Goal: Task Accomplishment & Management: Use online tool/utility

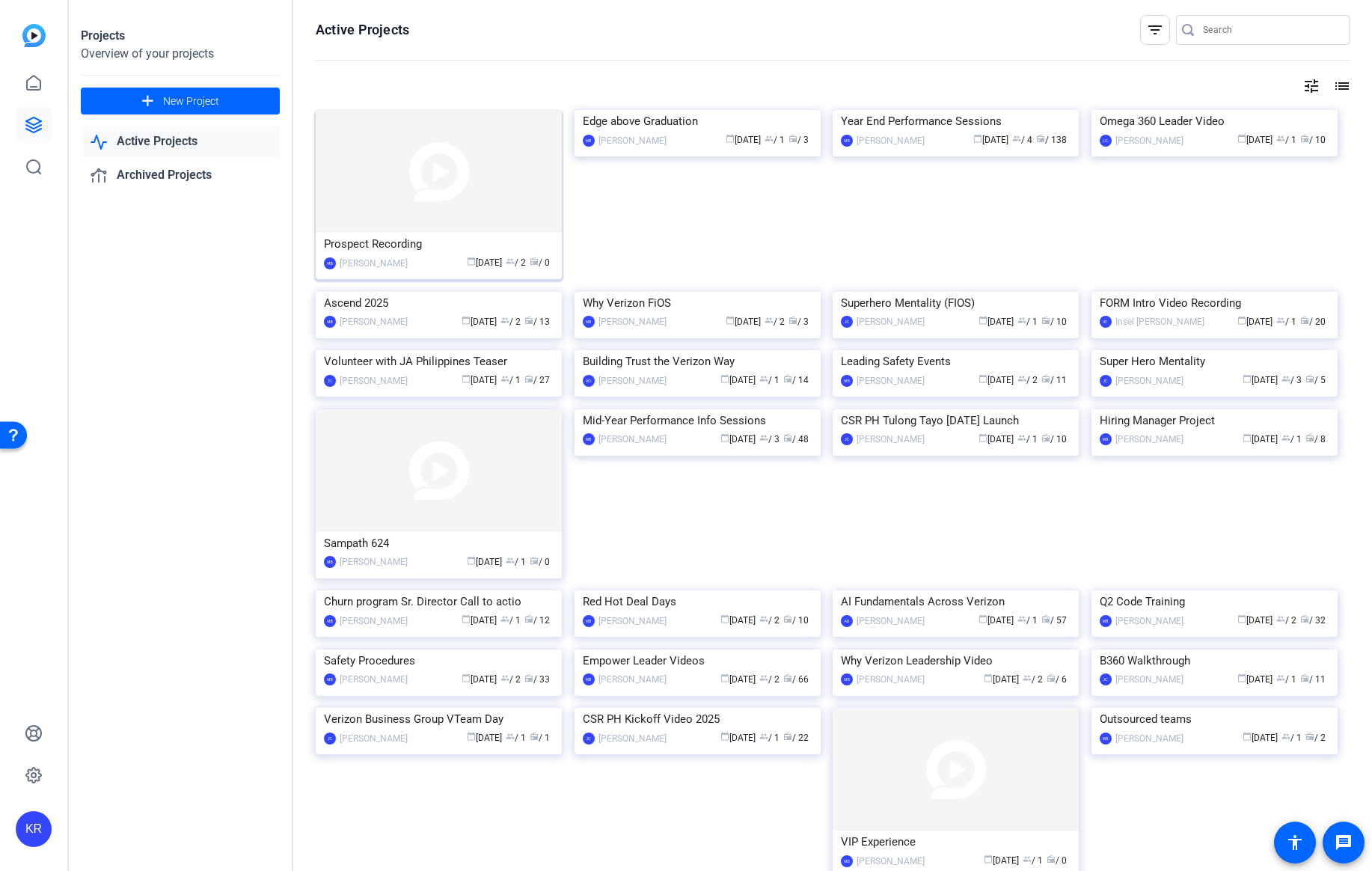
click at [360, 249] on div "Prospect Recording" at bounding box center [439, 243] width 230 height 23
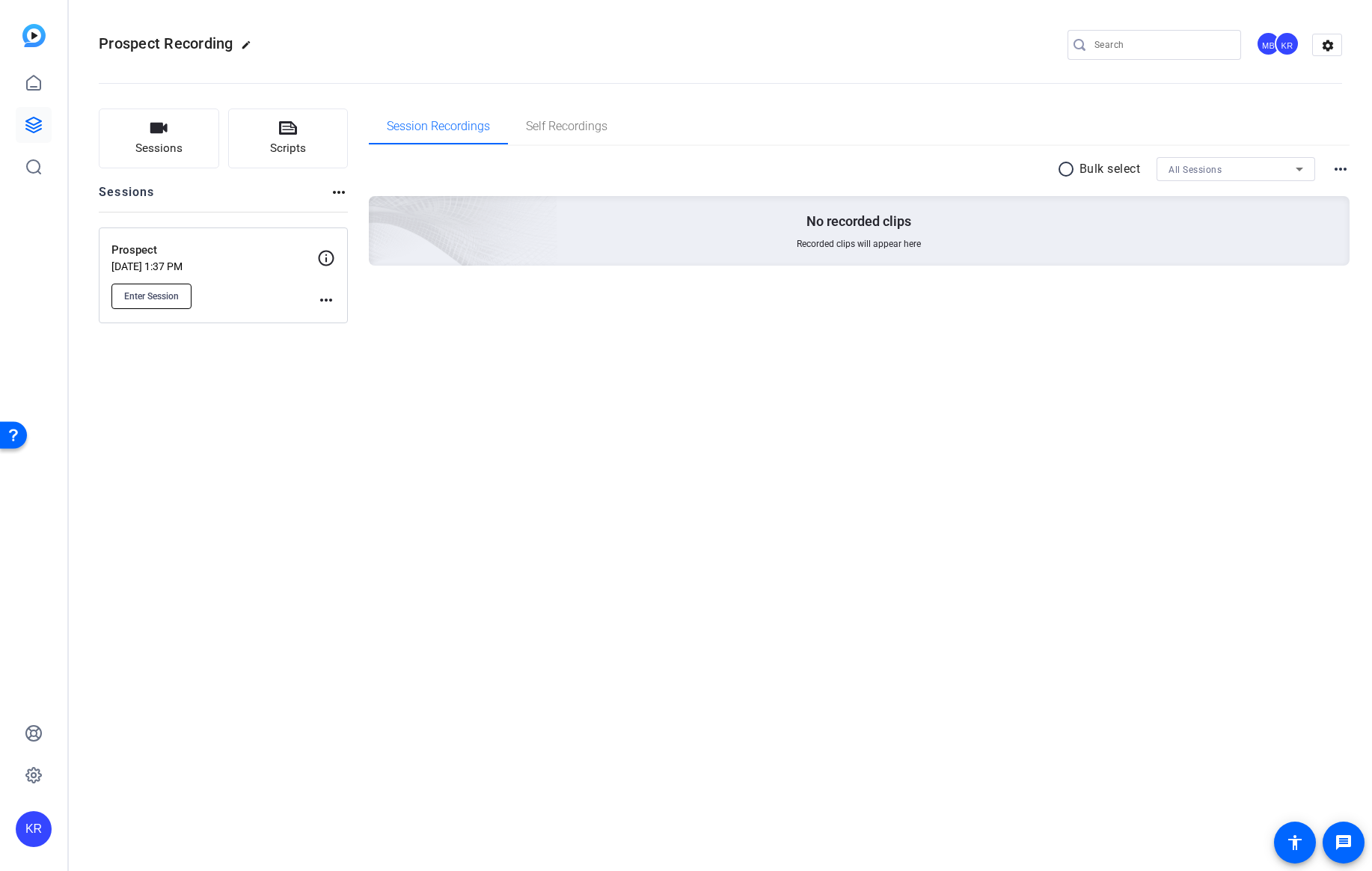
click at [155, 296] on span "Enter Session" at bounding box center [151, 296] width 54 height 12
click at [165, 303] on button "Enter Session" at bounding box center [151, 296] width 80 height 26
click at [165, 301] on span "Enter Session" at bounding box center [151, 296] width 54 height 12
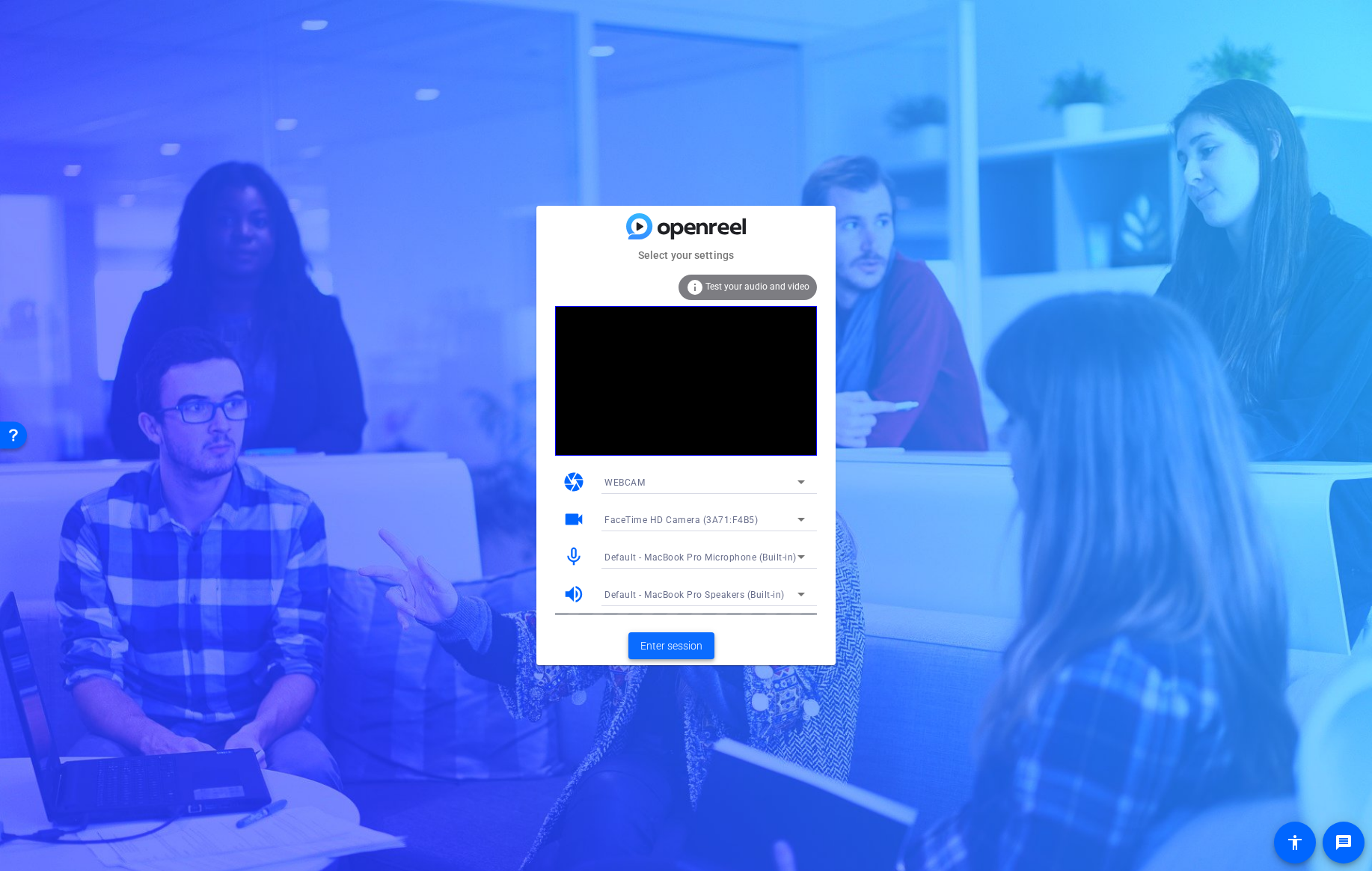
click at [665, 649] on span "Enter session" at bounding box center [671, 646] width 62 height 16
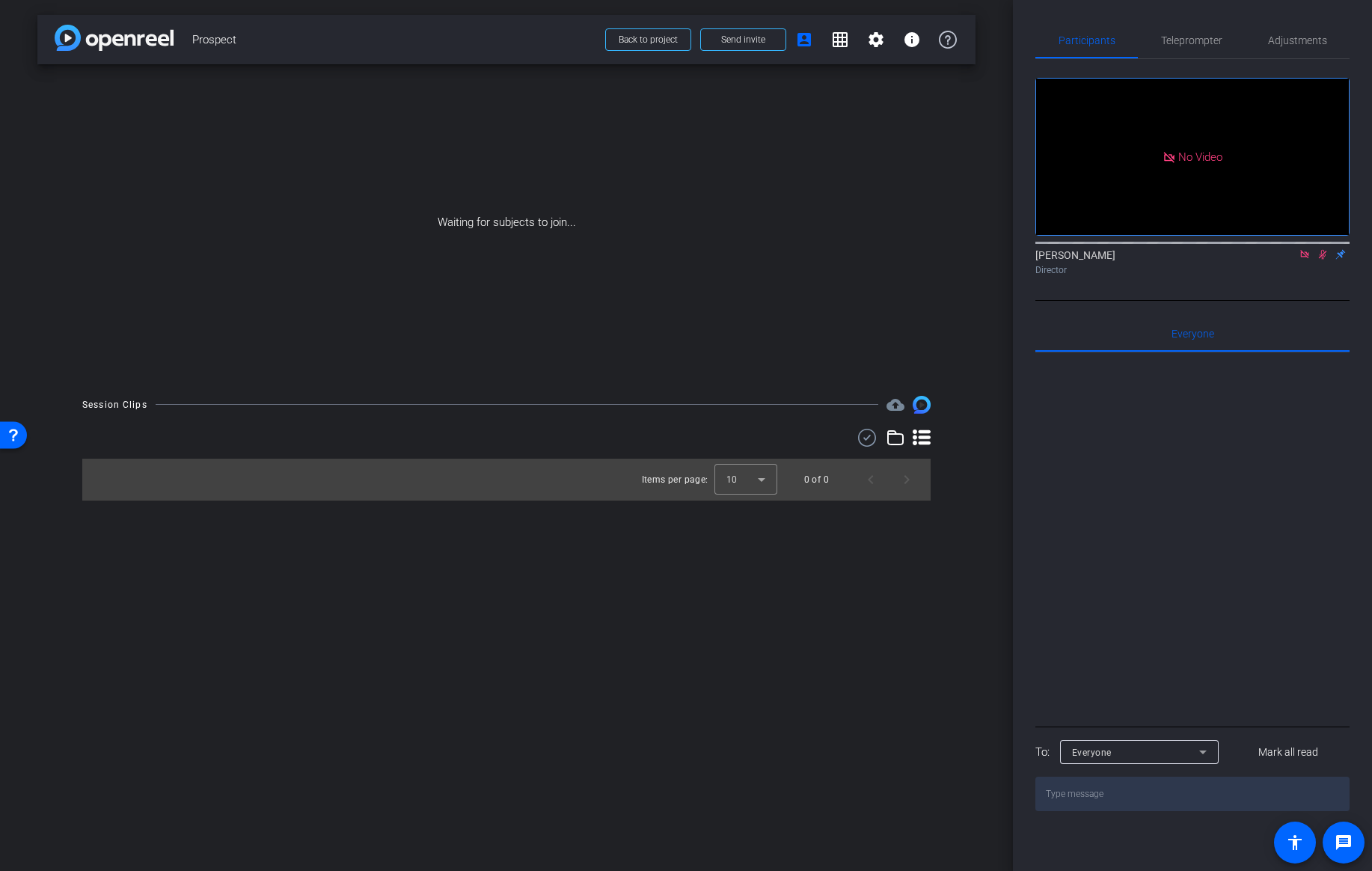
click at [1324, 260] on icon at bounding box center [1322, 254] width 12 height 10
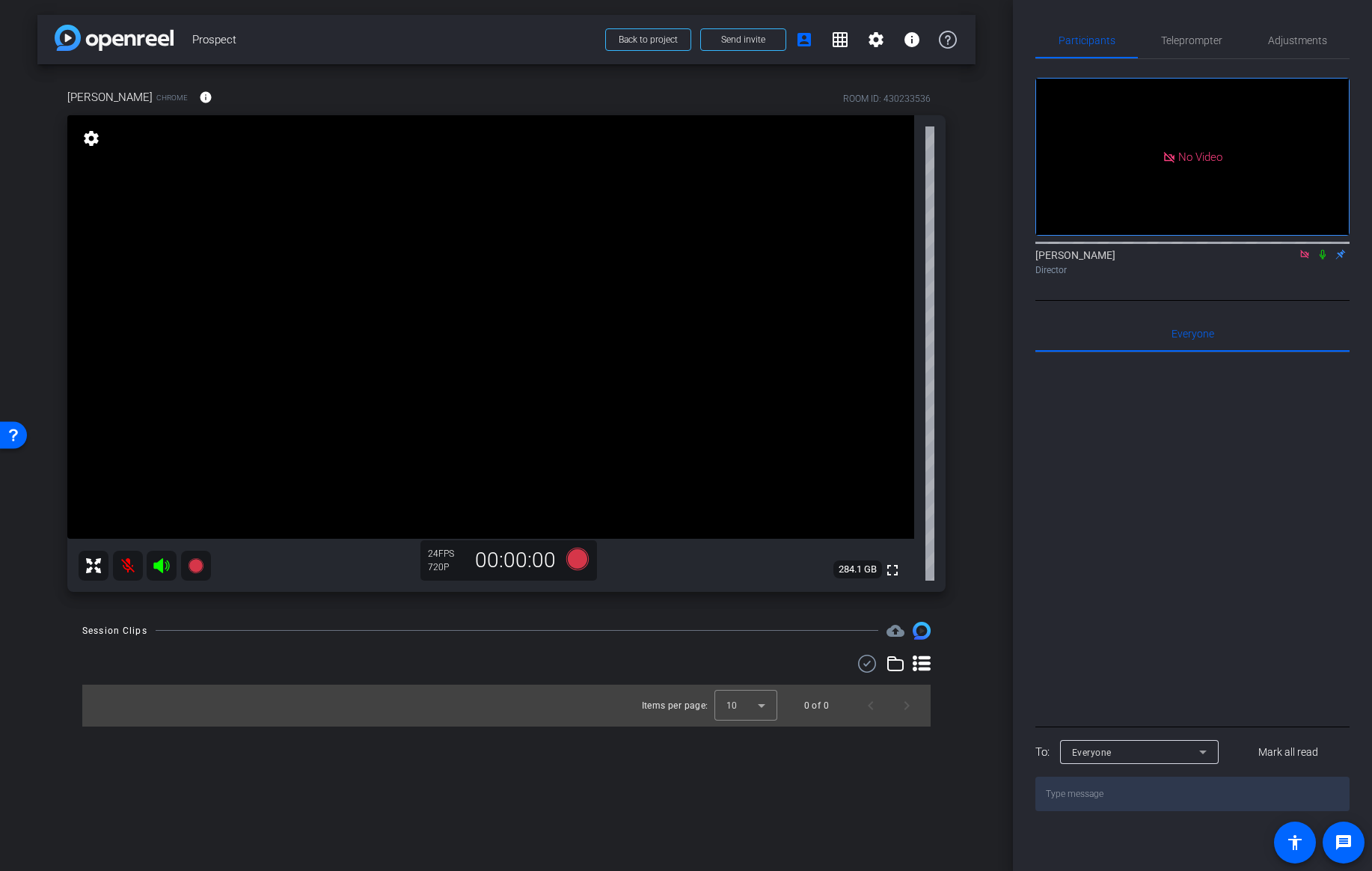
click at [1321, 260] on icon at bounding box center [1322, 255] width 6 height 10
click at [1322, 260] on icon at bounding box center [1322, 255] width 9 height 10
click at [1326, 260] on icon at bounding box center [1322, 254] width 12 height 10
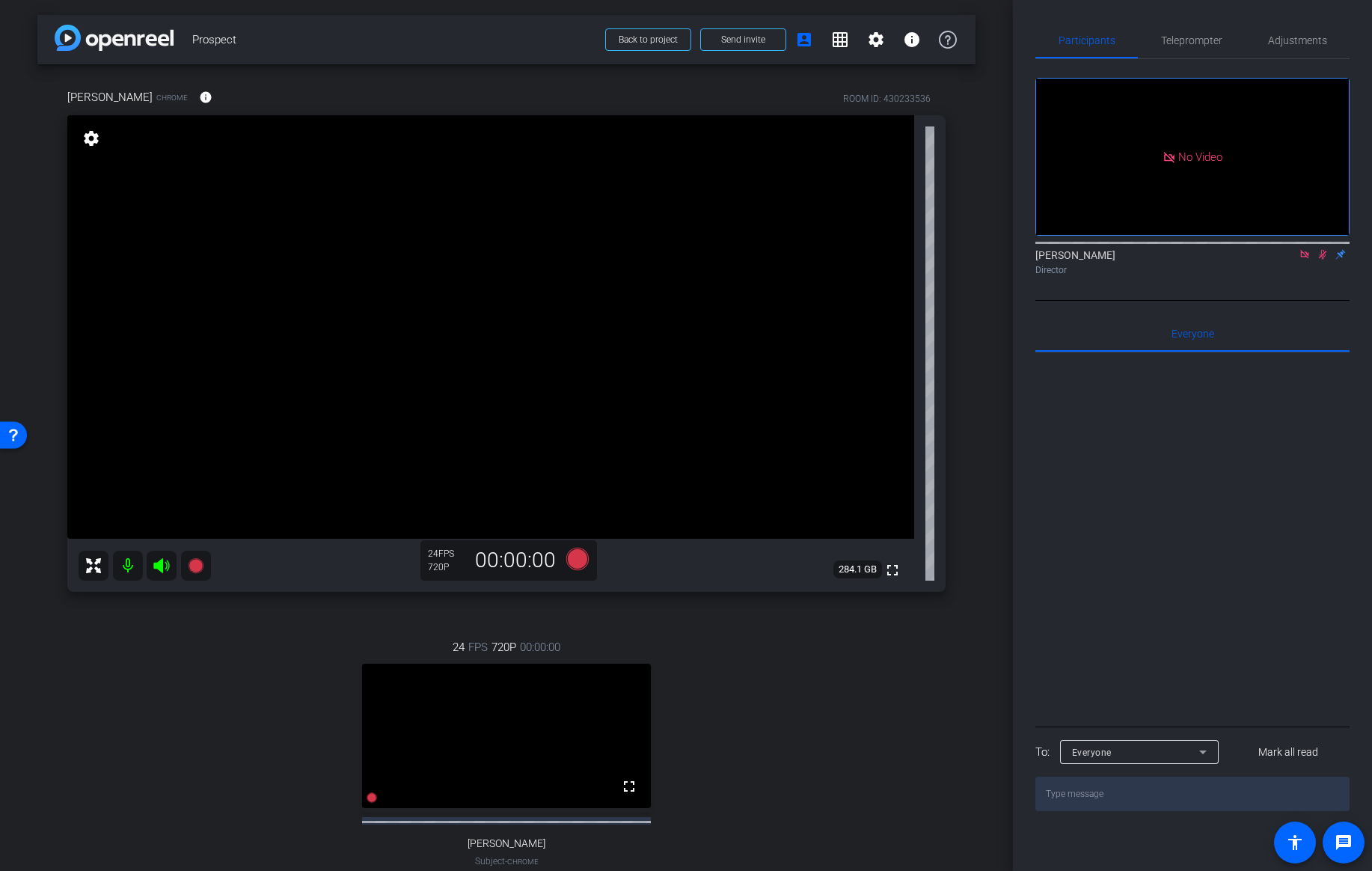
click at [1323, 260] on icon at bounding box center [1322, 254] width 12 height 10
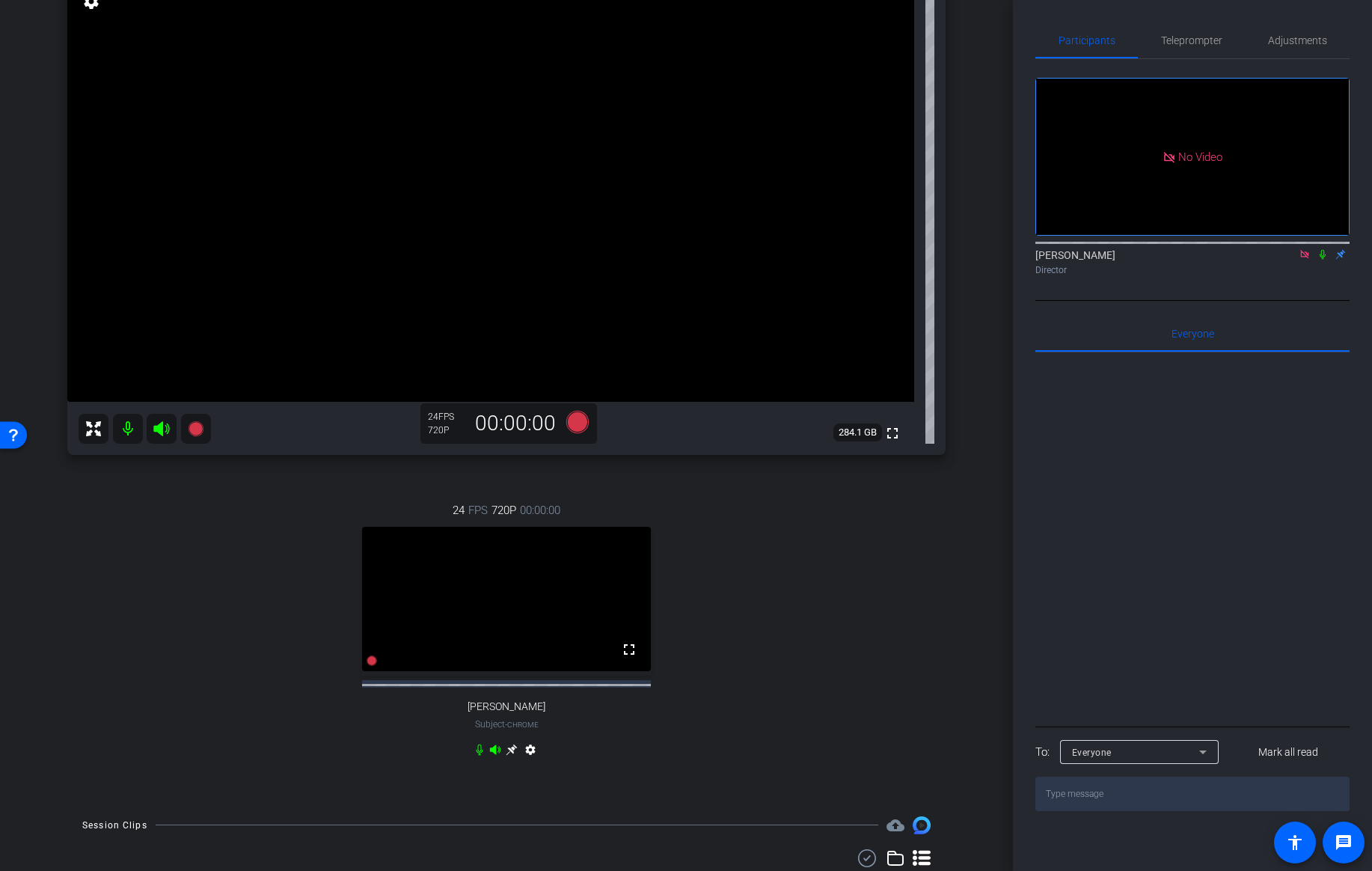
scroll to position [141, 0]
click at [513, 751] on icon at bounding box center [511, 745] width 11 height 11
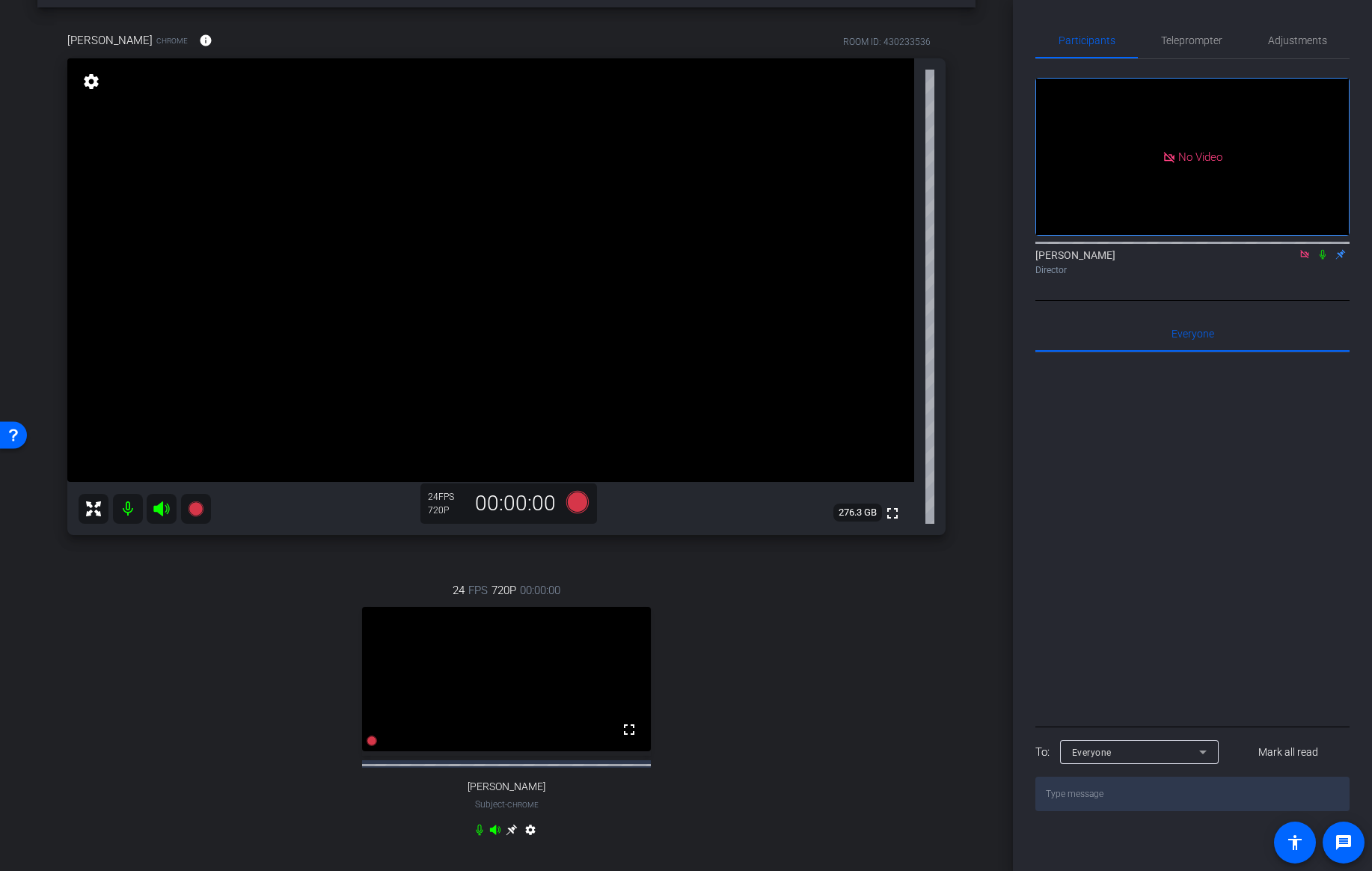
scroll to position [71, 0]
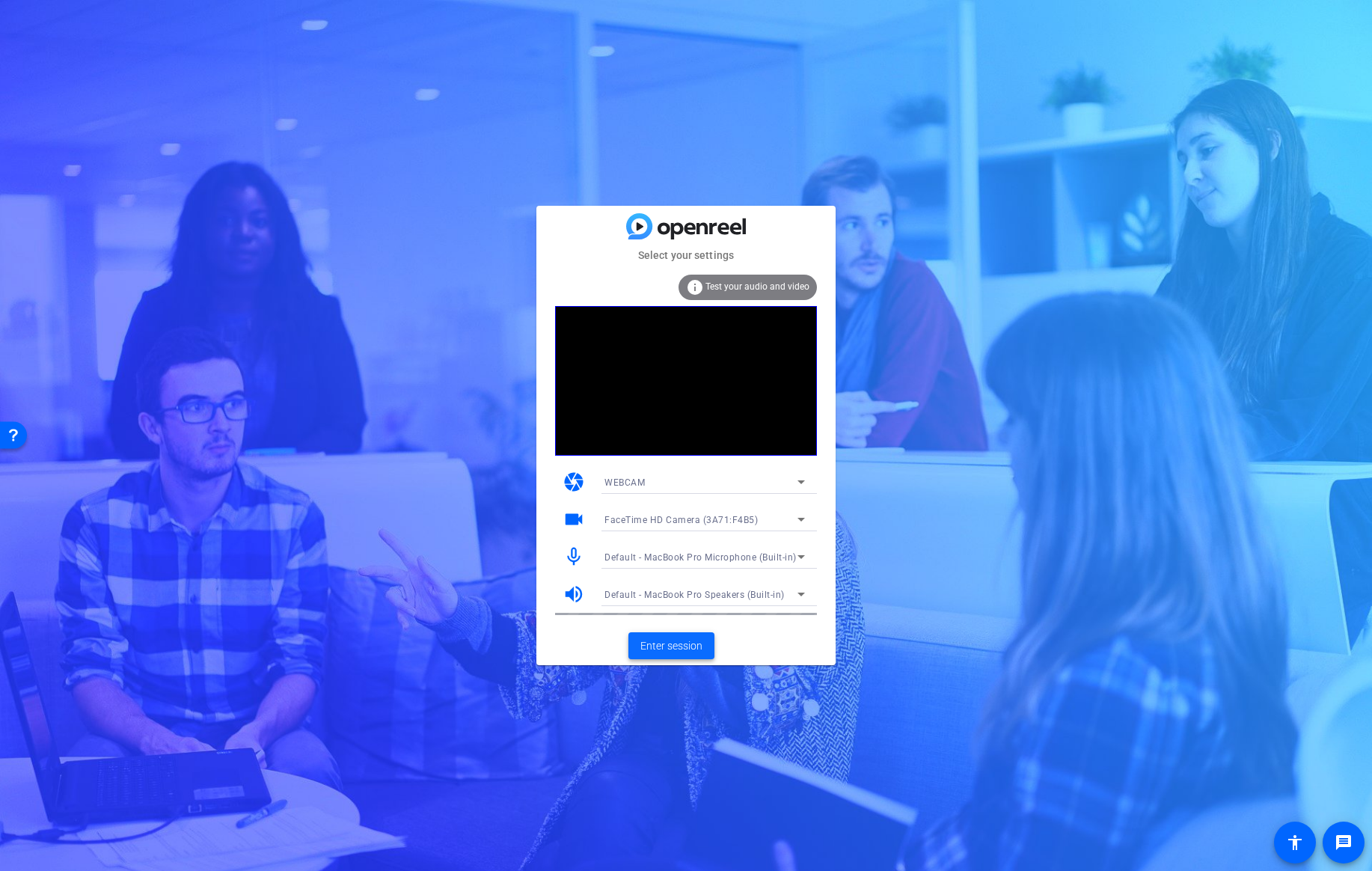
click at [674, 655] on span at bounding box center [671, 646] width 86 height 36
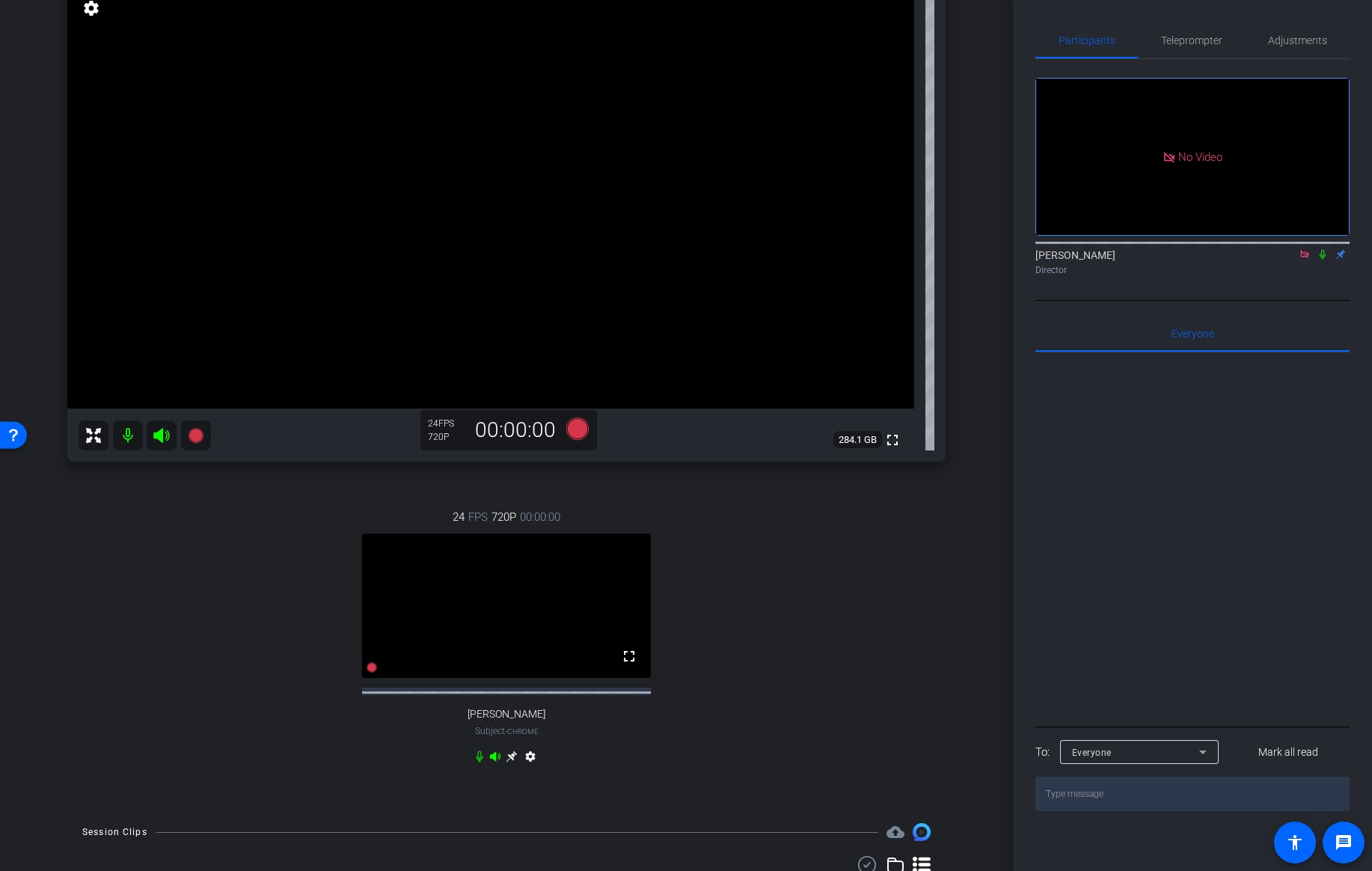
scroll to position [144, 0]
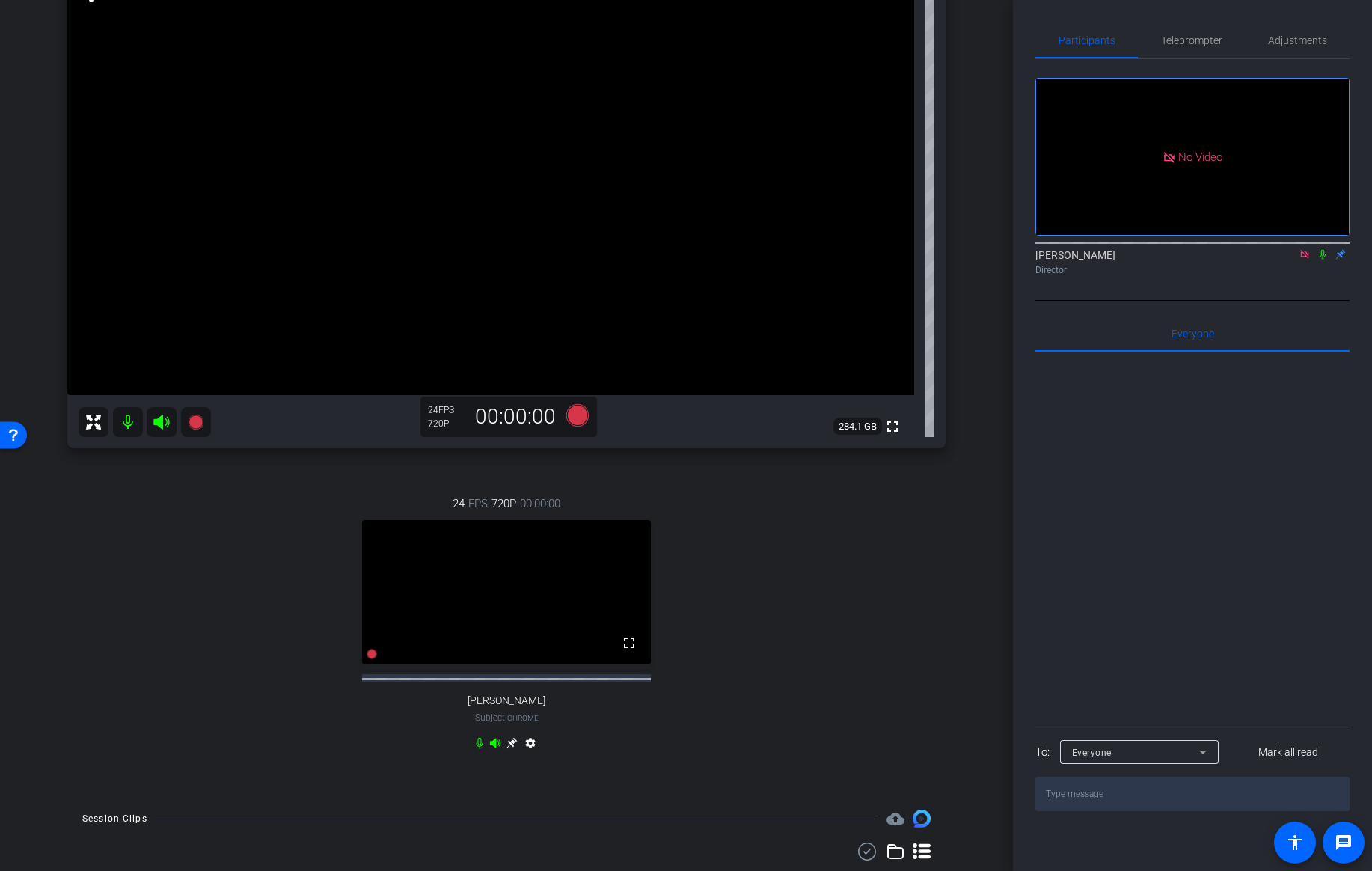
click at [510, 749] on icon at bounding box center [511, 743] width 11 height 11
click at [125, 427] on mat-icon at bounding box center [127, 422] width 30 height 30
click at [1301, 42] on span "Adjustments" at bounding box center [1297, 40] width 59 height 10
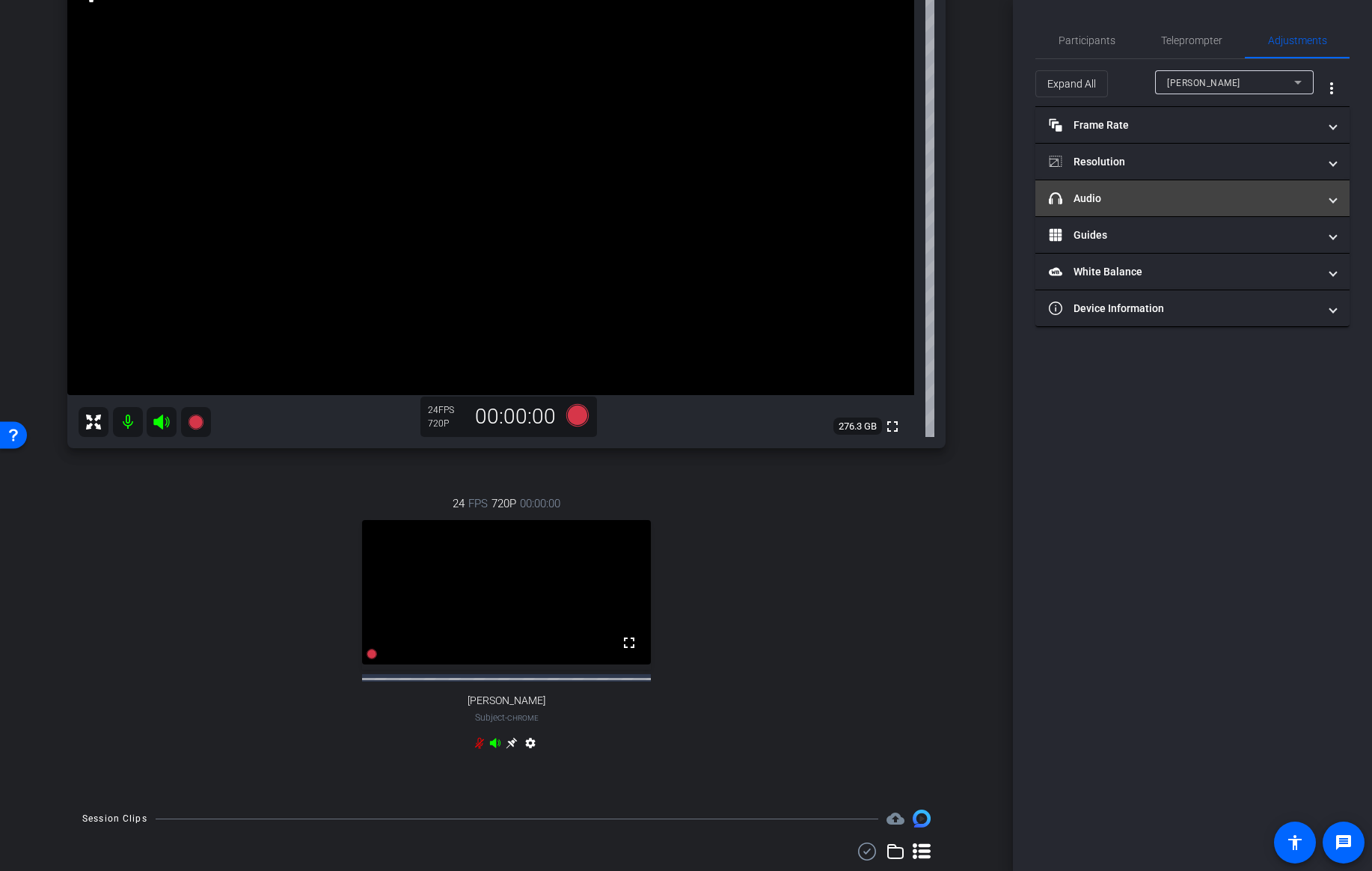
click at [1232, 193] on mat-panel-title "headphone icon Audio" at bounding box center [1183, 199] width 270 height 16
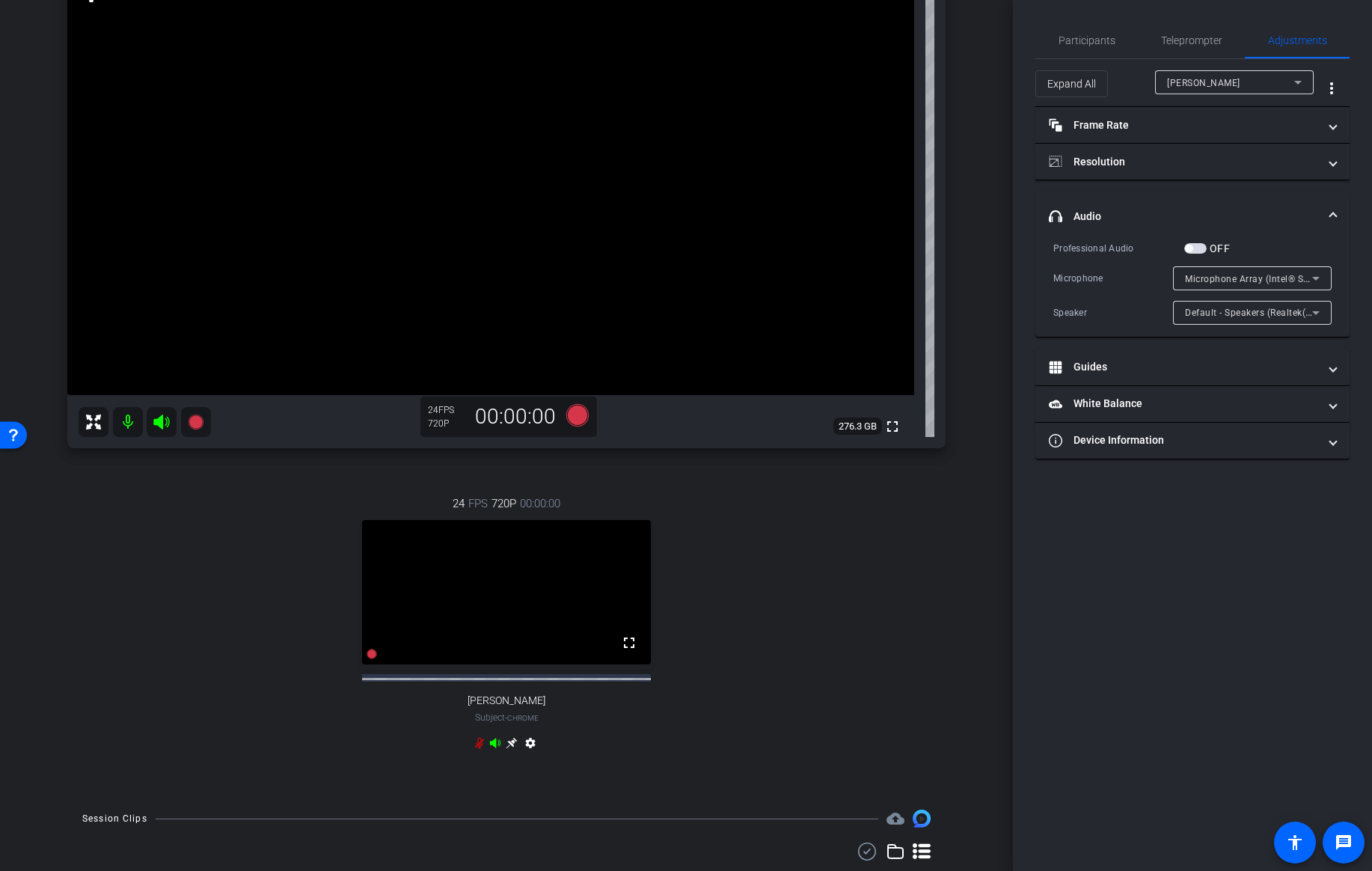
click at [1201, 245] on span "button" at bounding box center [1195, 248] width 23 height 10
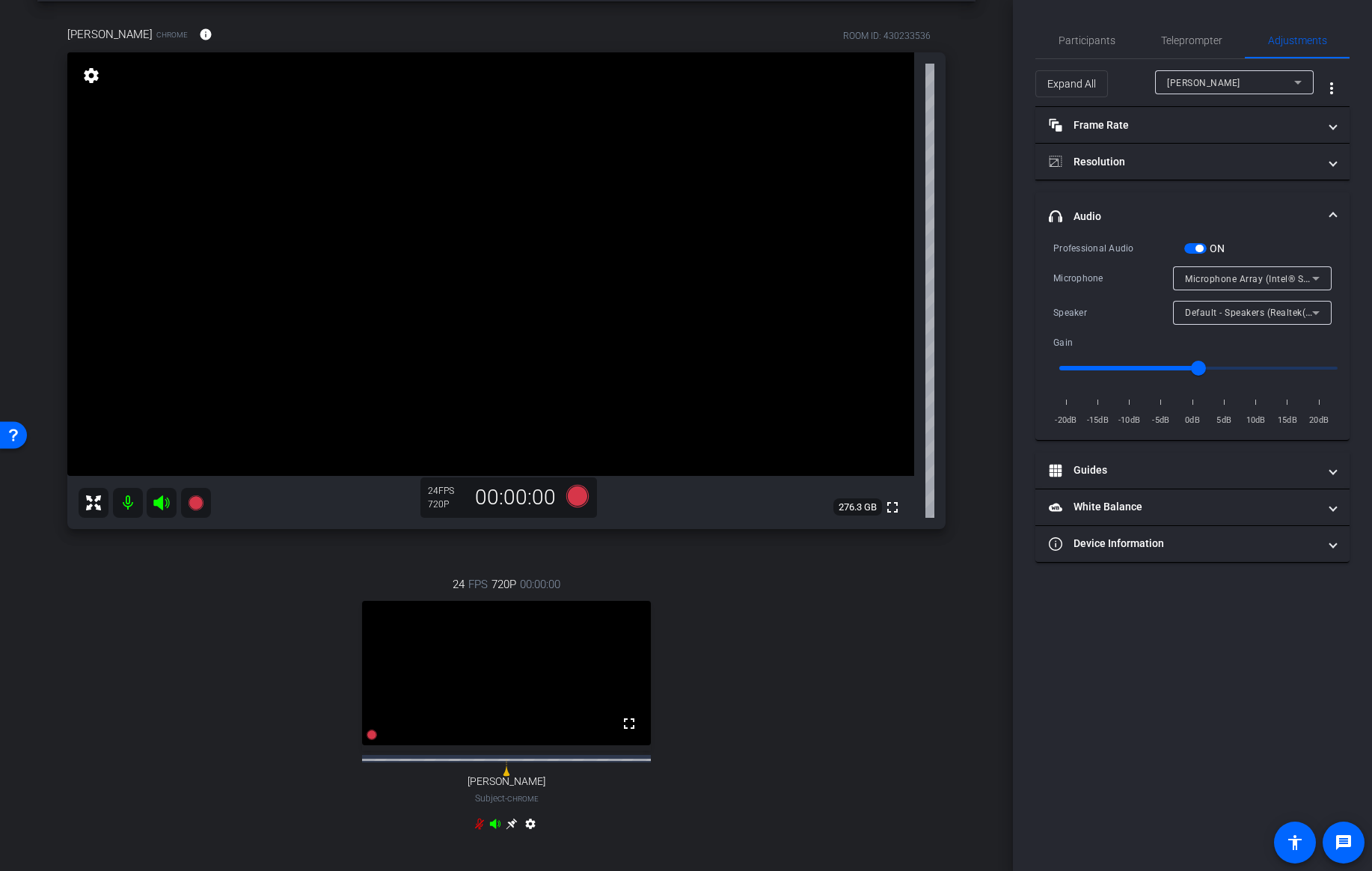
scroll to position [69, 0]
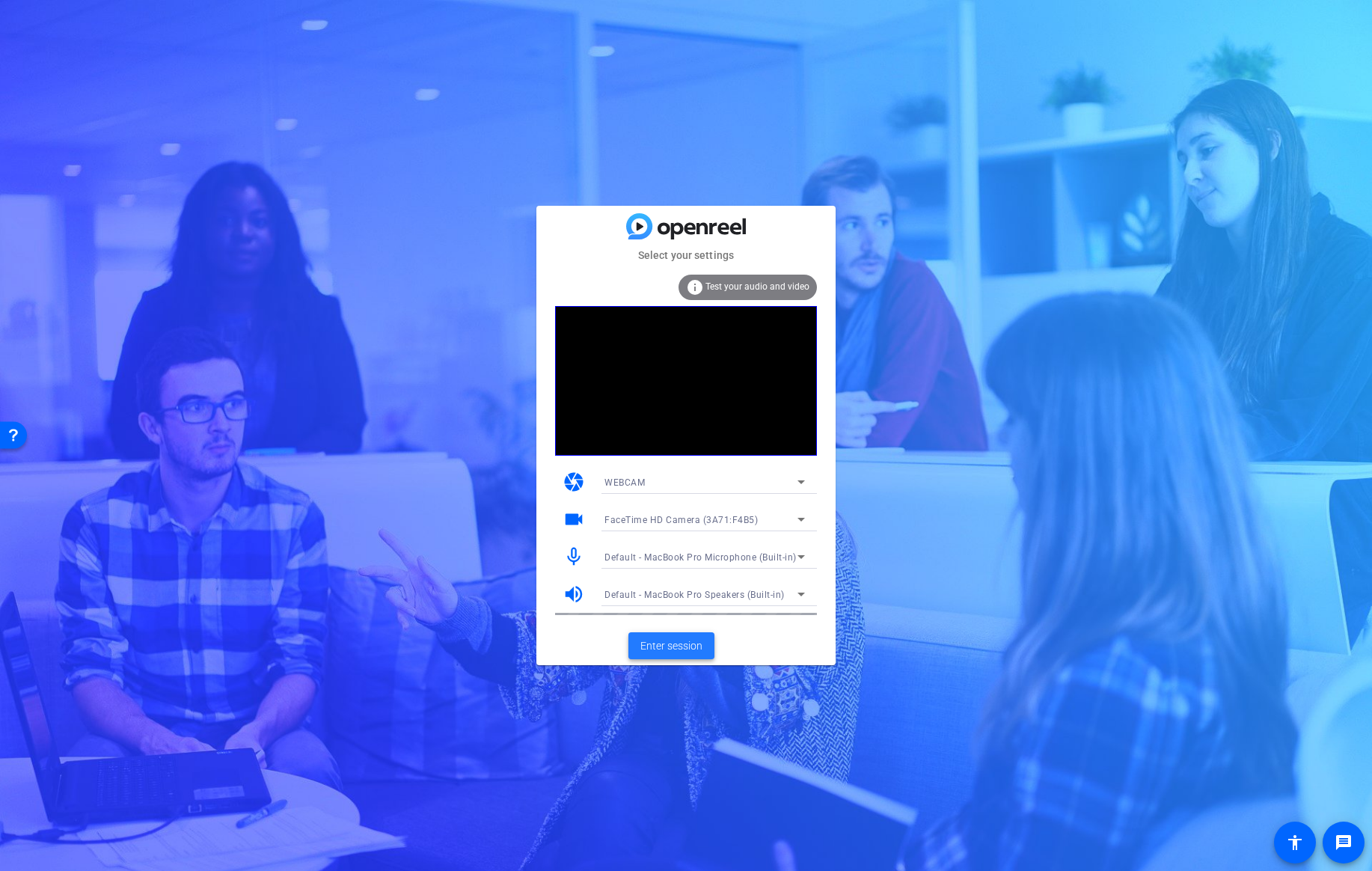
click at [678, 654] on span at bounding box center [671, 646] width 86 height 36
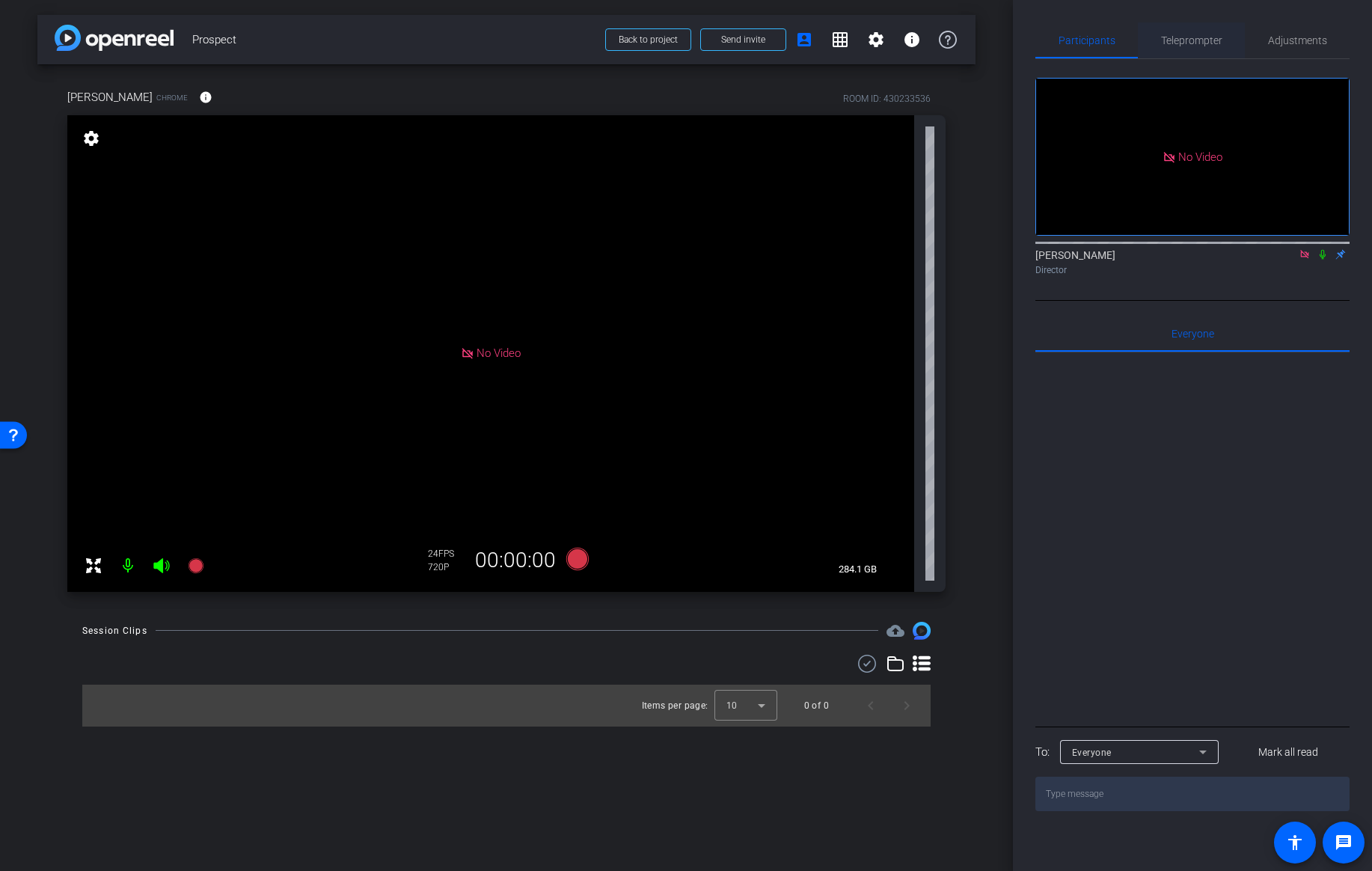
click at [1193, 42] on span "Teleprompter" at bounding box center [1191, 40] width 61 height 10
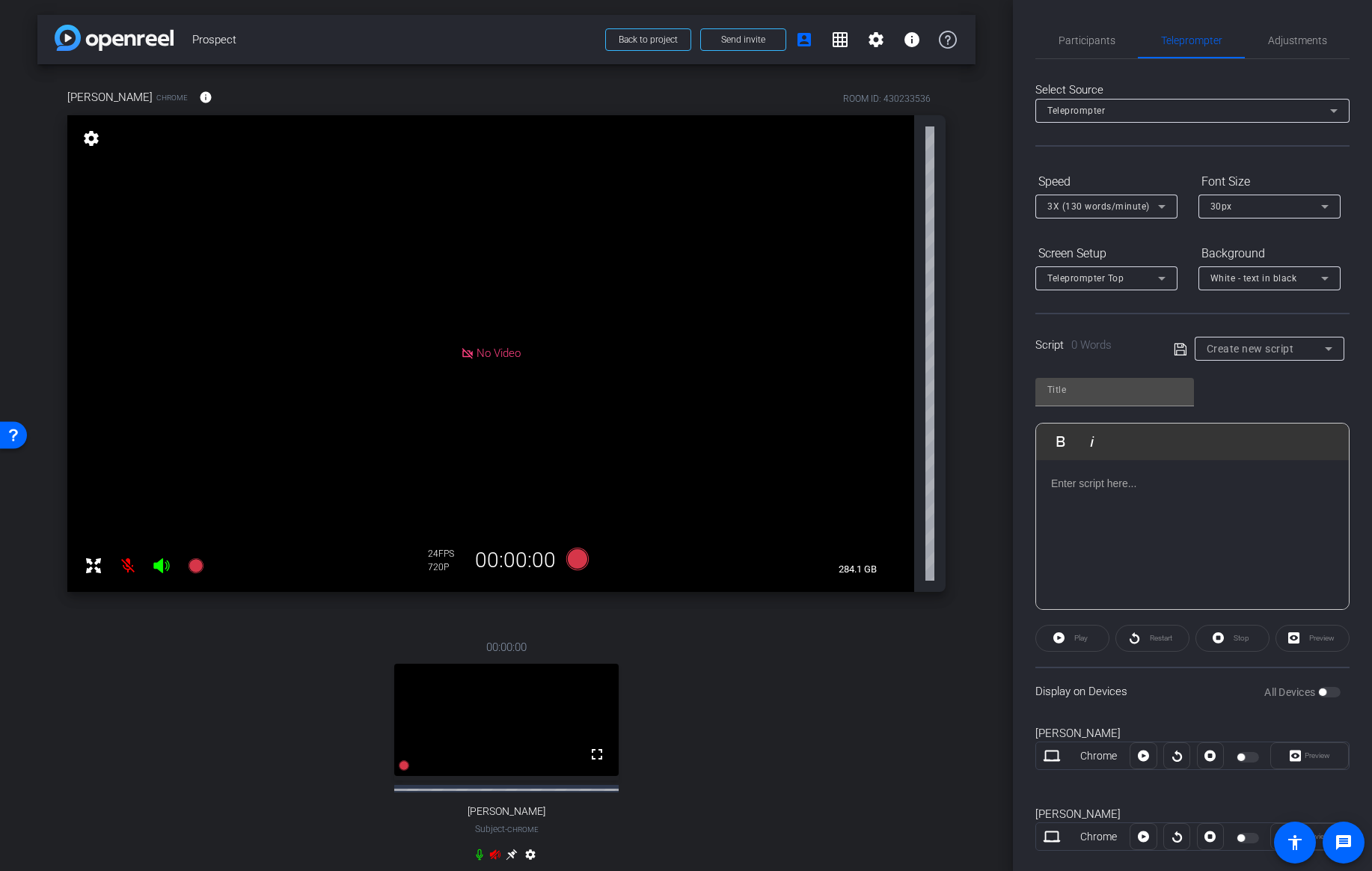
click at [1097, 526] on div at bounding box center [1193, 535] width 312 height 150
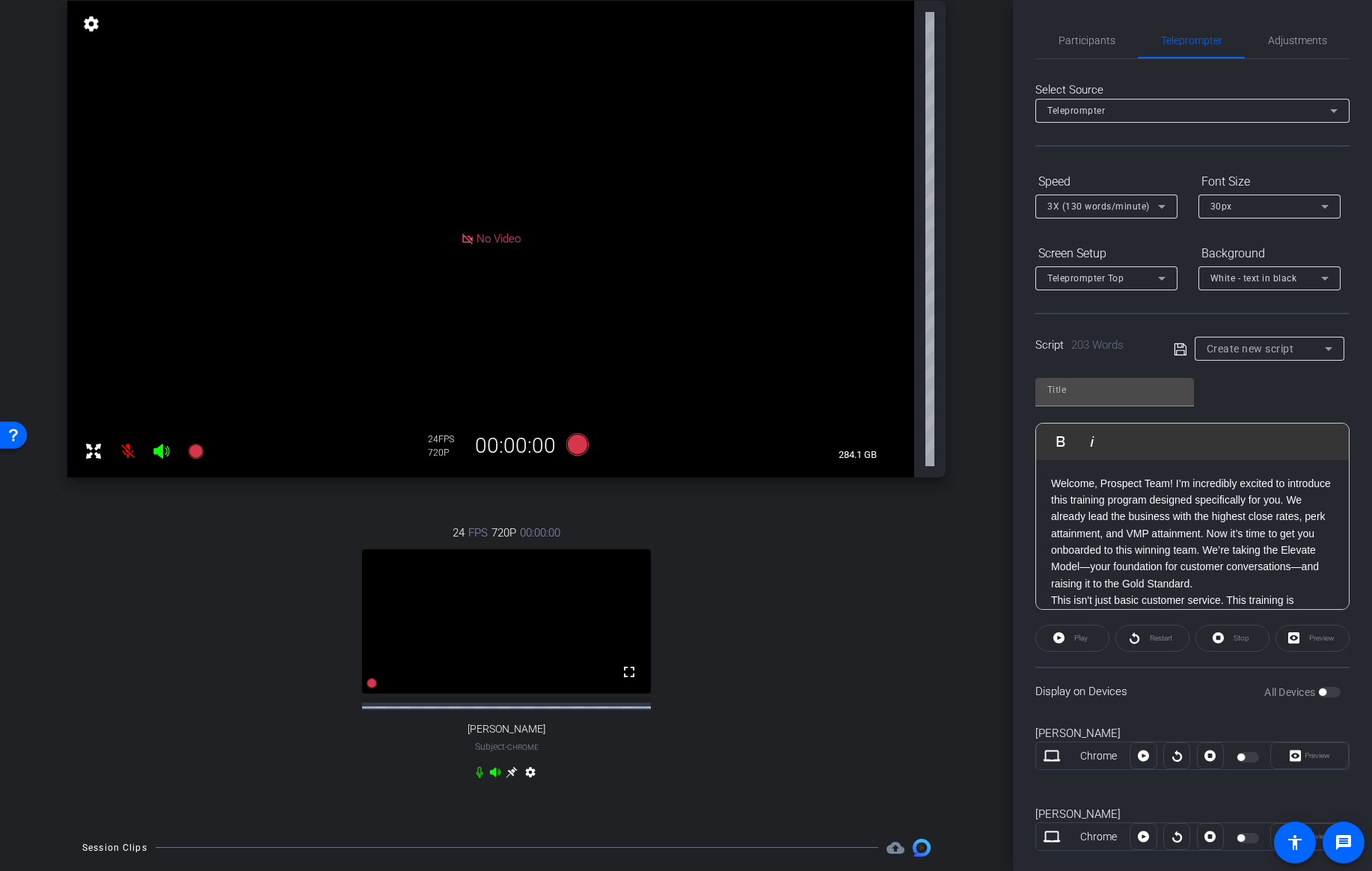
scroll to position [116, 0]
click at [513, 775] on icon at bounding box center [511, 770] width 11 height 11
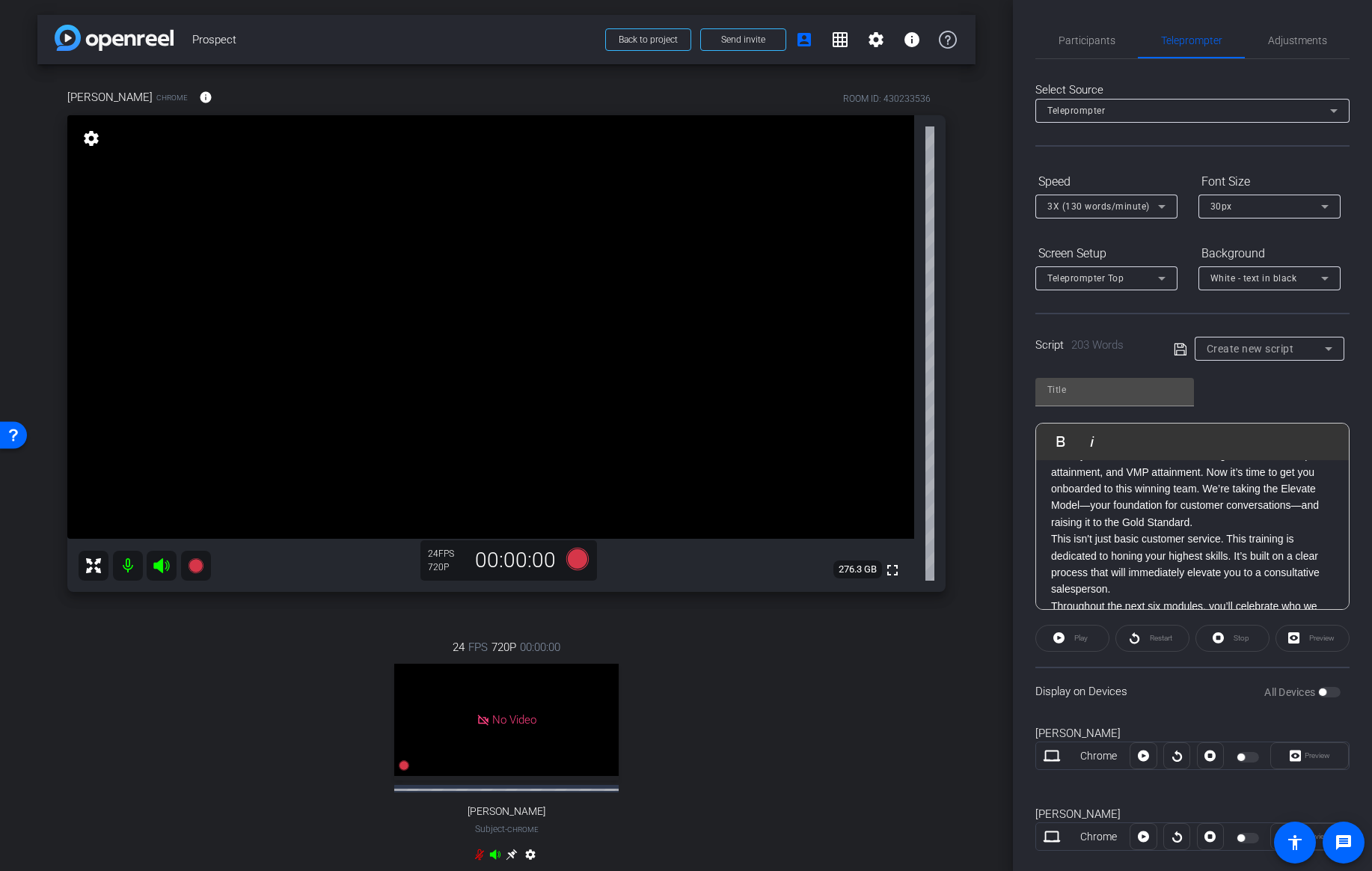
scroll to position [64, 0]
click at [1228, 522] on p "Welcome, Prospect Team! I’m incredibly excited to introduce this training progr…" at bounding box center [1193, 469] width 283 height 117
click at [1144, 580] on p "This isn't just basic customer service. This training is dedicated to honing yo…" at bounding box center [1193, 562] width 283 height 68
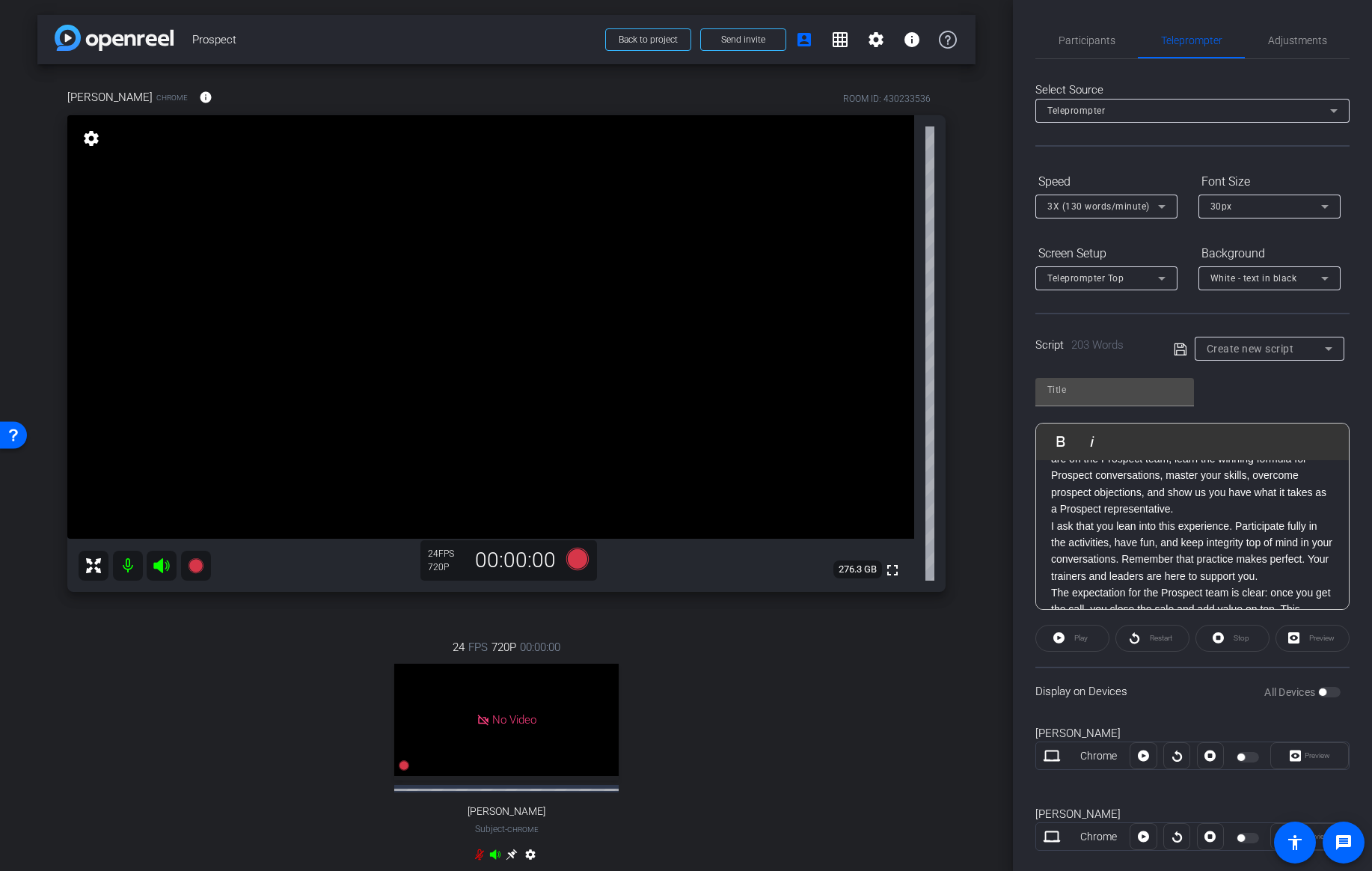
click at [1186, 510] on p "Throughout the next six modules, you’ll celebrate who we are on the Prospect te…" at bounding box center [1193, 476] width 283 height 84
click at [1290, 580] on p "I ask that you lean into this experience. Participate fully in the activities, …" at bounding box center [1193, 551] width 283 height 68
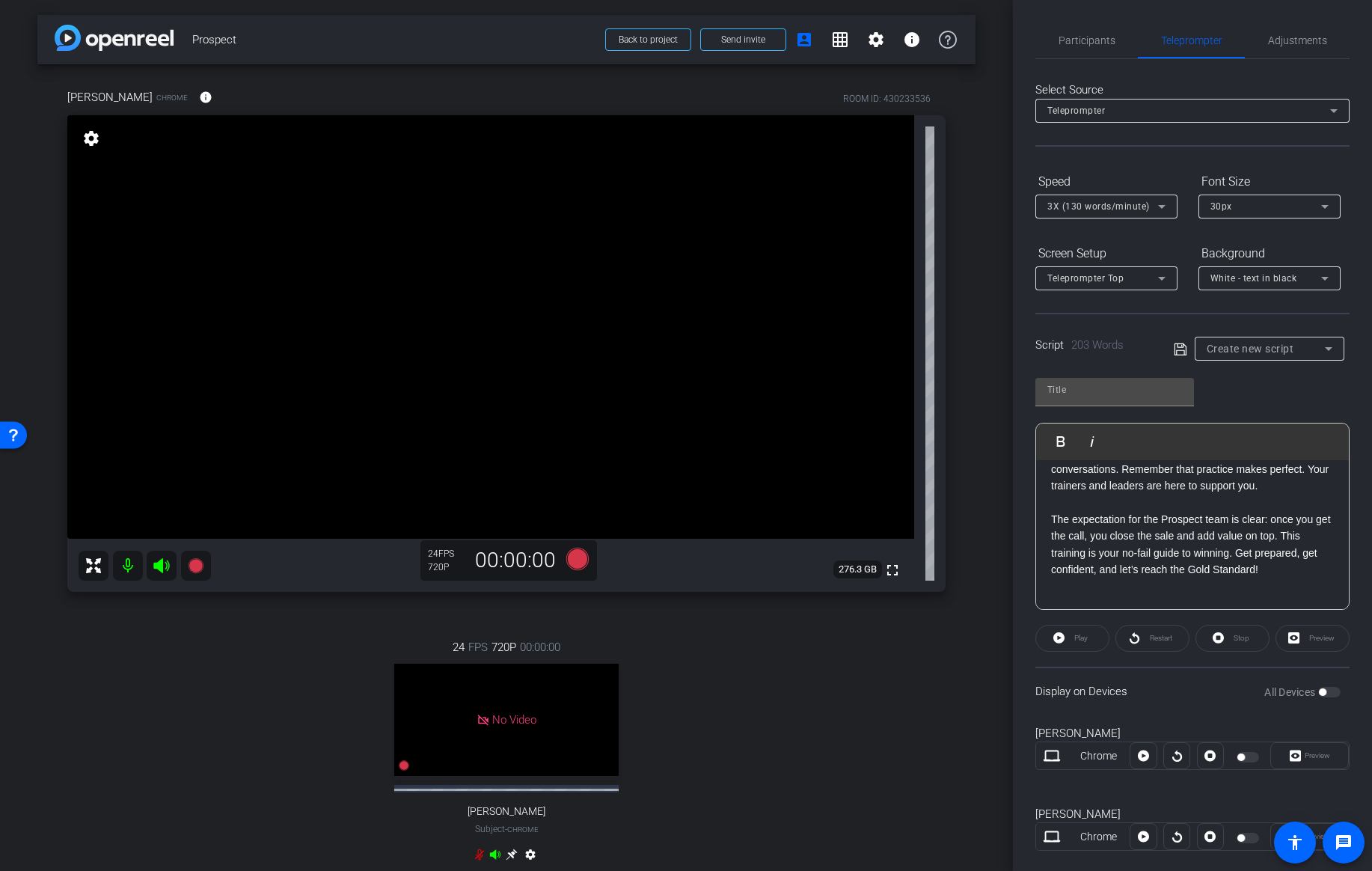
click at [1082, 590] on p at bounding box center [1193, 585] width 283 height 16
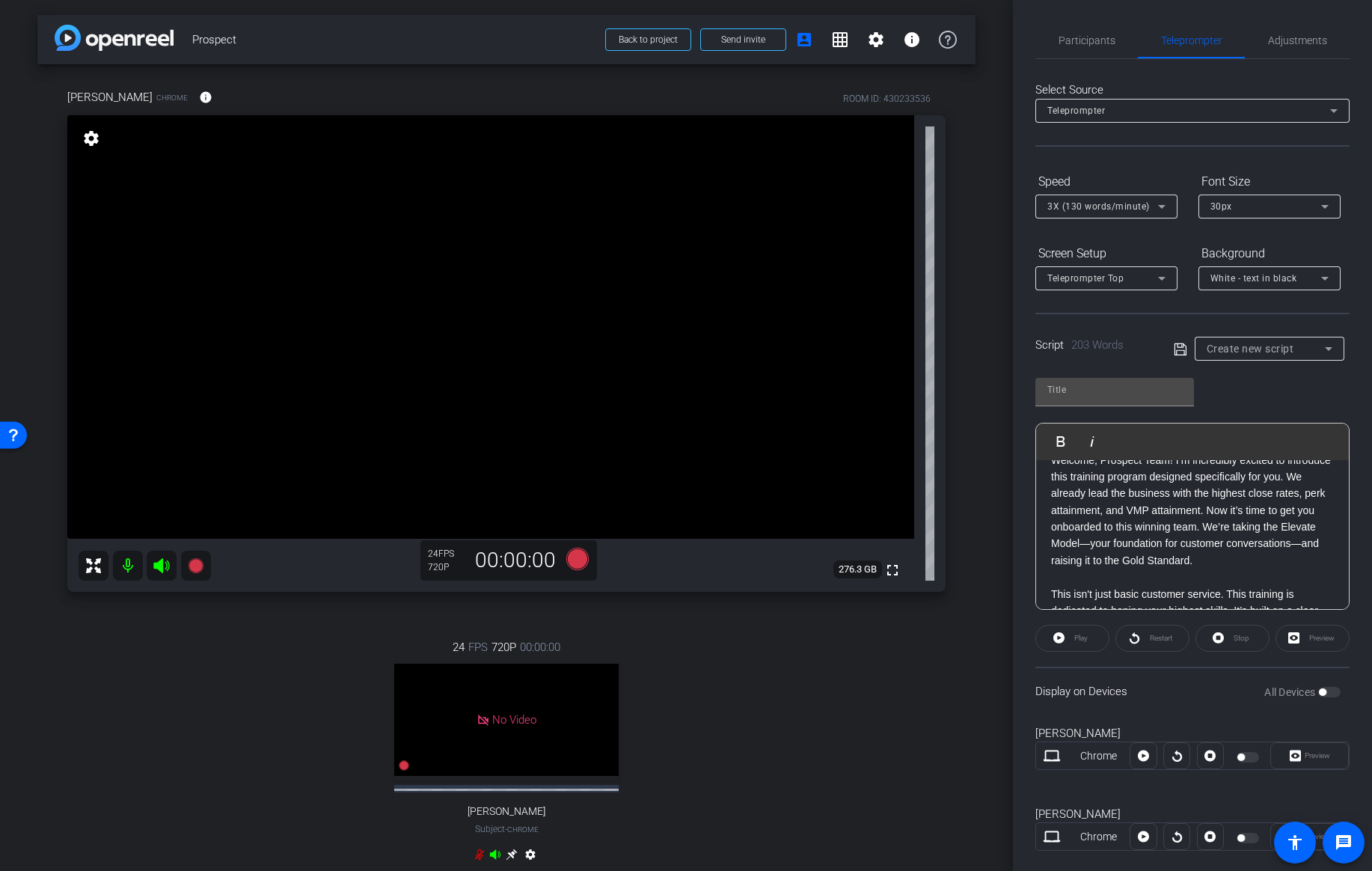
scroll to position [0, 0]
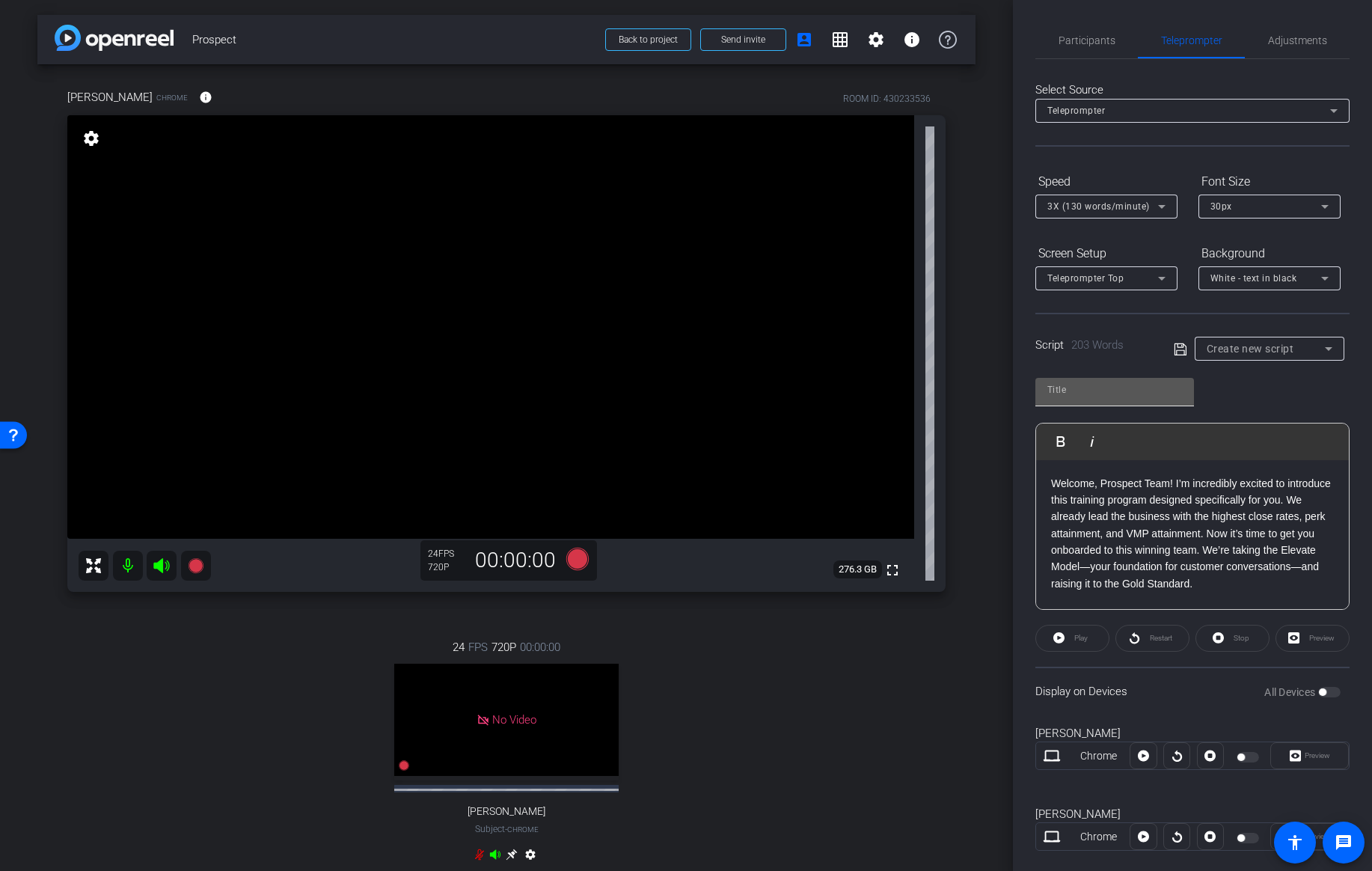
click at [1117, 393] on input "text" at bounding box center [1114, 389] width 134 height 18
type input "Script"
click at [1185, 348] on icon at bounding box center [1179, 348] width 12 height 12
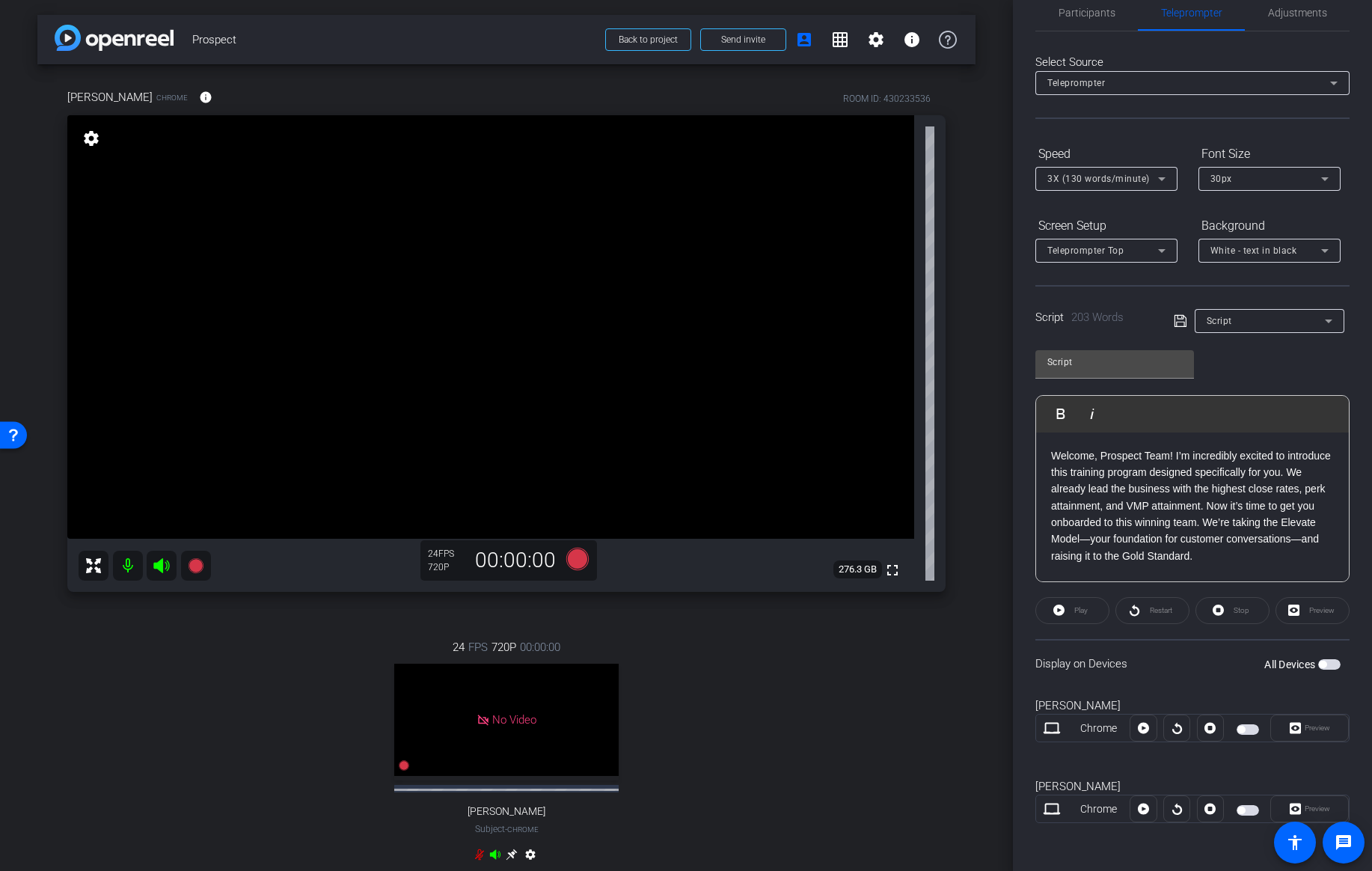
click at [1247, 808] on span "button" at bounding box center [1248, 810] width 23 height 10
click at [1301, 800] on span "Preview" at bounding box center [1315, 808] width 30 height 21
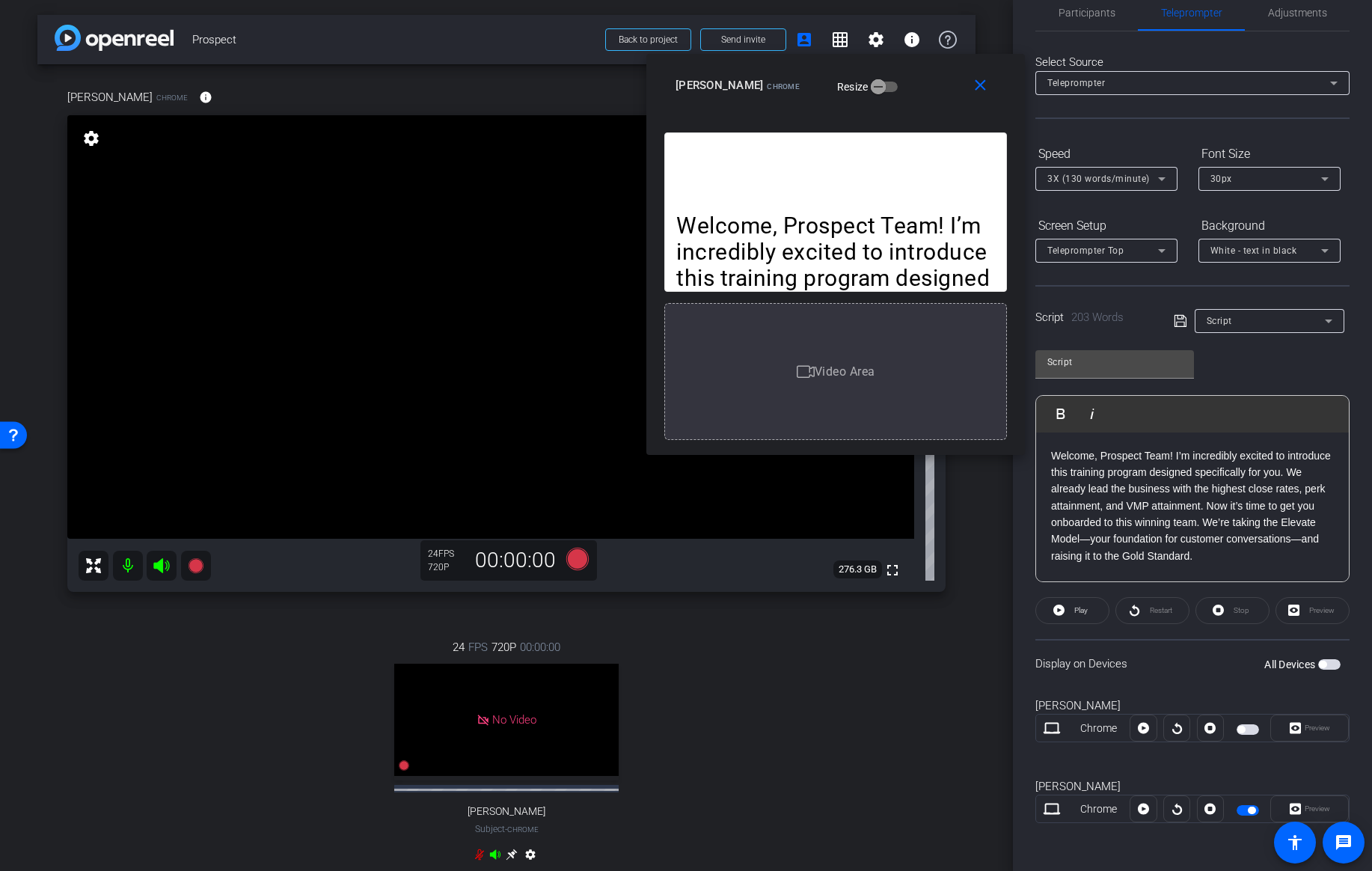
drag, startPoint x: 773, startPoint y: 251, endPoint x: 922, endPoint y: 70, distance: 234.4
click at [922, 70] on div "close Buck Moore Chrome Resize" at bounding box center [835, 87] width 378 height 68
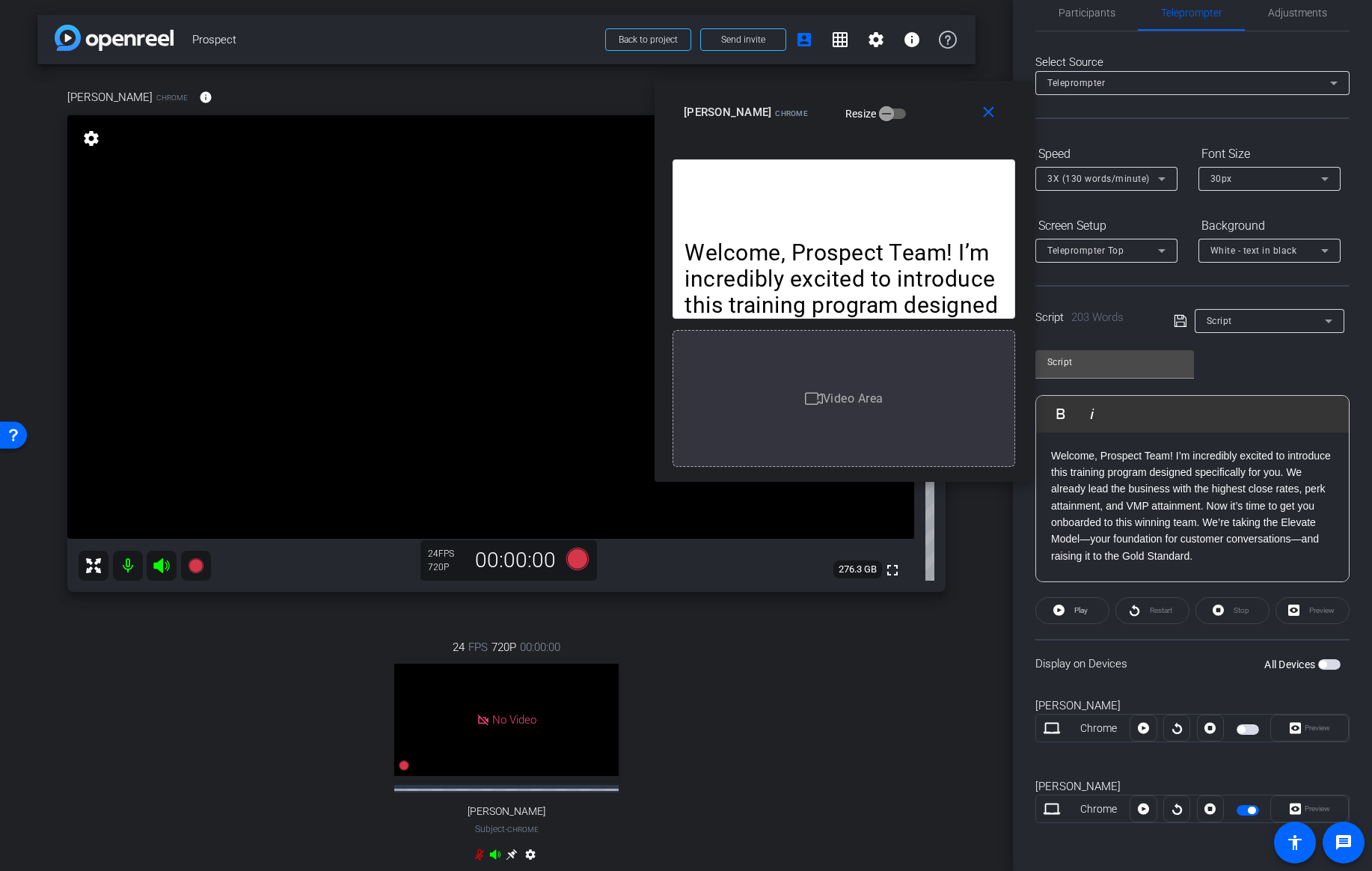
drag, startPoint x: 922, startPoint y: 70, endPoint x: 931, endPoint y: 96, distance: 27.5
click at [931, 96] on div "close Buck Moore Chrome Resize" at bounding box center [843, 114] width 378 height 68
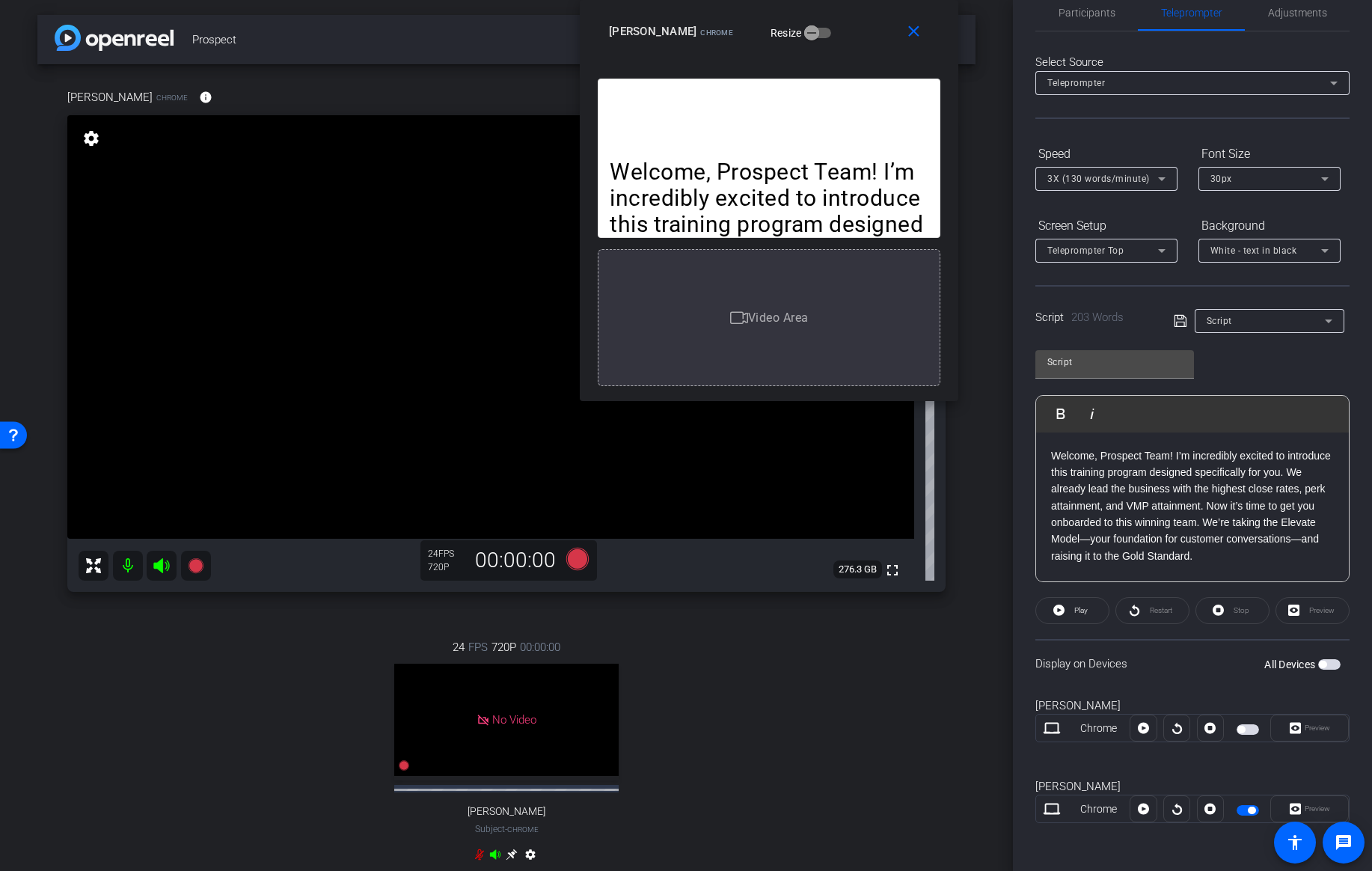
drag, startPoint x: 931, startPoint y: 96, endPoint x: 855, endPoint y: -36, distance: 152.3
click at [855, 0] on html "Accessibility Screen-Reader Guide, Feedback, and Issue Reporting | New window m…" at bounding box center [686, 435] width 1372 height 871
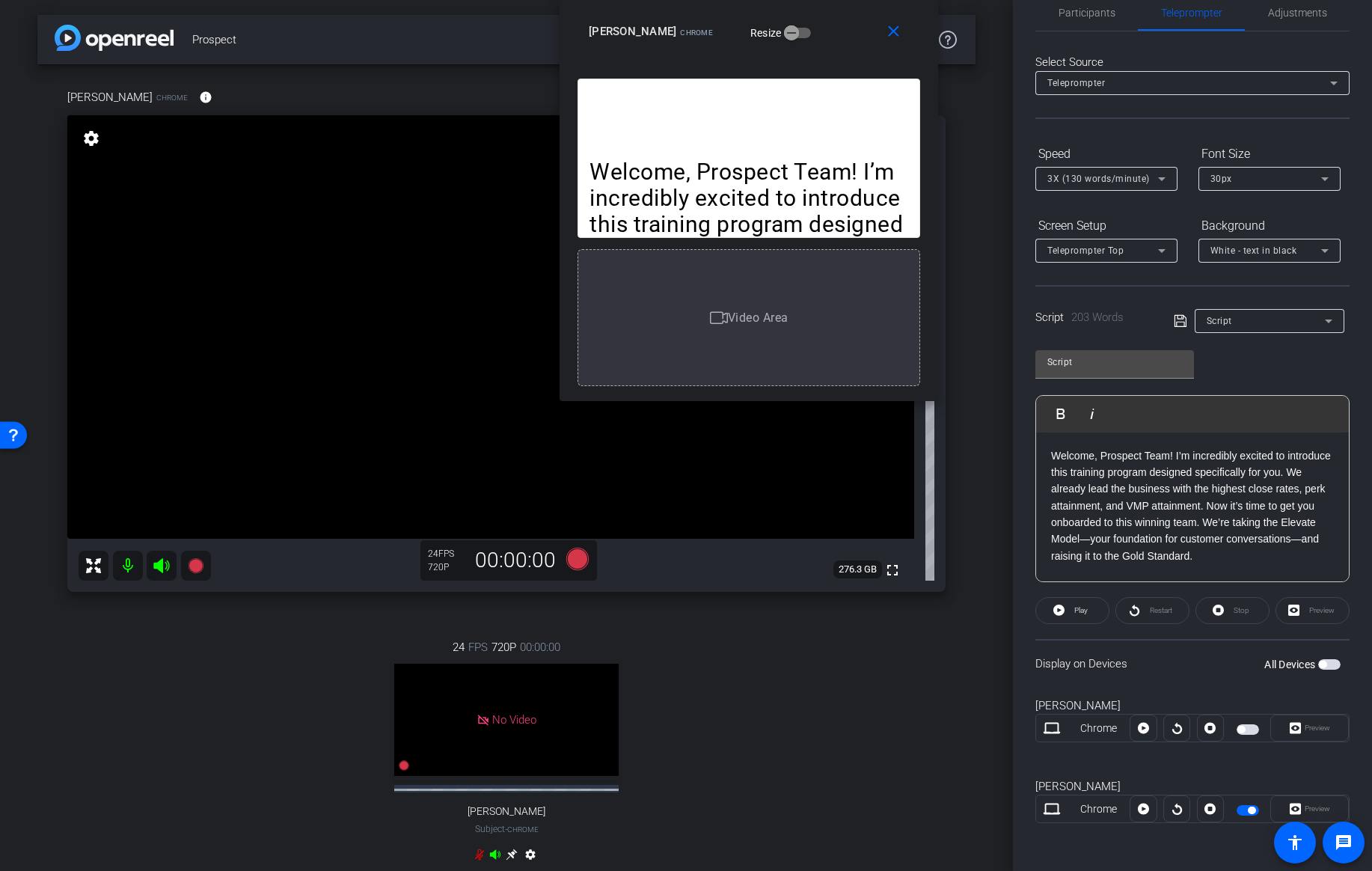
drag, startPoint x: 847, startPoint y: 28, endPoint x: 830, endPoint y: 18, distance: 19.7
click at [830, 18] on div "Buck Moore Chrome Resize" at bounding box center [754, 31] width 332 height 27
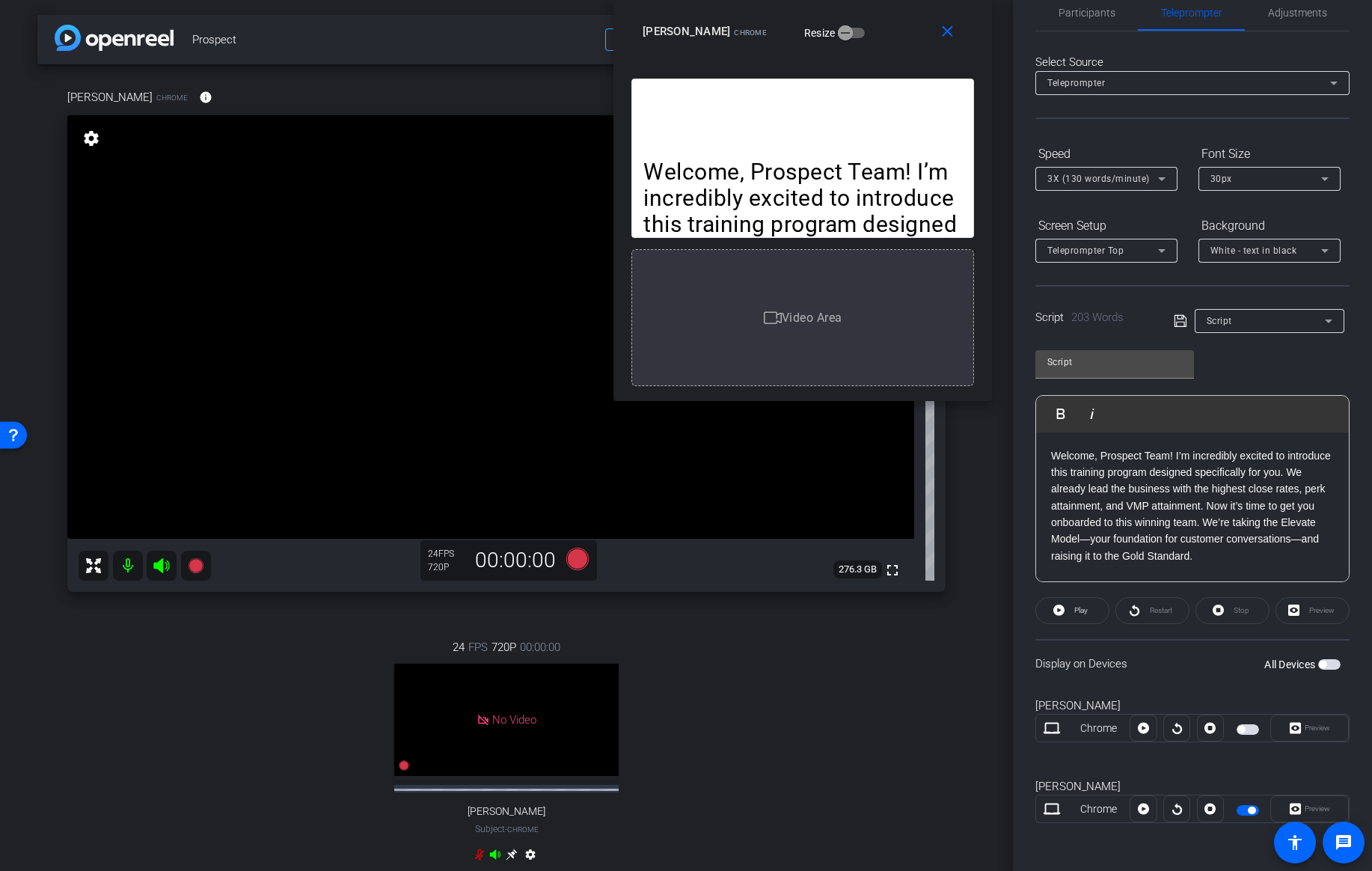
drag, startPoint x: 833, startPoint y: 36, endPoint x: 886, endPoint y: 32, distance: 53.2
click at [886, 32] on div "Buck Moore Chrome Resize" at bounding box center [808, 31] width 332 height 27
click at [1312, 181] on div "30px" at bounding box center [1266, 179] width 110 height 19
click at [1269, 209] on mat-option "20px" at bounding box center [1269, 208] width 142 height 24
click at [1157, 176] on icon at bounding box center [1161, 179] width 18 height 18
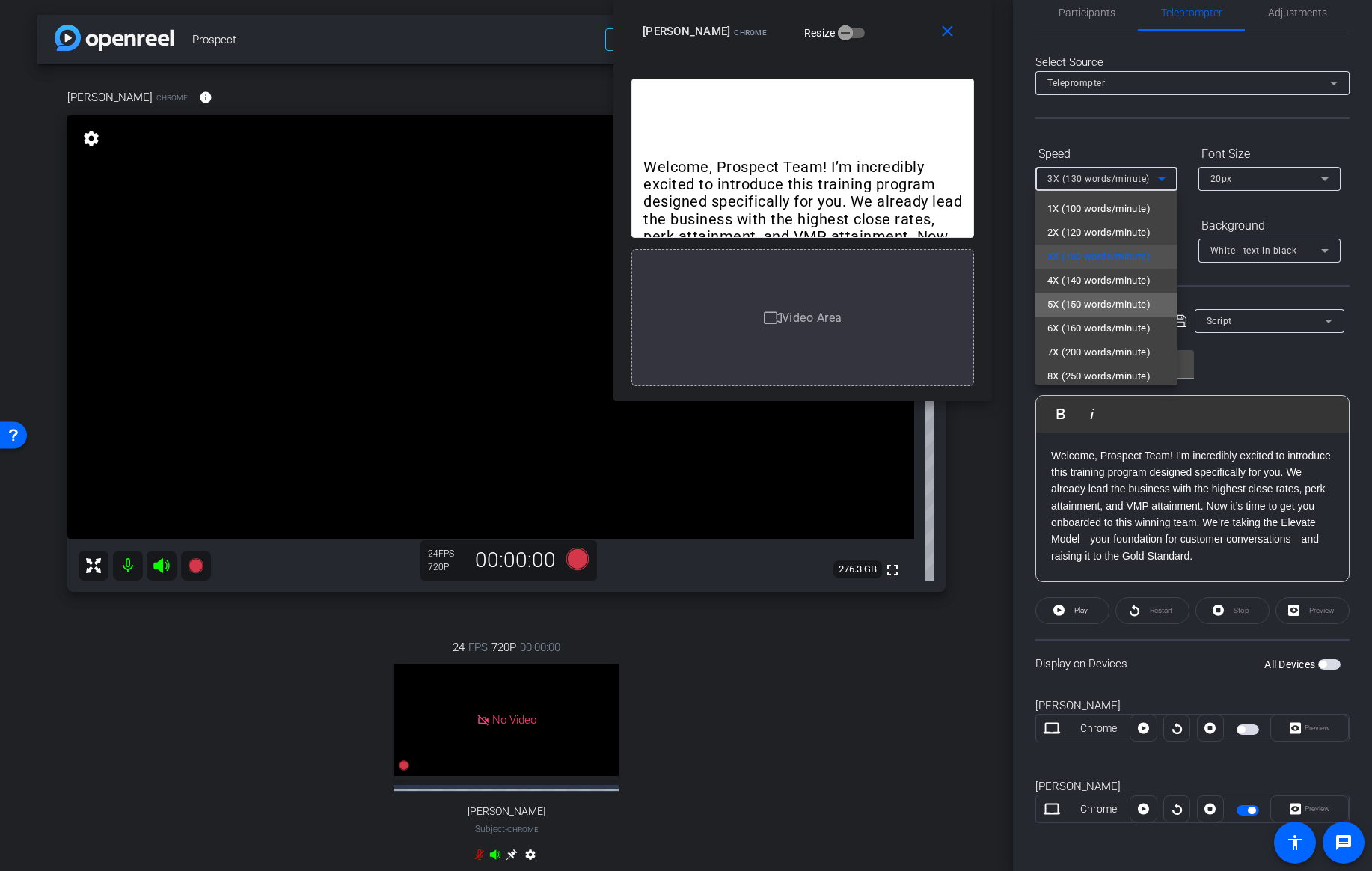
click at [1113, 309] on span "5X (150 words/minute)" at bounding box center [1099, 304] width 103 height 18
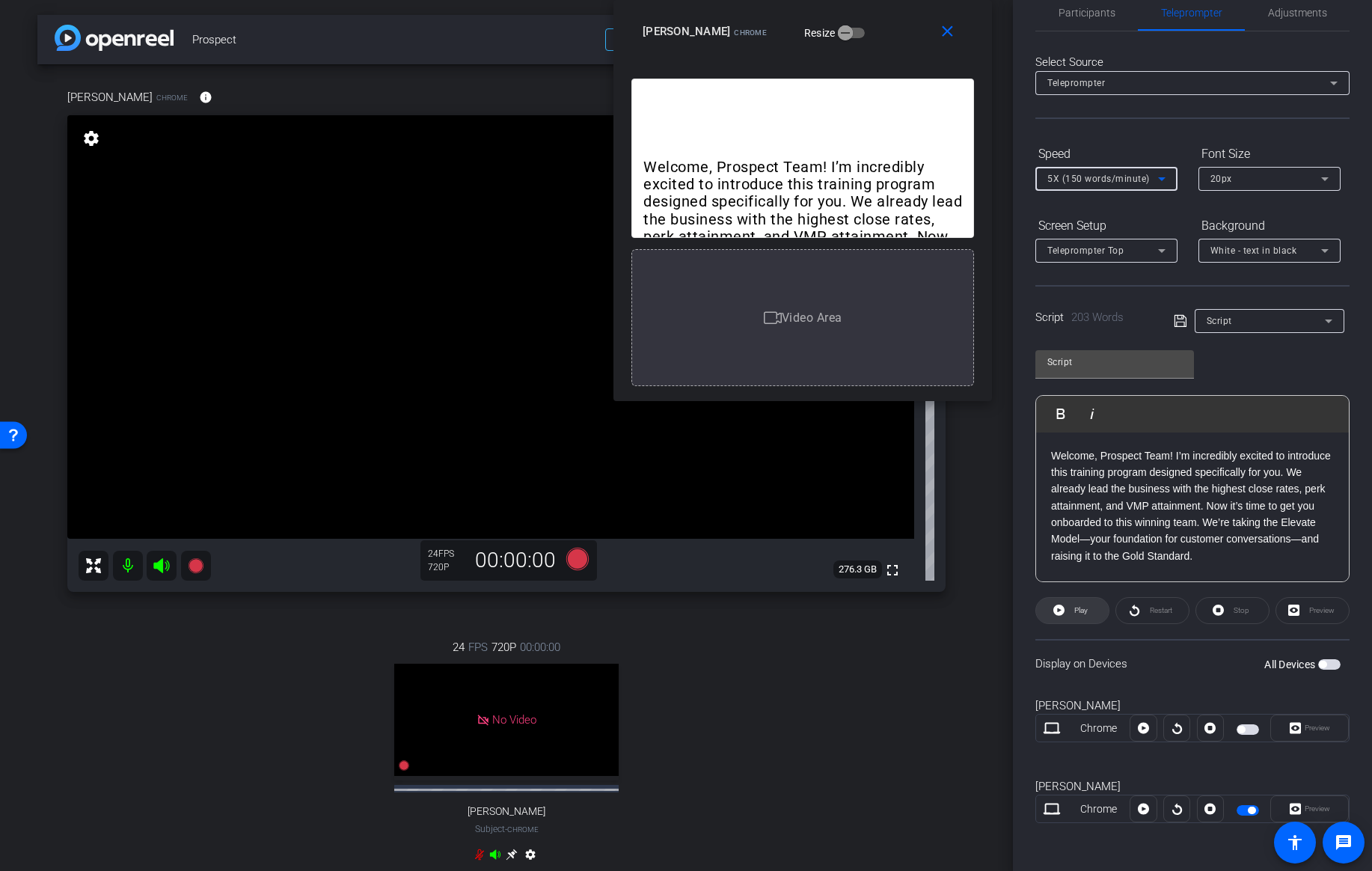
click at [1075, 616] on span "Play" at bounding box center [1079, 610] width 17 height 21
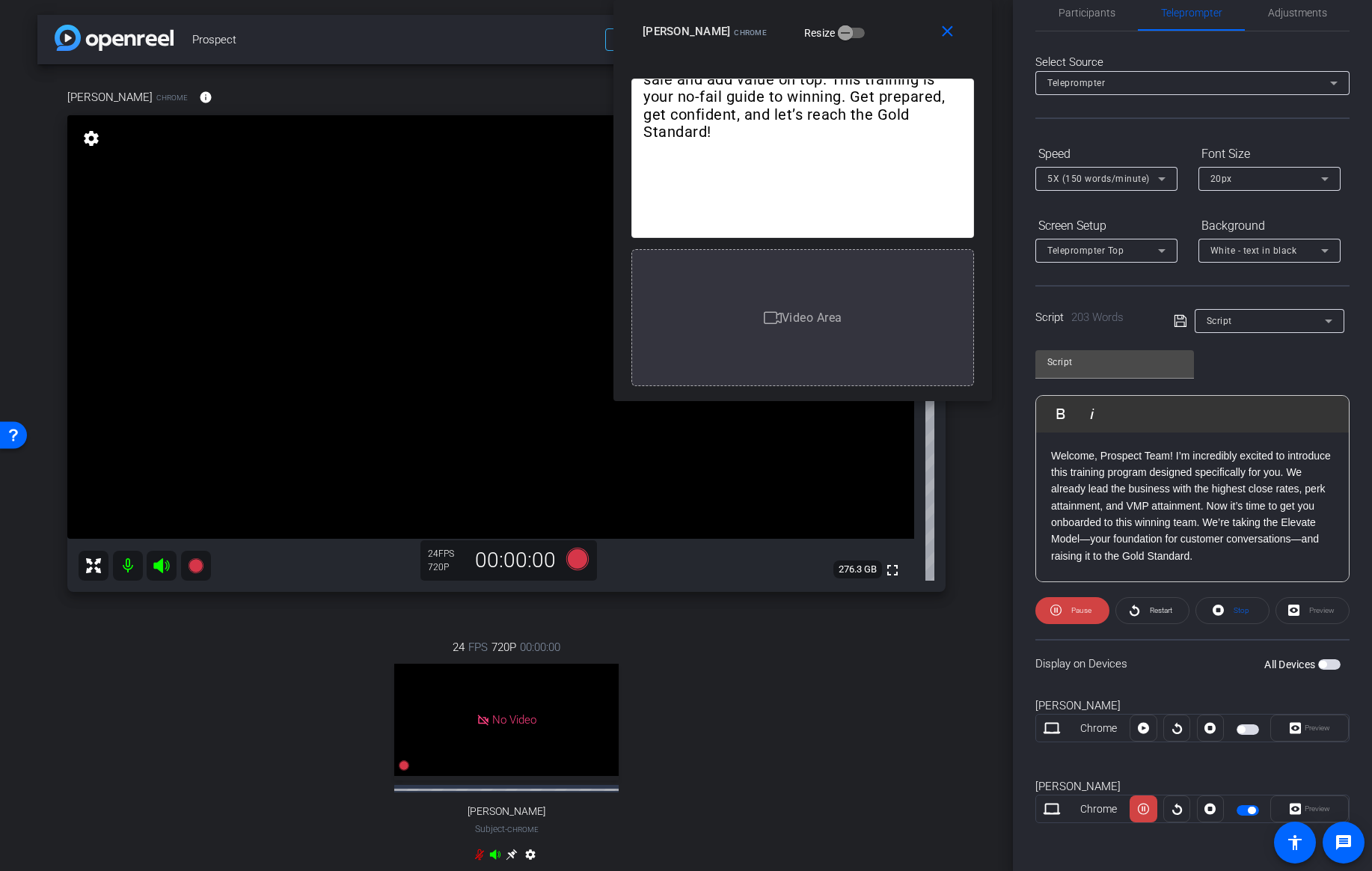
click at [1157, 179] on icon at bounding box center [1161, 179] width 18 height 18
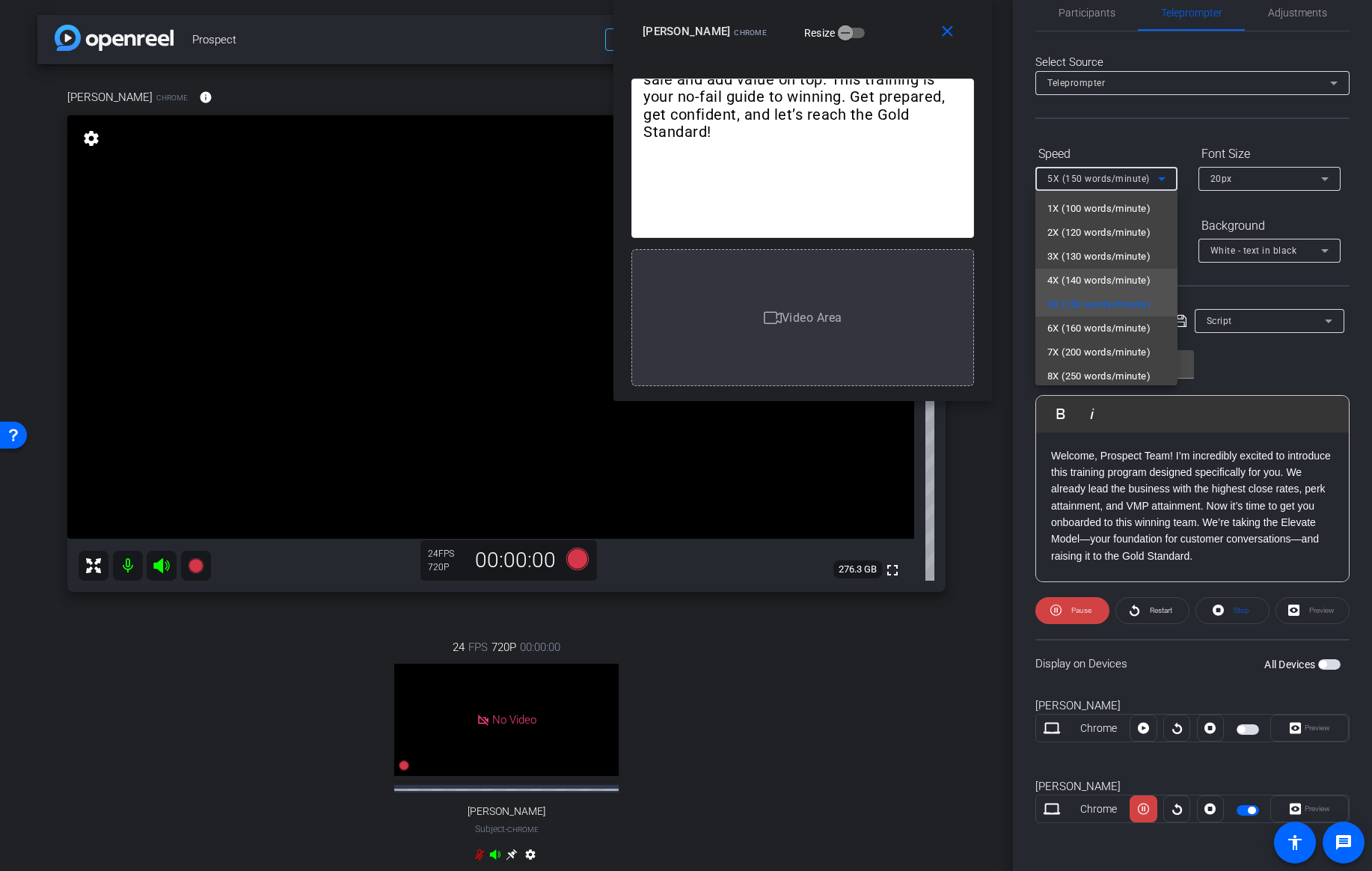
click at [1074, 285] on span "4X (140 words/minute)" at bounding box center [1099, 280] width 103 height 18
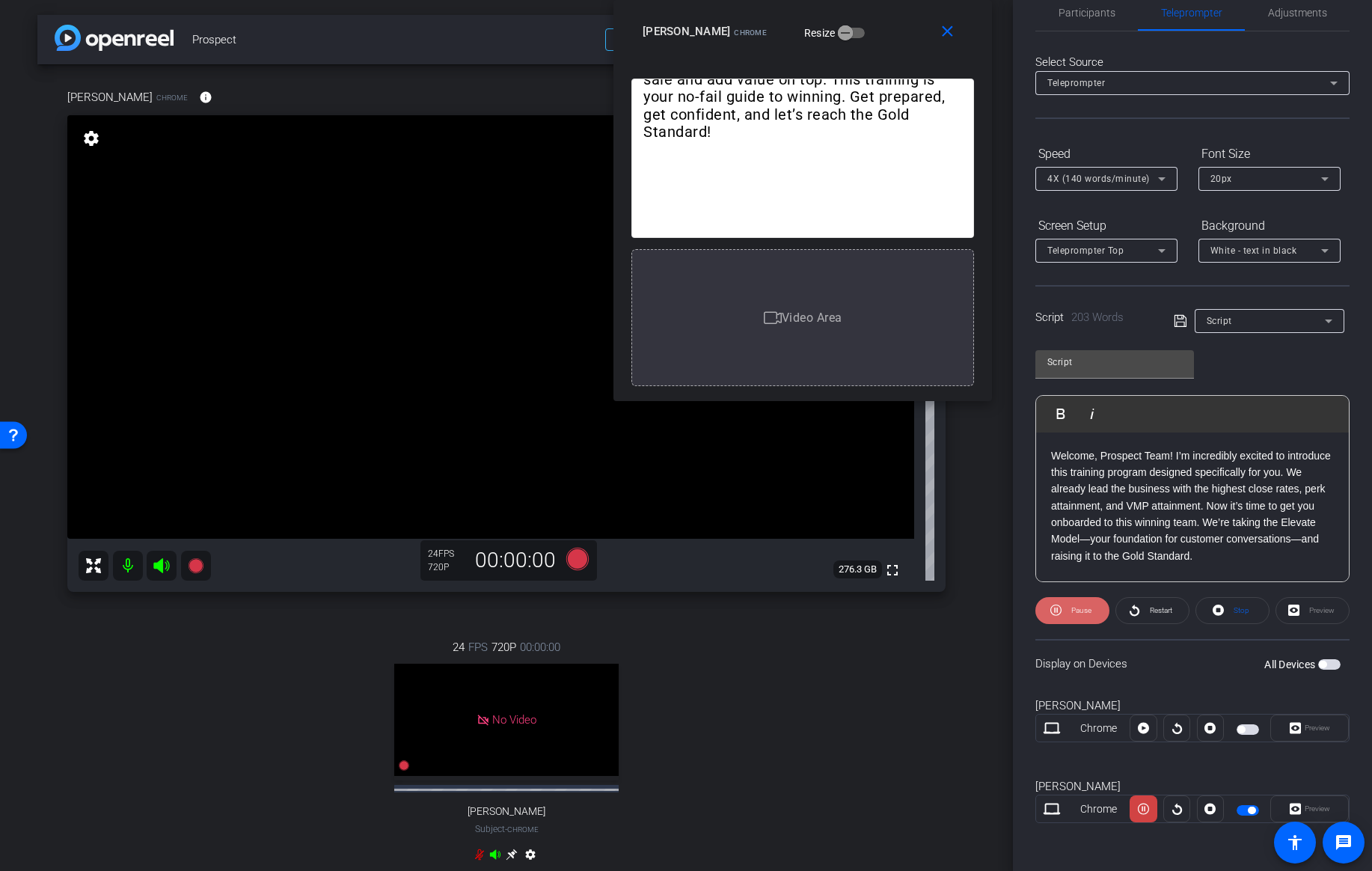
click at [1075, 608] on span "Pause" at bounding box center [1081, 610] width 20 height 9
click at [1301, 14] on span "Adjustments" at bounding box center [1297, 12] width 59 height 10
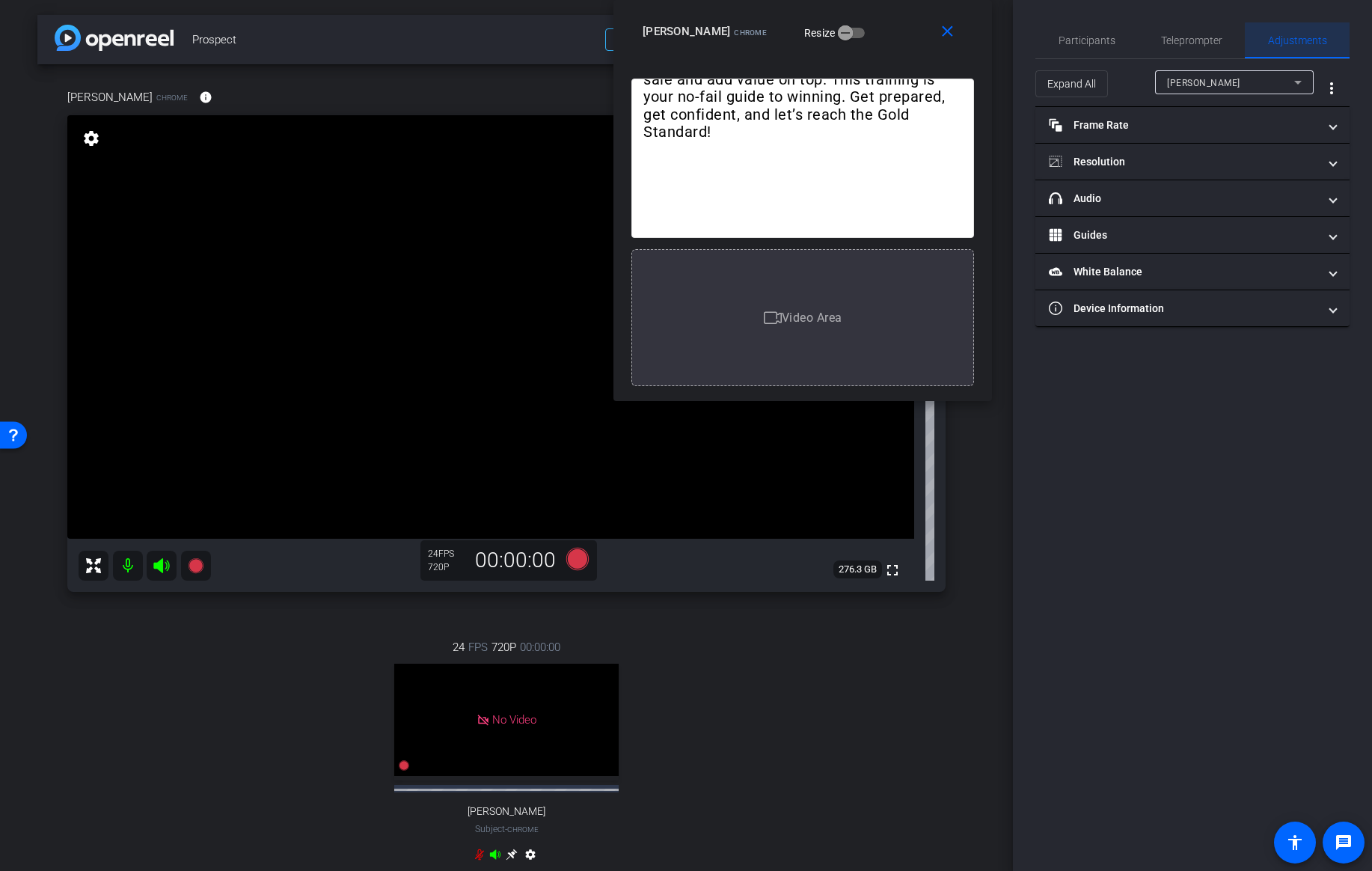
scroll to position [0, 0]
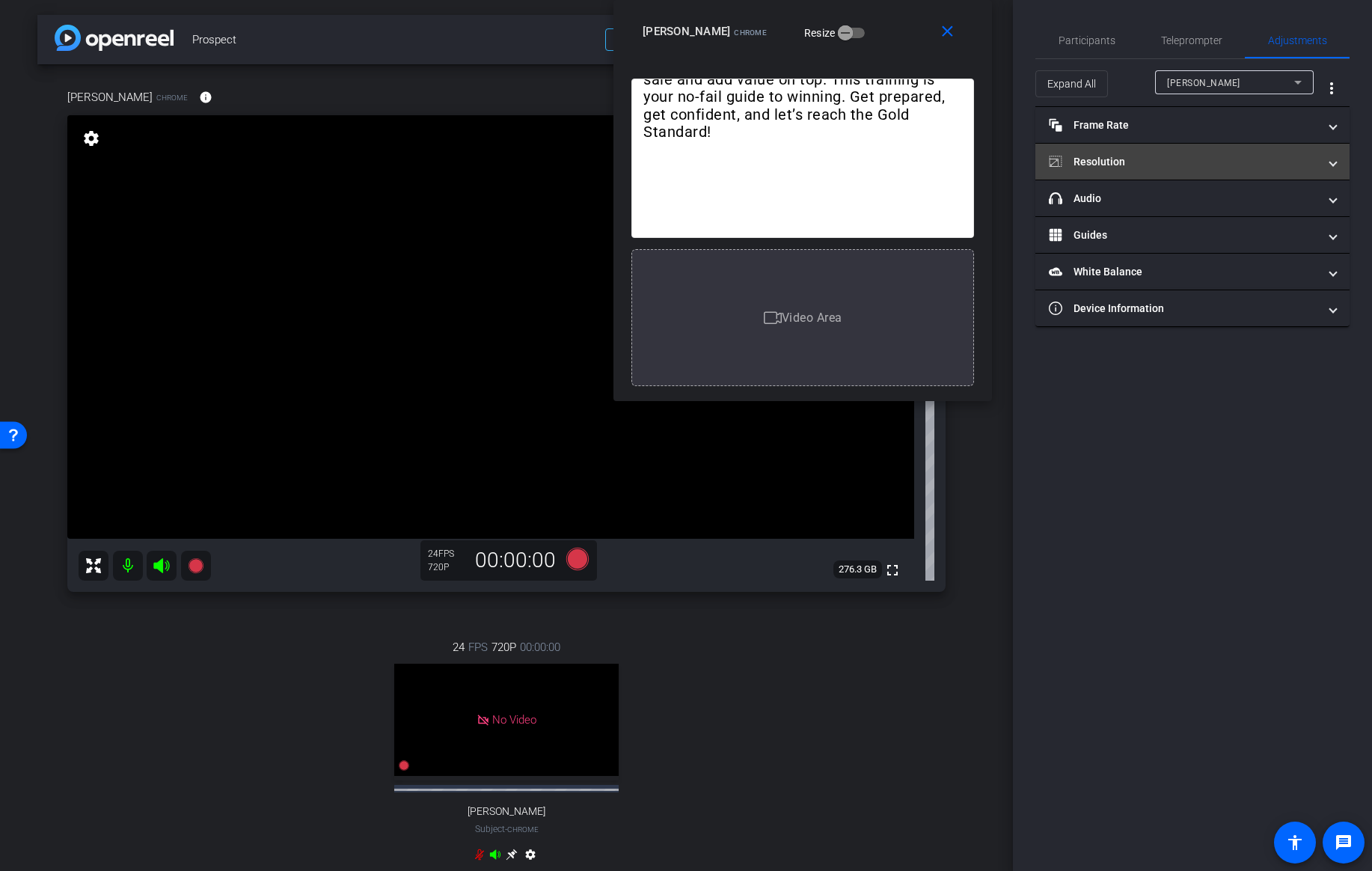
click at [1156, 169] on mat-panel-title "Resolution" at bounding box center [1183, 162] width 270 height 16
click at [1231, 71] on div "[PERSON_NAME]" at bounding box center [1234, 82] width 134 height 24
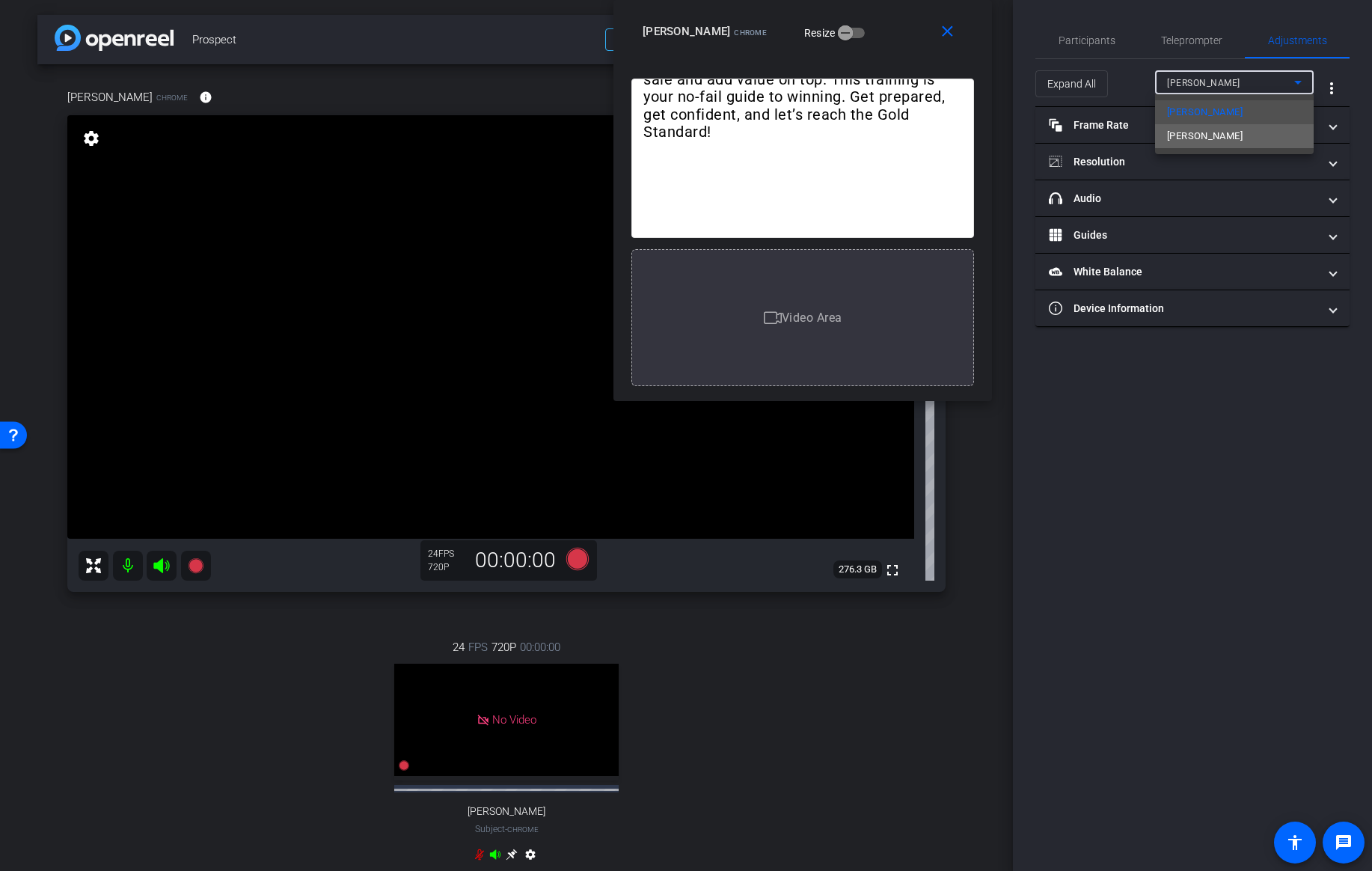
click at [1181, 135] on span "[PERSON_NAME]" at bounding box center [1204, 136] width 75 height 18
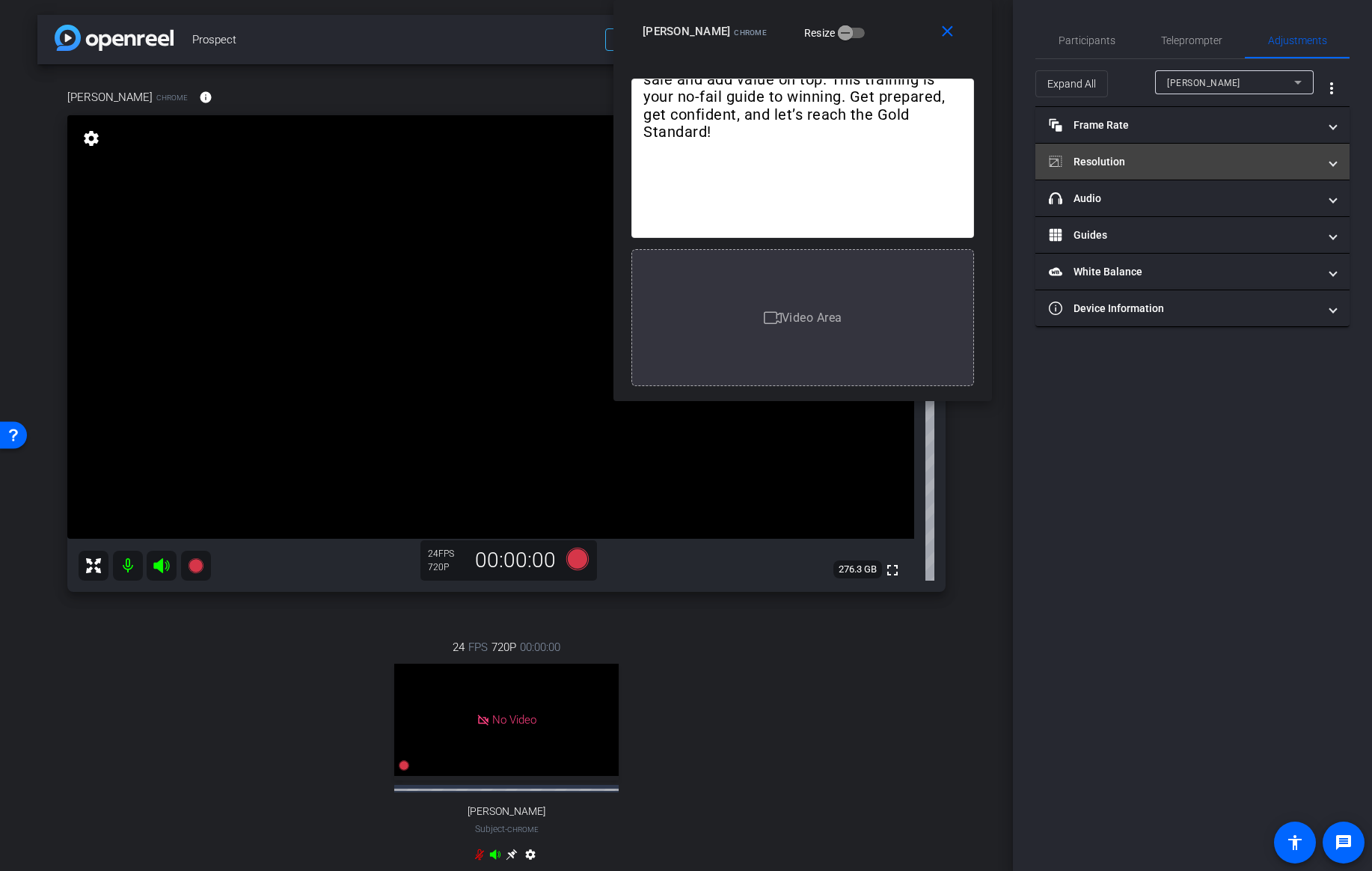
click at [1190, 162] on mat-panel-title "Resolution" at bounding box center [1183, 162] width 270 height 16
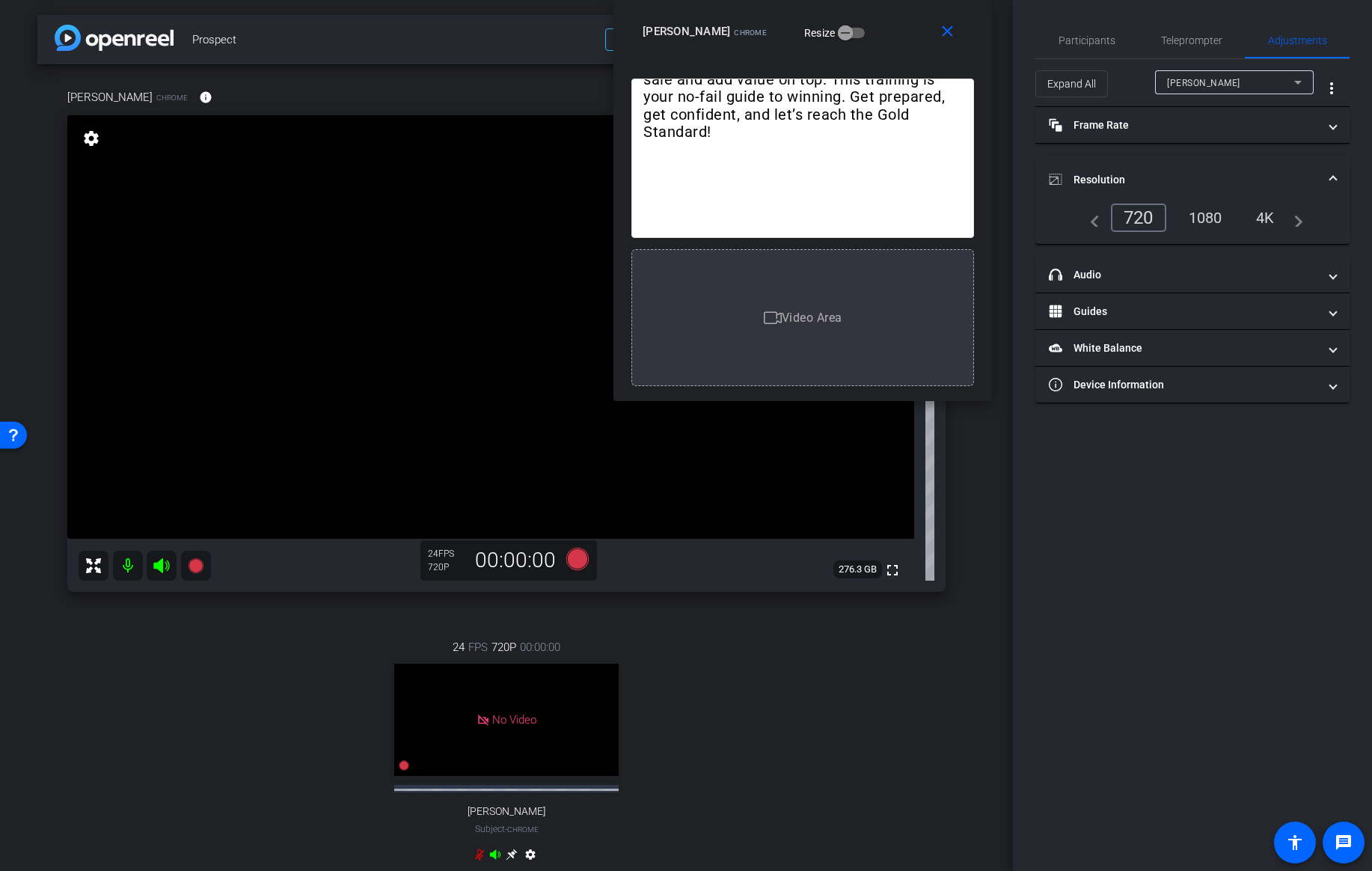
click at [1265, 217] on div "4K" at bounding box center [1265, 218] width 41 height 26
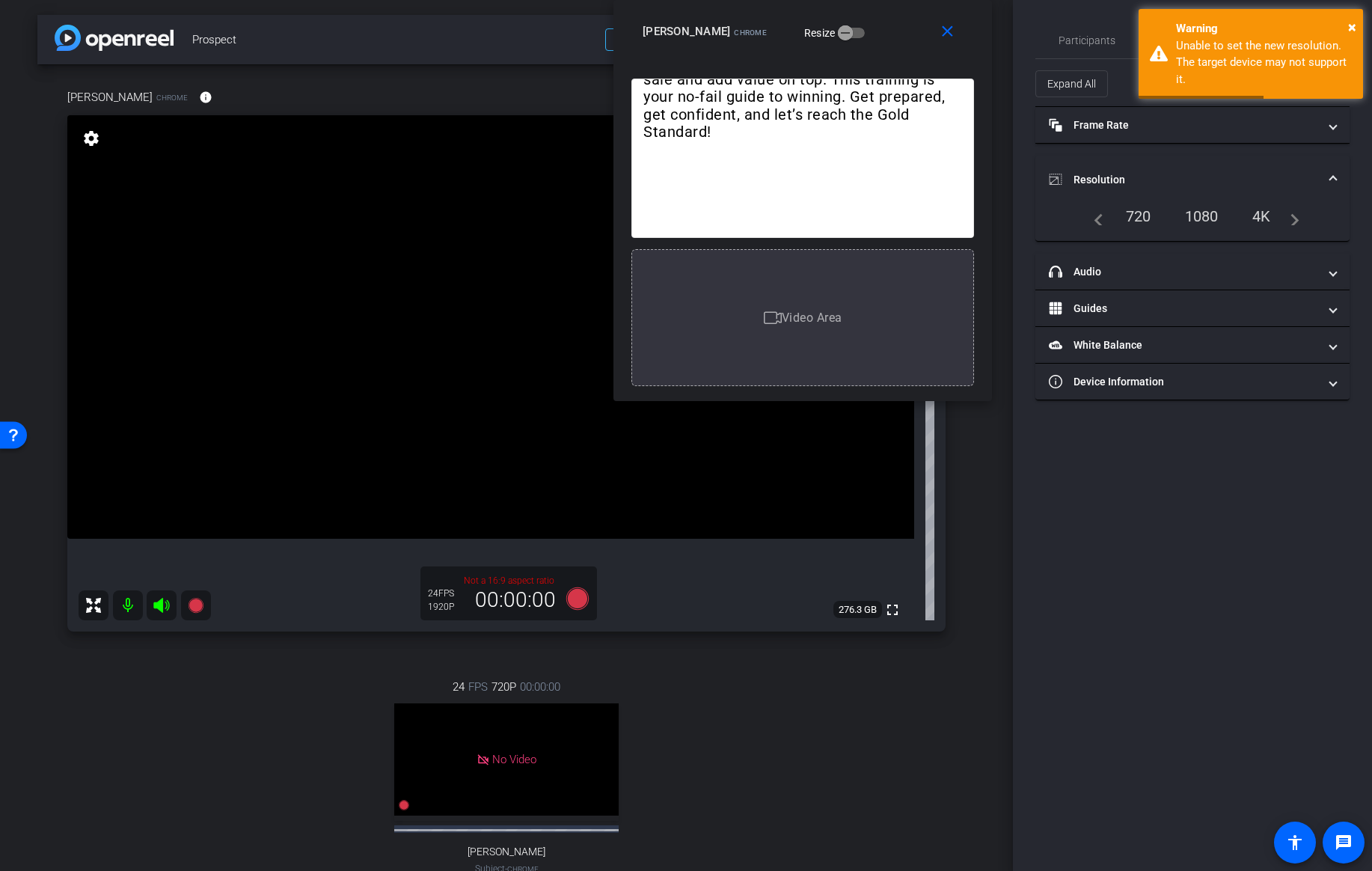
click at [1208, 221] on div "1080" at bounding box center [1202, 216] width 56 height 26
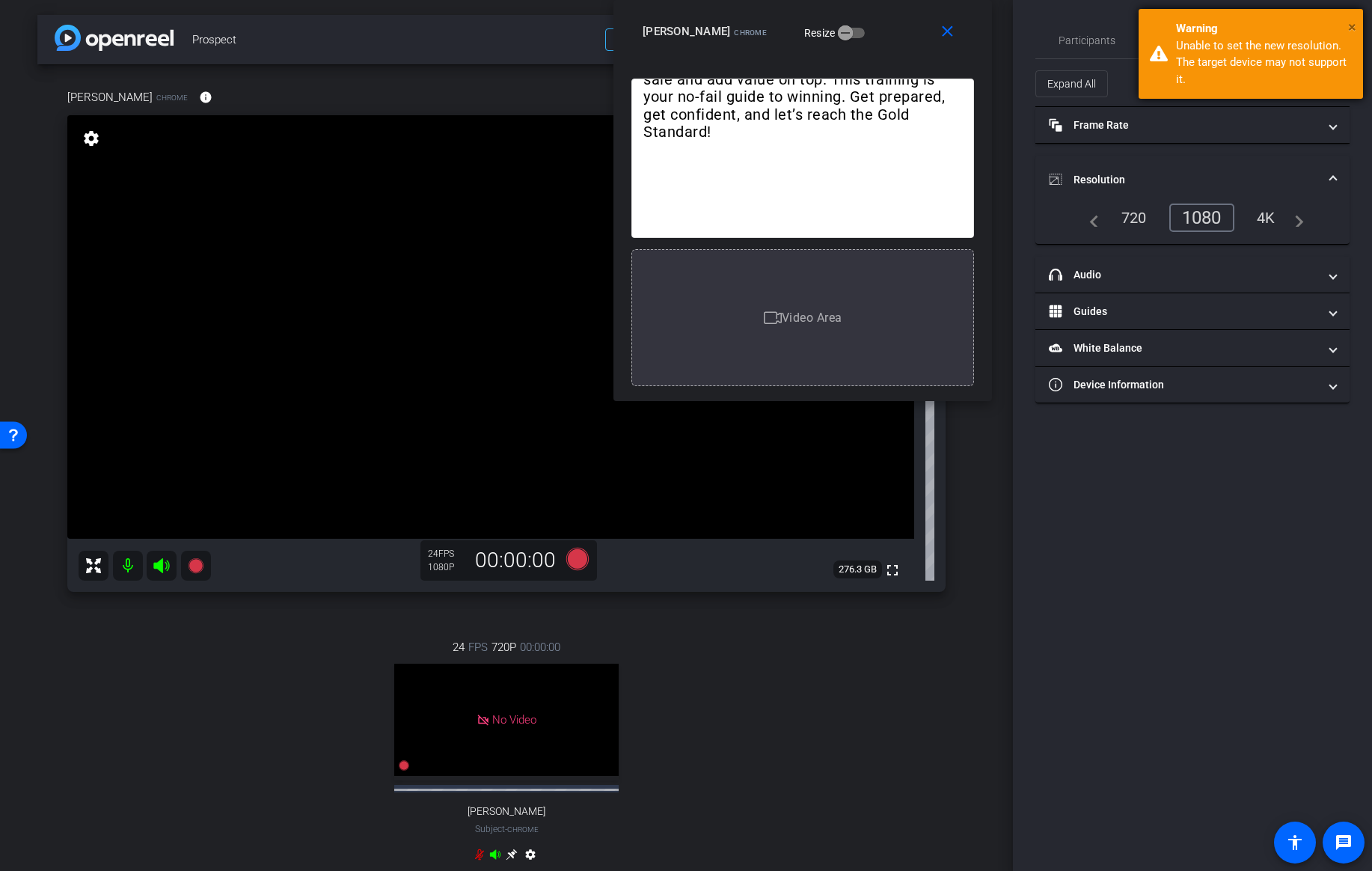
click at [1353, 25] on span "×" at bounding box center [1352, 26] width 9 height 18
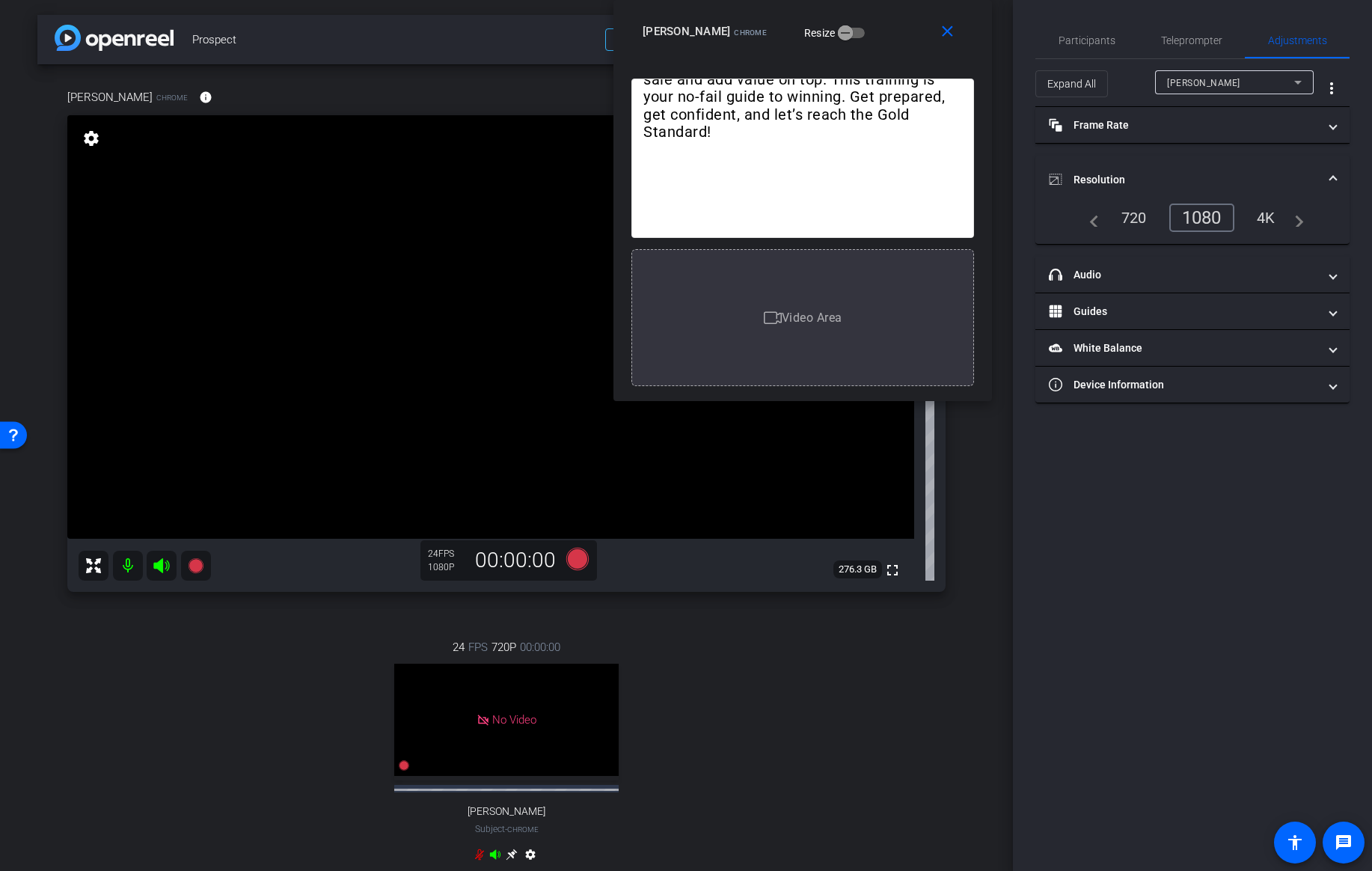
click at [1199, 216] on div "1080" at bounding box center [1202, 218] width 65 height 29
click at [1135, 274] on mat-panel-title "headphone icon Audio" at bounding box center [1183, 275] width 270 height 16
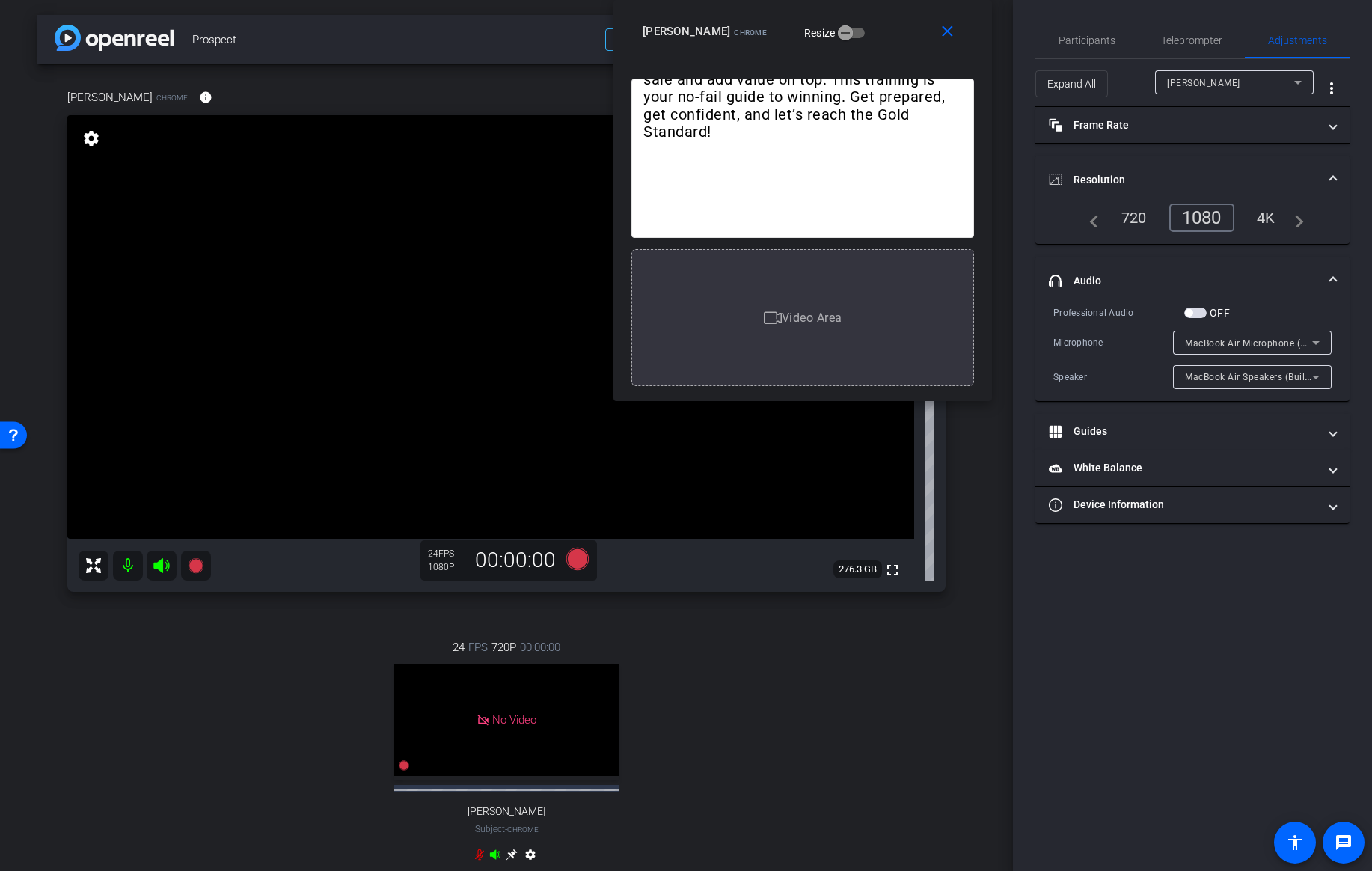
click at [1137, 270] on mat-expansion-panel-header "headphone icon Audio" at bounding box center [1193, 280] width 314 height 48
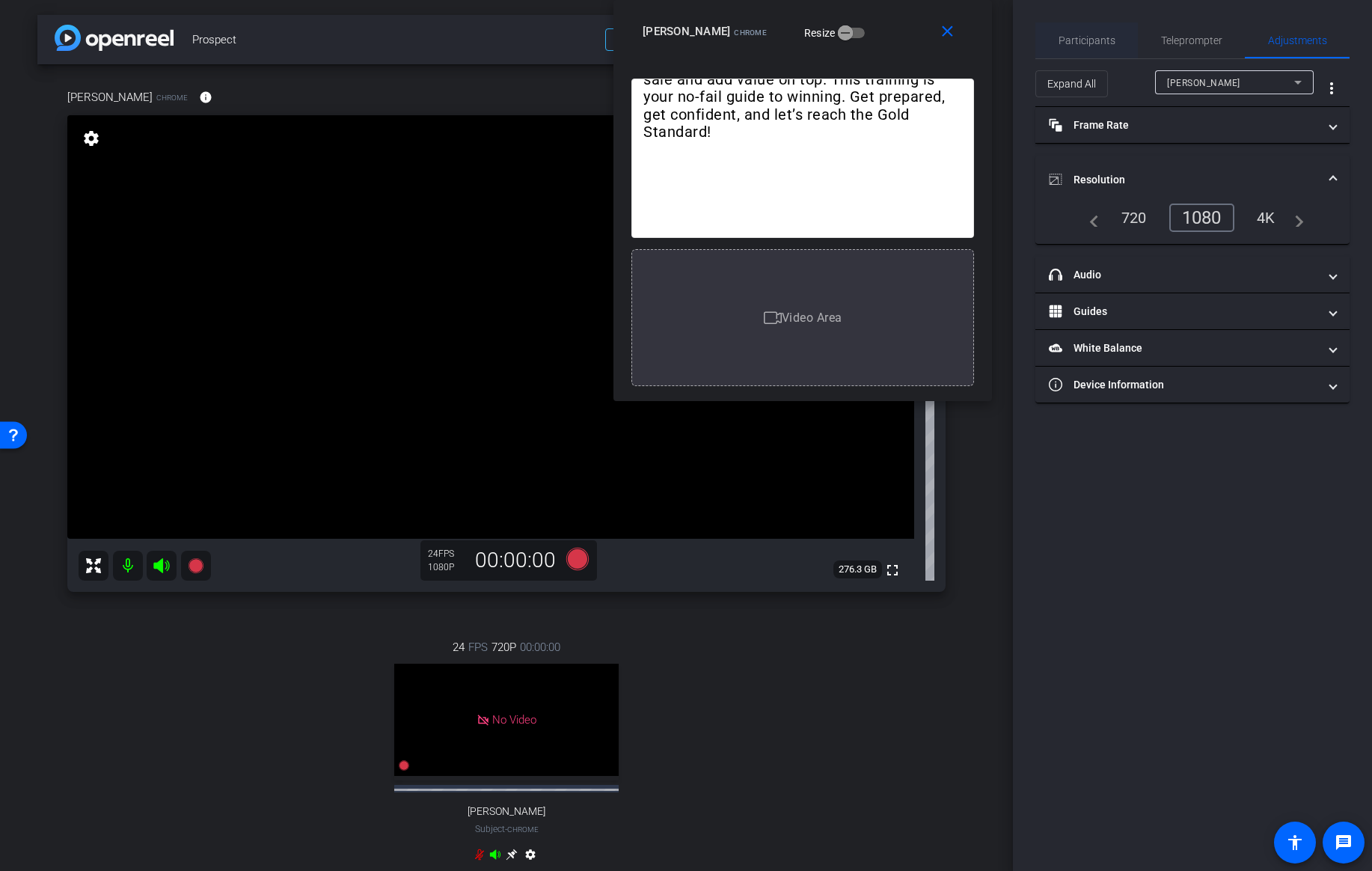
click at [1087, 36] on span "Participants" at bounding box center [1086, 40] width 57 height 10
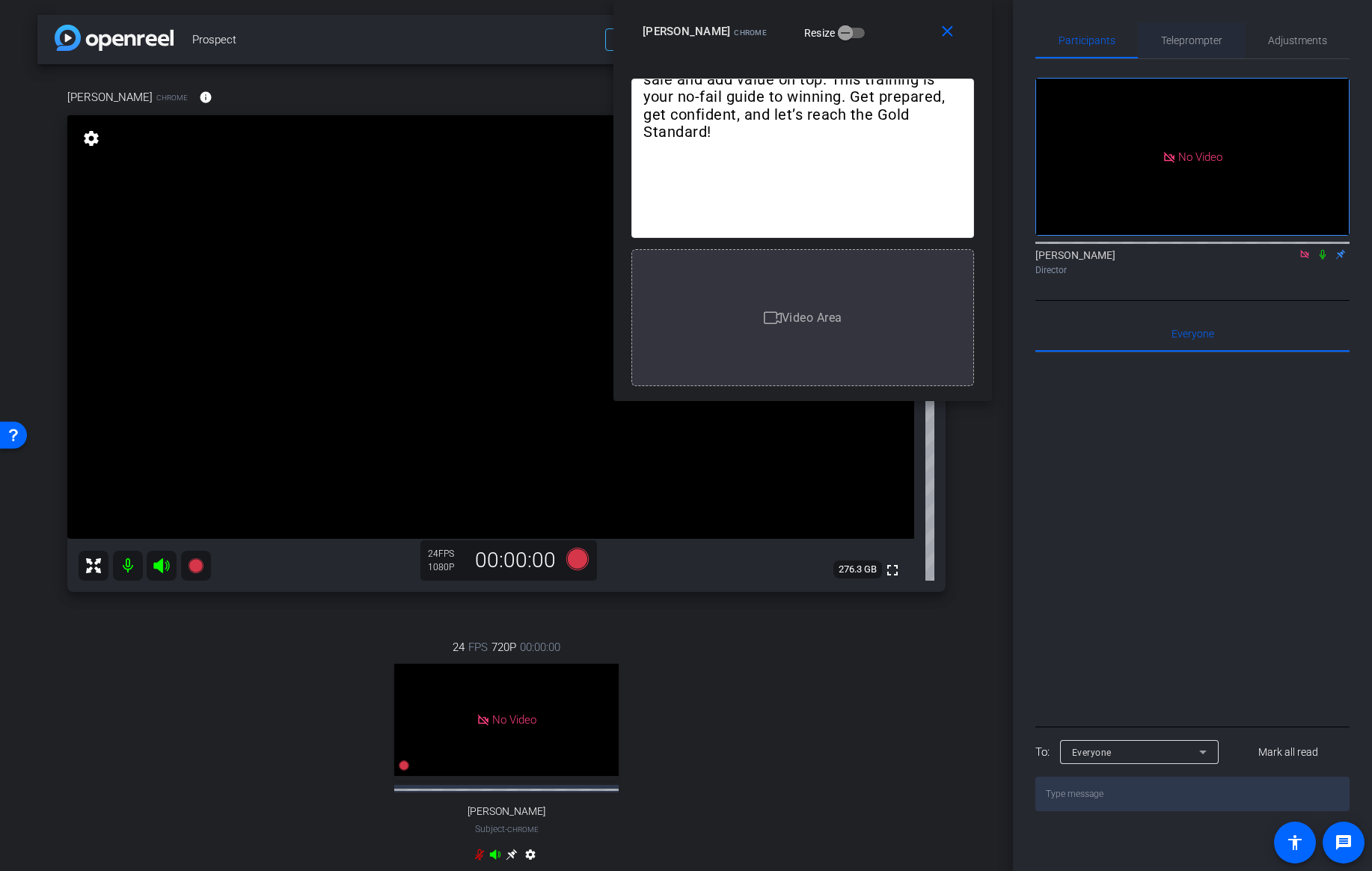
click at [1183, 44] on span "Teleprompter" at bounding box center [1191, 40] width 61 height 10
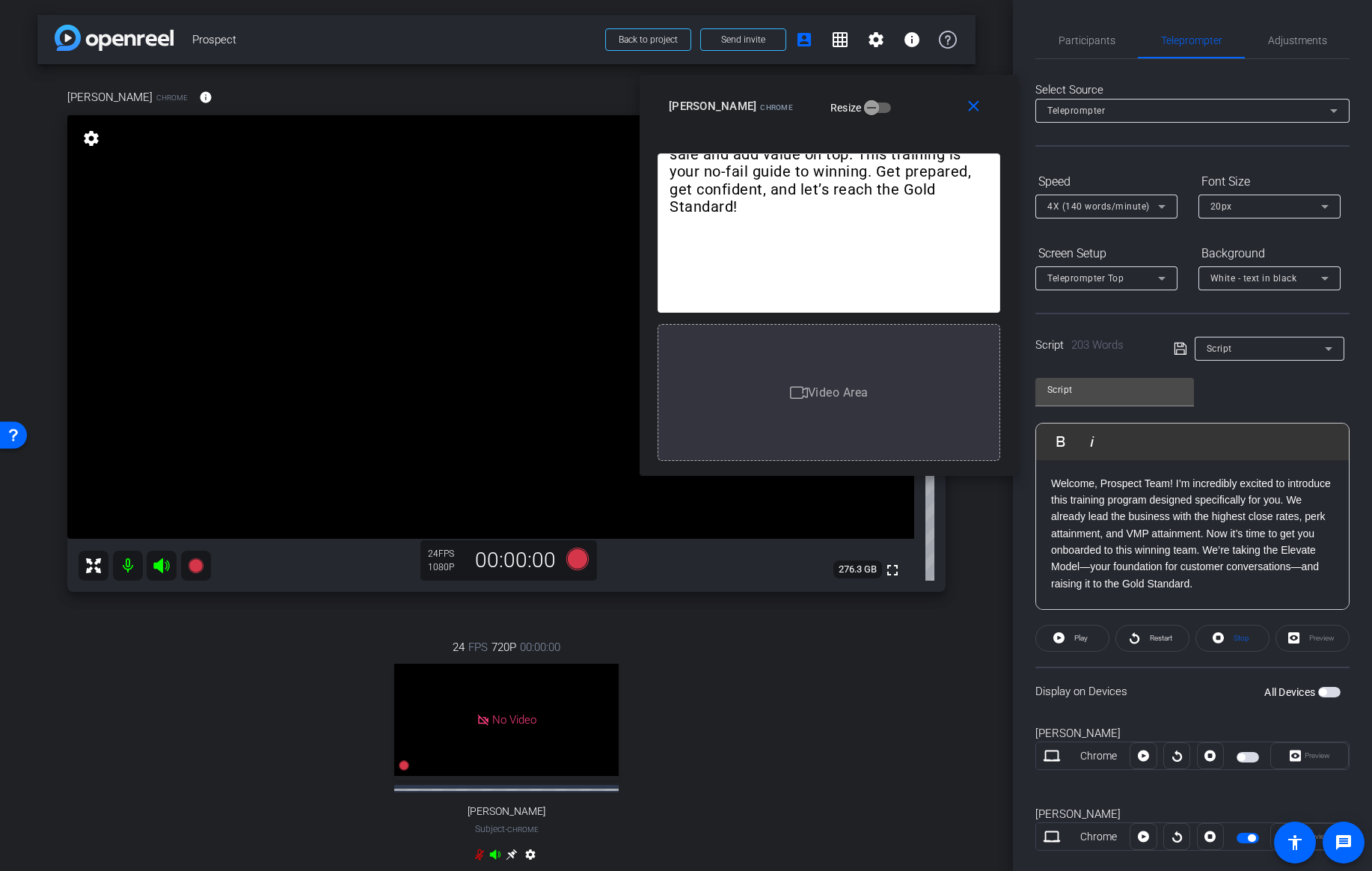
drag, startPoint x: 874, startPoint y: 33, endPoint x: 900, endPoint y: 109, distance: 80.3
click at [900, 109] on div "Buck Moore Chrome Resize" at bounding box center [834, 106] width 332 height 27
click at [1154, 632] on span "Restart" at bounding box center [1159, 638] width 26 height 21
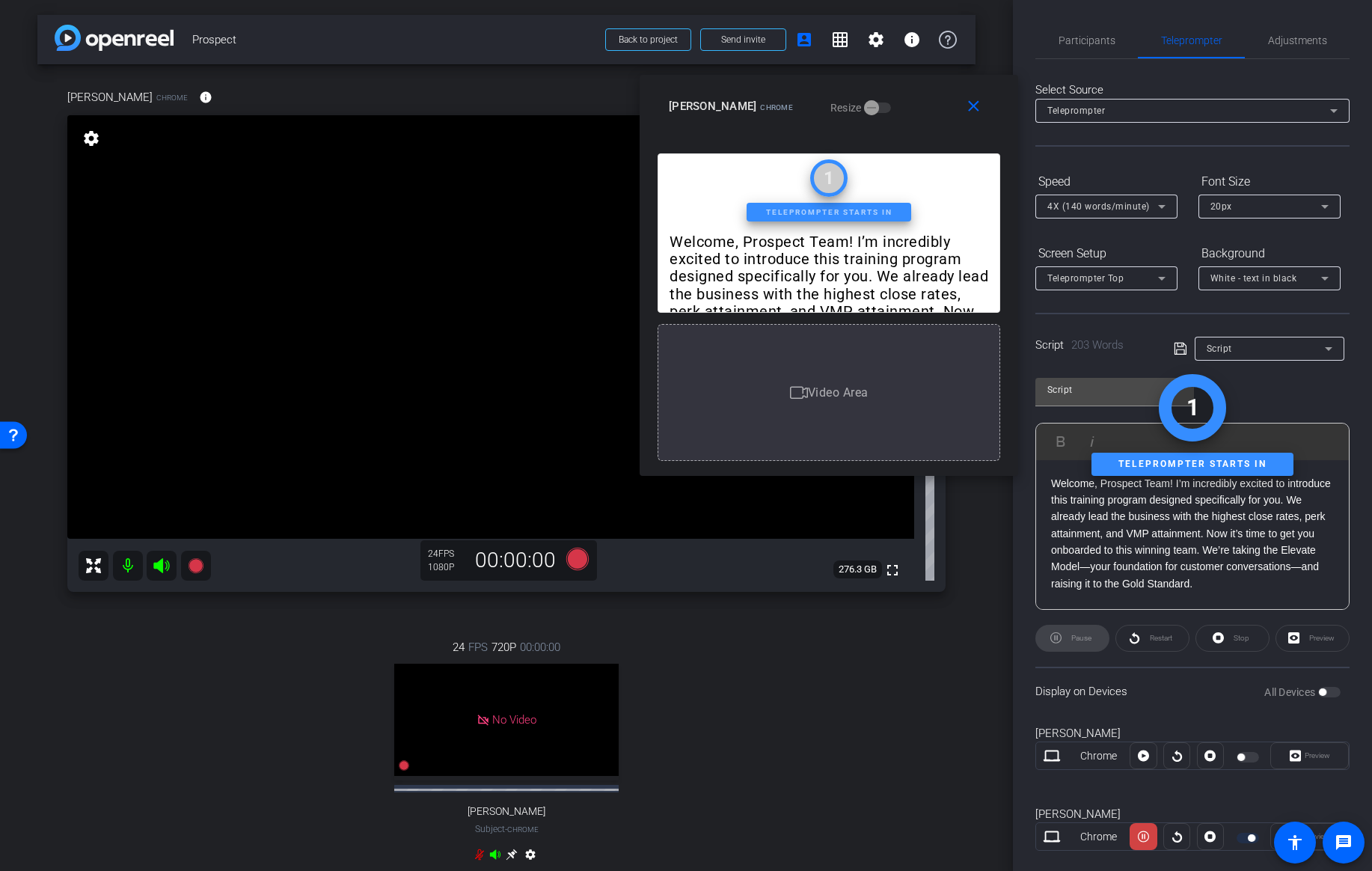
click at [1224, 636] on div "Stop" at bounding box center [1232, 638] width 74 height 27
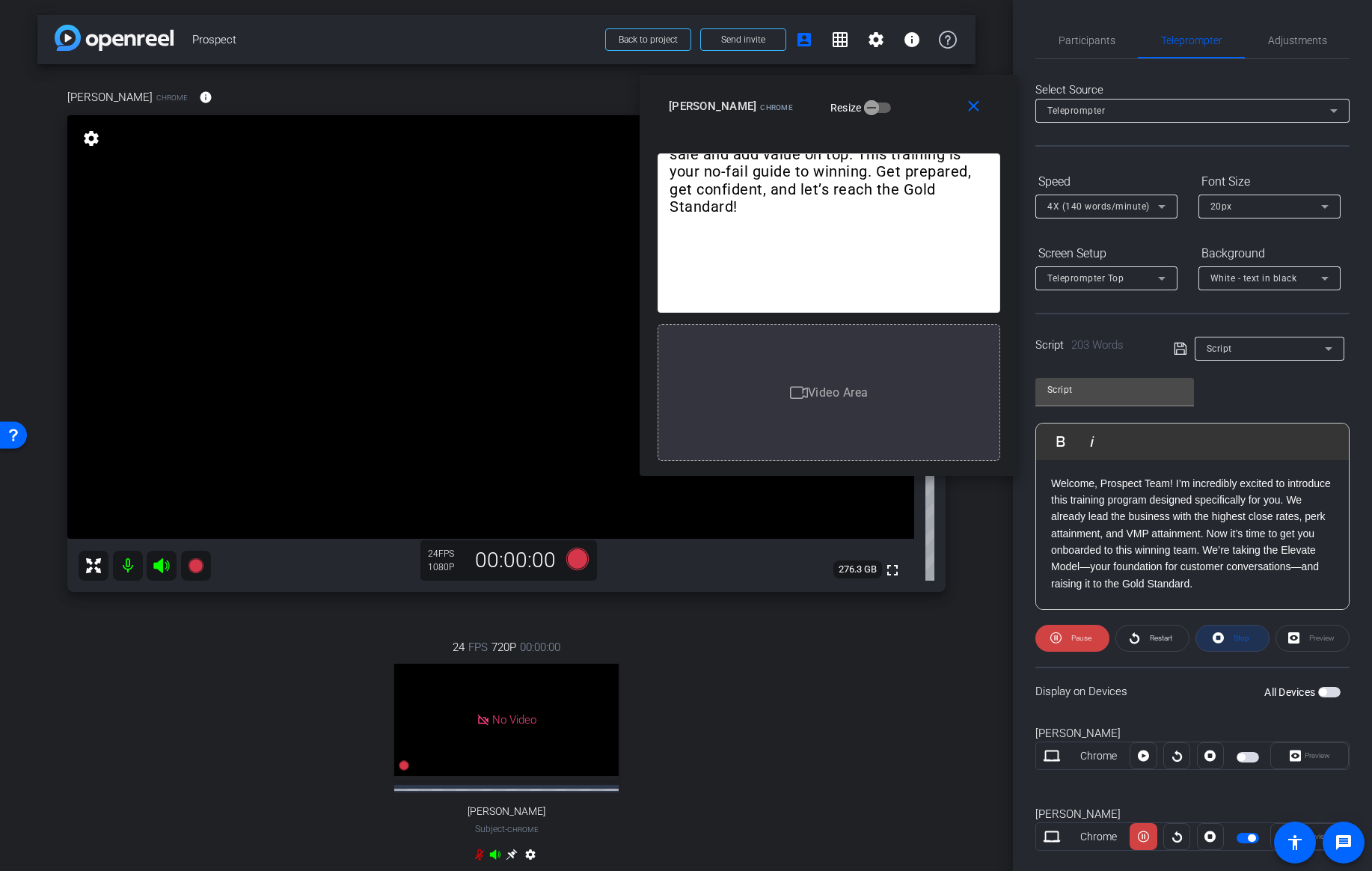
click at [1217, 636] on icon at bounding box center [1218, 638] width 11 height 19
click at [1072, 628] on span "Pause" at bounding box center [1079, 638] width 24 height 21
click at [1175, 634] on span at bounding box center [1152, 638] width 72 height 36
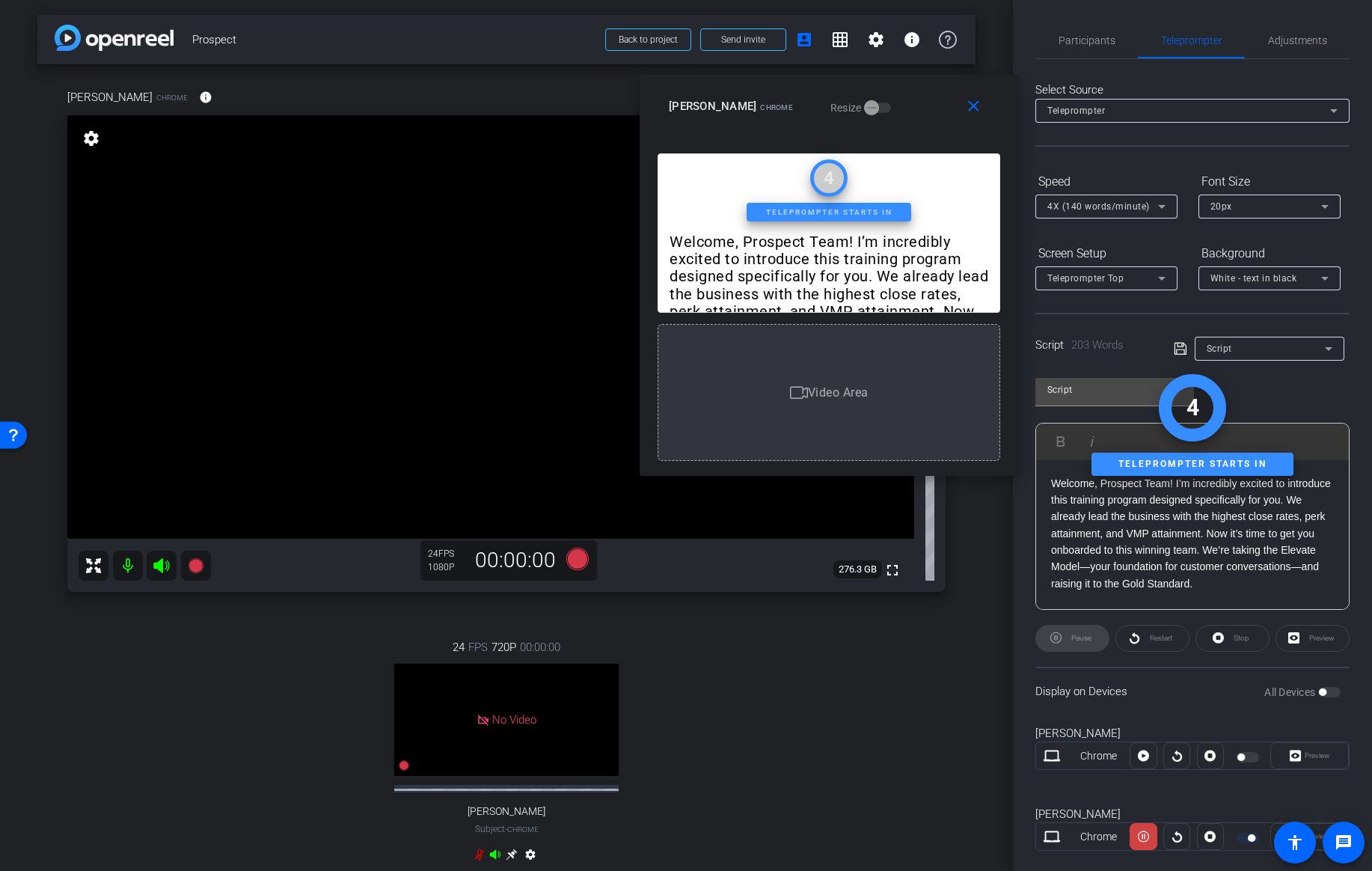
click at [1215, 634] on div "Stop" at bounding box center [1232, 638] width 74 height 27
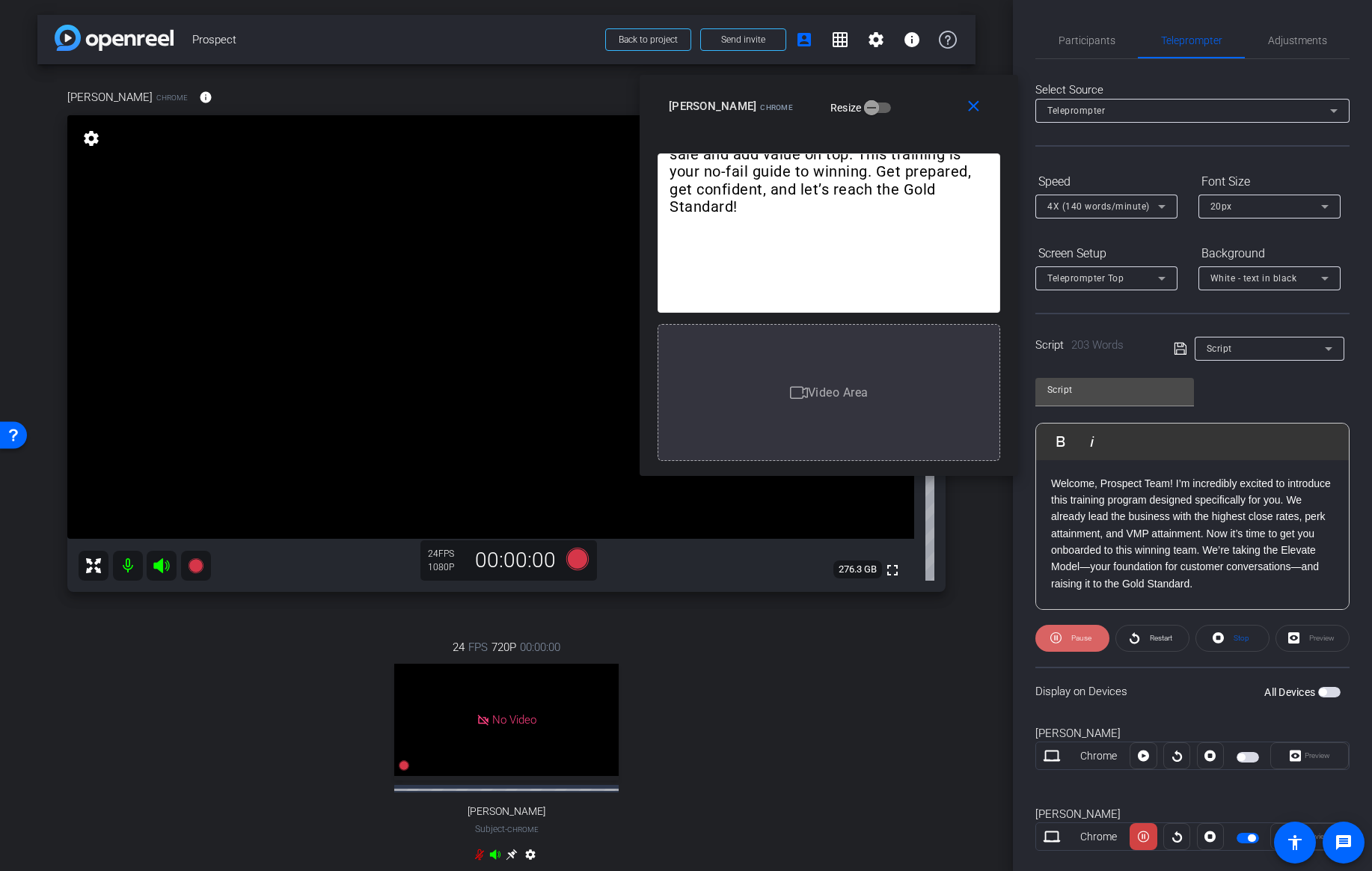
click at [1050, 636] on icon at bounding box center [1056, 638] width 11 height 19
click at [204, 570] on icon at bounding box center [196, 565] width 18 height 18
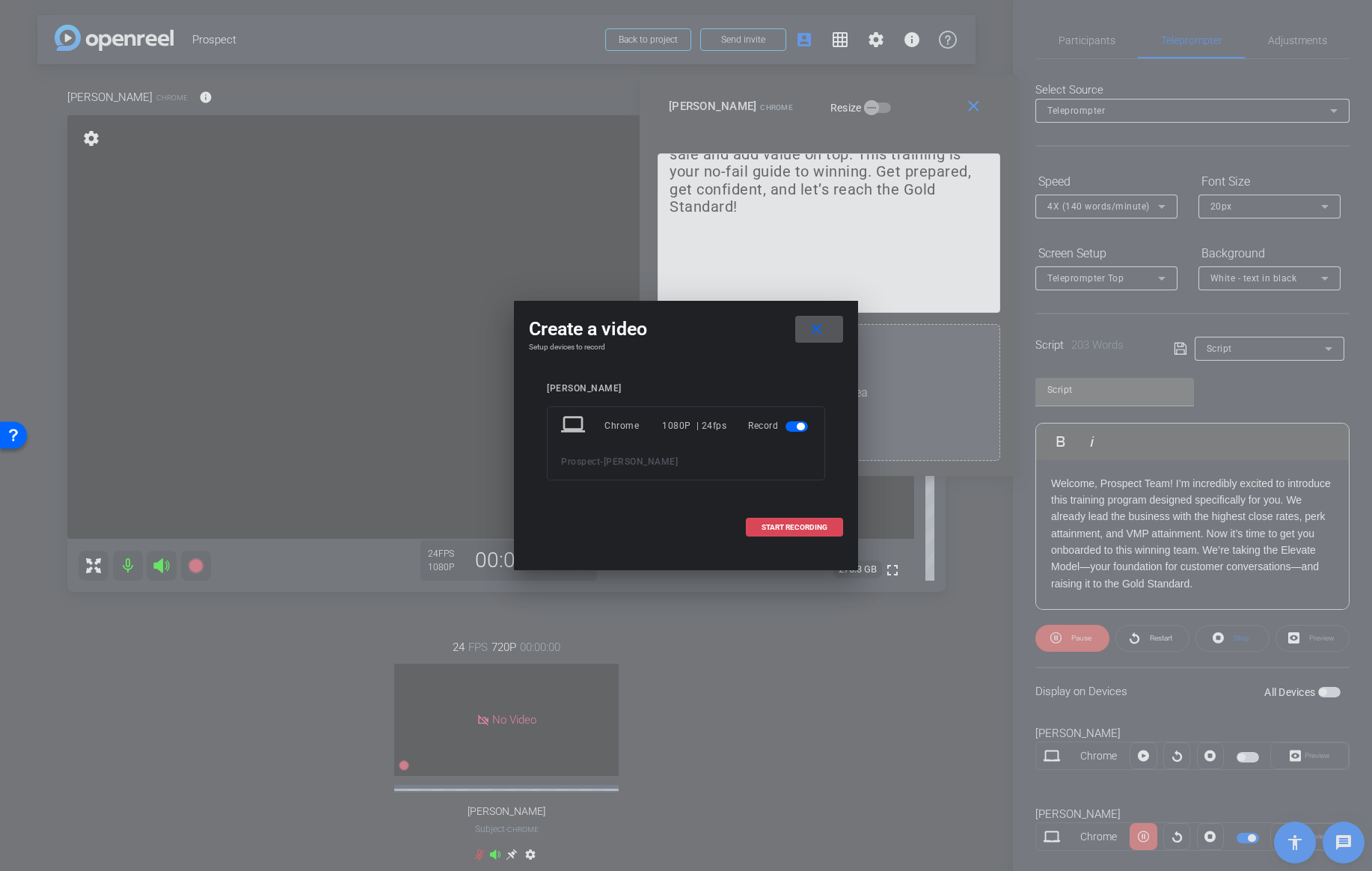
click at [768, 520] on span at bounding box center [794, 528] width 96 height 36
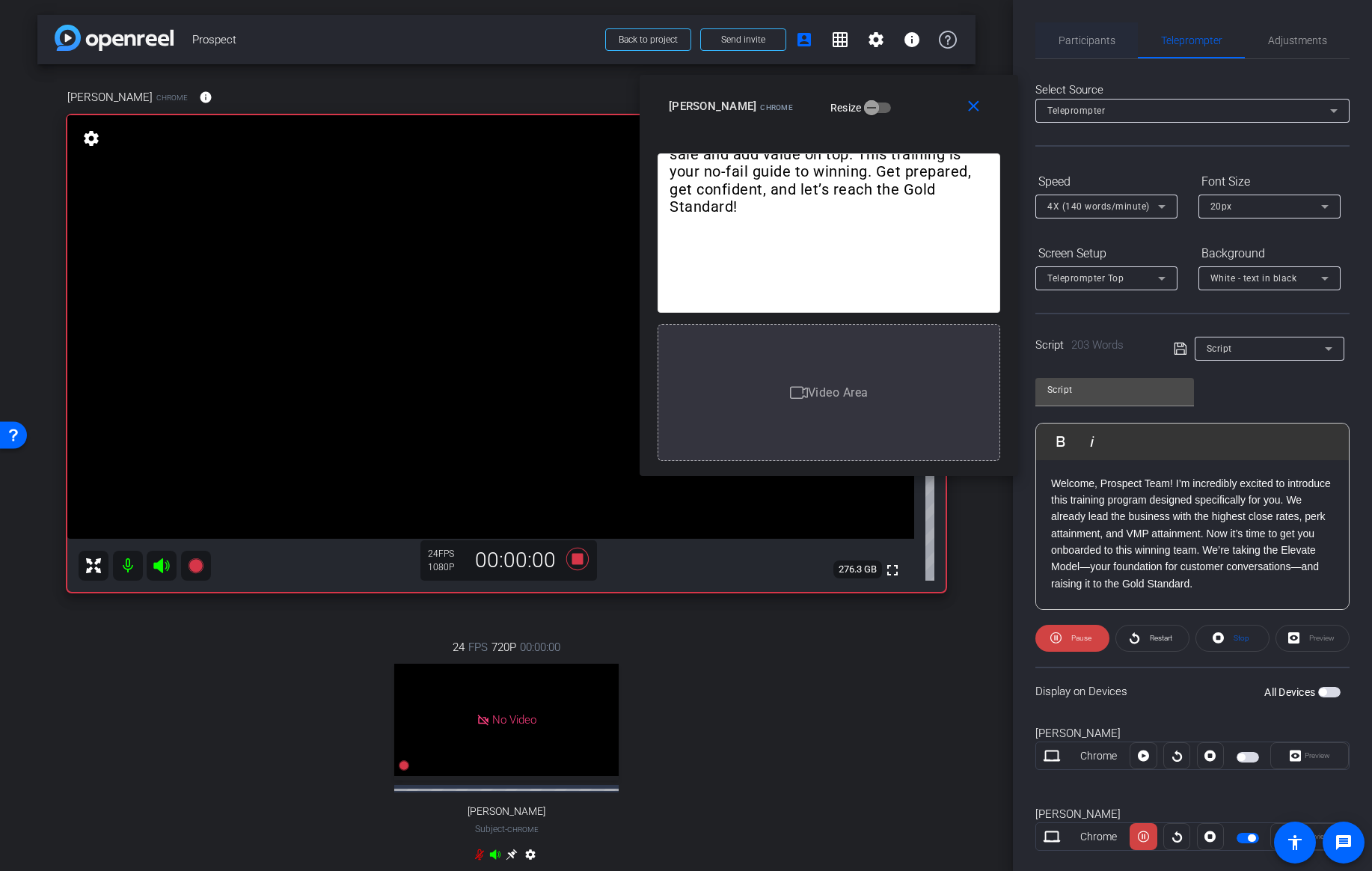
click at [1102, 40] on span "Participants" at bounding box center [1086, 40] width 57 height 10
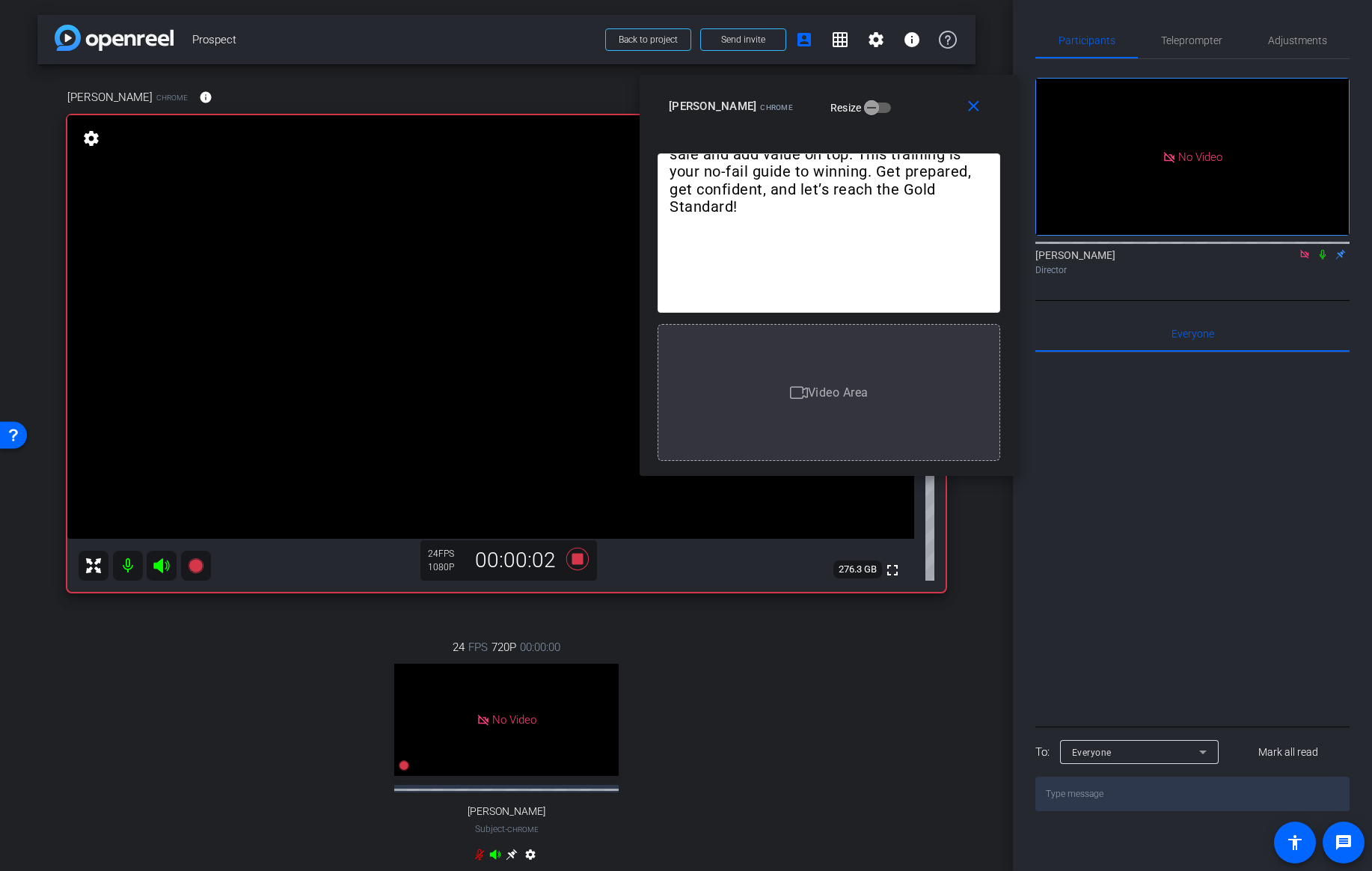
click at [1325, 249] on icon at bounding box center [1322, 254] width 12 height 10
click at [1203, 48] on span "Teleprompter" at bounding box center [1191, 40] width 61 height 36
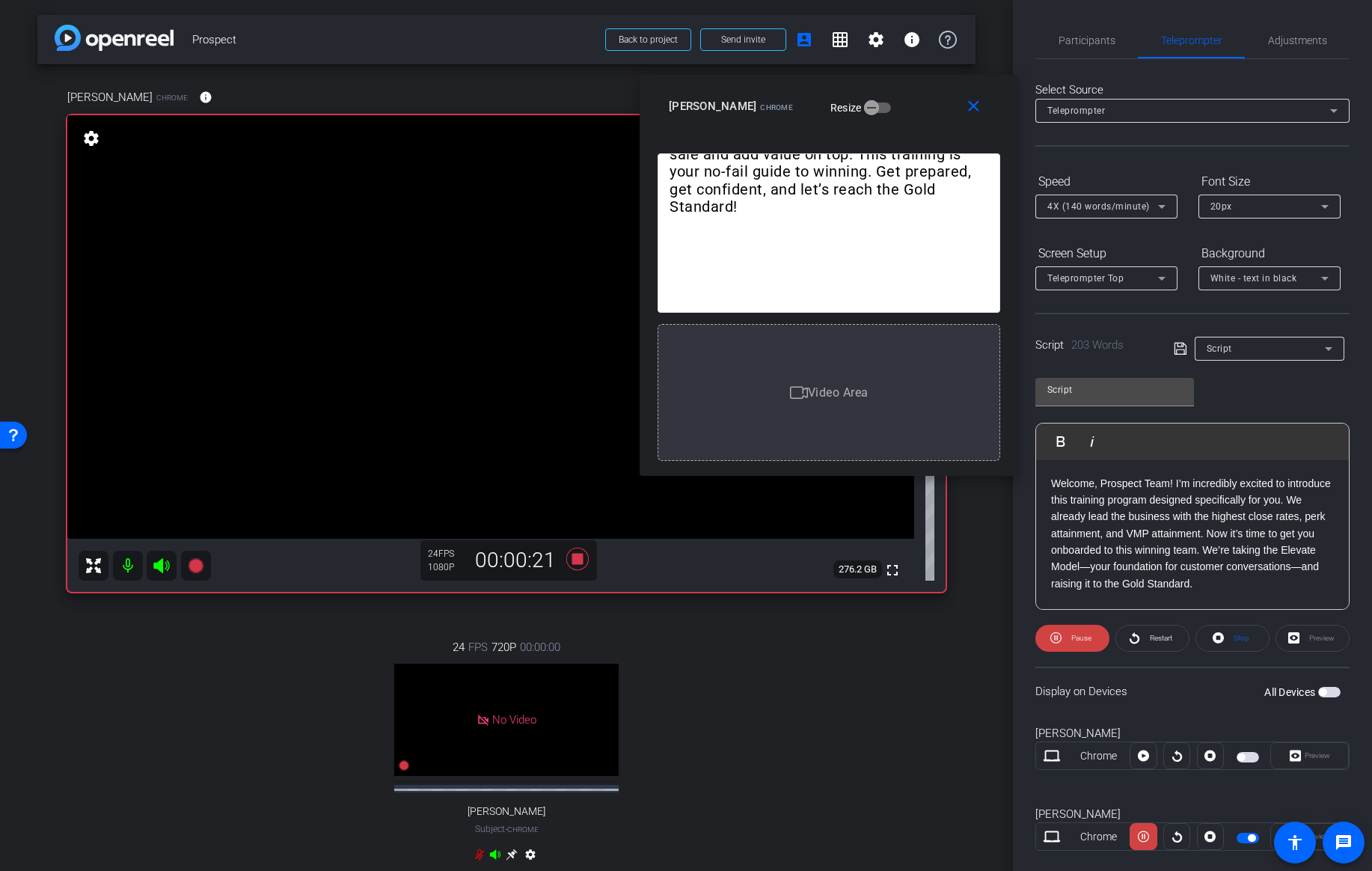
click at [1157, 205] on icon at bounding box center [1161, 206] width 18 height 18
click at [1156, 206] on icon at bounding box center [1161, 206] width 18 height 18
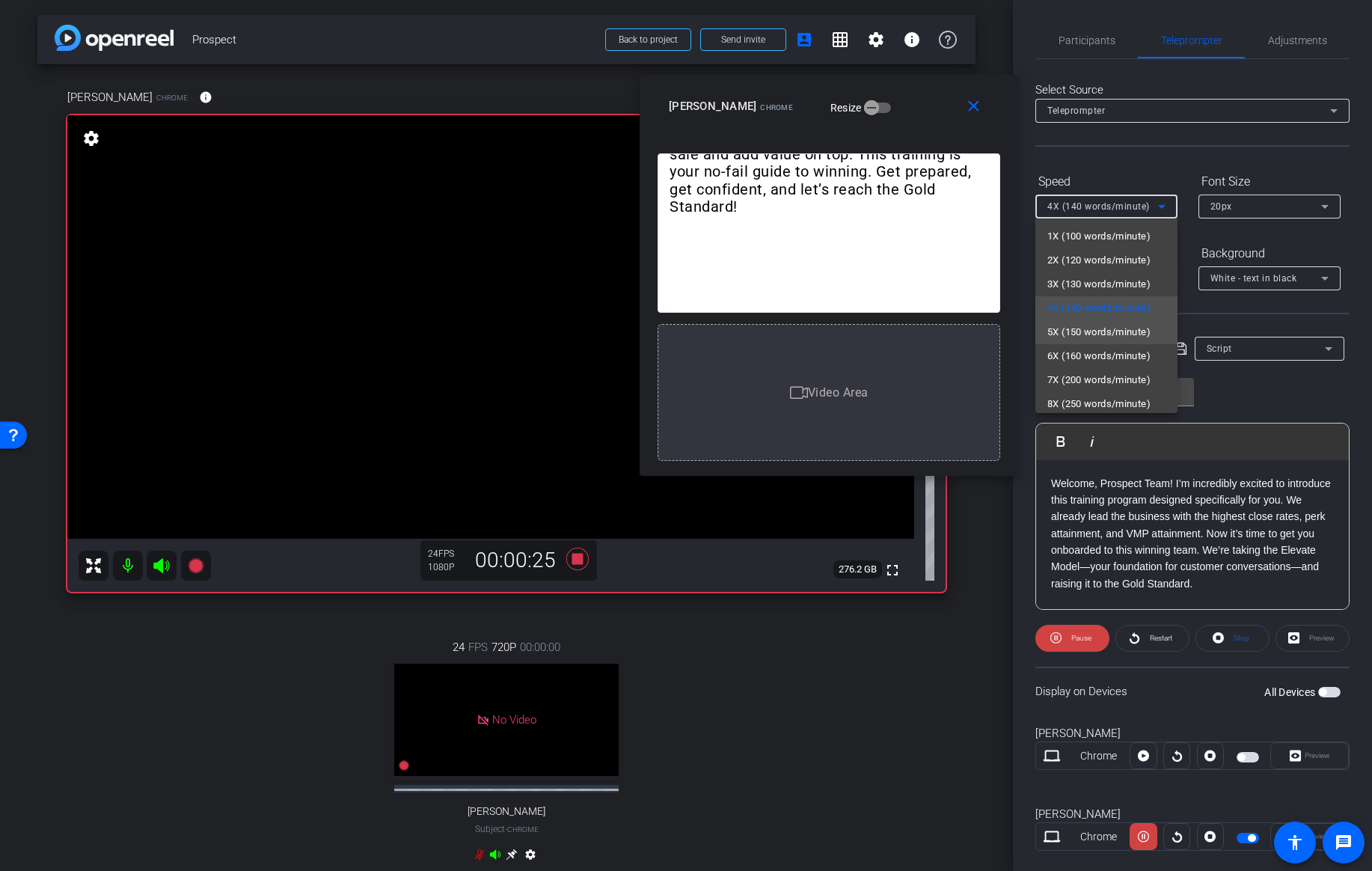
click at [1118, 333] on span "5X (150 words/minute)" at bounding box center [1099, 332] width 103 height 18
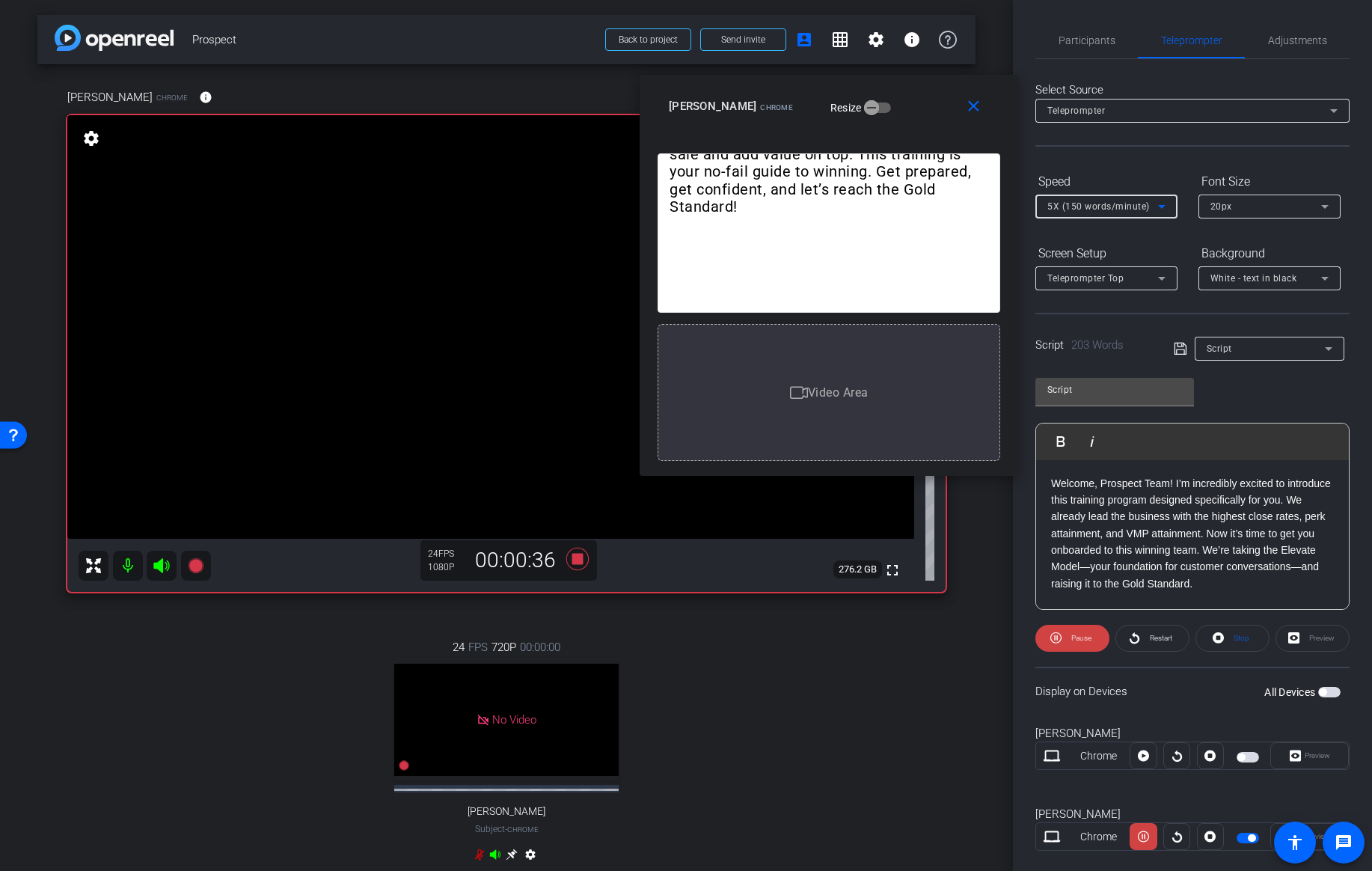
click at [1154, 204] on icon at bounding box center [1161, 206] width 18 height 18
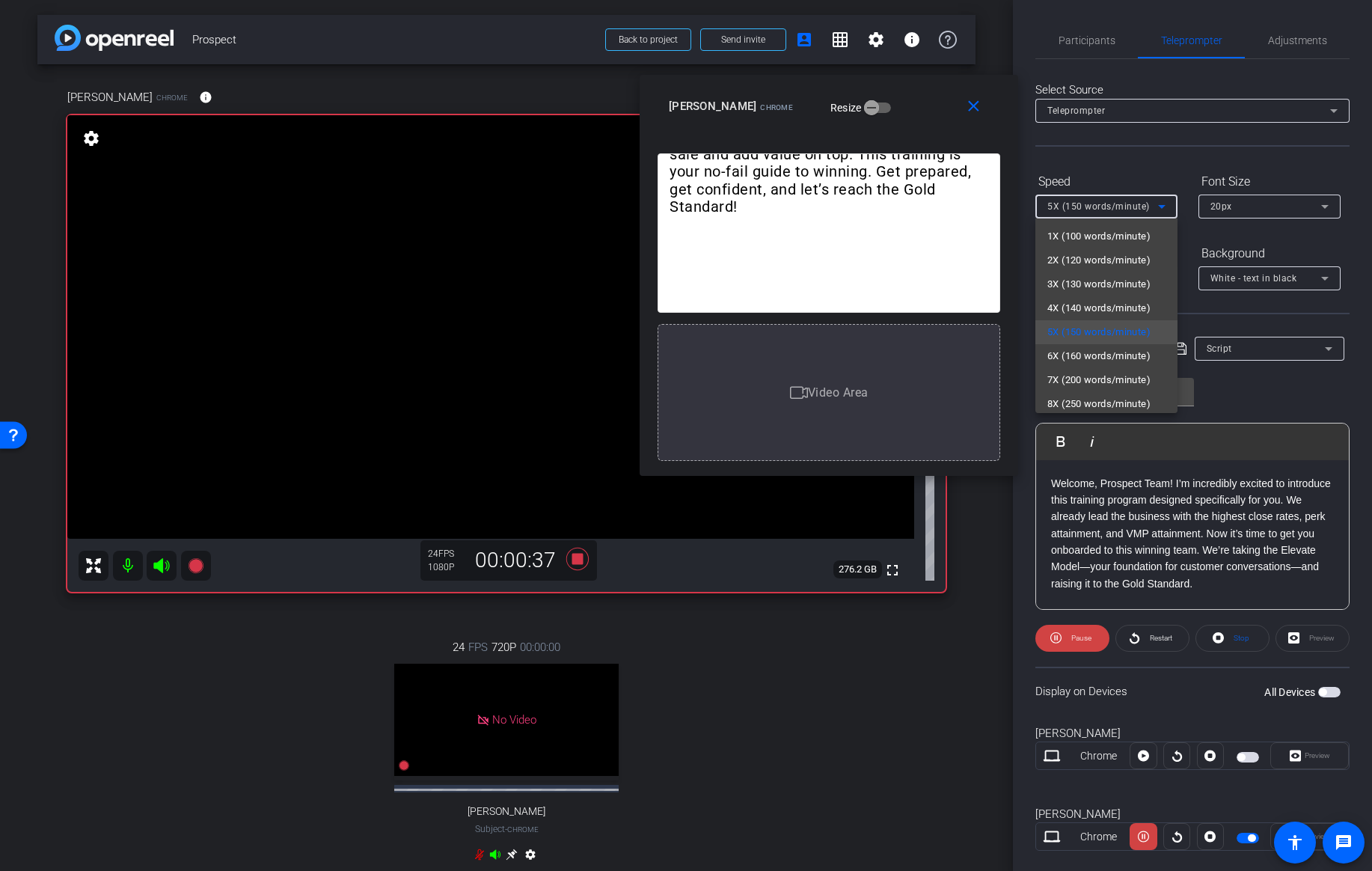
click at [1154, 204] on div at bounding box center [686, 435] width 1372 height 871
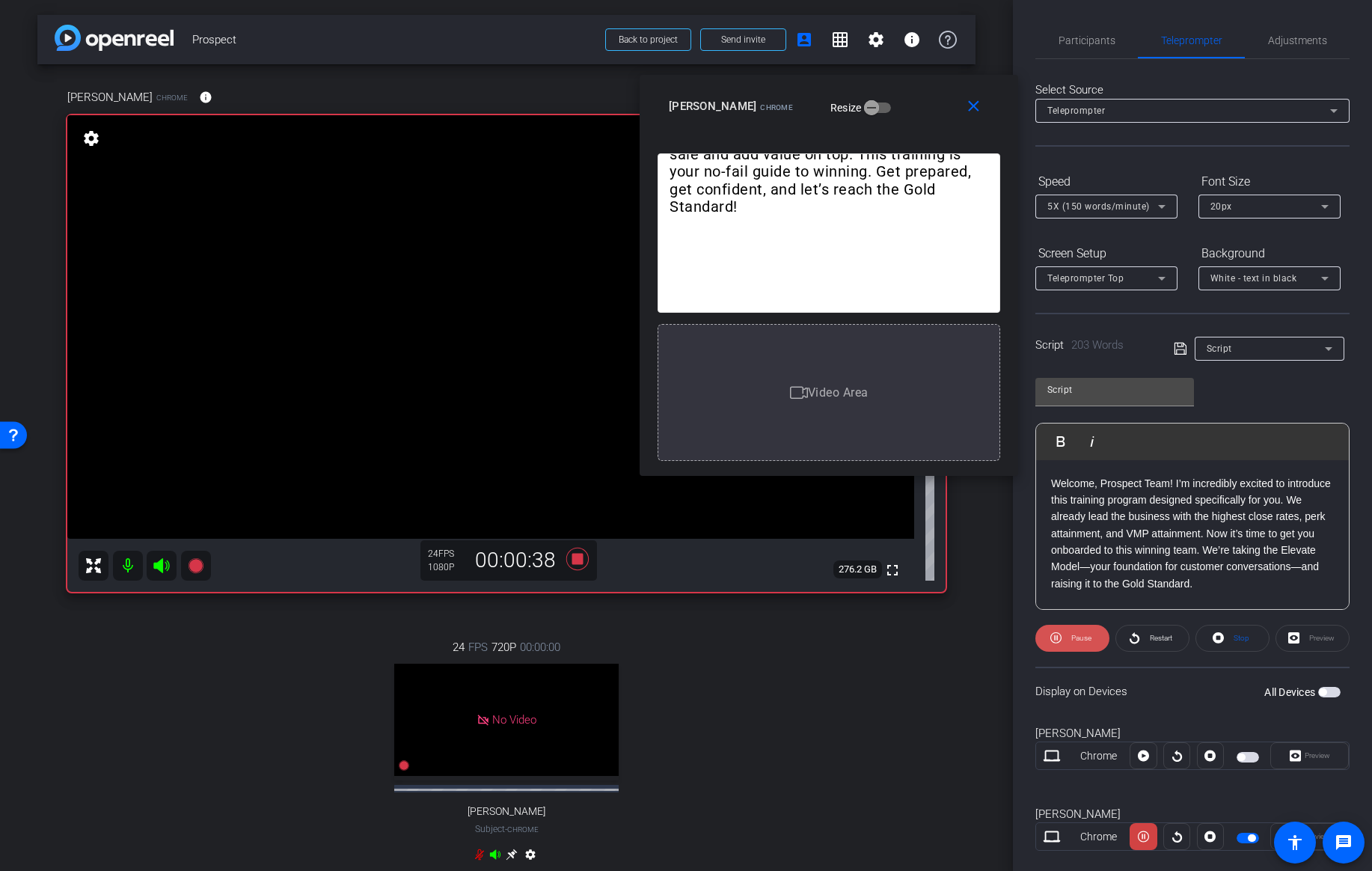
click at [1076, 643] on span "Pause" at bounding box center [1079, 638] width 24 height 21
click at [1076, 643] on span "Play" at bounding box center [1079, 638] width 17 height 21
click at [1076, 643] on span "Pause" at bounding box center [1079, 638] width 24 height 21
click at [1094, 44] on span "Participants" at bounding box center [1086, 40] width 57 height 10
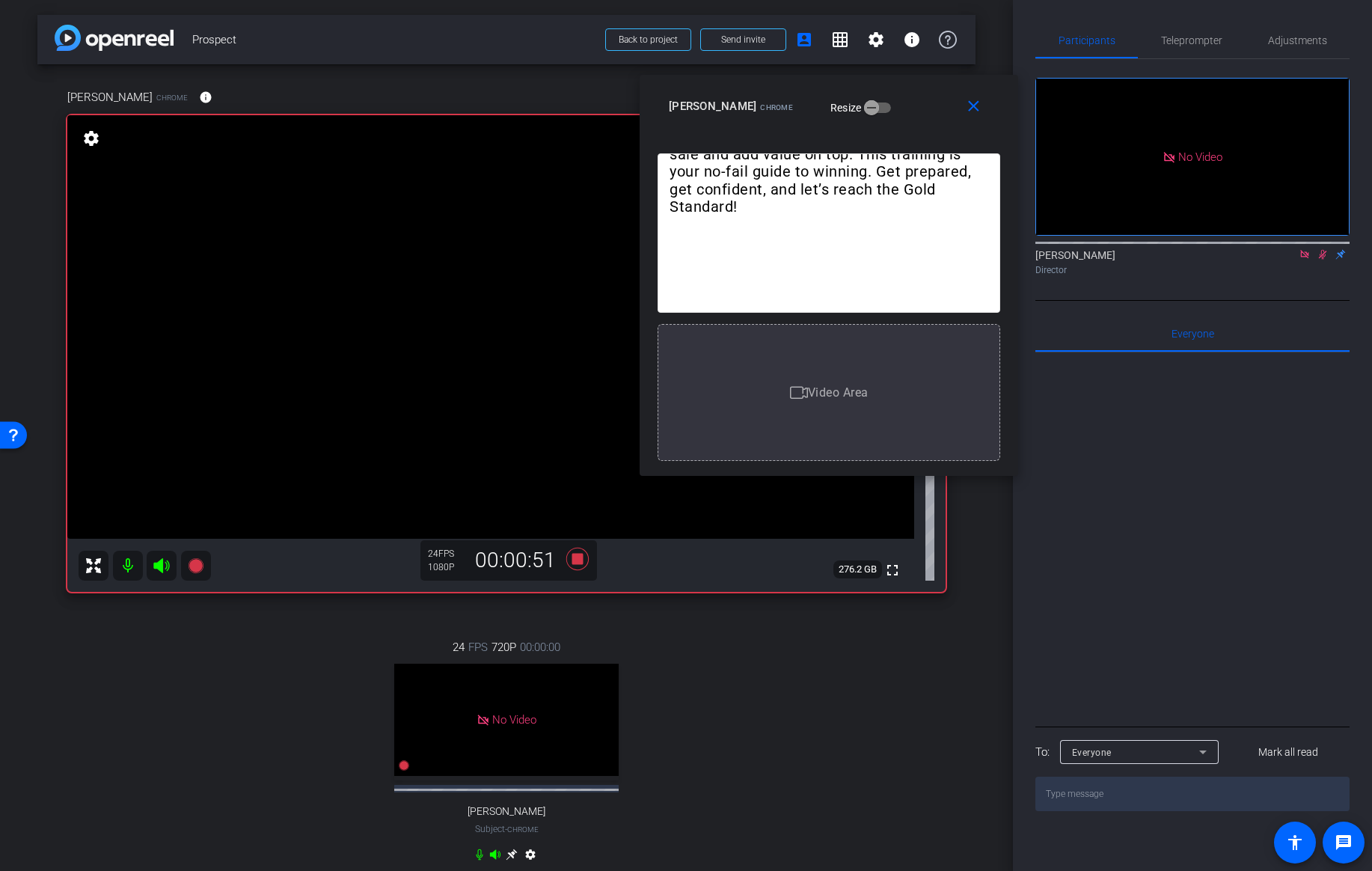
click at [1319, 249] on icon at bounding box center [1322, 254] width 12 height 10
click at [1322, 249] on icon at bounding box center [1322, 254] width 12 height 10
click at [1186, 45] on span "Teleprompter" at bounding box center [1191, 40] width 61 height 10
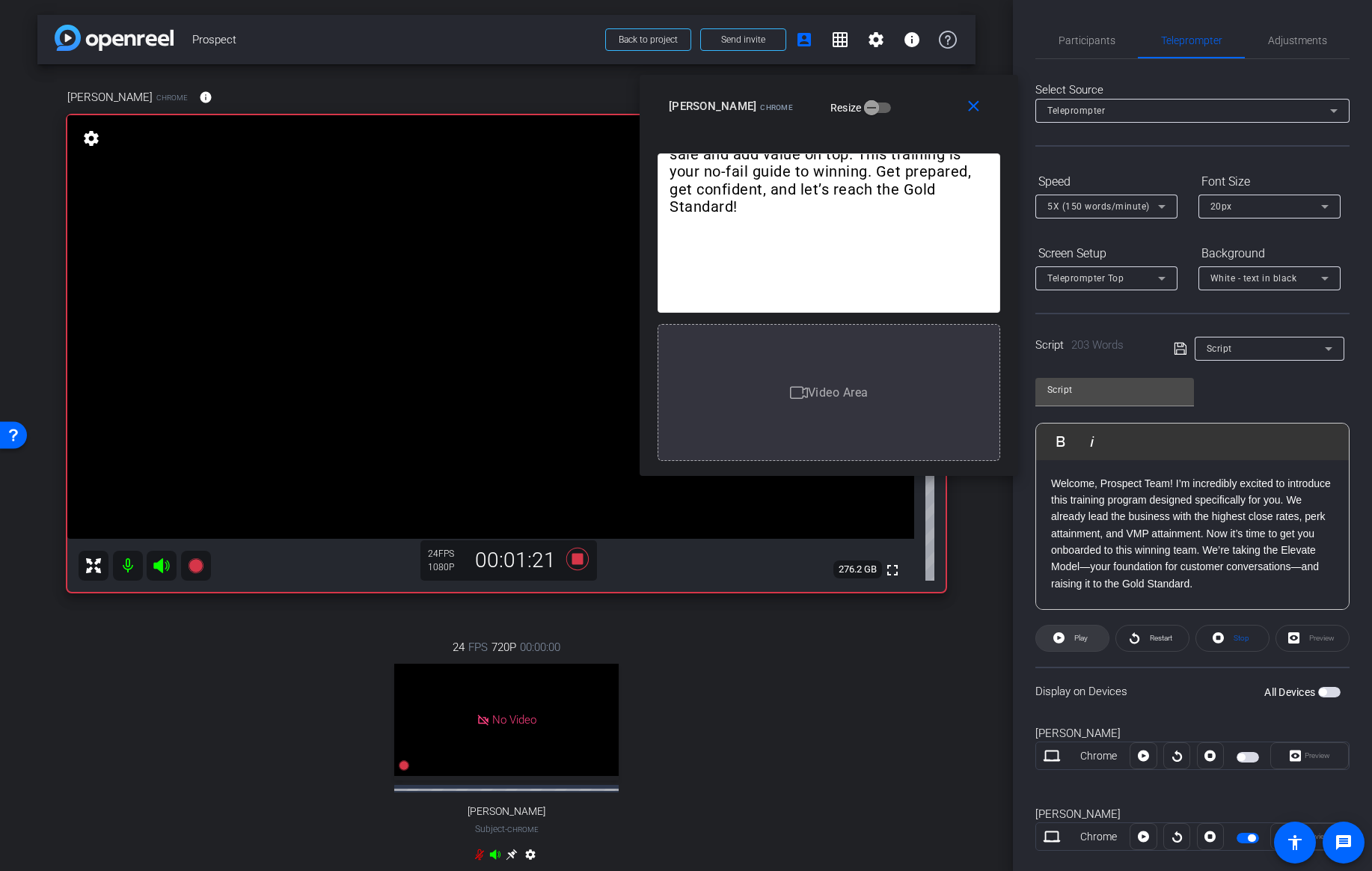
click at [1075, 643] on span "Play" at bounding box center [1079, 638] width 17 height 21
click at [1075, 643] on span "Pause" at bounding box center [1079, 638] width 24 height 21
click at [1075, 643] on span "Play" at bounding box center [1079, 638] width 17 height 21
click at [1075, 643] on span "Pause" at bounding box center [1079, 638] width 24 height 21
click at [1072, 636] on span "Play" at bounding box center [1079, 638] width 17 height 21
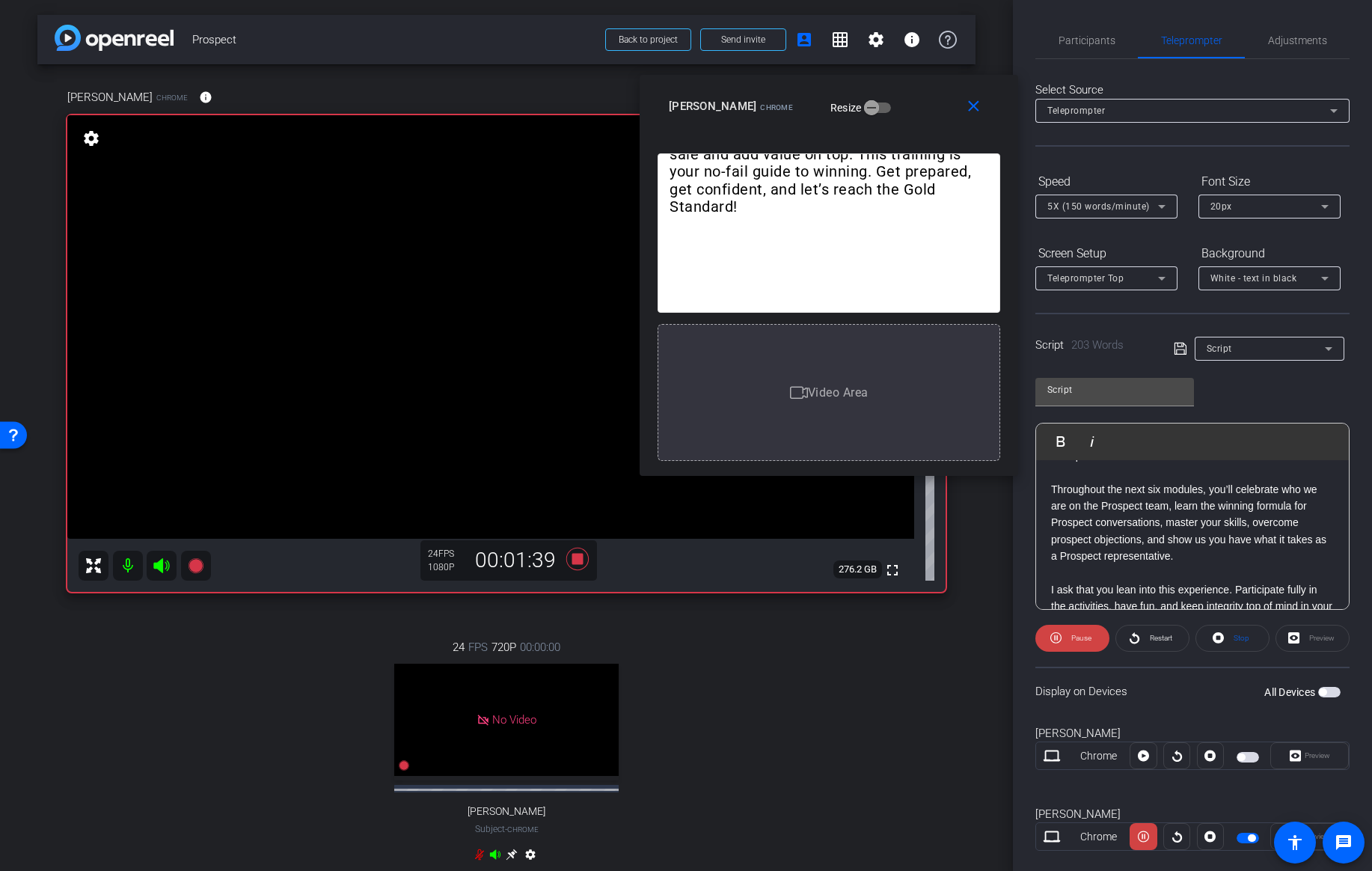
scroll to position [197, 0]
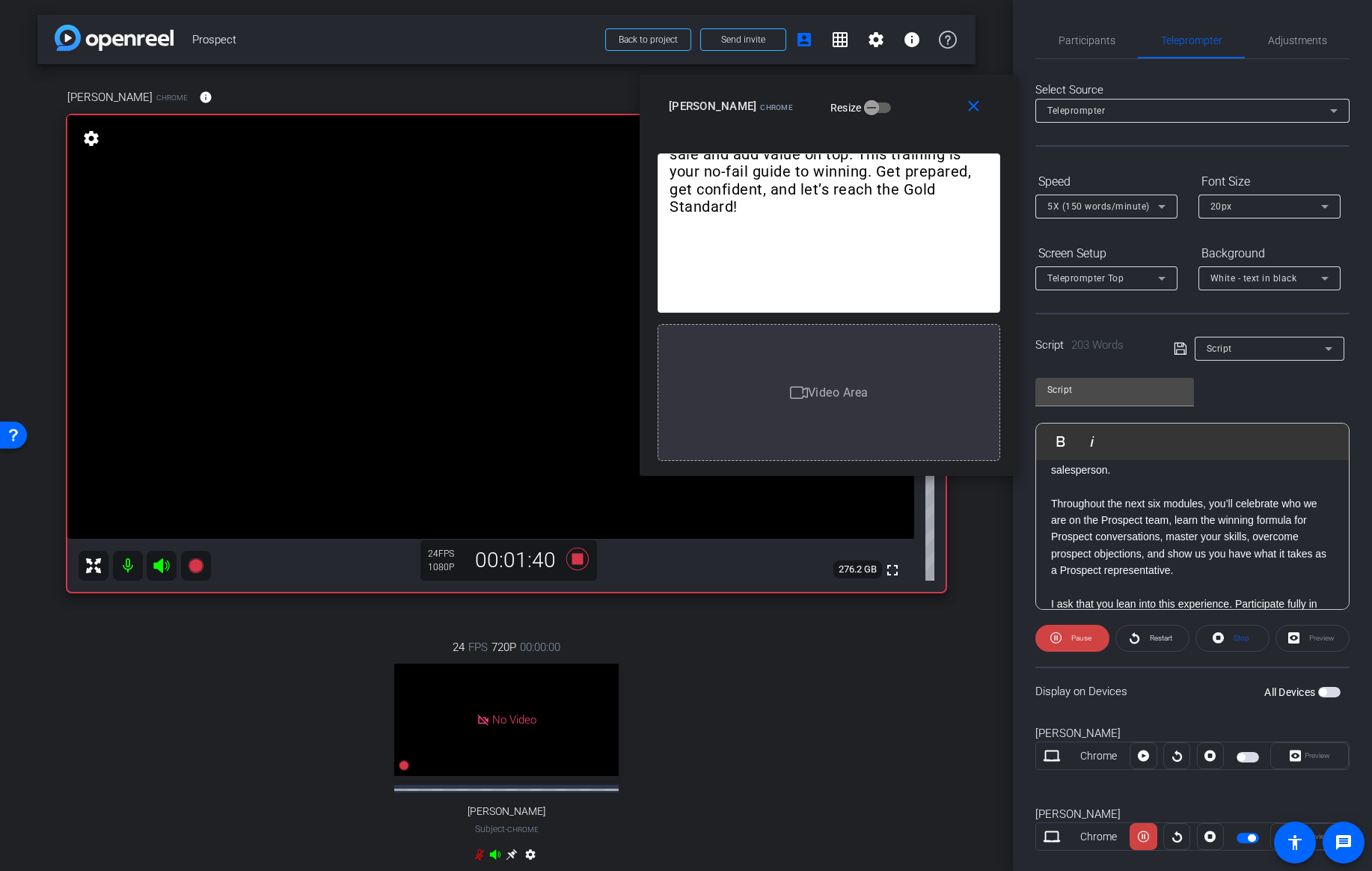
click at [1053, 505] on p "Throughout the next six modules, you’ll celebrate who we are on the Prospect te…" at bounding box center [1193, 537] width 283 height 84
click at [1154, 637] on span "Restart" at bounding box center [1161, 638] width 23 height 9
click at [1050, 503] on div "Welcome, Prospect Team! I’m incredibly excited to introduce this training progr…" at bounding box center [1193, 512] width 312 height 499
click at [1065, 442] on span "Play" at bounding box center [1070, 441] width 23 height 12
click at [1076, 641] on span "Pause" at bounding box center [1081, 638] width 20 height 9
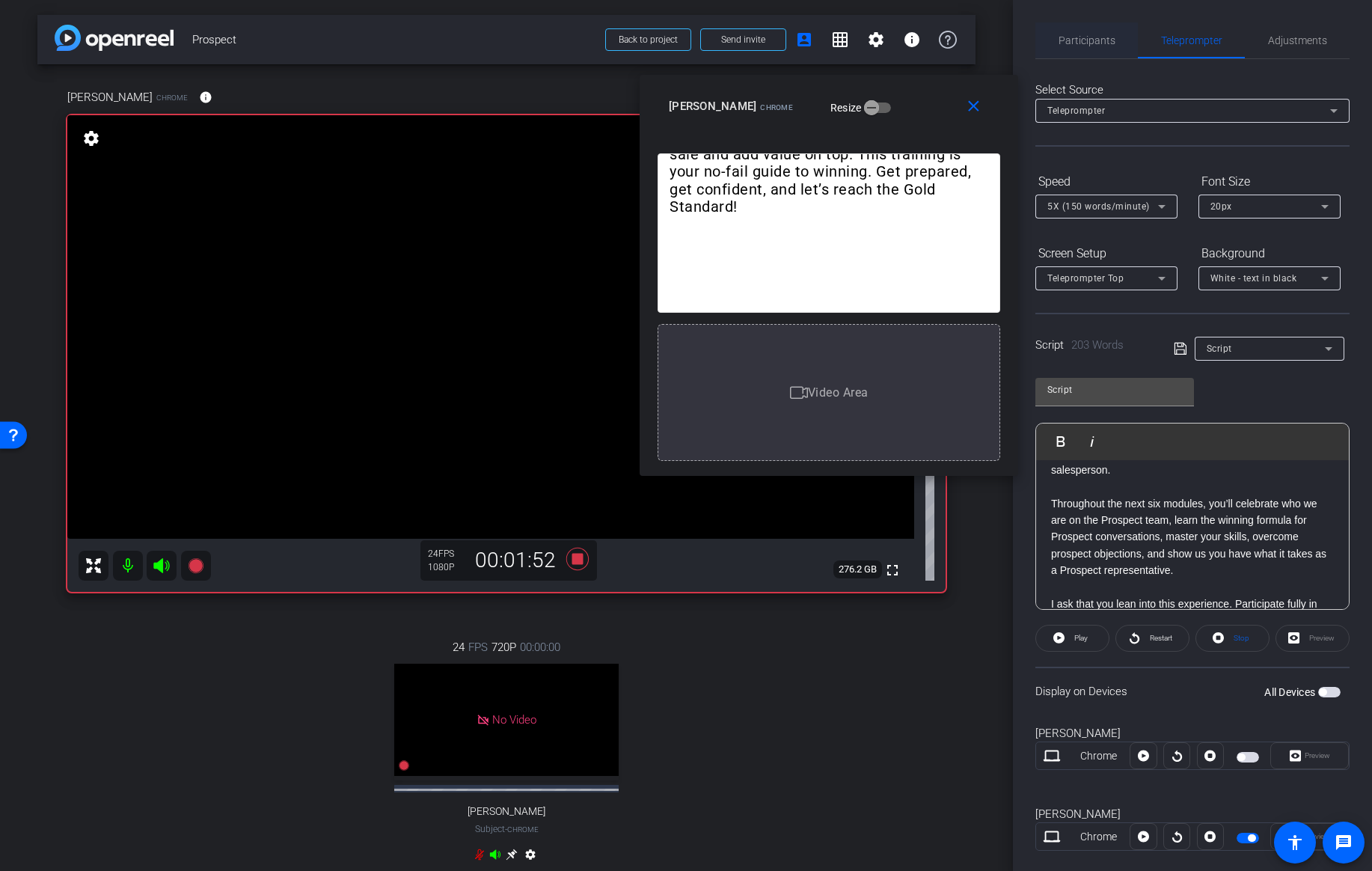
click at [1081, 40] on span "Participants" at bounding box center [1086, 40] width 57 height 10
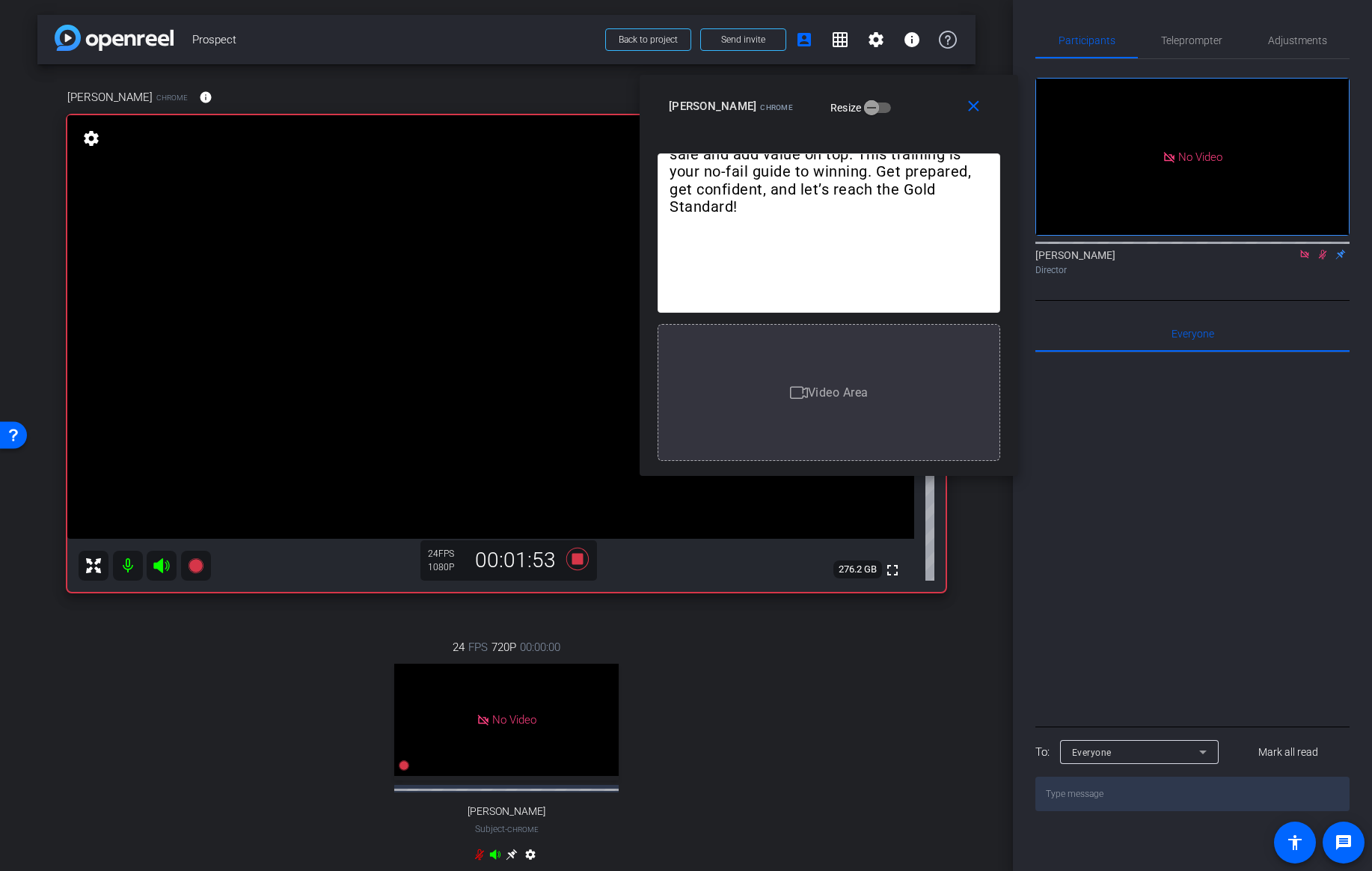
click at [1324, 249] on icon at bounding box center [1322, 254] width 12 height 10
click at [1324, 250] on icon at bounding box center [1322, 255] width 6 height 10
click at [1200, 39] on span "Teleprompter" at bounding box center [1191, 40] width 61 height 10
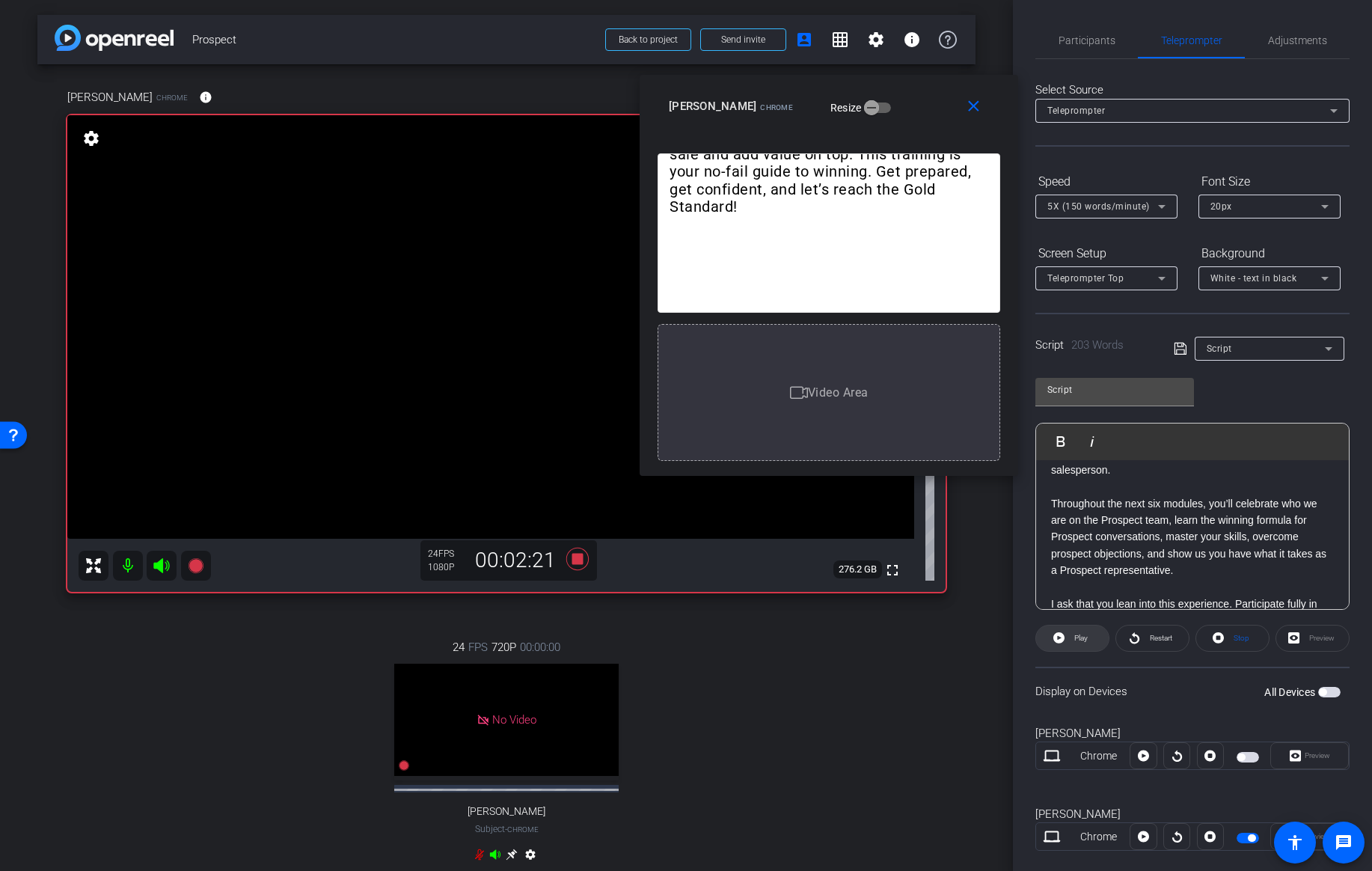
click at [1057, 637] on icon at bounding box center [1059, 638] width 11 height 19
click at [1049, 503] on div "Welcome, Prospect Team! I’m incredibly excited to introduce this training progr…" at bounding box center [1193, 512] width 312 height 499
click at [1069, 448] on button "Play Play from this location" at bounding box center [1064, 441] width 35 height 30
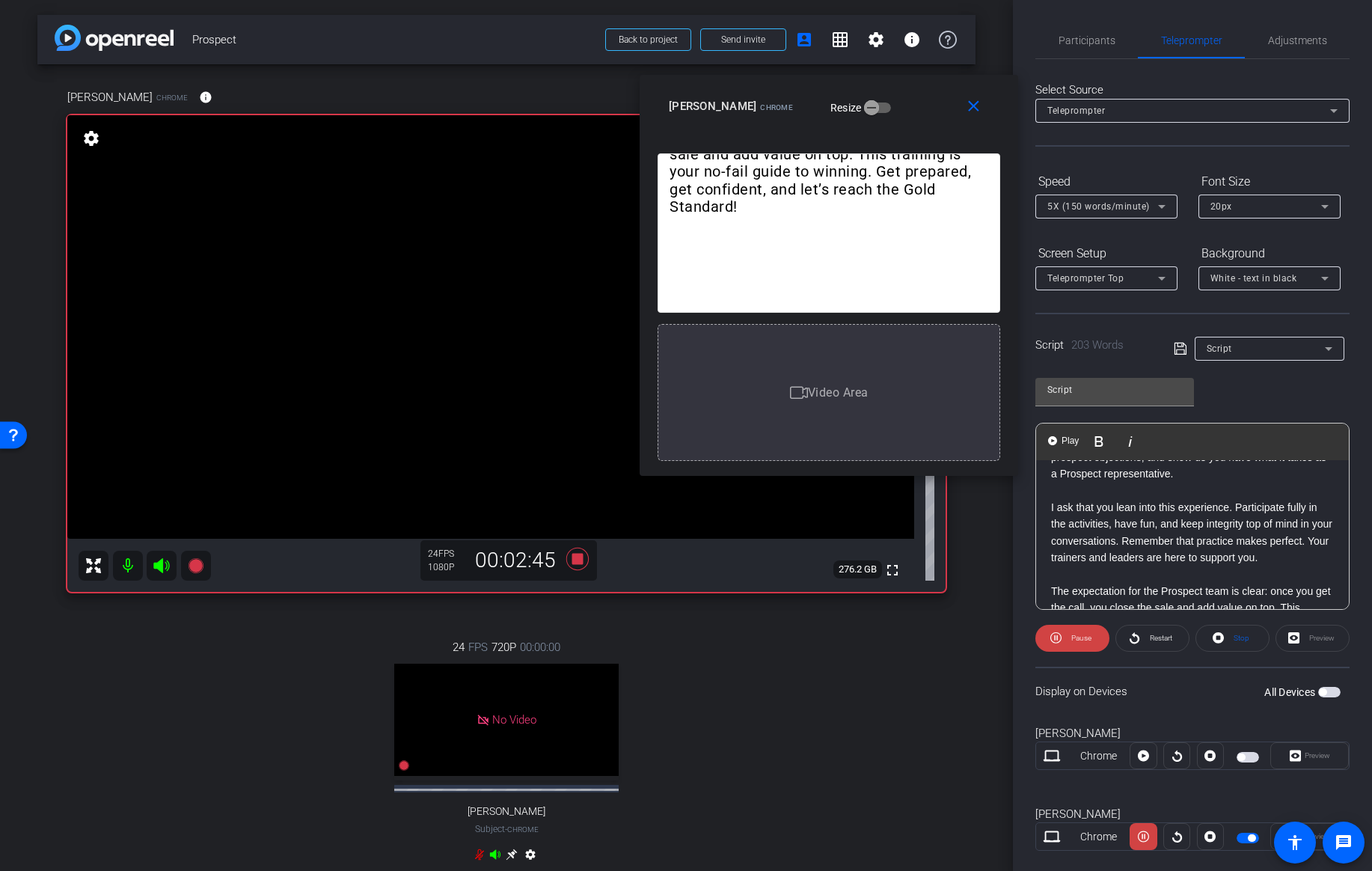
scroll to position [304, 0]
click at [1085, 638] on span "Pause" at bounding box center [1081, 638] width 20 height 9
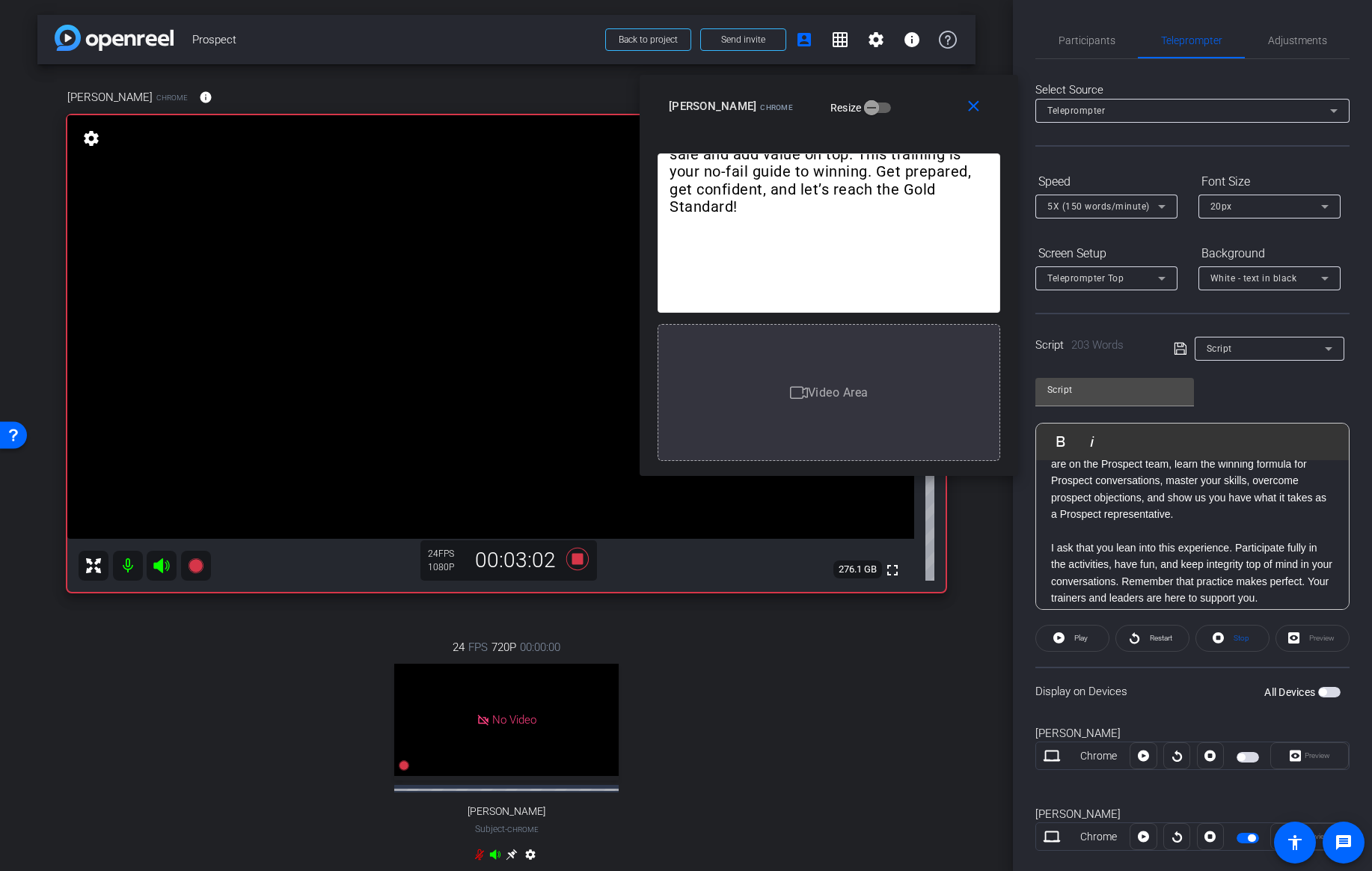
scroll to position [260, 0]
click at [1048, 540] on div "Welcome, Prospect Team! I’m incredibly excited to introduce this training progr…" at bounding box center [1193, 449] width 312 height 499
click at [1062, 445] on span "Play" at bounding box center [1070, 441] width 23 height 12
click at [1074, 634] on span "Play" at bounding box center [1079, 638] width 17 height 21
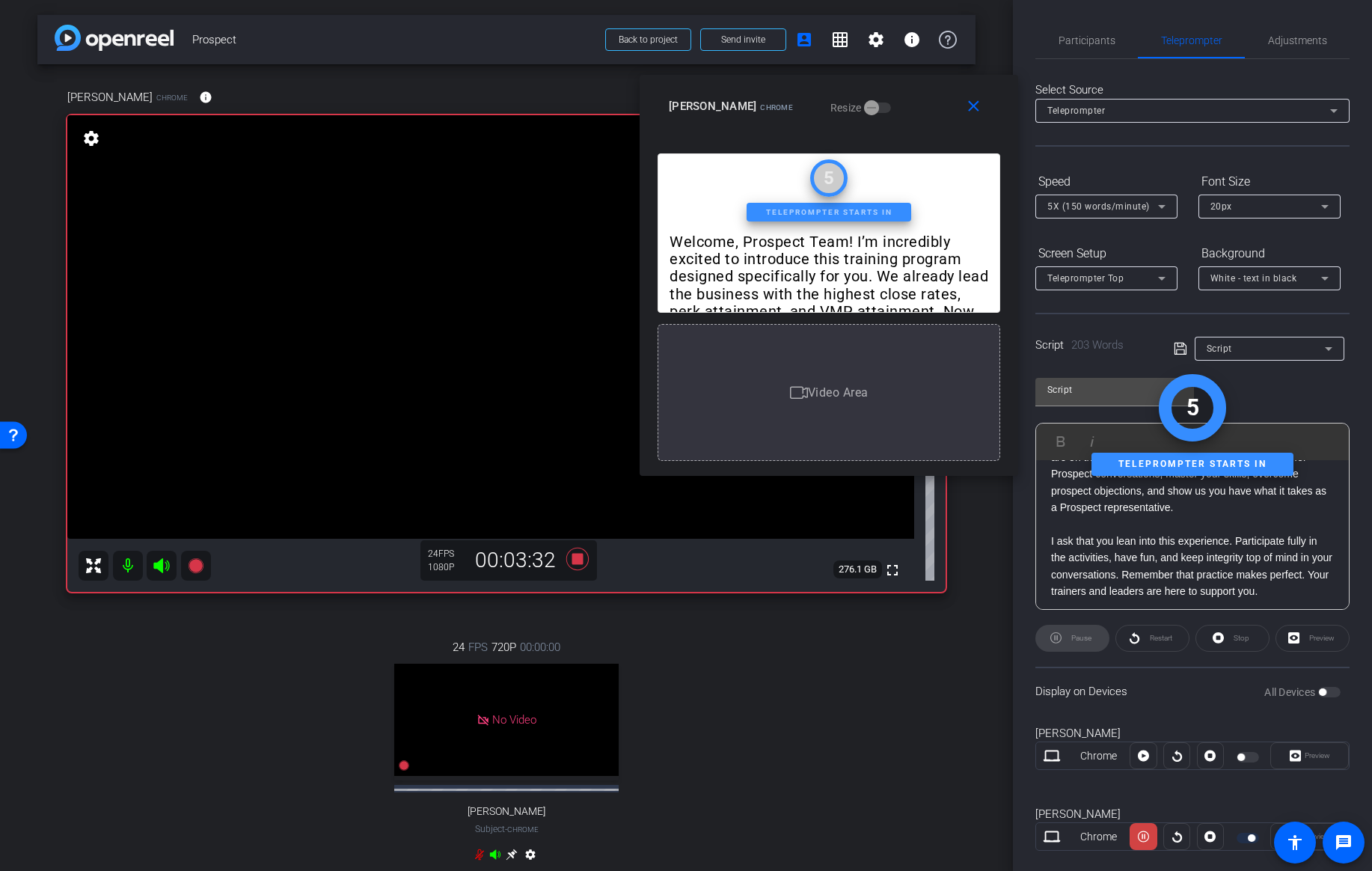
click at [1049, 538] on div "Welcome, Prospect Team! I’m incredibly excited to introduce this training progr…" at bounding box center [1193, 449] width 312 height 499
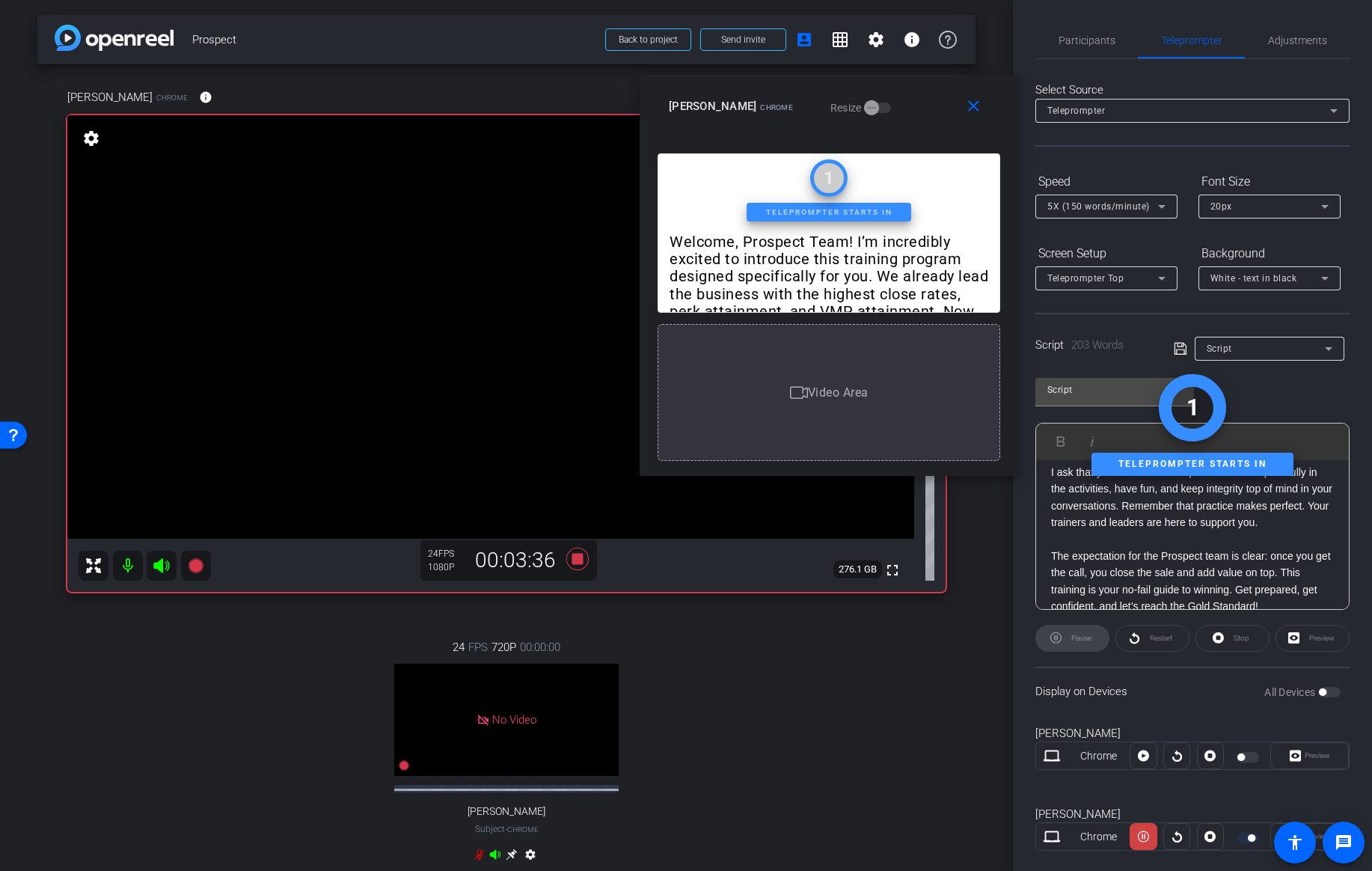
scroll to position [350, 0]
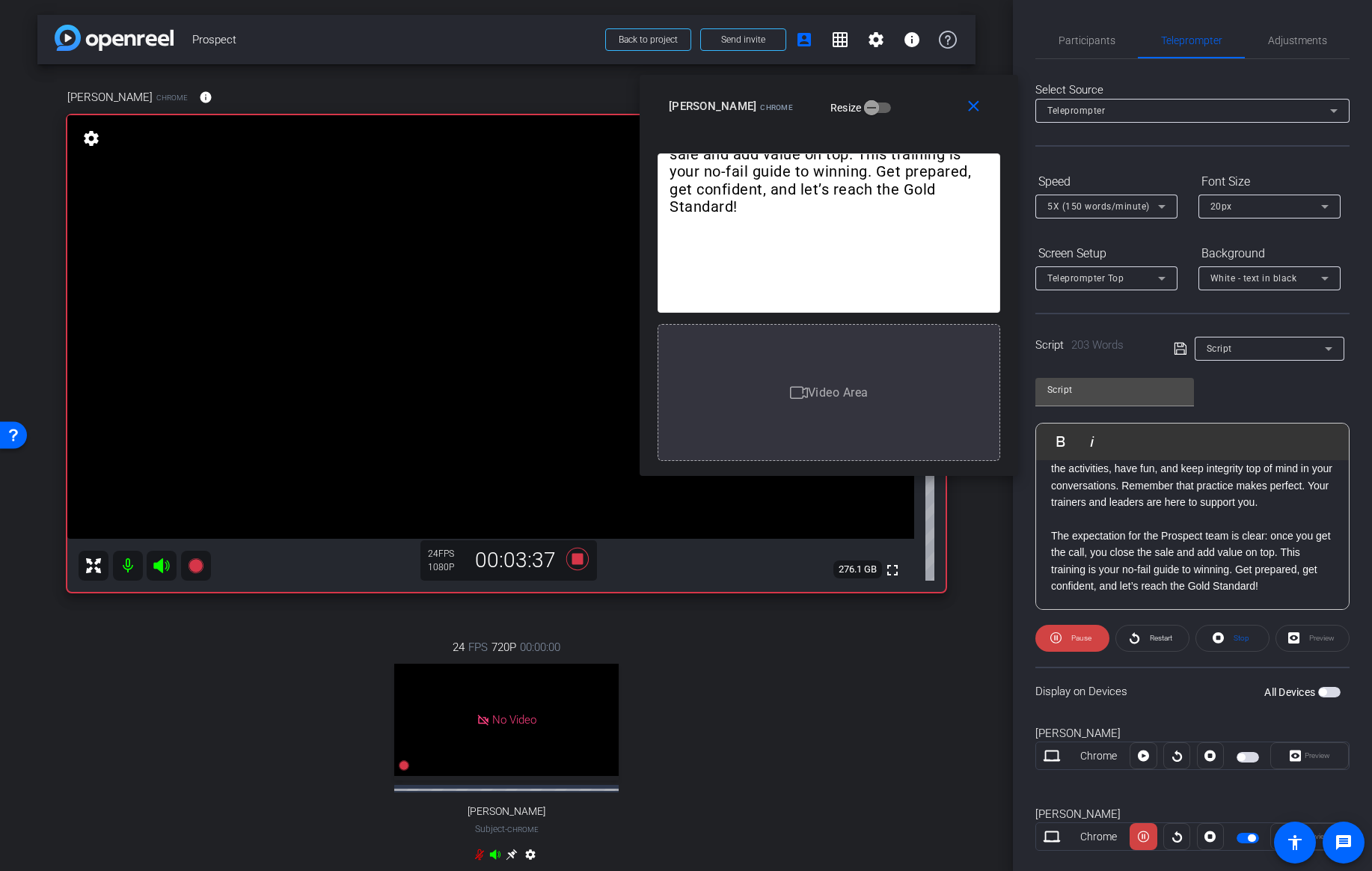
click at [1053, 536] on p "The expectation for the Prospect team is clear: once you get the call, you clos…" at bounding box center [1193, 561] width 283 height 68
click at [1060, 440] on span "Play" at bounding box center [1070, 441] width 23 height 12
click at [1079, 638] on span "Pause" at bounding box center [1081, 638] width 20 height 9
click at [1079, 638] on span "Play" at bounding box center [1081, 638] width 13 height 9
click at [1079, 638] on span "Pause" at bounding box center [1081, 638] width 20 height 9
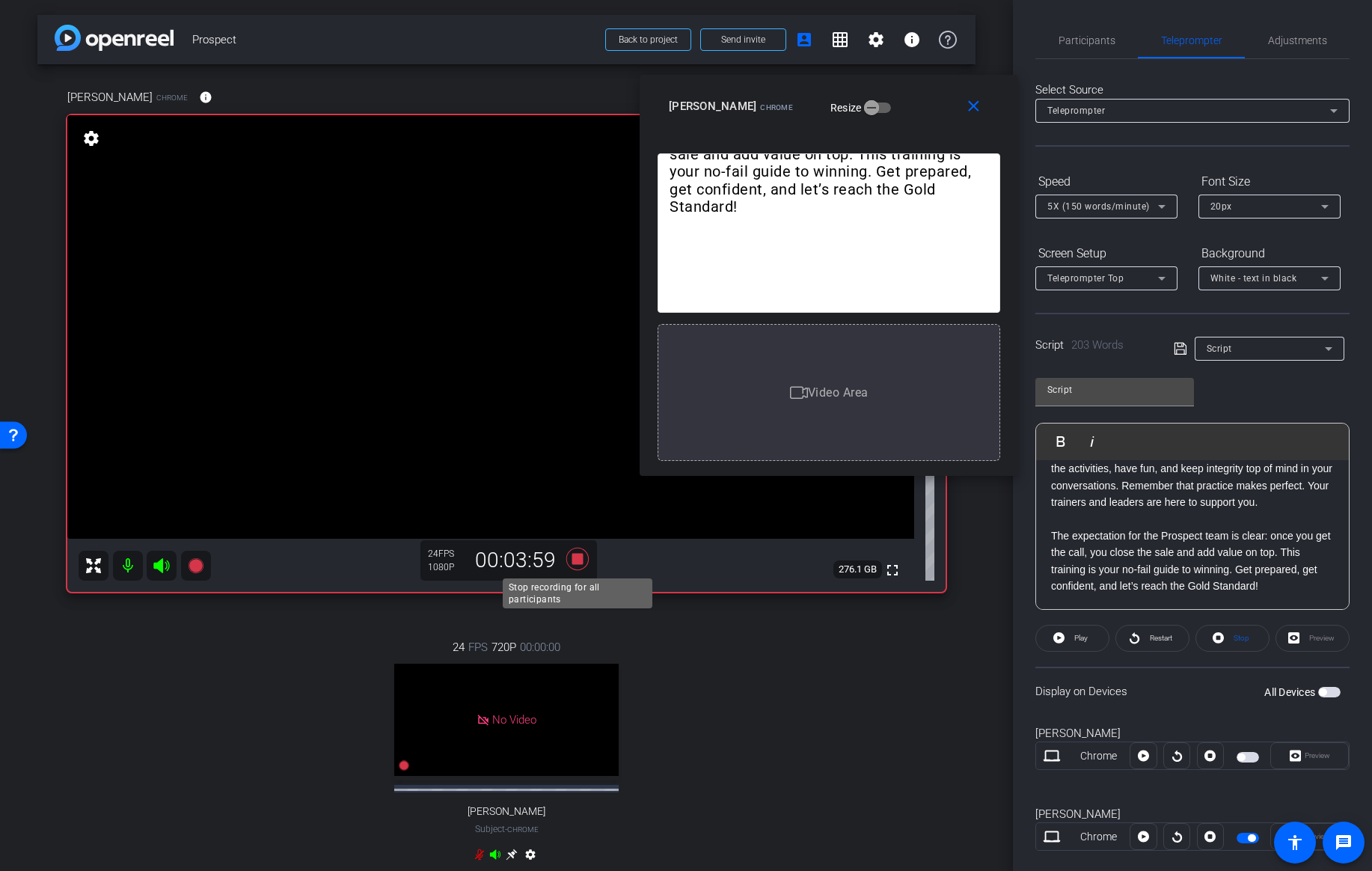
click at [574, 556] on icon at bounding box center [577, 559] width 23 height 23
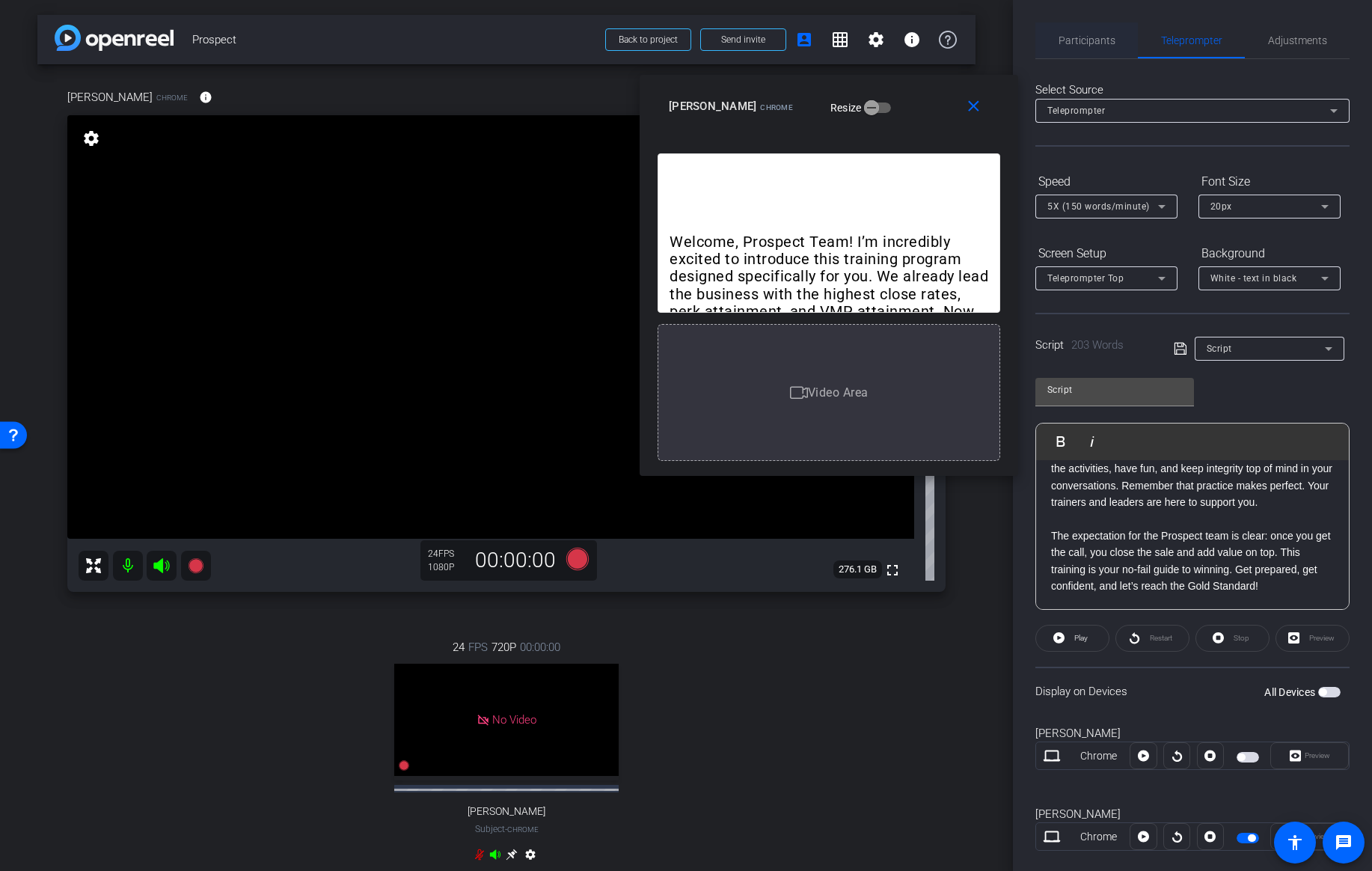
click at [1103, 35] on span "Participants" at bounding box center [1086, 40] width 57 height 10
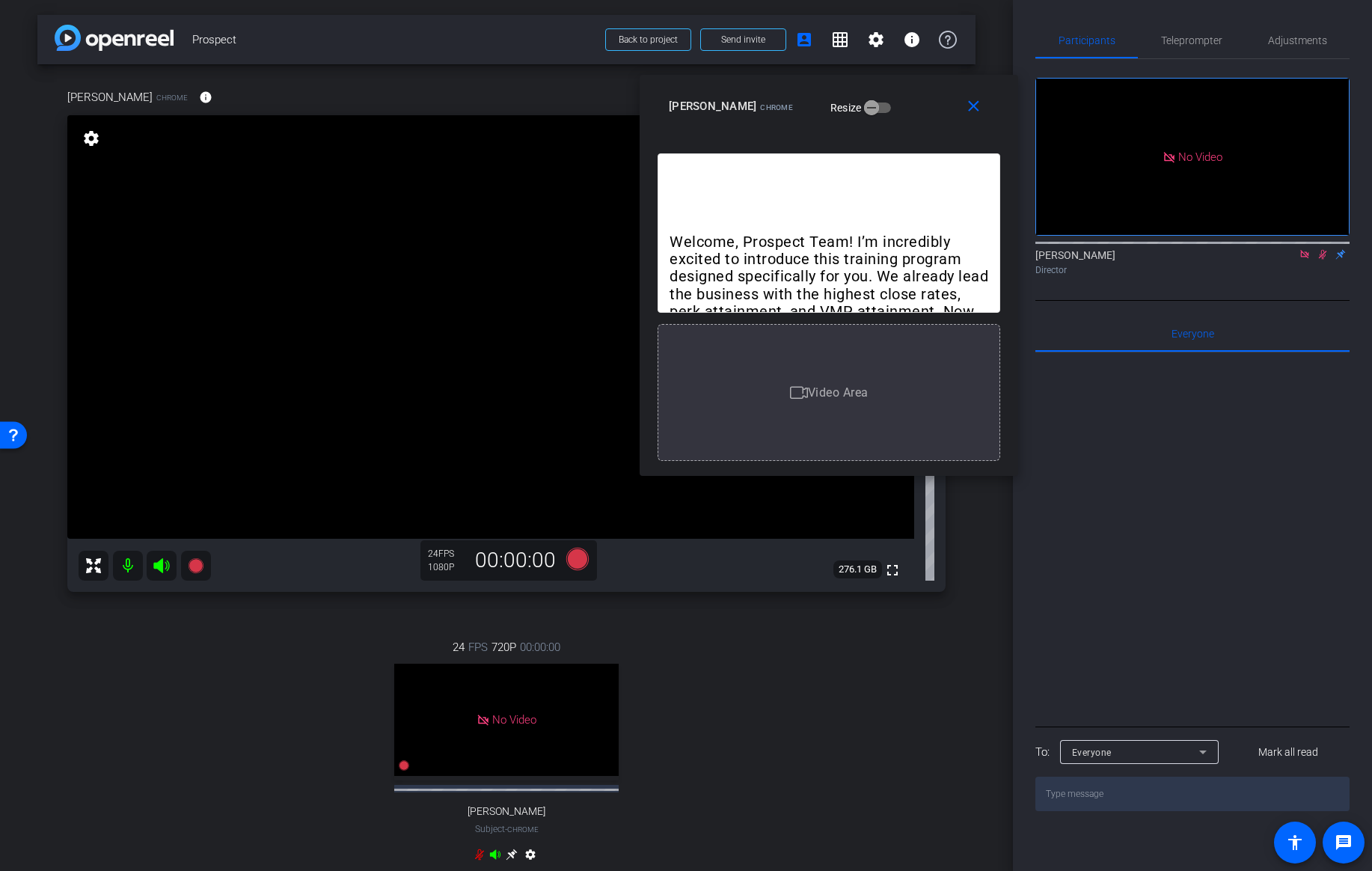
click at [1318, 249] on icon at bounding box center [1322, 254] width 12 height 10
click at [579, 563] on icon at bounding box center [577, 559] width 23 height 23
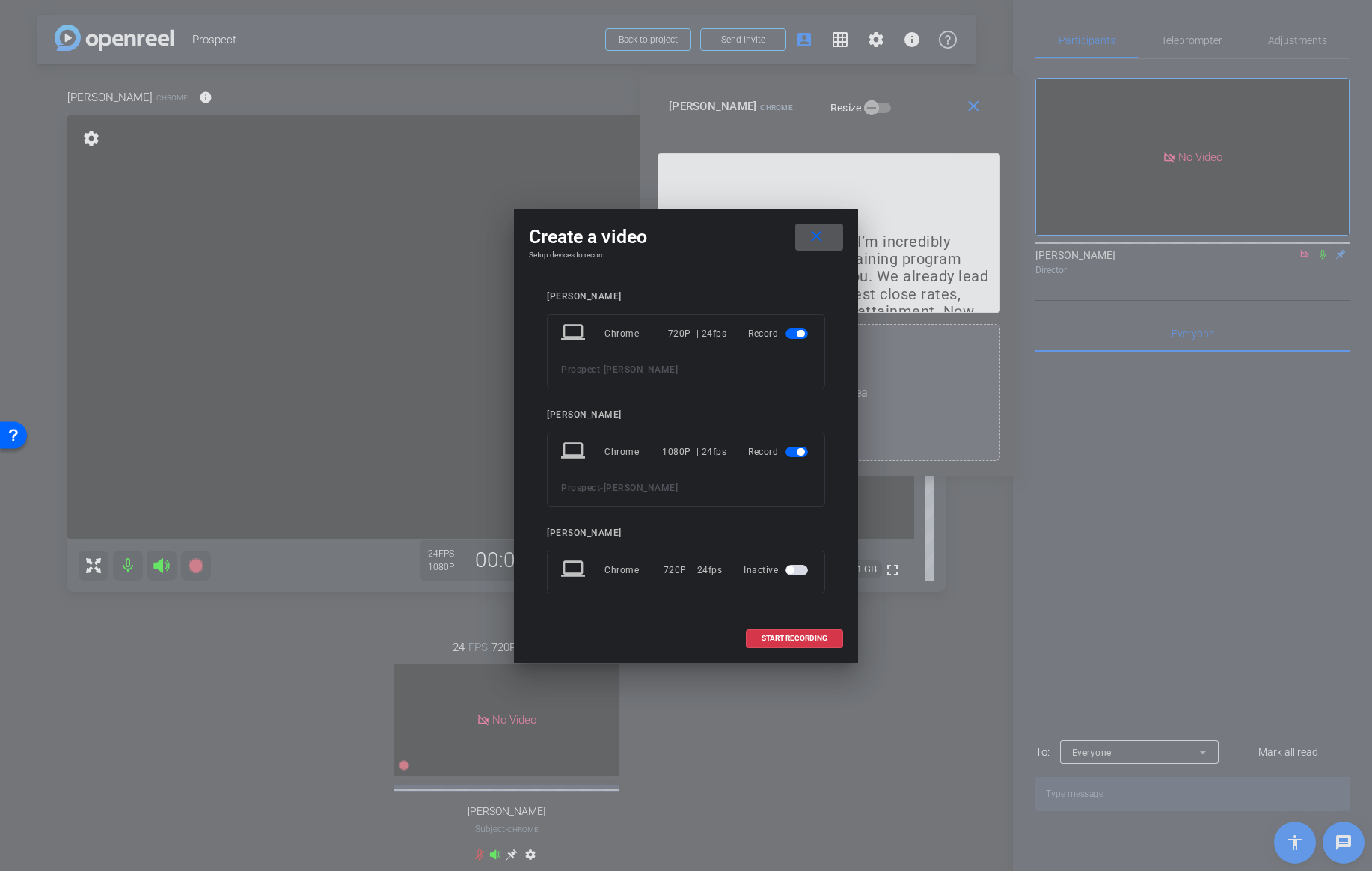
click at [813, 233] on mat-icon "close" at bounding box center [817, 237] width 19 height 19
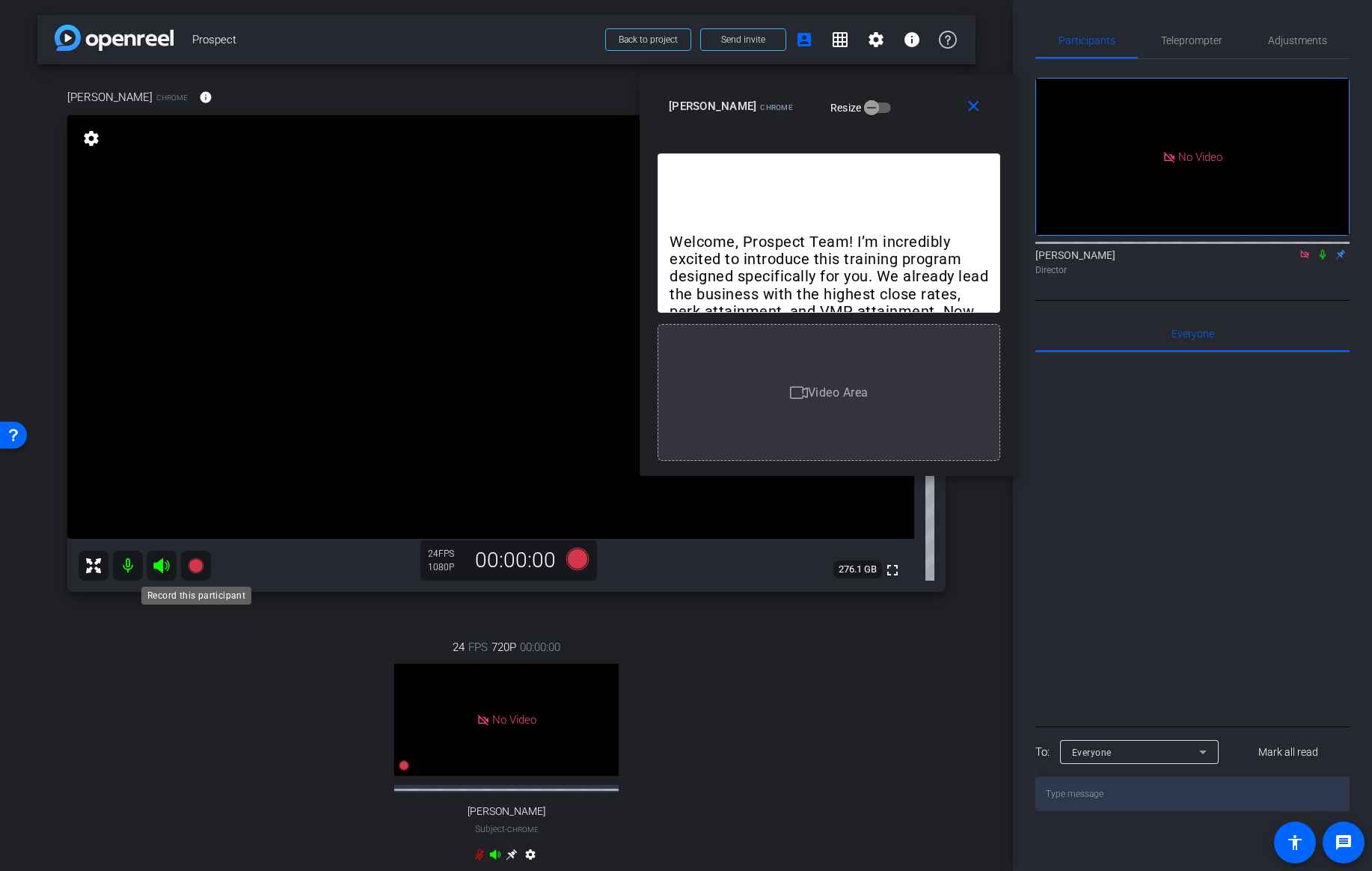
click at [200, 566] on icon at bounding box center [195, 565] width 15 height 15
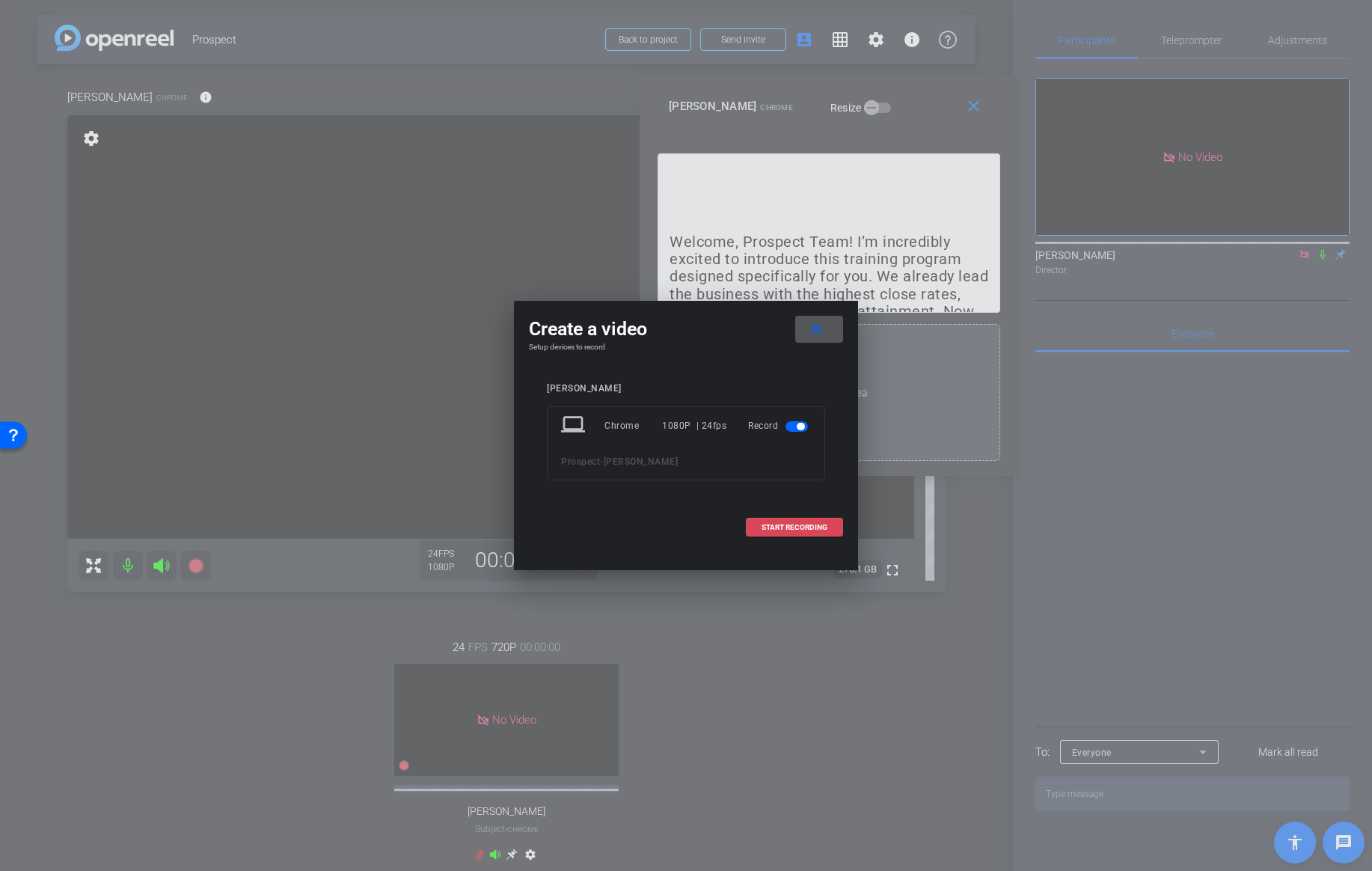
click at [796, 524] on span "START RECORDING" at bounding box center [794, 528] width 66 height 8
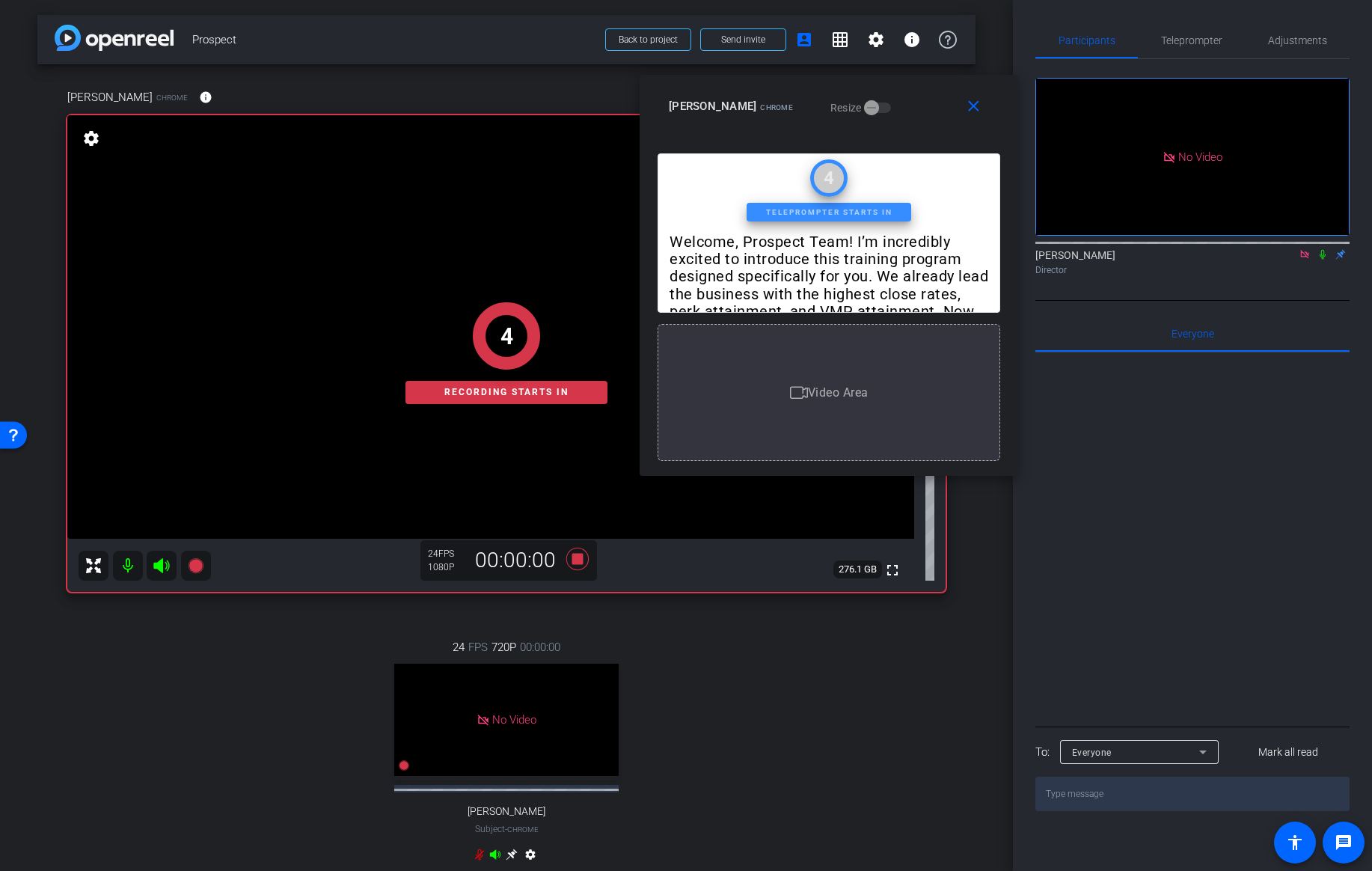
click at [1322, 249] on icon at bounding box center [1322, 254] width 12 height 10
click at [1200, 35] on span "Teleprompter" at bounding box center [1191, 40] width 61 height 10
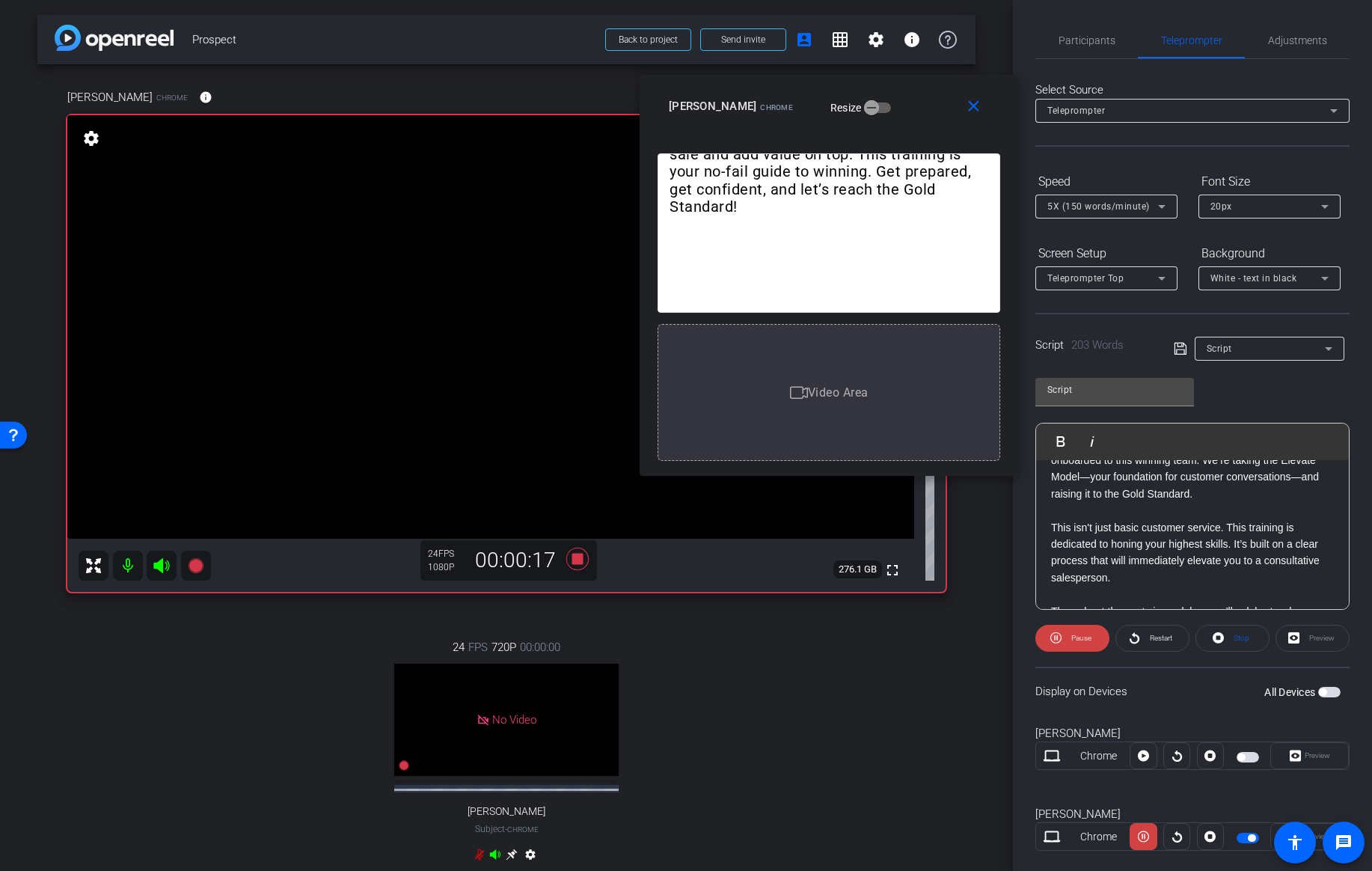
scroll to position [96, 0]
click at [1050, 519] on div "Welcome, Prospect Team! I’m incredibly excited to introduce this training progr…" at bounding box center [1193, 614] width 312 height 499
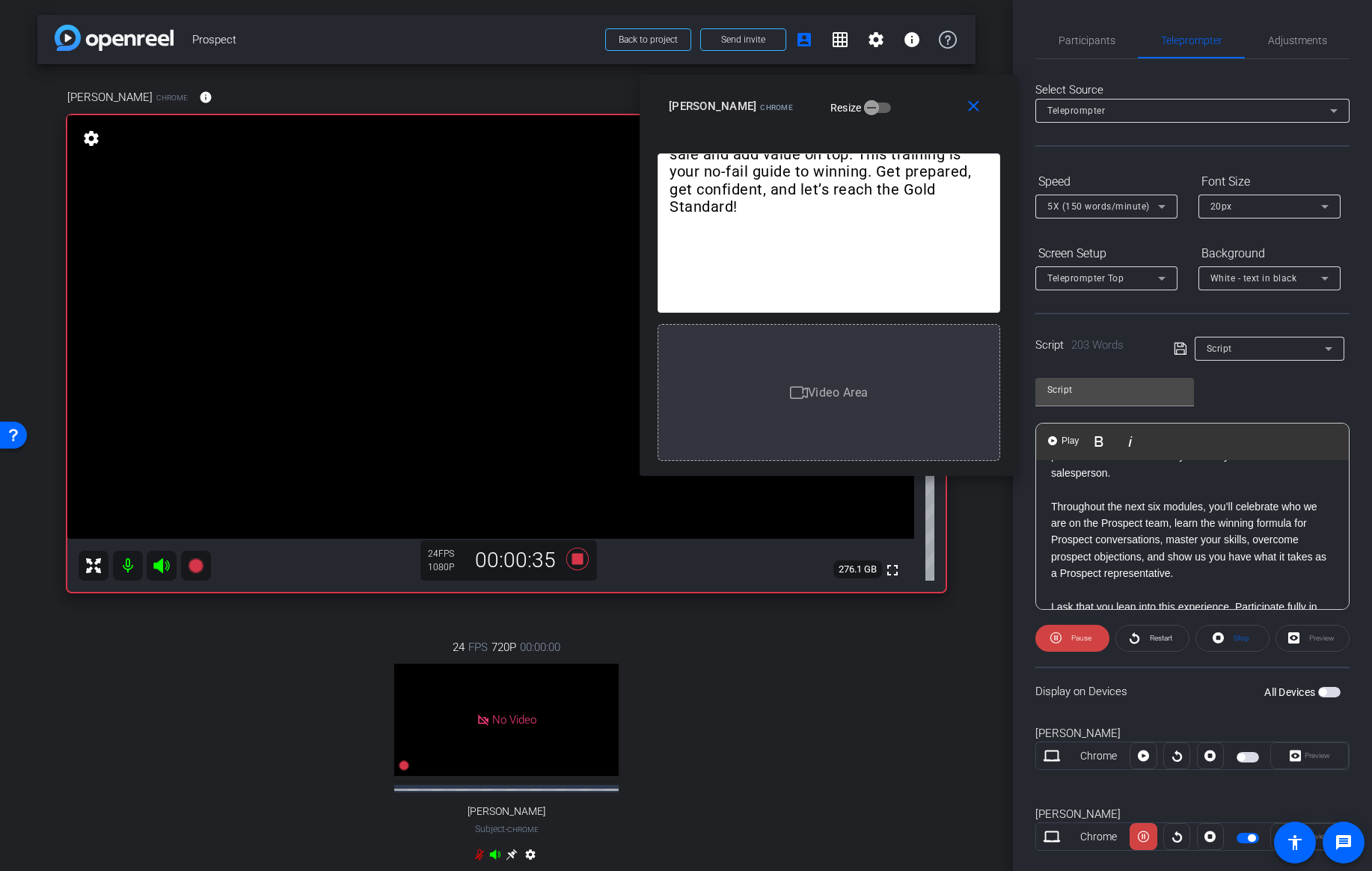
scroll to position [196, 0]
click at [1048, 503] on div "Welcome, Prospect Team! I’m incredibly excited to introduce this training progr…" at bounding box center [1193, 514] width 312 height 499
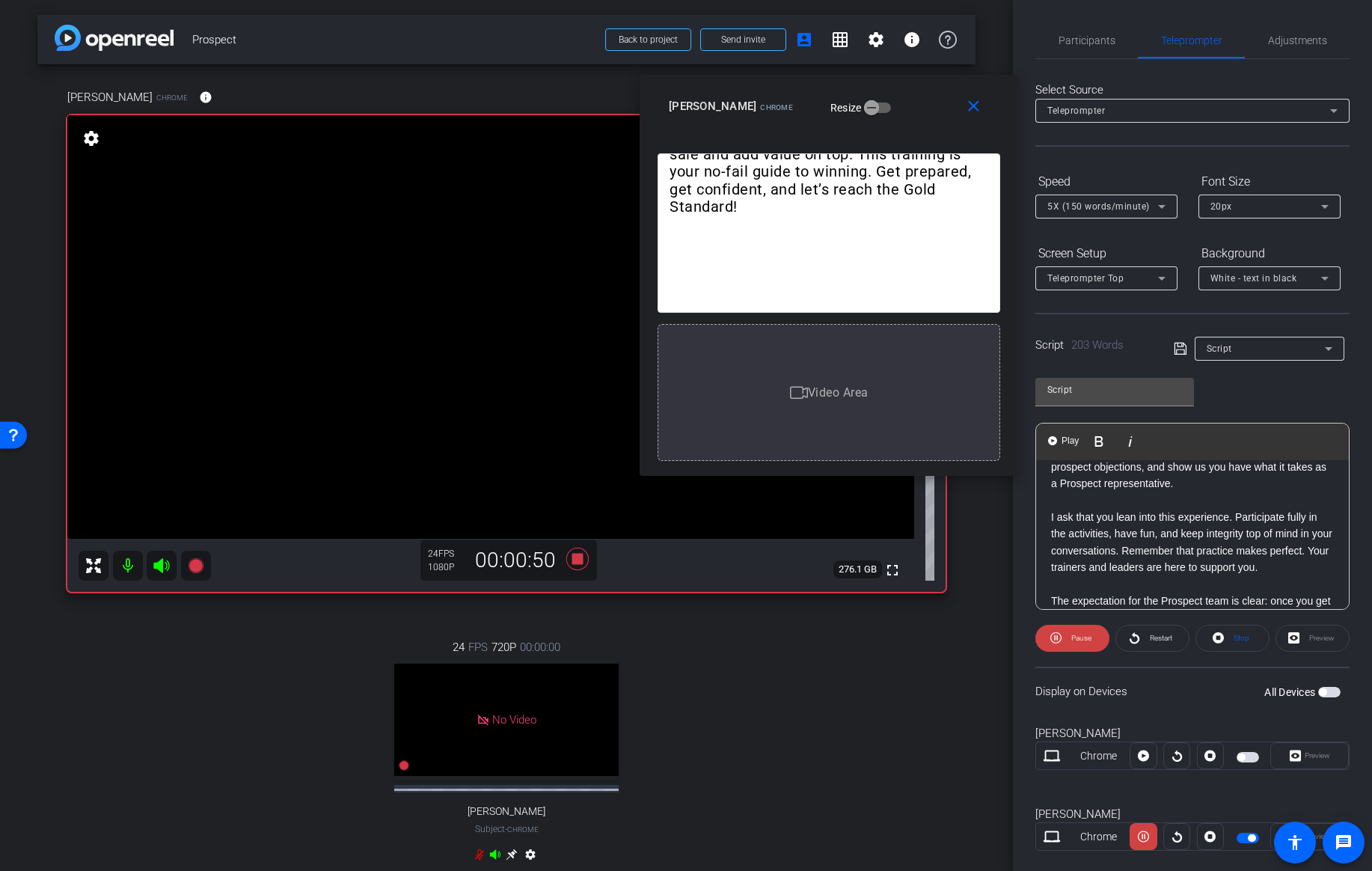
scroll to position [297, 0]
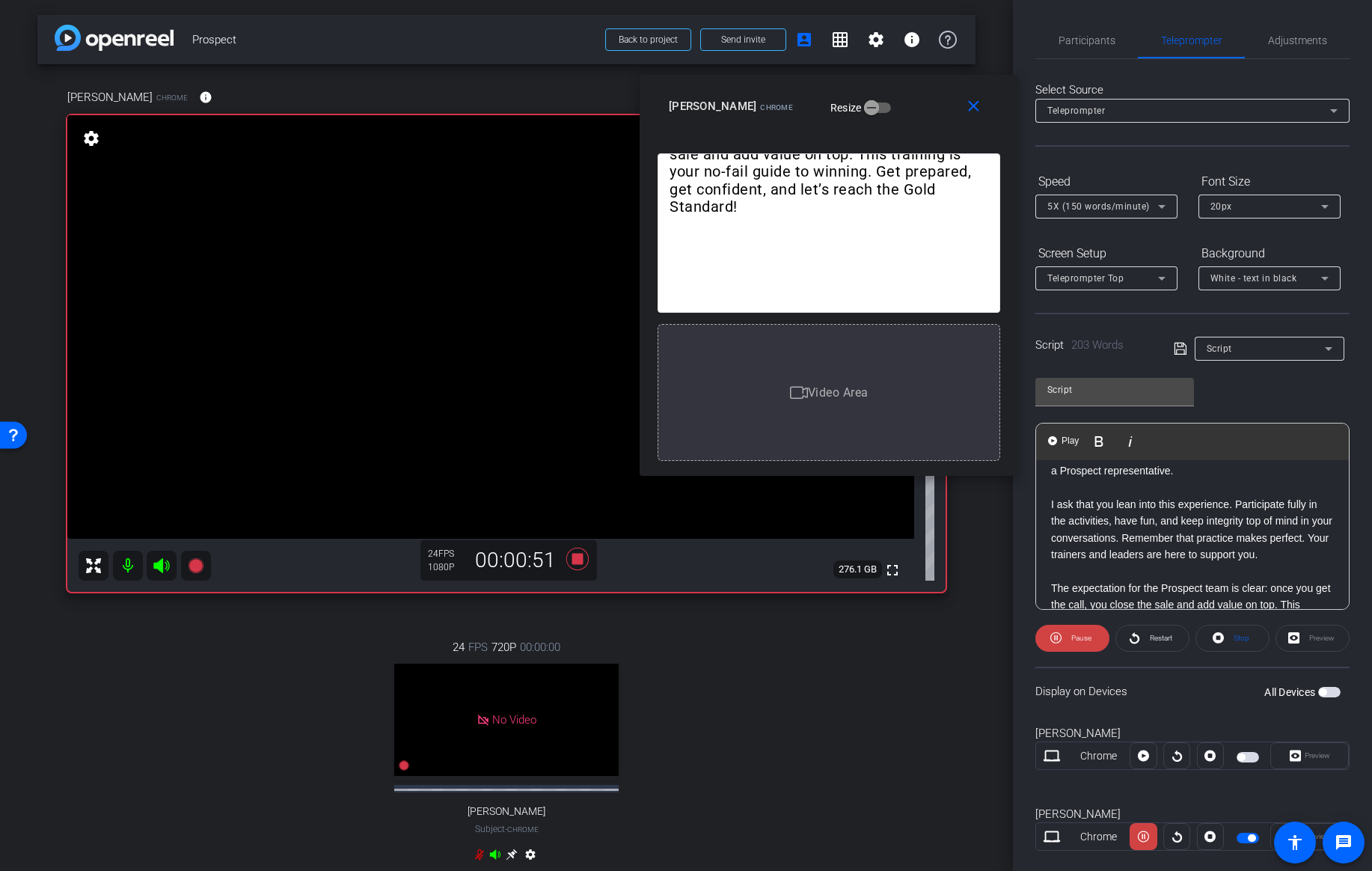
click at [1046, 501] on div "Welcome, Prospect Team! I’m incredibly excited to introduce this training progr…" at bounding box center [1193, 413] width 312 height 499
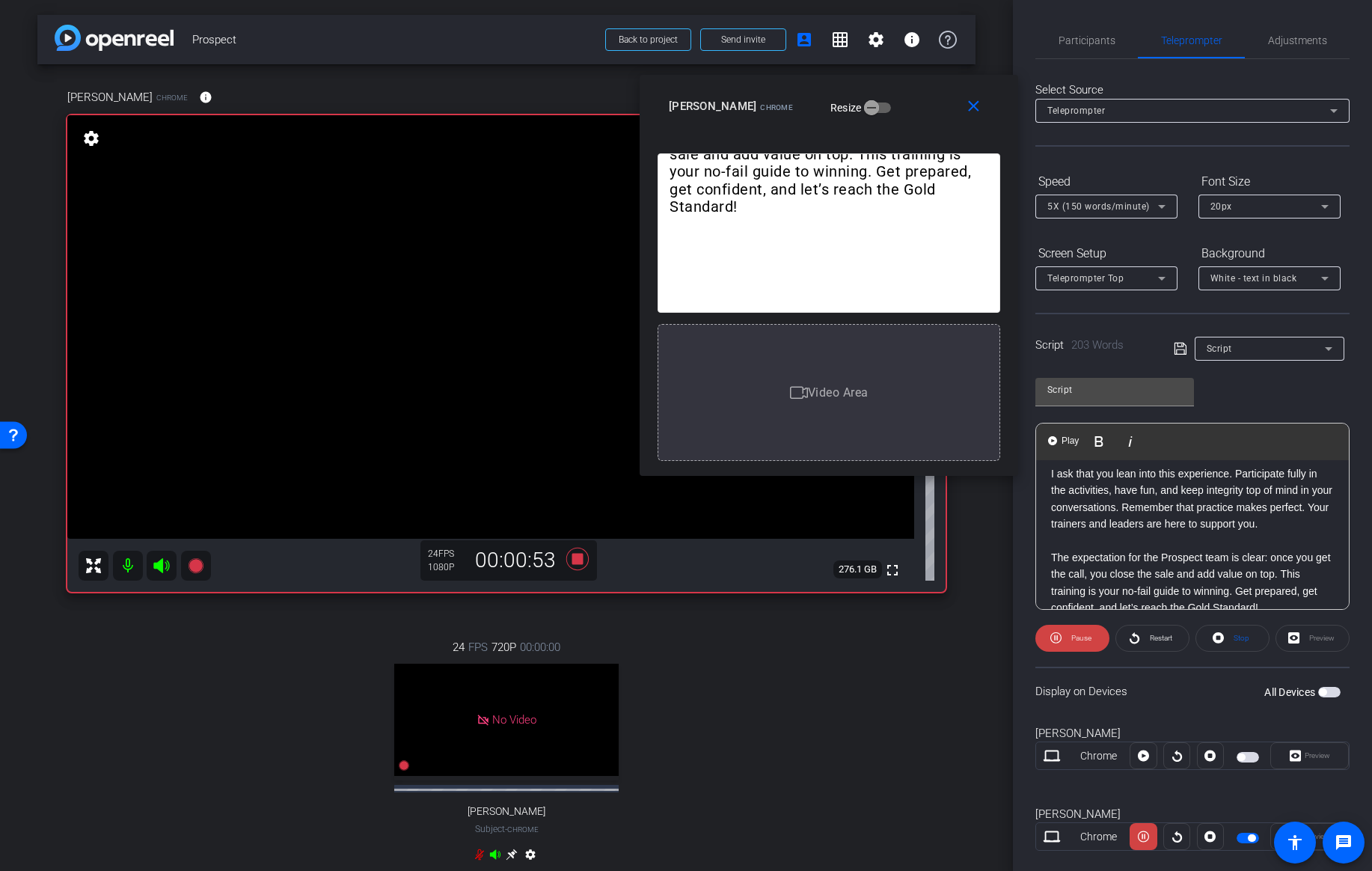
scroll to position [322, 0]
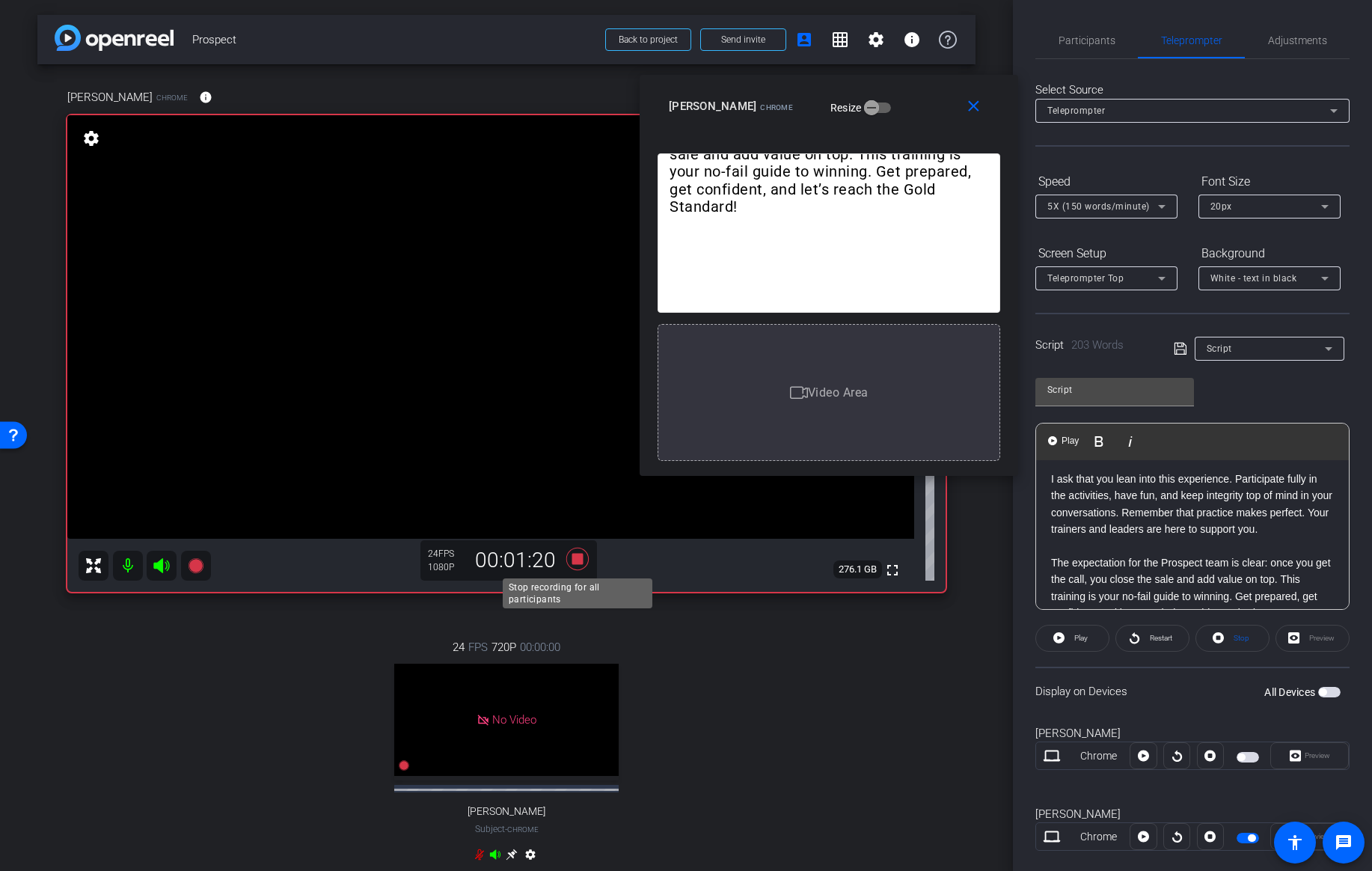
click at [576, 559] on icon at bounding box center [577, 559] width 23 height 23
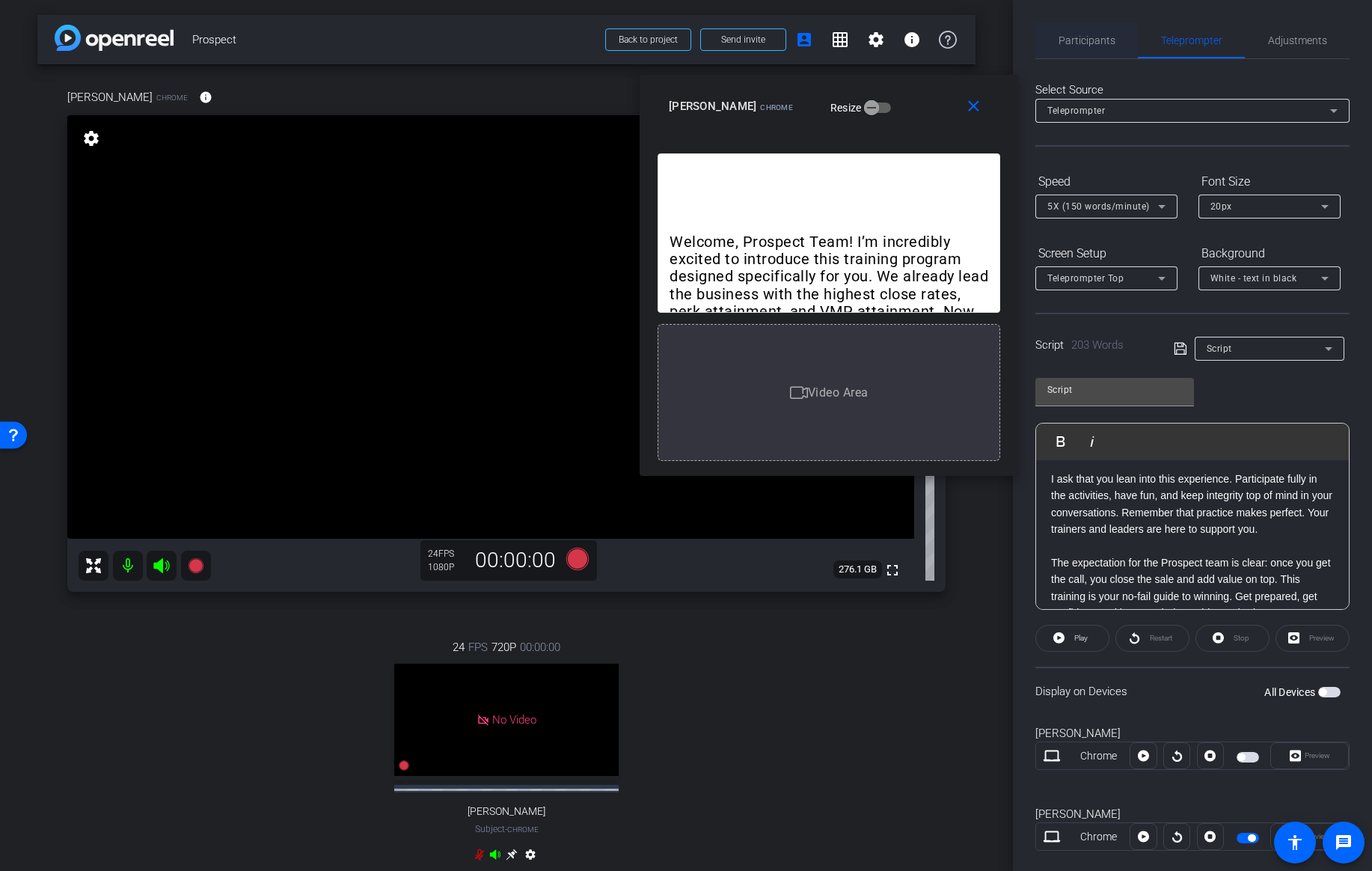
click at [1090, 40] on span "Participants" at bounding box center [1086, 40] width 57 height 10
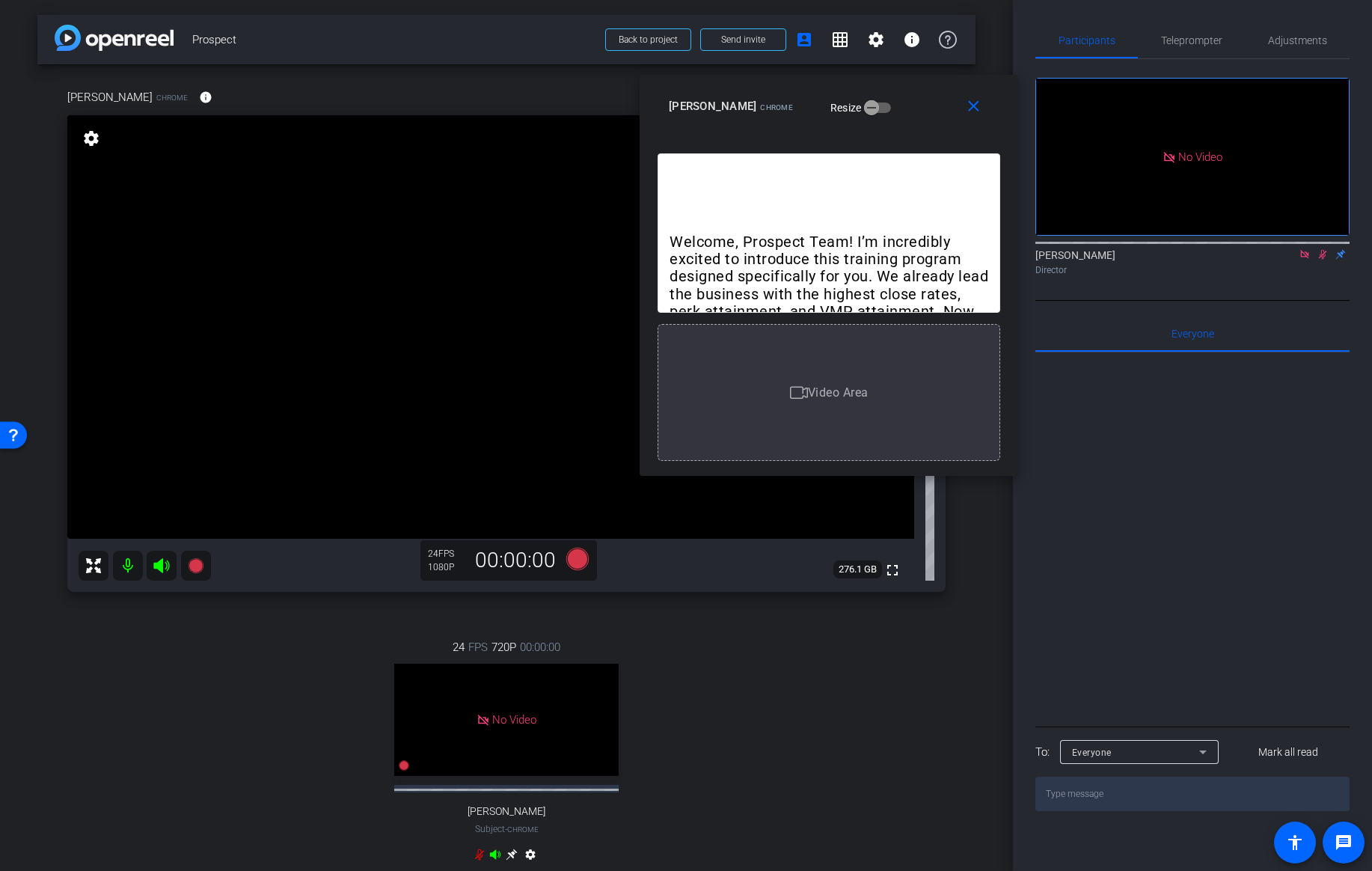
click at [1321, 250] on icon at bounding box center [1322, 255] width 9 height 10
click at [195, 566] on icon at bounding box center [195, 565] width 15 height 15
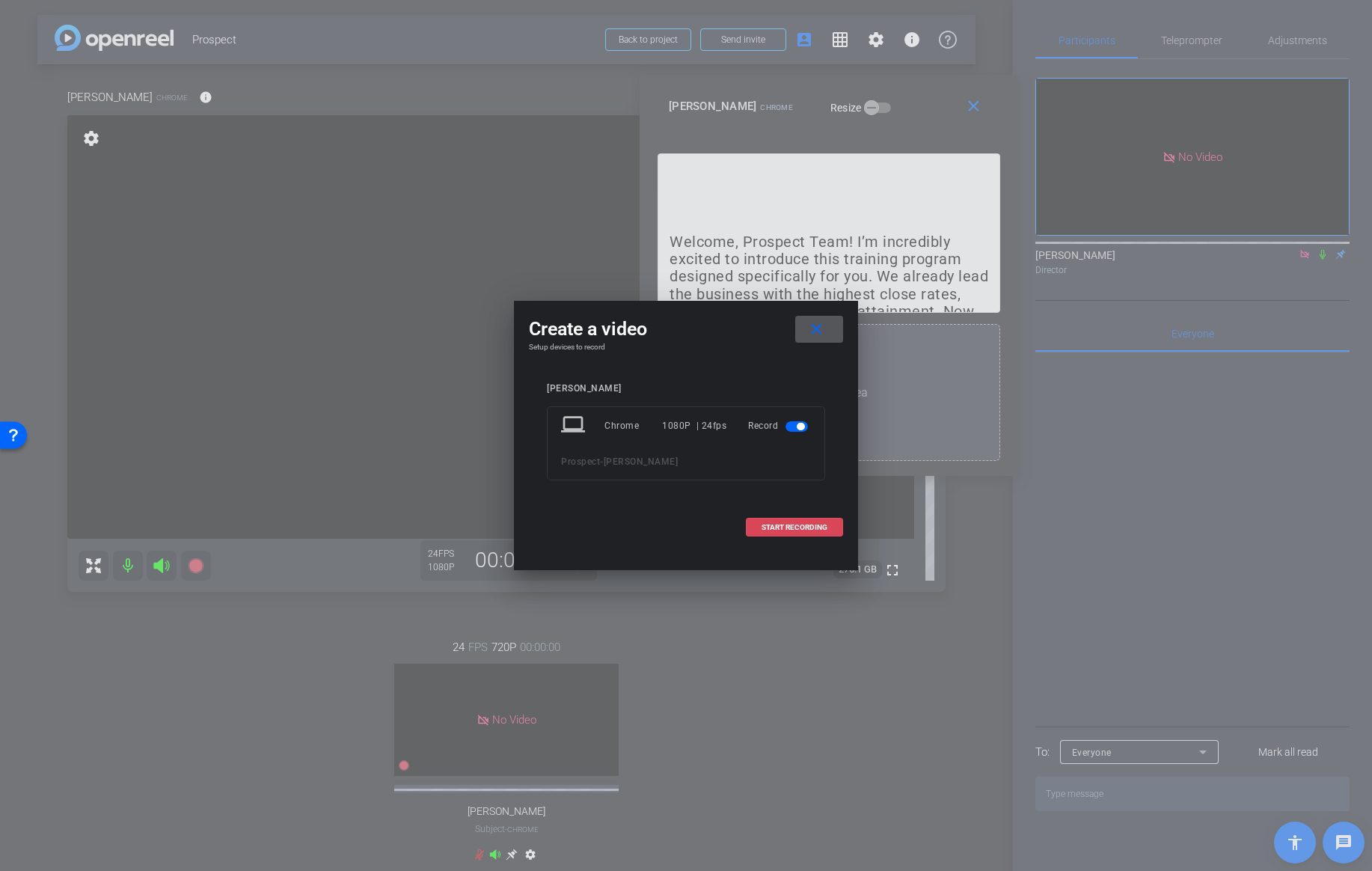
click at [770, 525] on span "START RECORDING" at bounding box center [794, 528] width 66 height 8
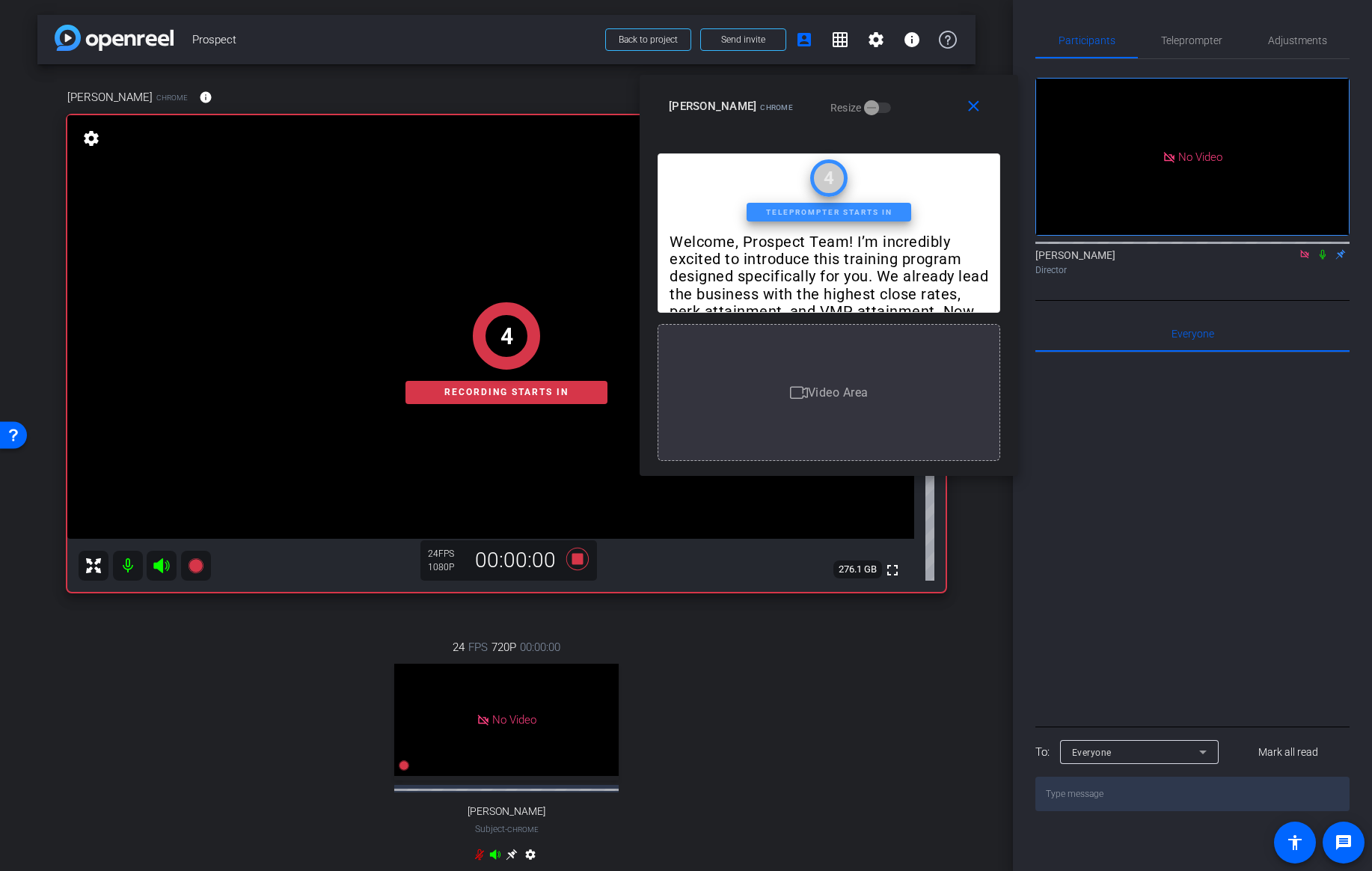
click at [1321, 250] on icon at bounding box center [1322, 255] width 6 height 10
click at [1200, 40] on span "Teleprompter" at bounding box center [1191, 40] width 61 height 10
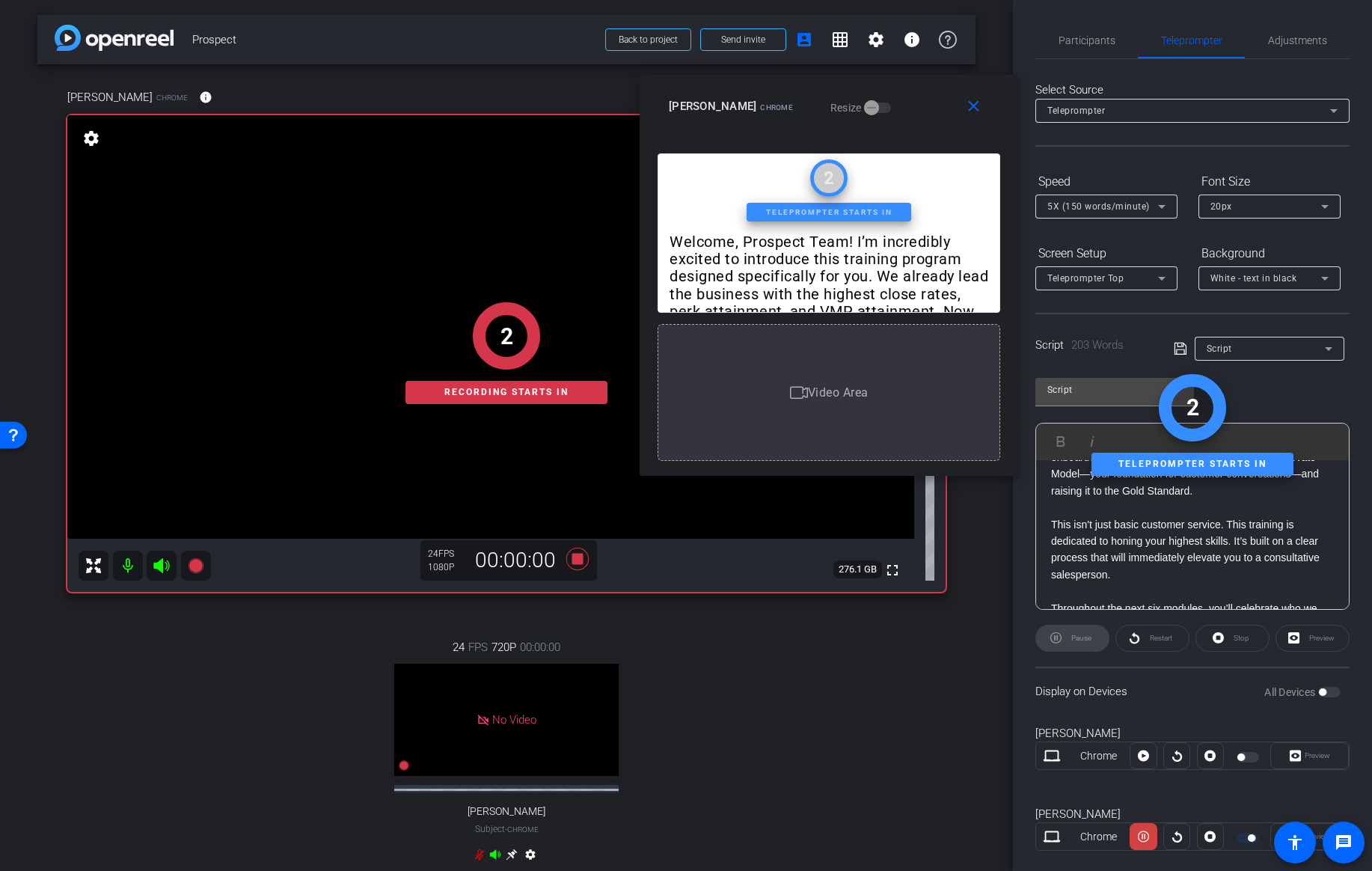
scroll to position [0, 0]
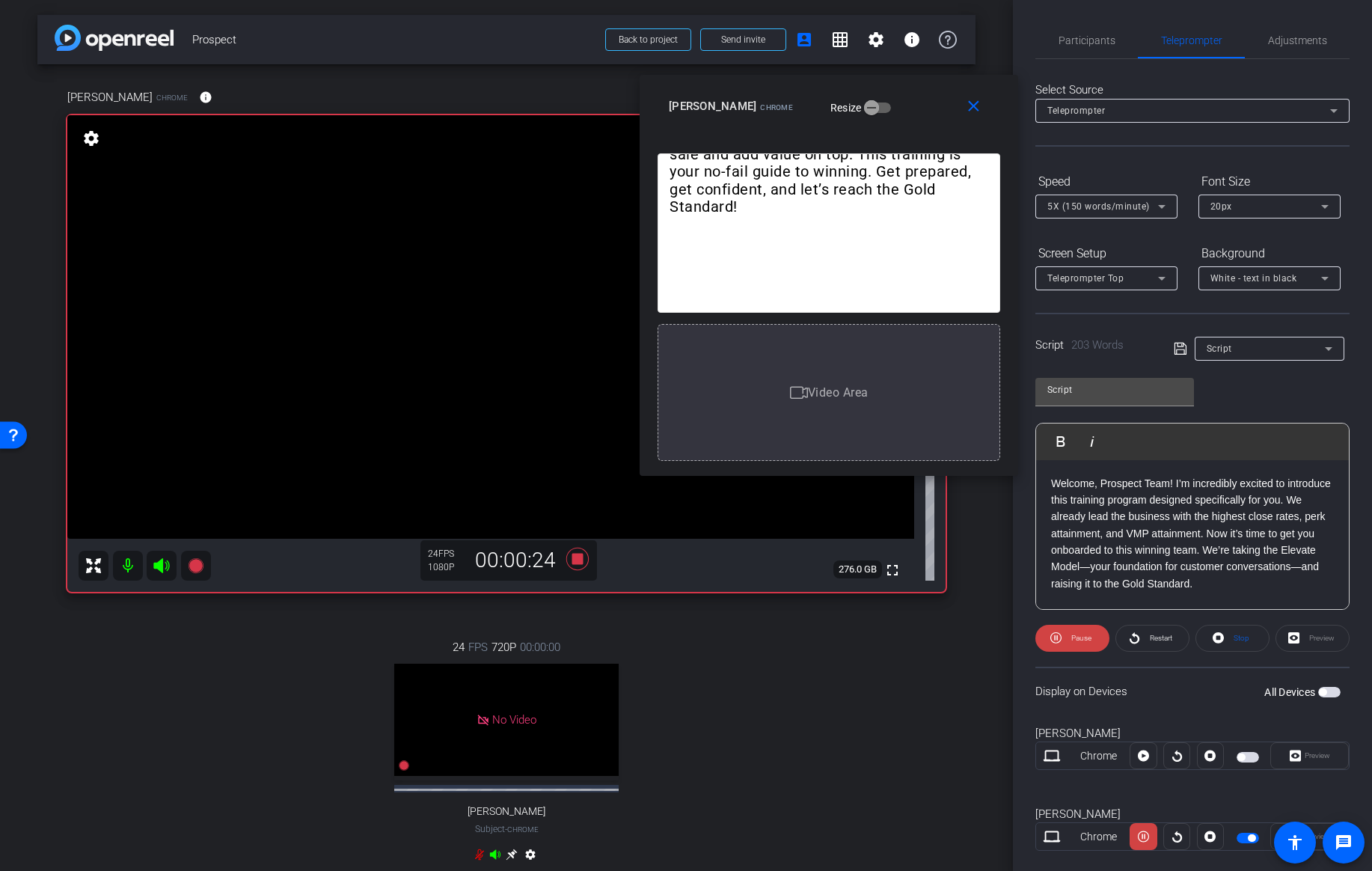
click at [1125, 211] on span "5X (150 words/minute)" at bounding box center [1099, 206] width 103 height 10
click at [1165, 204] on icon at bounding box center [1161, 206] width 18 height 18
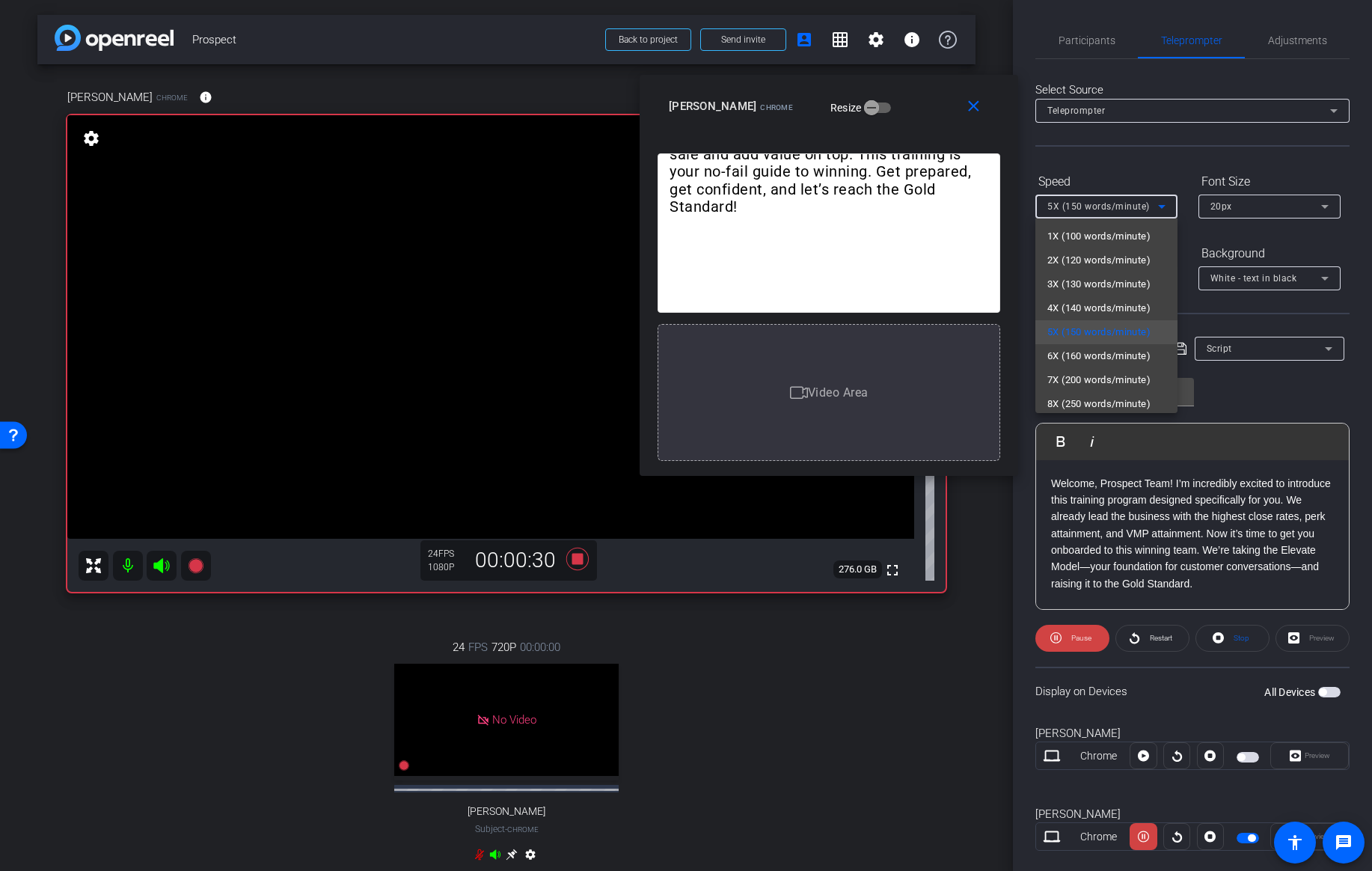
click at [1156, 177] on div at bounding box center [686, 435] width 1372 height 871
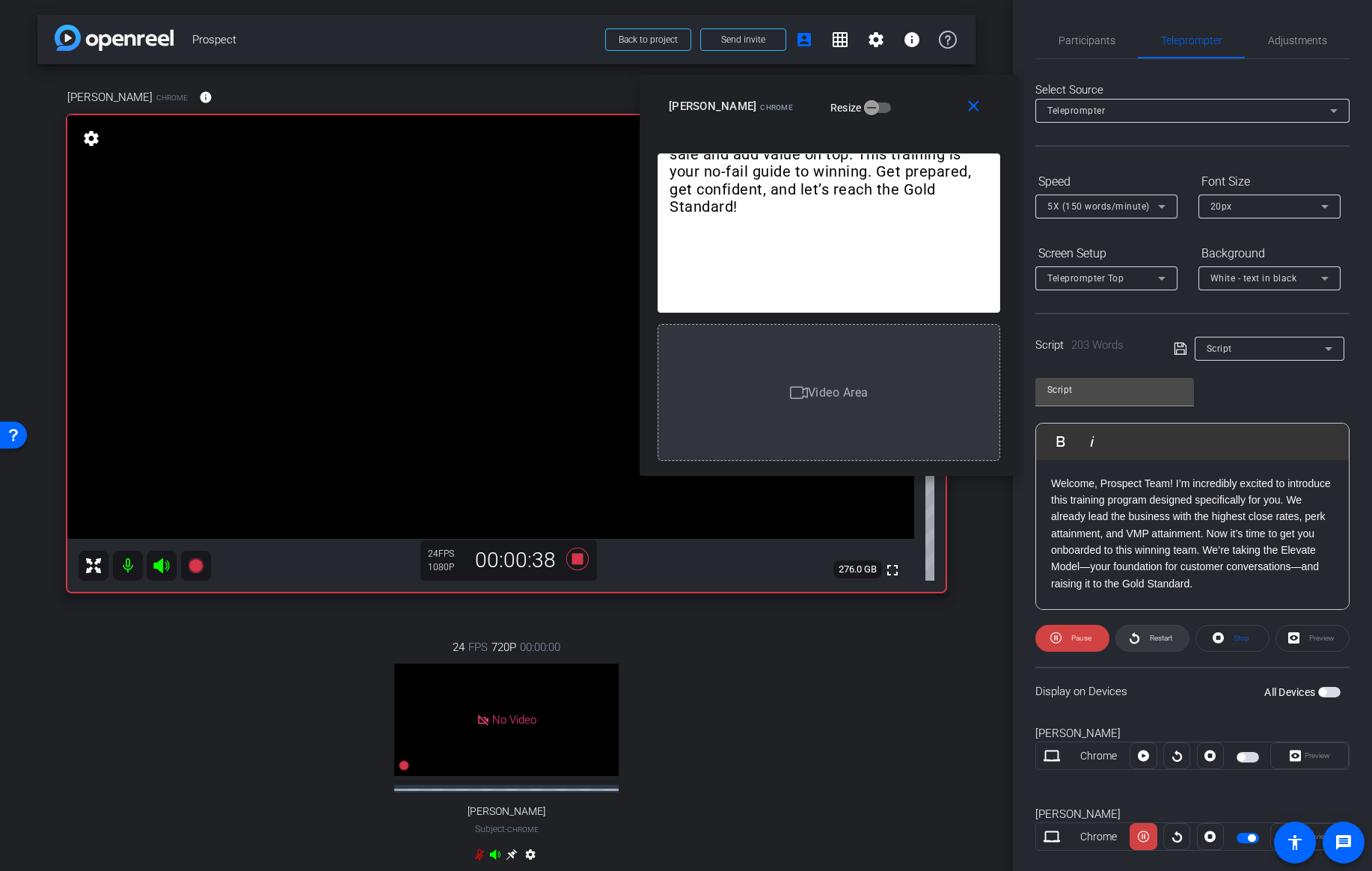
click at [1148, 629] on span "Restart" at bounding box center [1159, 638] width 26 height 21
click at [1160, 643] on span "Restart" at bounding box center [1159, 638] width 26 height 21
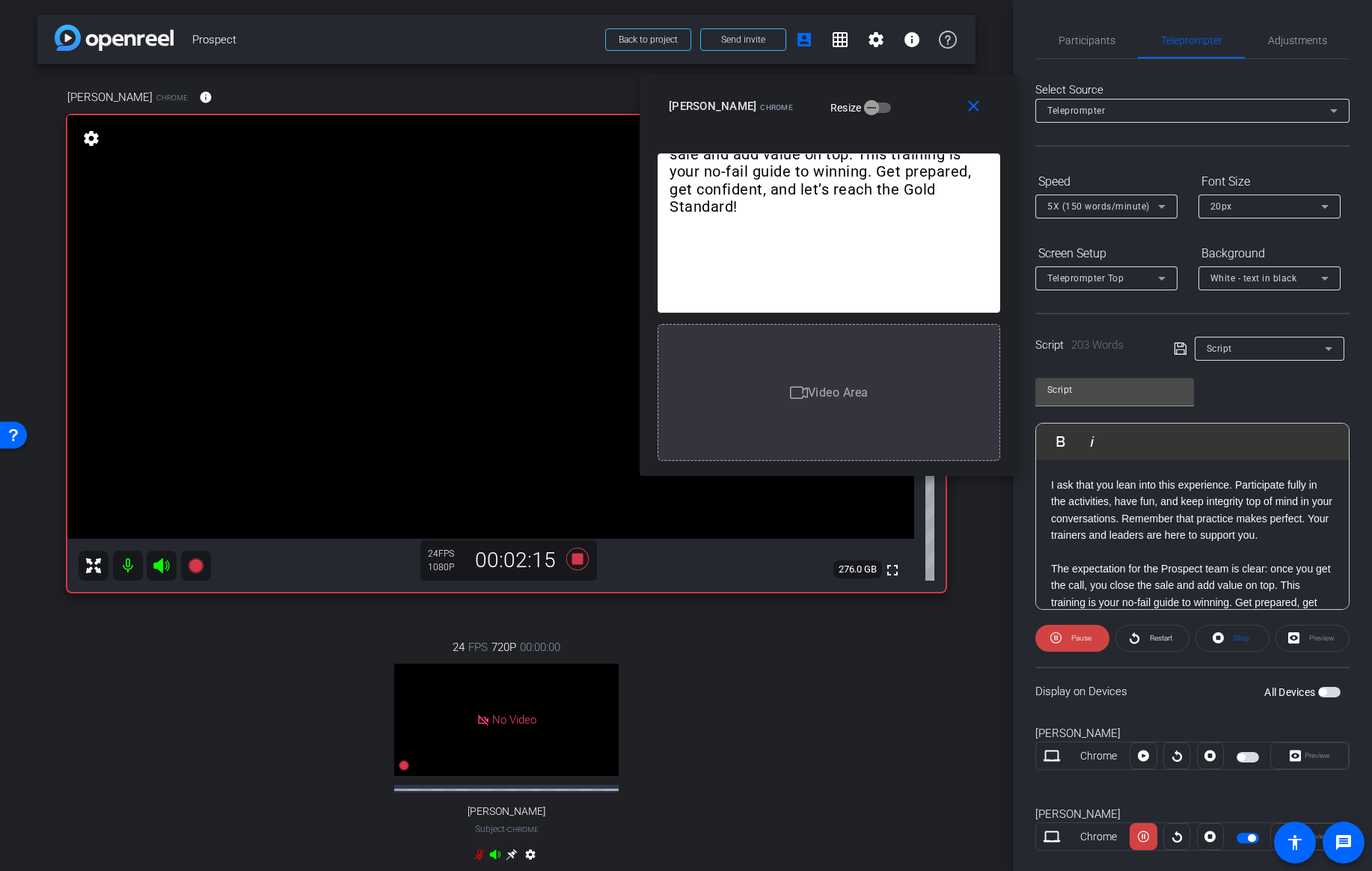
scroll to position [350, 0]
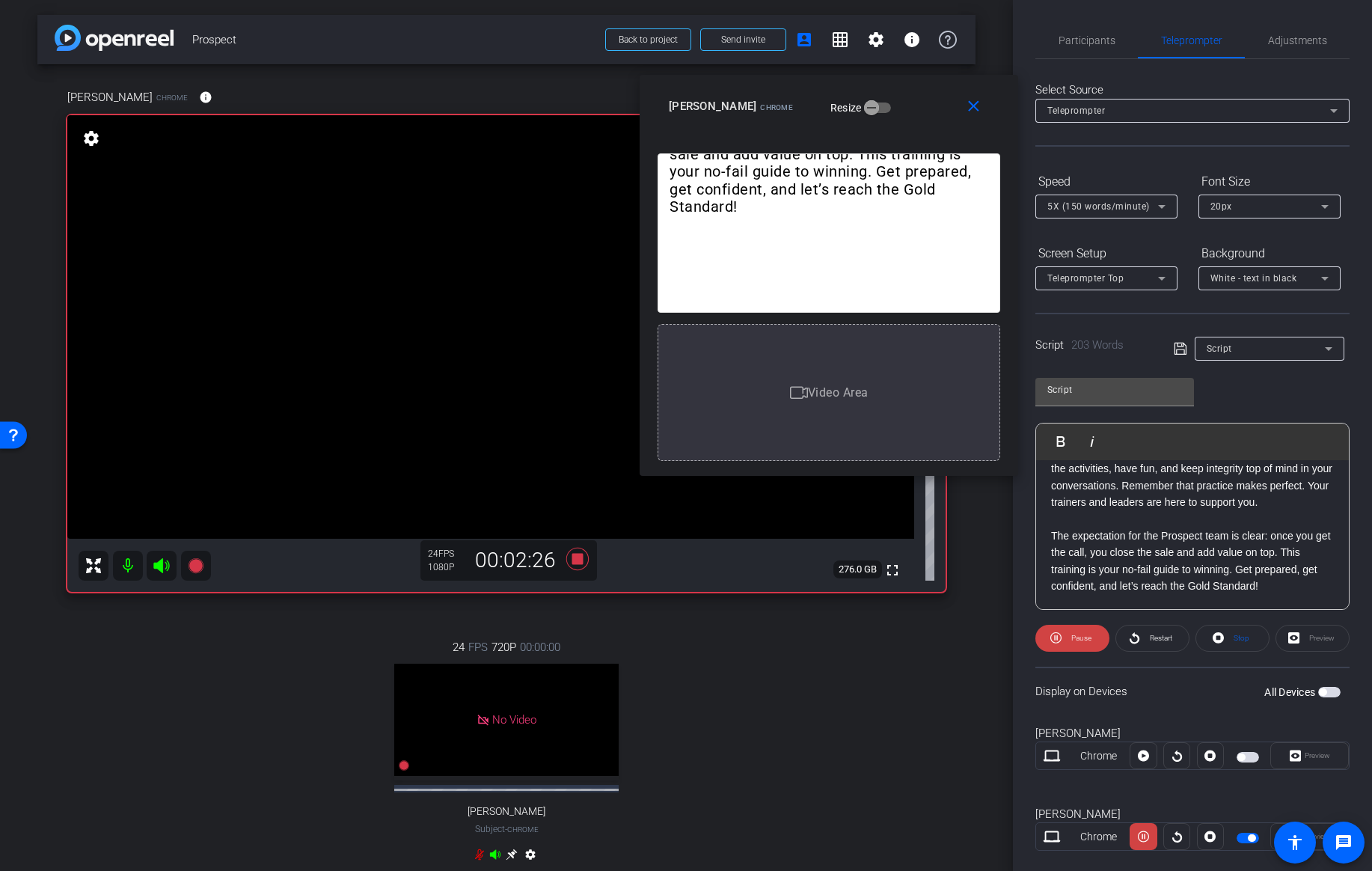
click at [1049, 535] on div "Welcome, Prospect Team! I’m incredibly excited to introduce this training progr…" at bounding box center [1193, 360] width 312 height 499
click at [1060, 445] on span "Play" at bounding box center [1070, 441] width 23 height 12
click at [1072, 636] on span "Pause" at bounding box center [1081, 638] width 20 height 9
click at [1071, 637] on span "Play" at bounding box center [1079, 638] width 17 height 21
click at [1071, 637] on span "Pause" at bounding box center [1081, 638] width 20 height 9
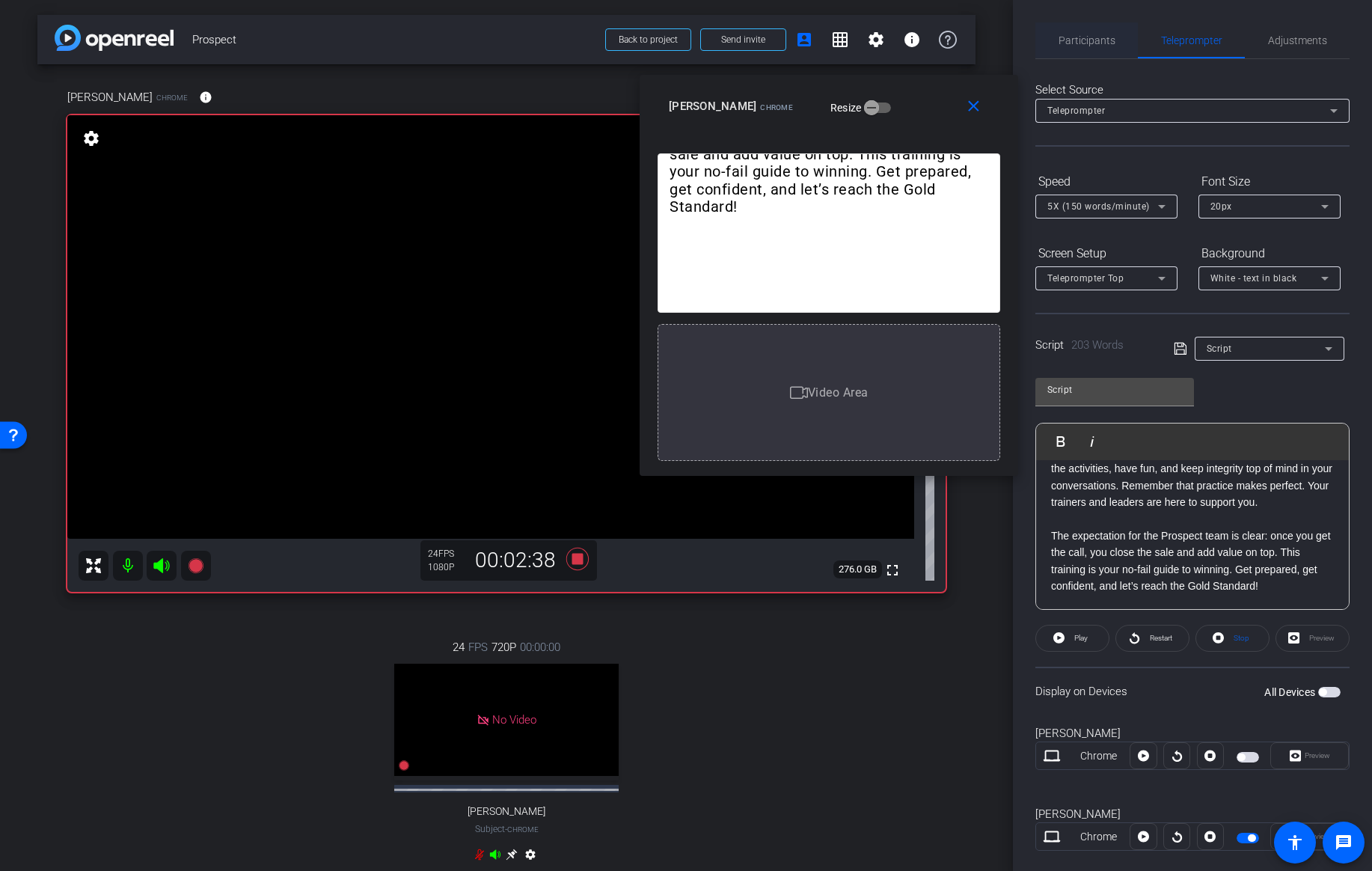
click at [1069, 43] on span "Participants" at bounding box center [1086, 40] width 57 height 10
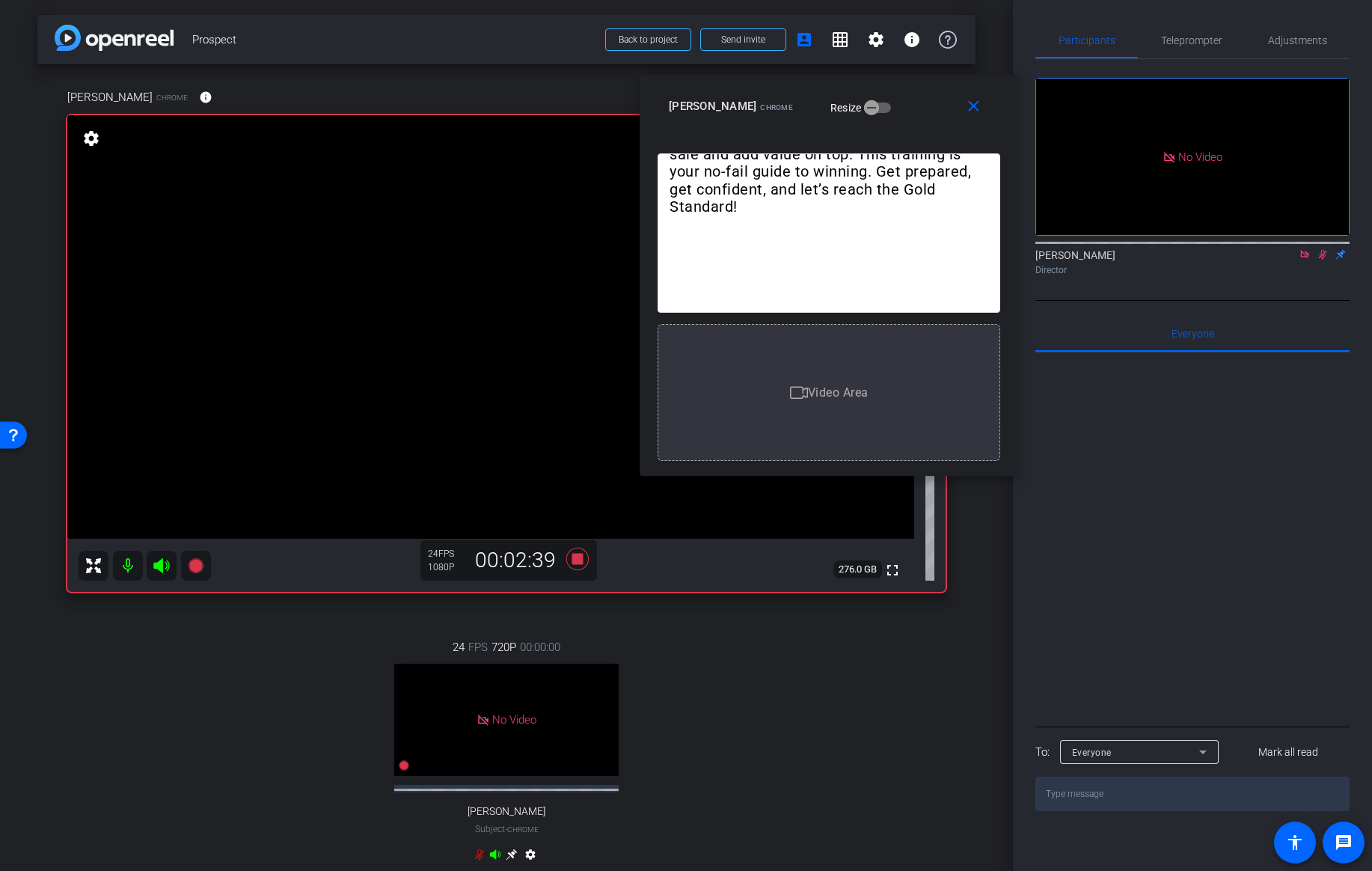
click at [1320, 249] on icon at bounding box center [1322, 254] width 12 height 10
click at [1321, 250] on icon at bounding box center [1322, 255] width 6 height 10
click at [1197, 35] on span "Teleprompter" at bounding box center [1191, 40] width 61 height 10
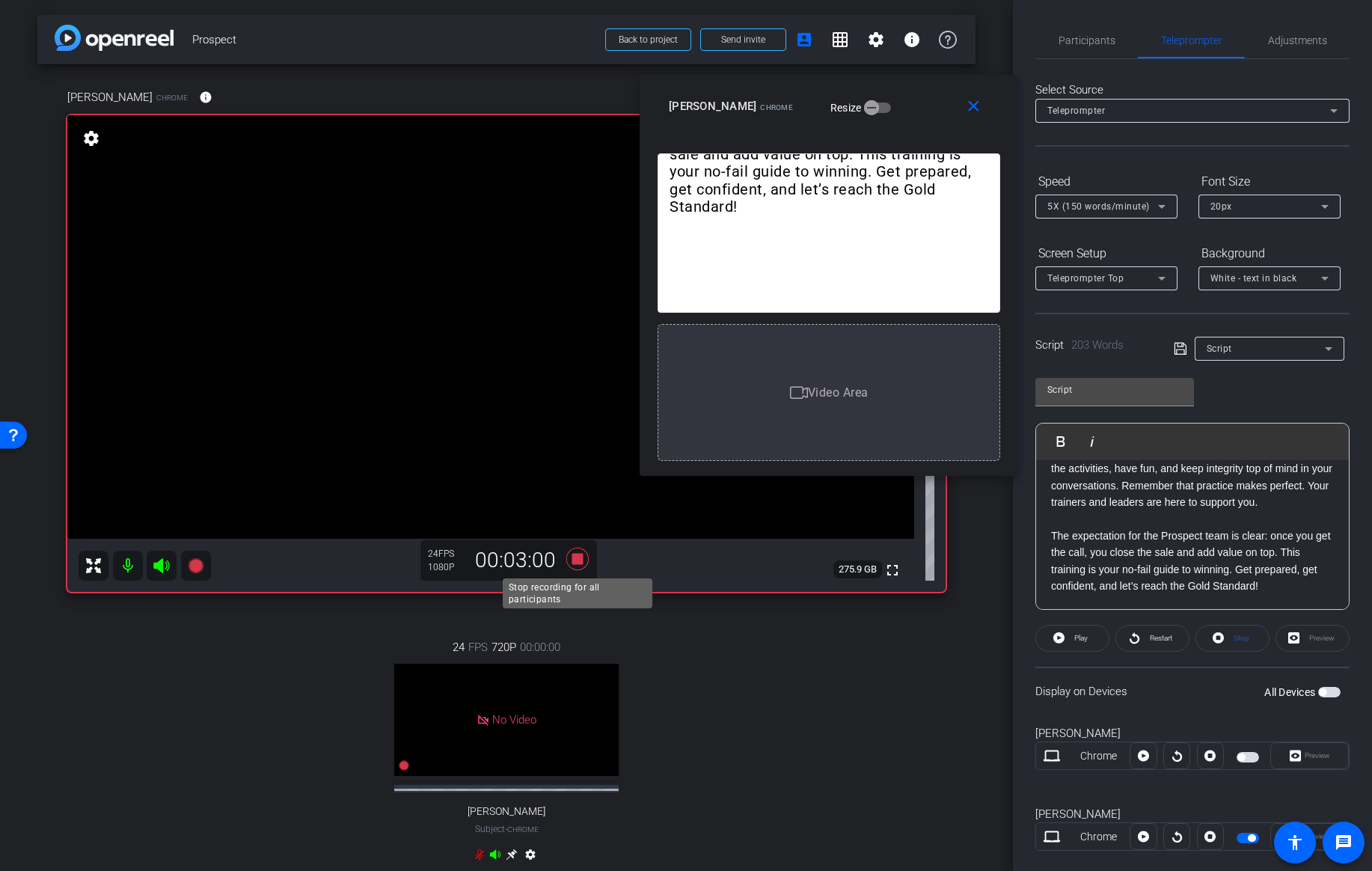
click at [572, 563] on icon at bounding box center [577, 559] width 23 height 23
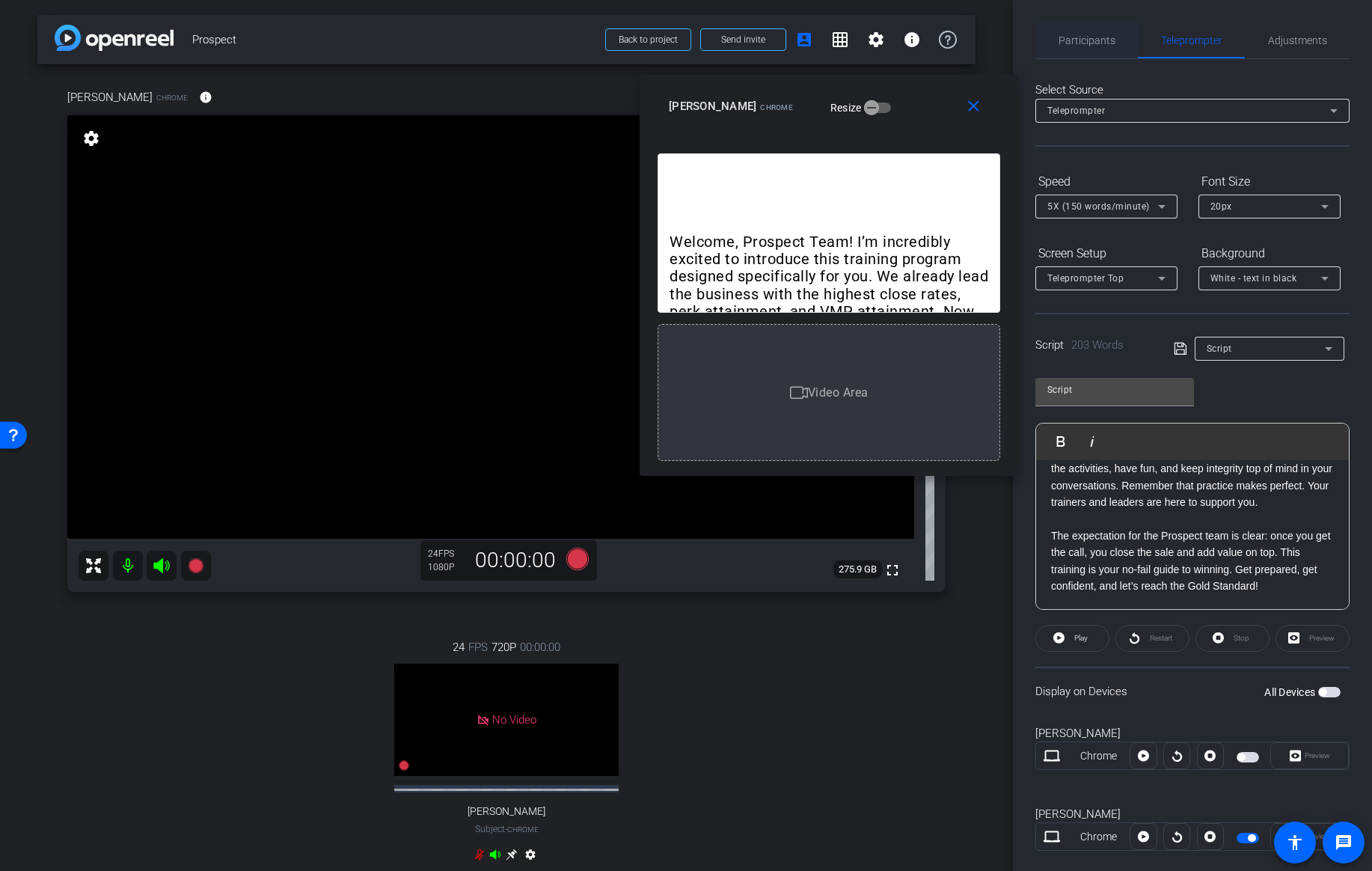
click at [1097, 46] on span "Participants" at bounding box center [1086, 40] width 57 height 10
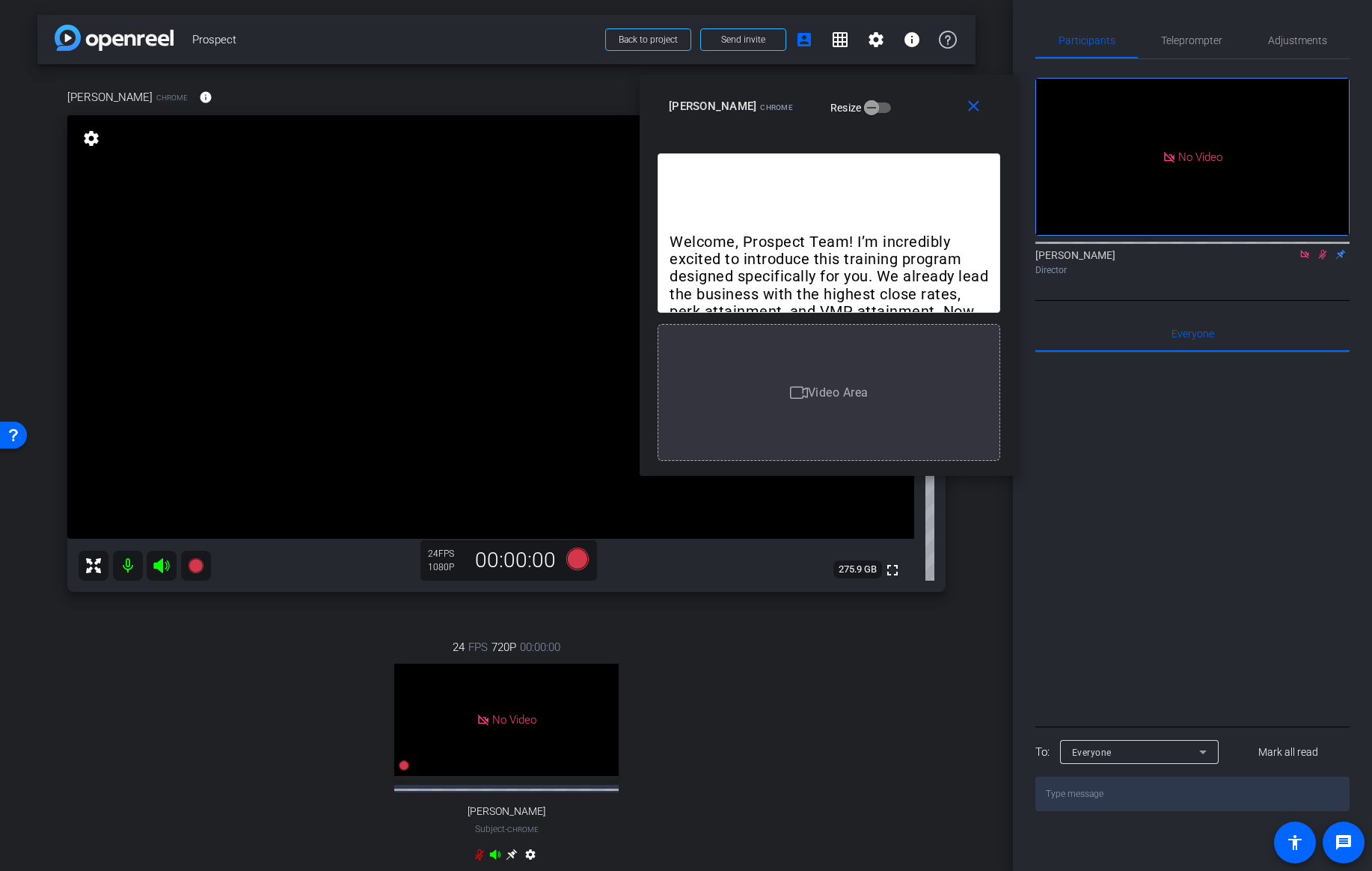
click at [1321, 250] on icon at bounding box center [1322, 255] width 9 height 10
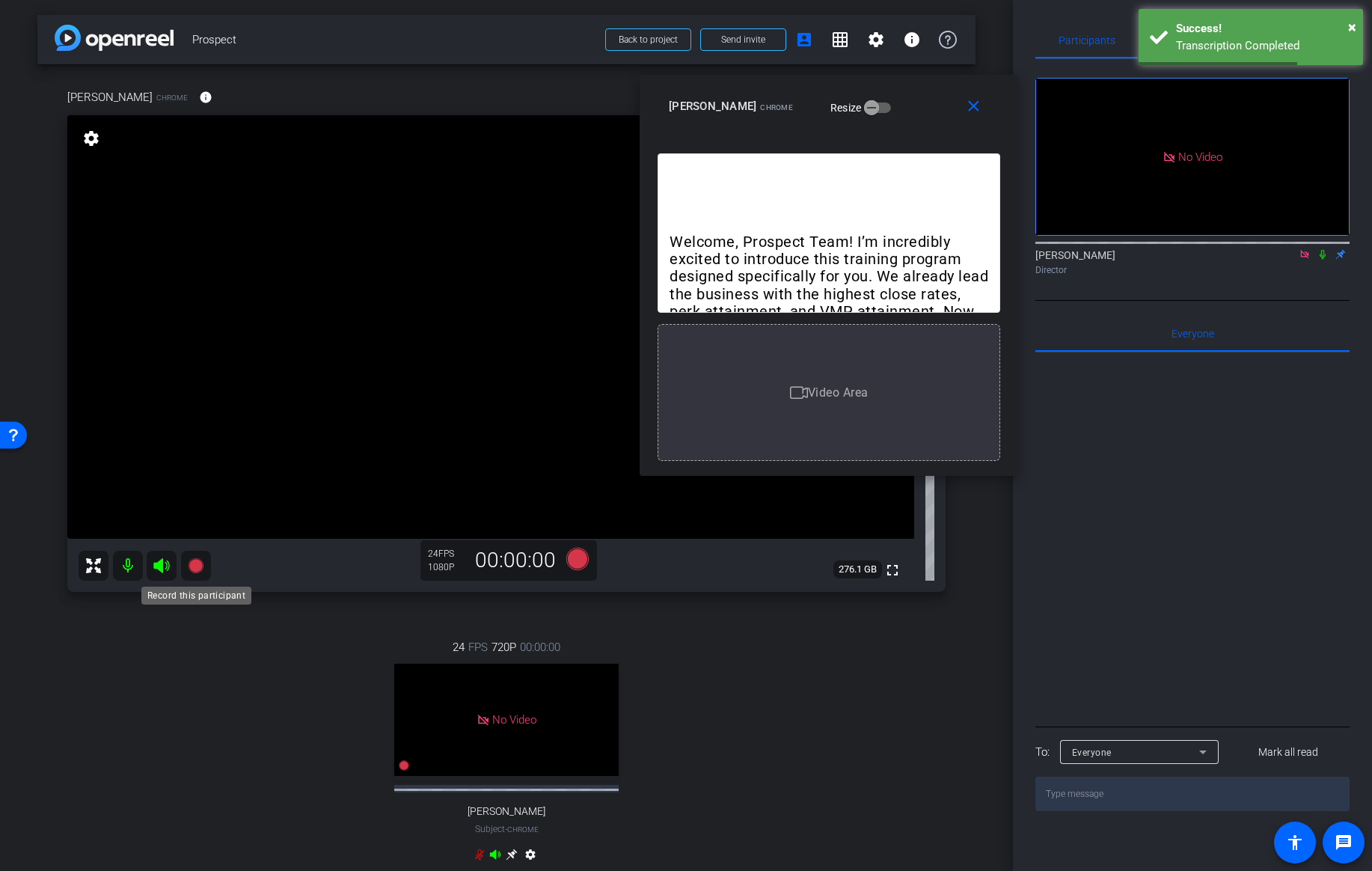
click at [190, 563] on icon at bounding box center [195, 565] width 15 height 15
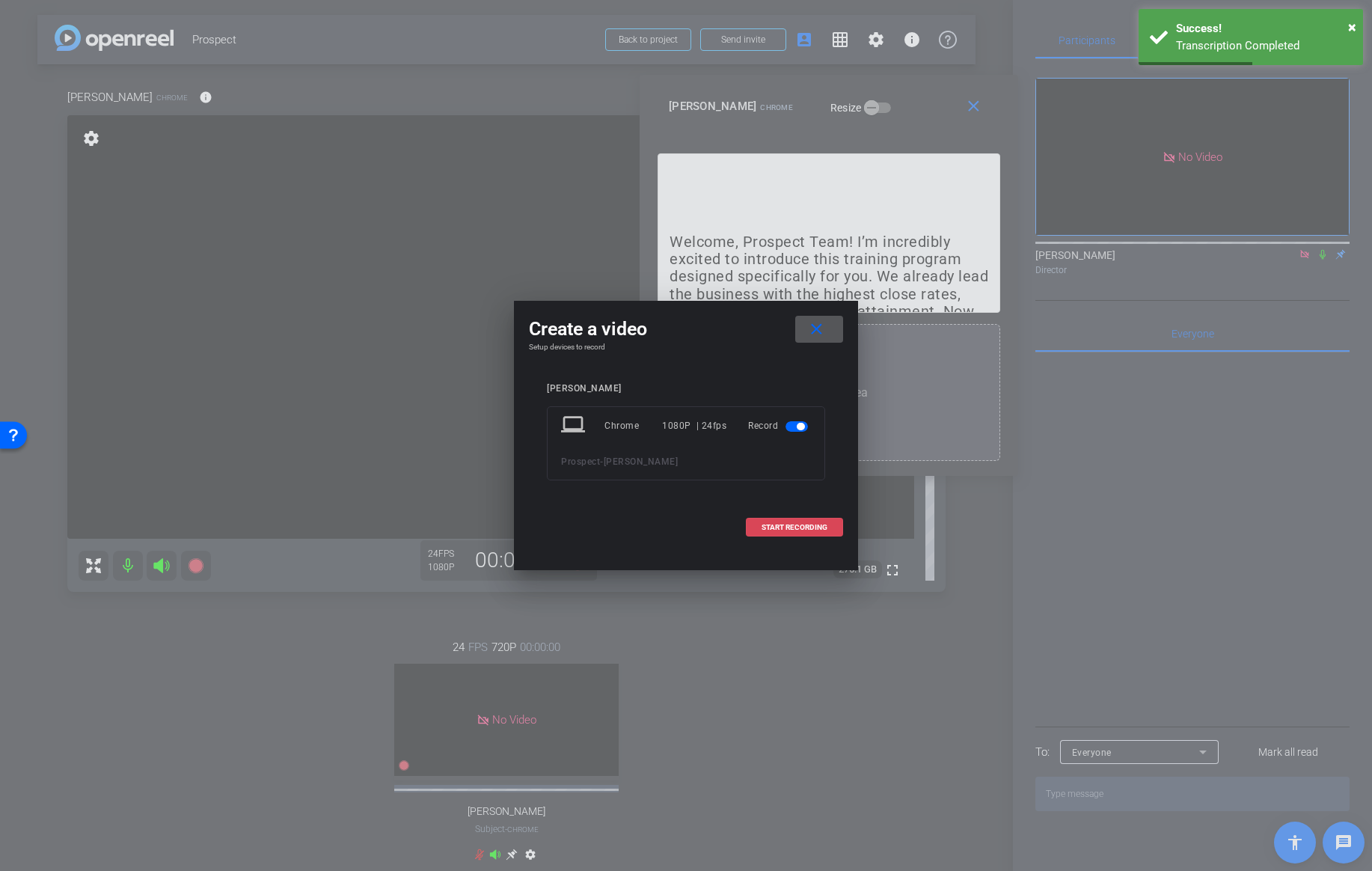
click at [821, 521] on span at bounding box center [794, 528] width 96 height 36
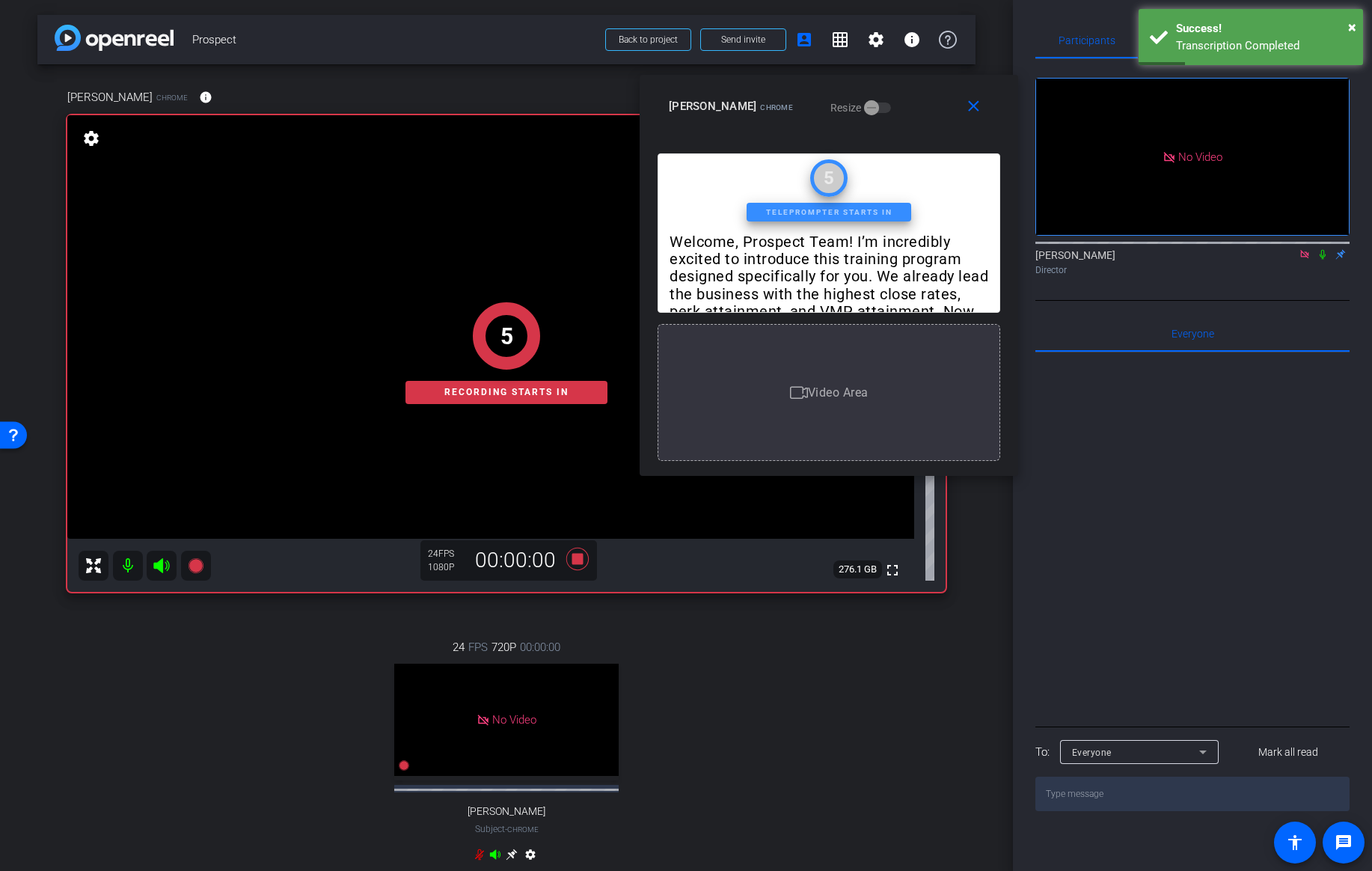
click at [1325, 249] on icon at bounding box center [1322, 254] width 12 height 10
click at [1352, 24] on span "×" at bounding box center [1352, 26] width 9 height 18
click at [1192, 35] on span "Teleprompter" at bounding box center [1191, 40] width 61 height 10
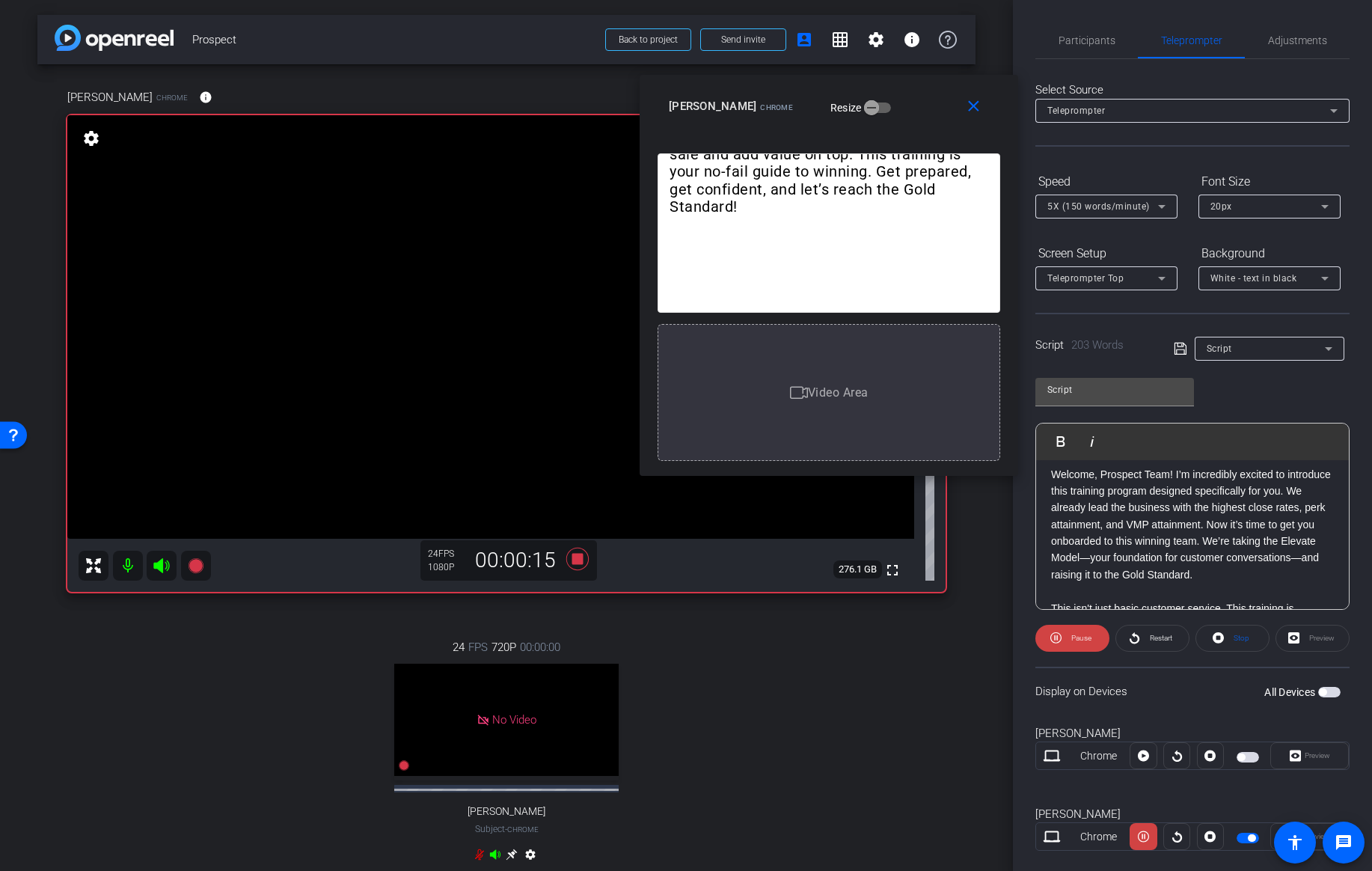
scroll to position [10, 0]
click at [1082, 639] on span "Pause" at bounding box center [1081, 638] width 20 height 9
click at [1077, 46] on span "Participants" at bounding box center [1086, 40] width 57 height 10
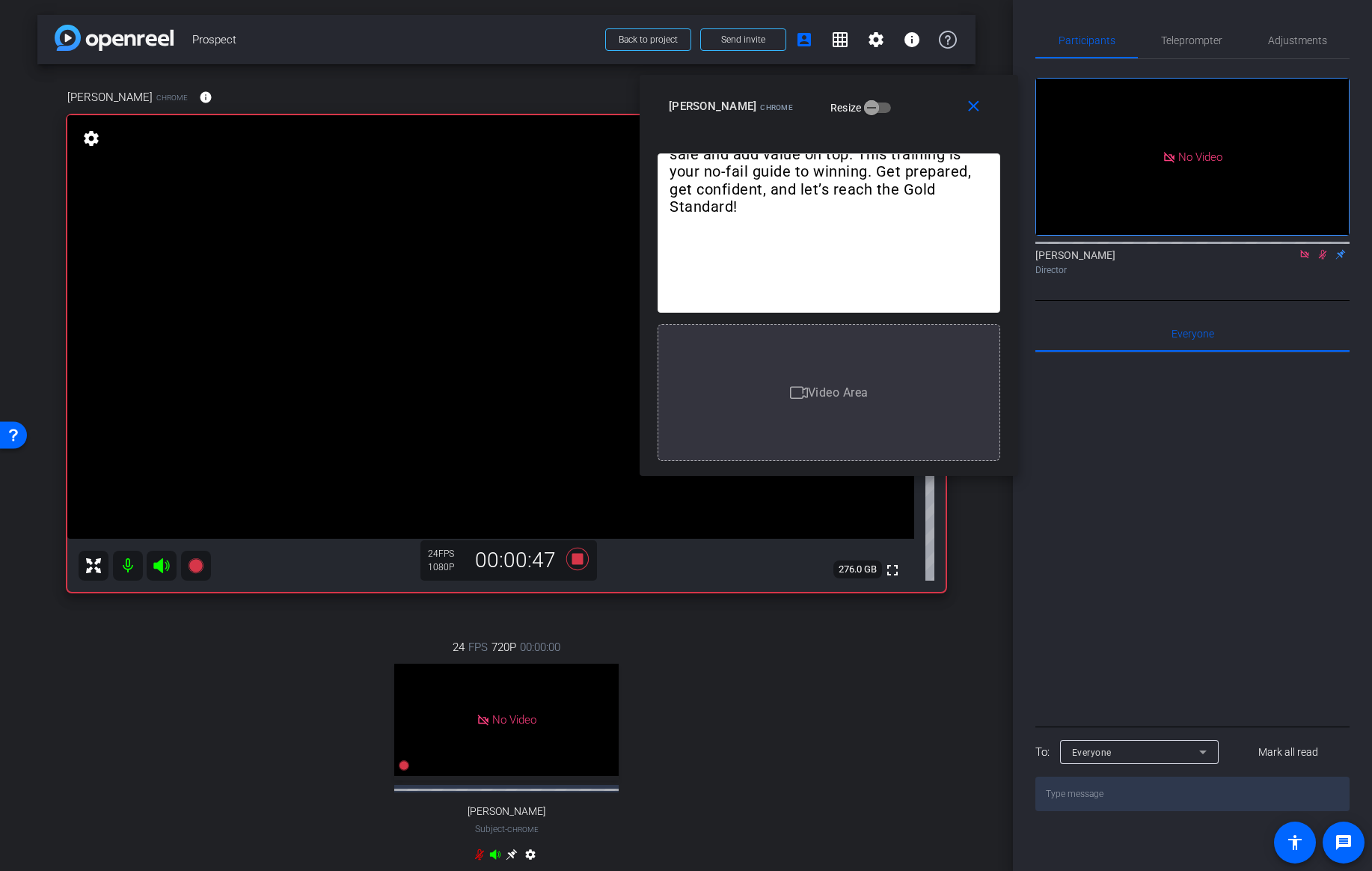
click at [1318, 249] on icon at bounding box center [1322, 254] width 12 height 10
click at [576, 565] on icon at bounding box center [577, 559] width 36 height 27
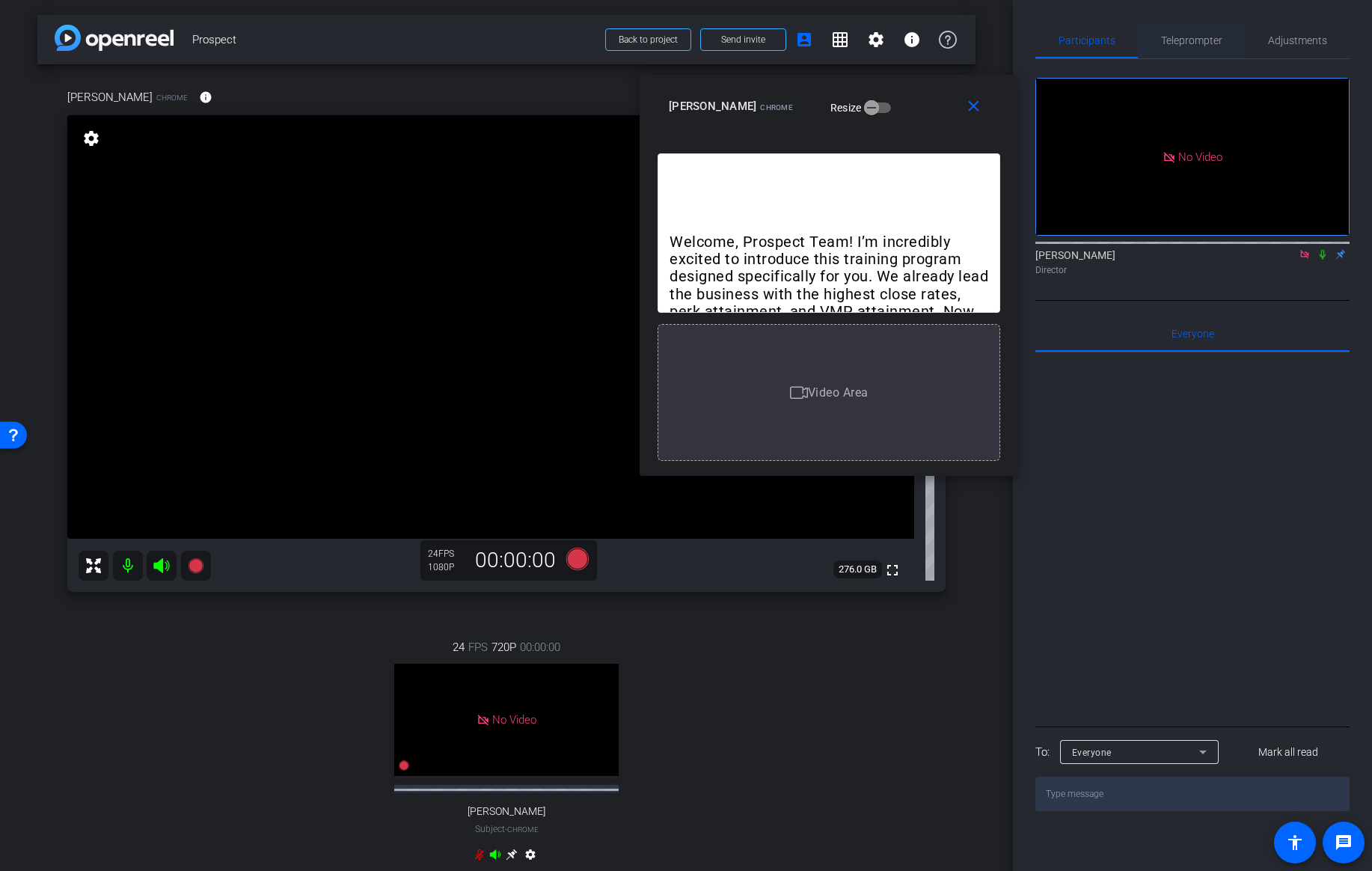
click at [1205, 44] on span "Teleprompter" at bounding box center [1191, 40] width 61 height 10
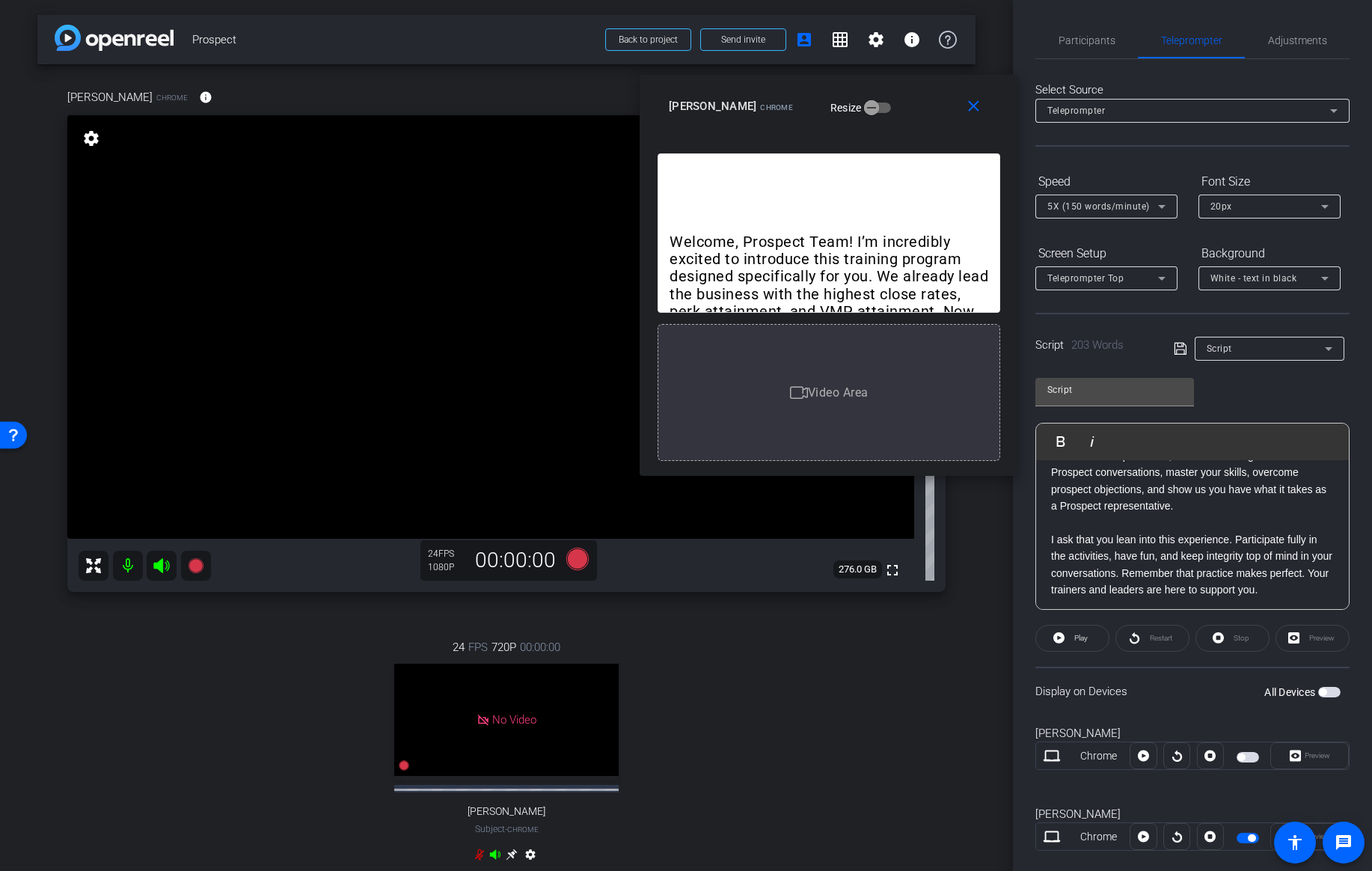
scroll to position [350, 0]
click at [1269, 590] on p "The expectation for the Prospect team is clear: once you get the call, you clos…" at bounding box center [1193, 561] width 283 height 68
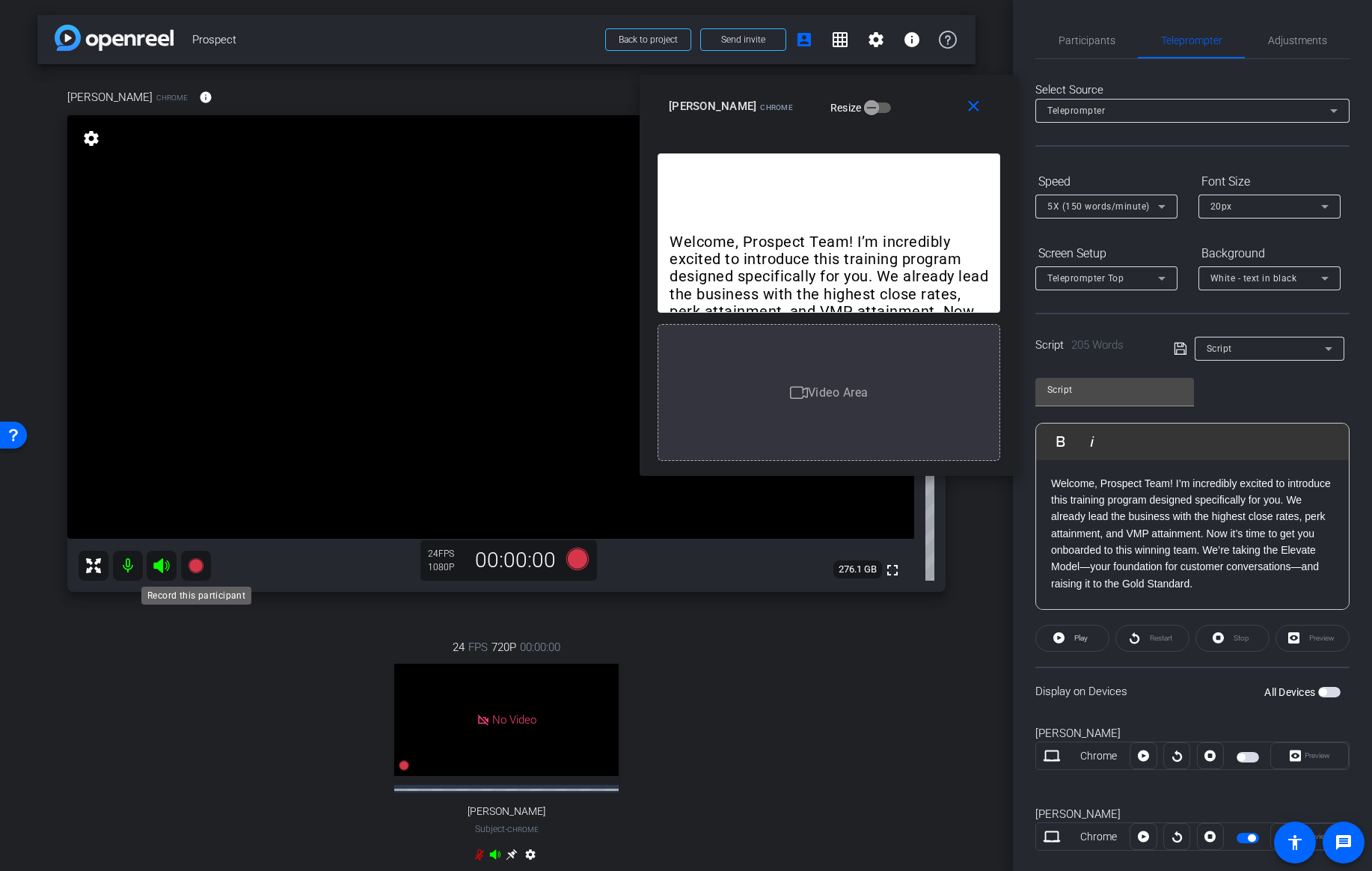
click at [193, 570] on icon at bounding box center [195, 565] width 15 height 15
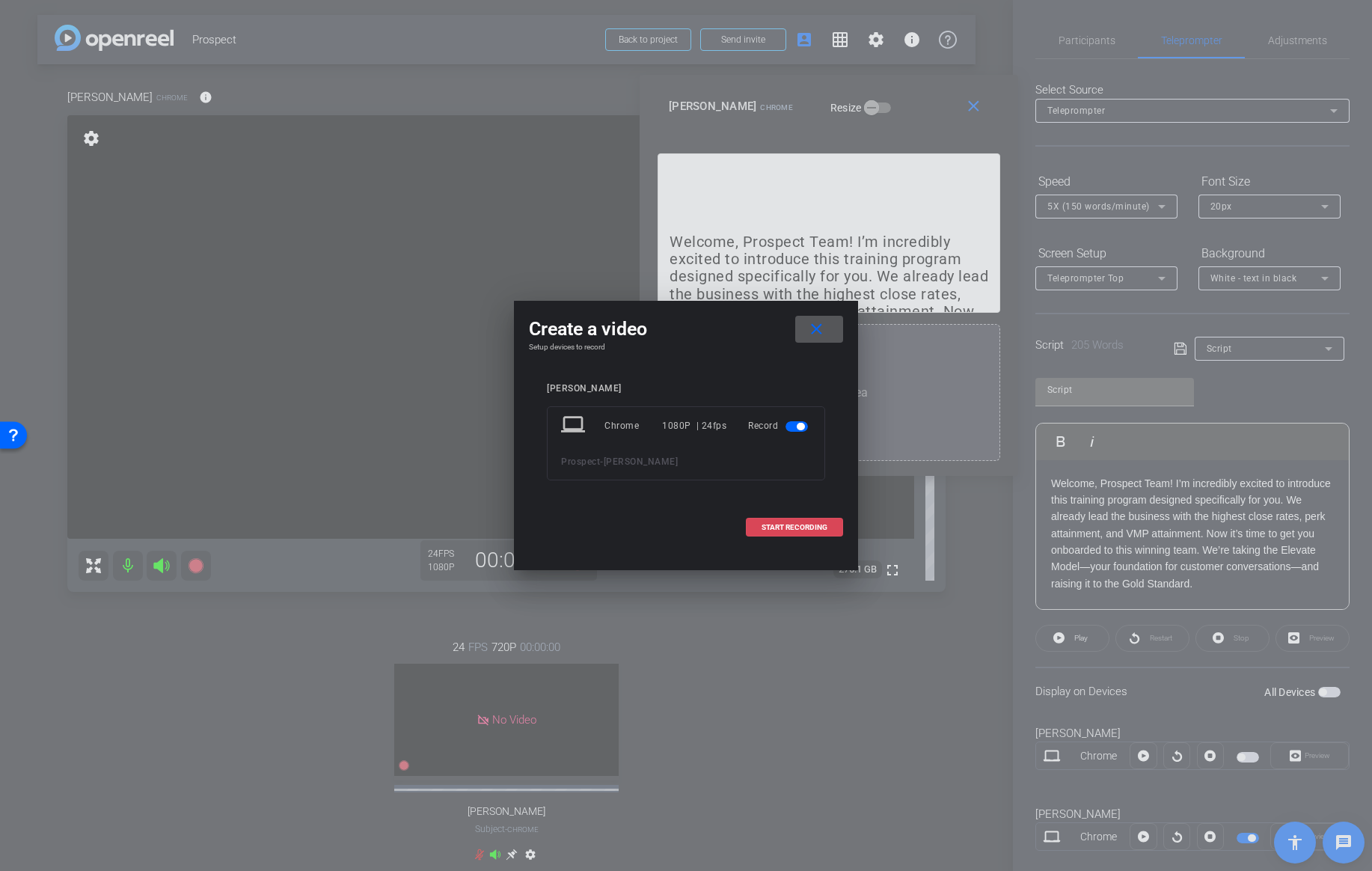
click at [792, 521] on span at bounding box center [794, 528] width 96 height 36
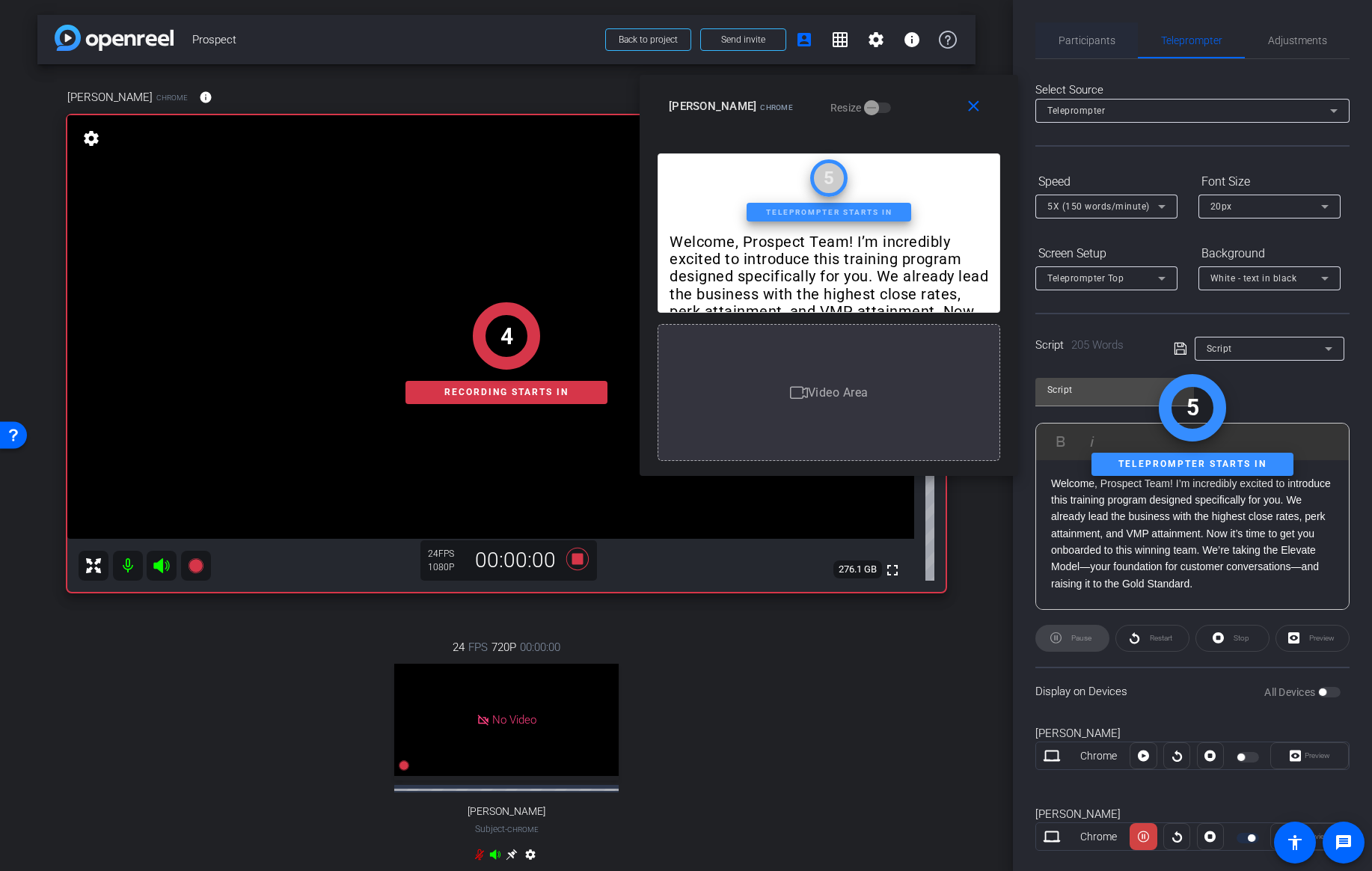
click at [1100, 38] on span "Participants" at bounding box center [1086, 40] width 57 height 10
click at [1103, 38] on span "Participants" at bounding box center [1086, 40] width 57 height 10
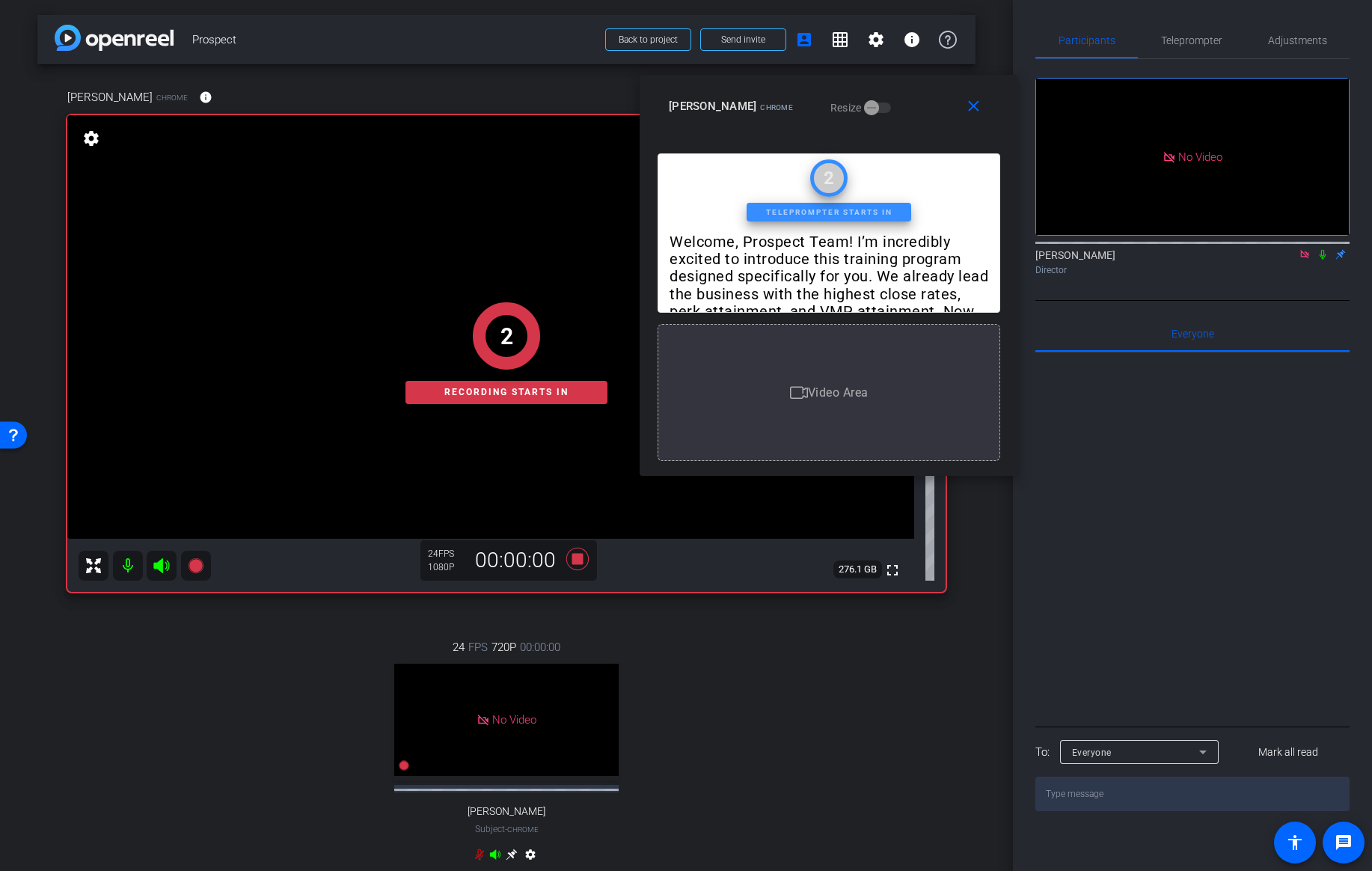
click at [1320, 249] on icon at bounding box center [1322, 254] width 12 height 10
click at [1204, 39] on span "Teleprompter" at bounding box center [1191, 40] width 61 height 10
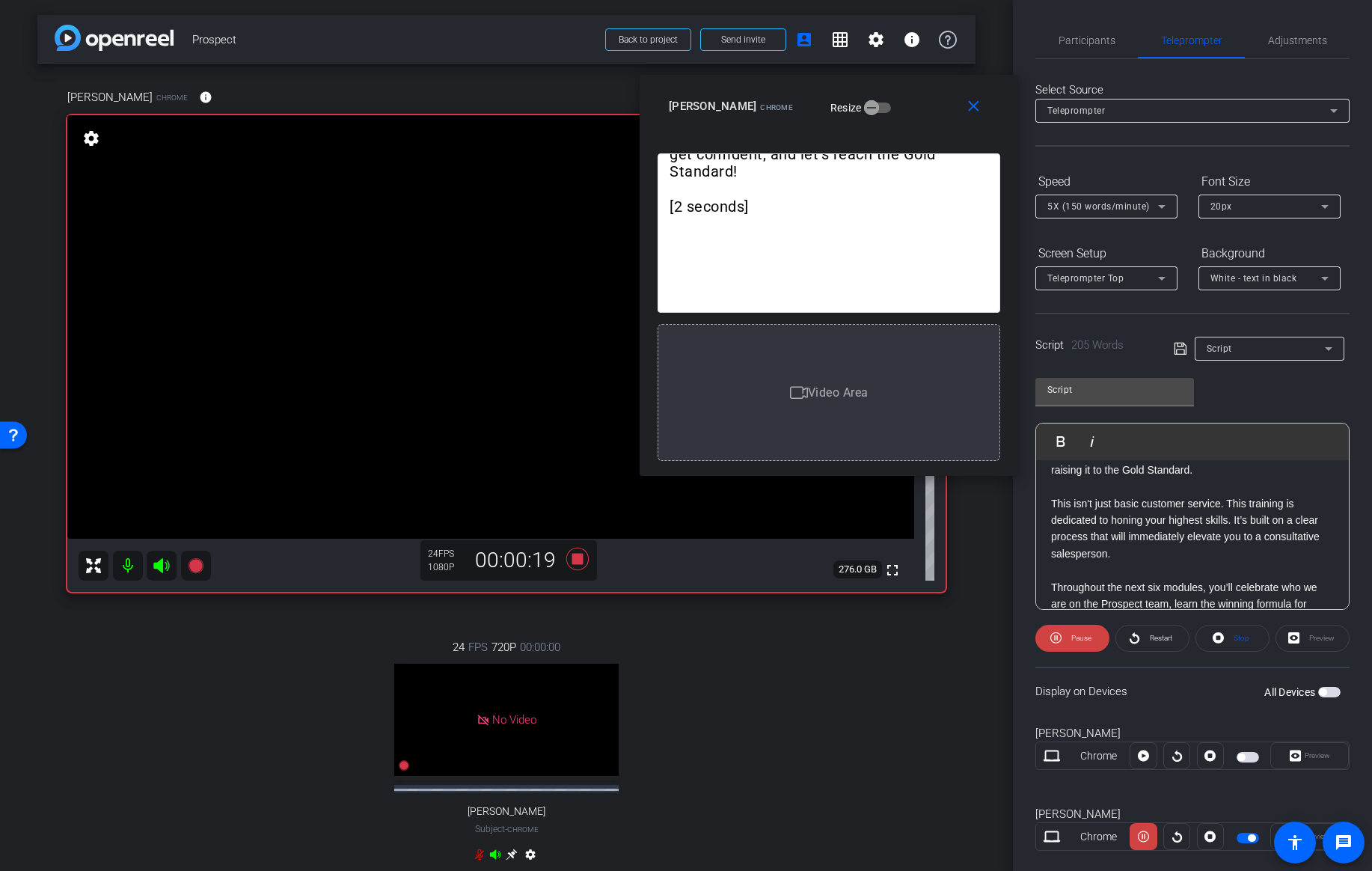
scroll to position [118, 0]
click at [1052, 501] on p "This isn't just basic customer service. This training is dedicated to honing yo…" at bounding box center [1193, 524] width 283 height 68
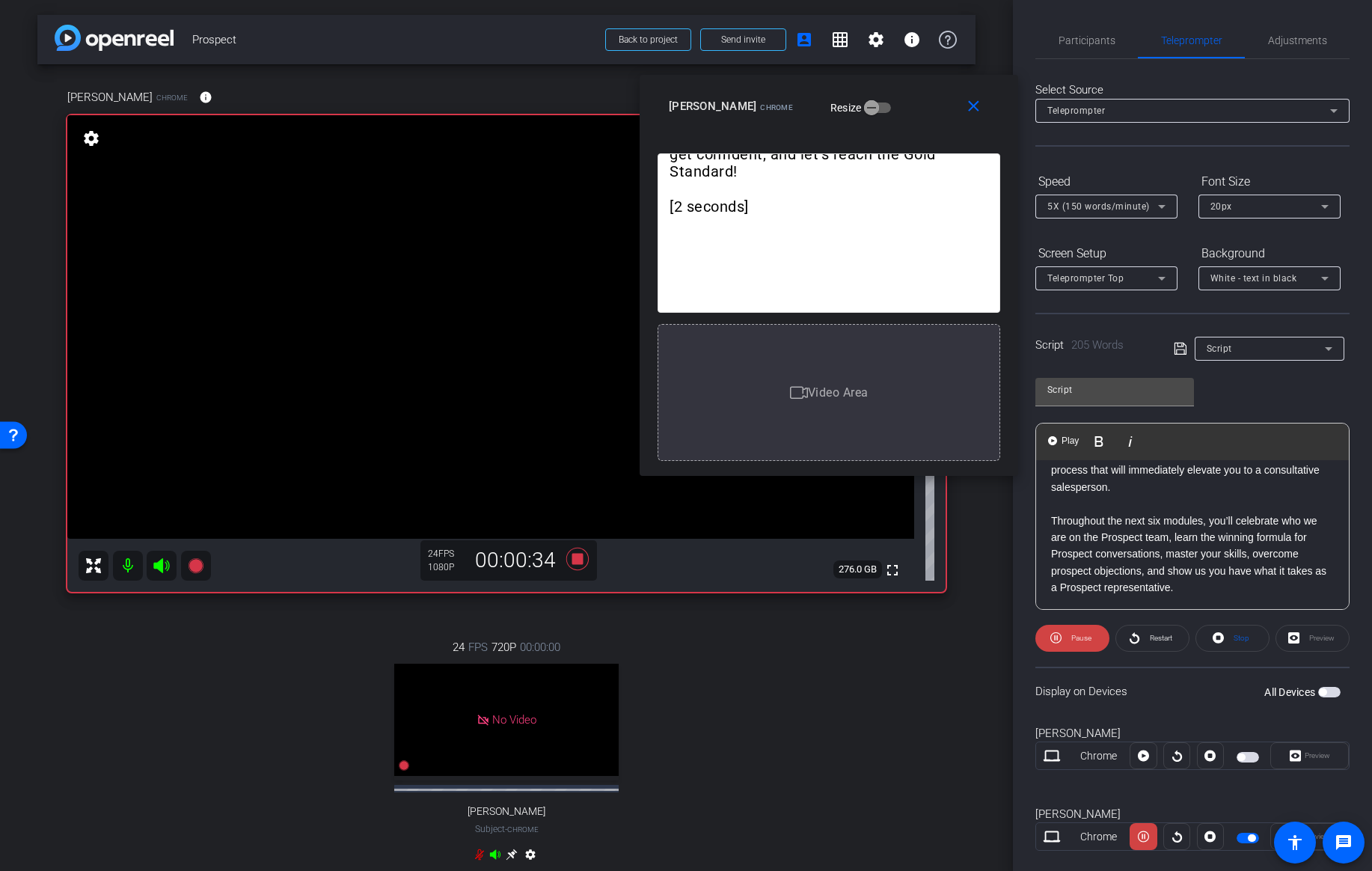
scroll to position [181, 0]
click at [1049, 520] on div "Welcome, Prospect Team! I’m incredibly excited to introduce this training progr…" at bounding box center [1193, 545] width 312 height 533
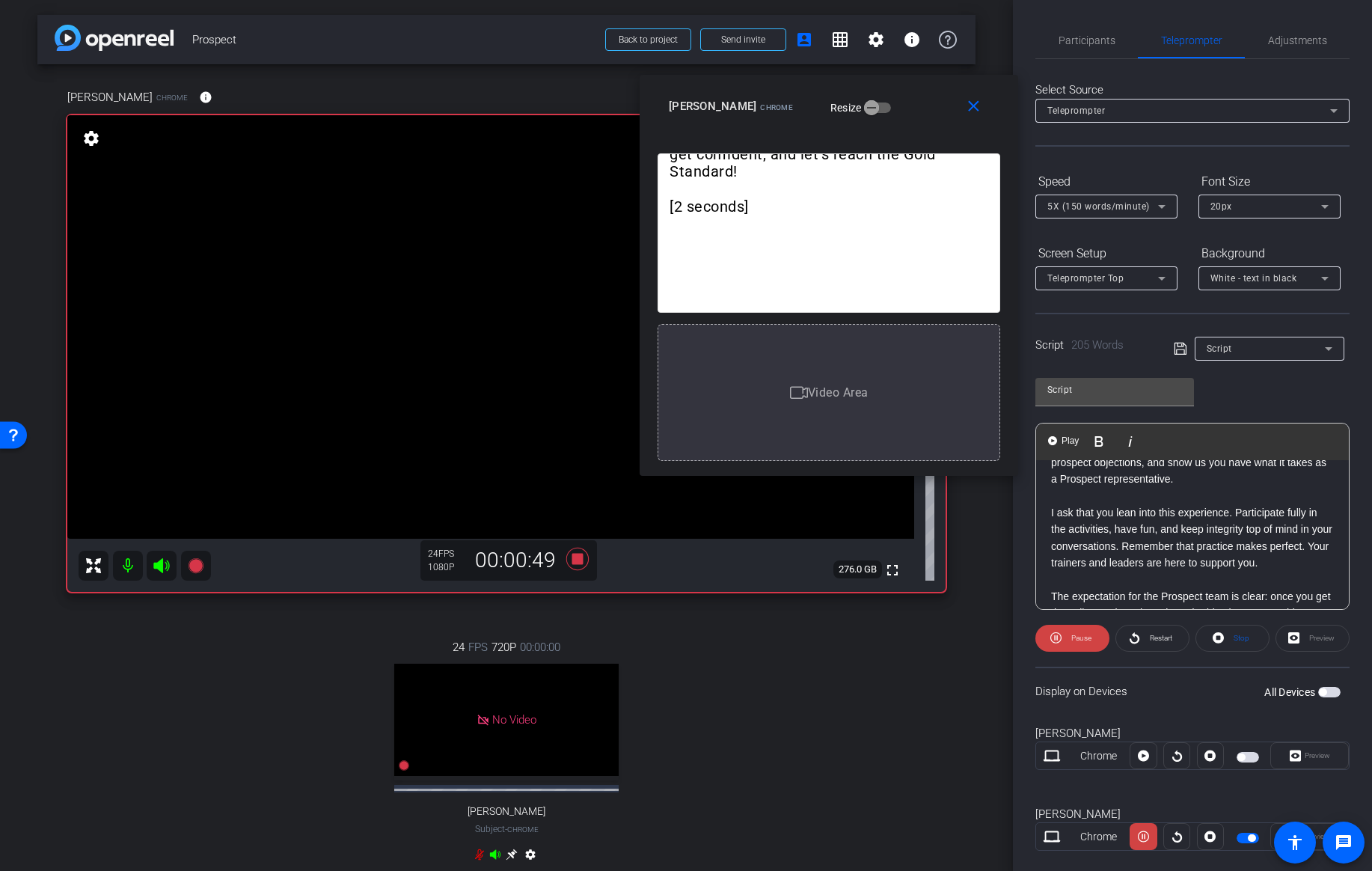
click at [1050, 510] on div "Welcome, Prospect Team! I’m incredibly excited to introduce this training progr…" at bounding box center [1193, 437] width 312 height 533
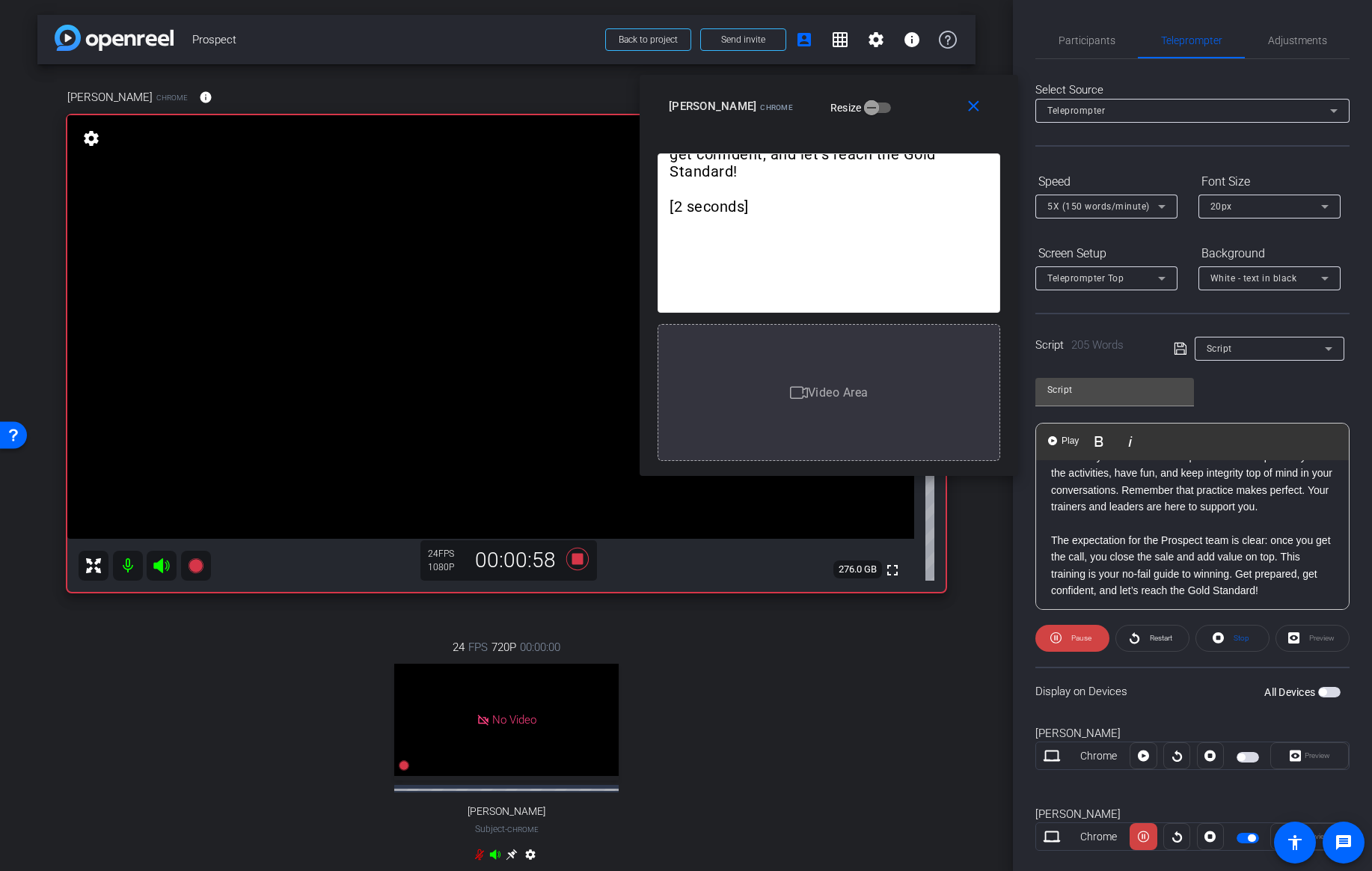
scroll to position [347, 0]
click at [1052, 538] on p "The expectation for the Prospect team is clear: once you get the call, you clos…" at bounding box center [1193, 564] width 283 height 68
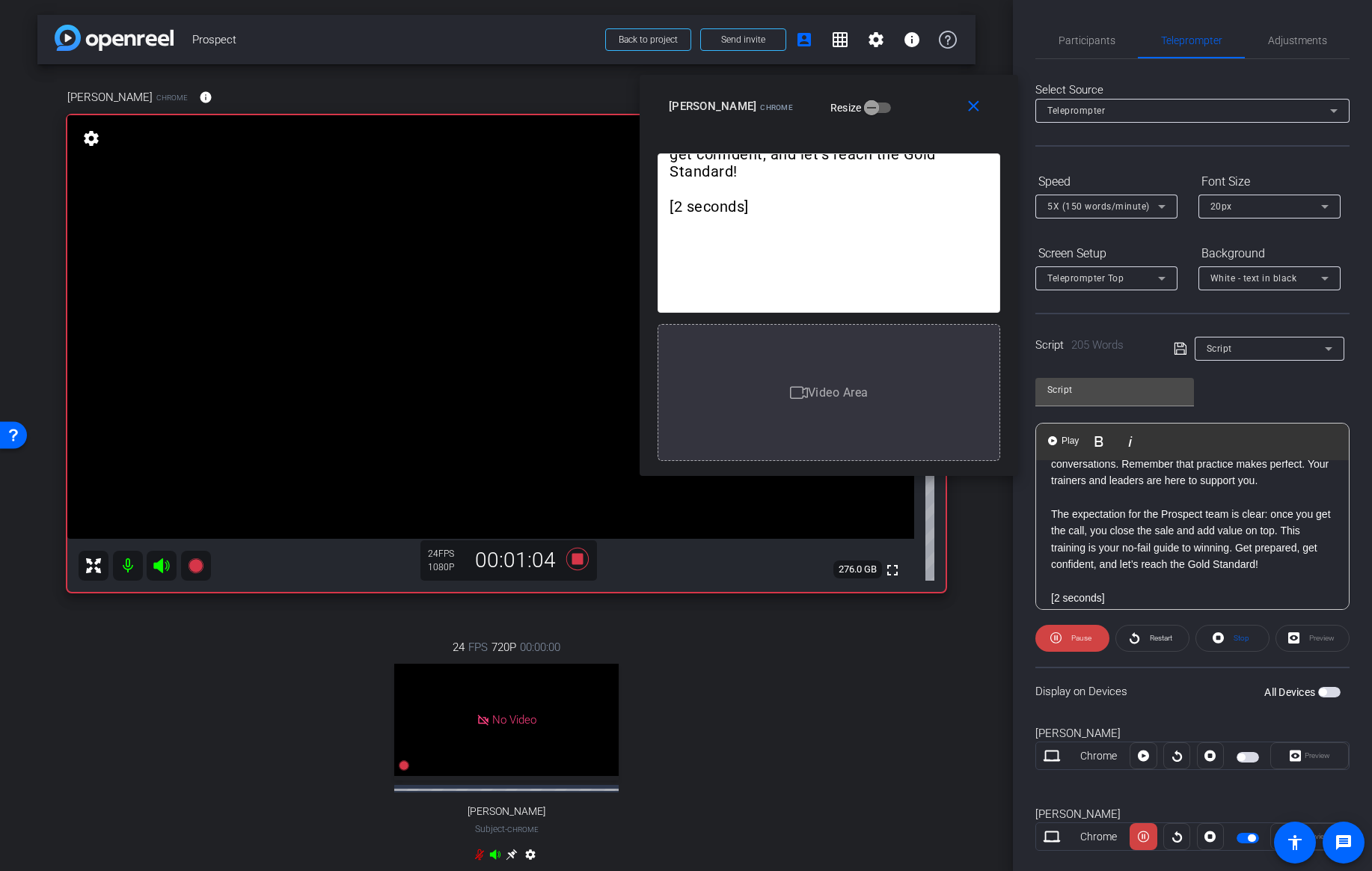
scroll to position [383, 0]
click at [1092, 49] on span "Participants" at bounding box center [1086, 40] width 57 height 36
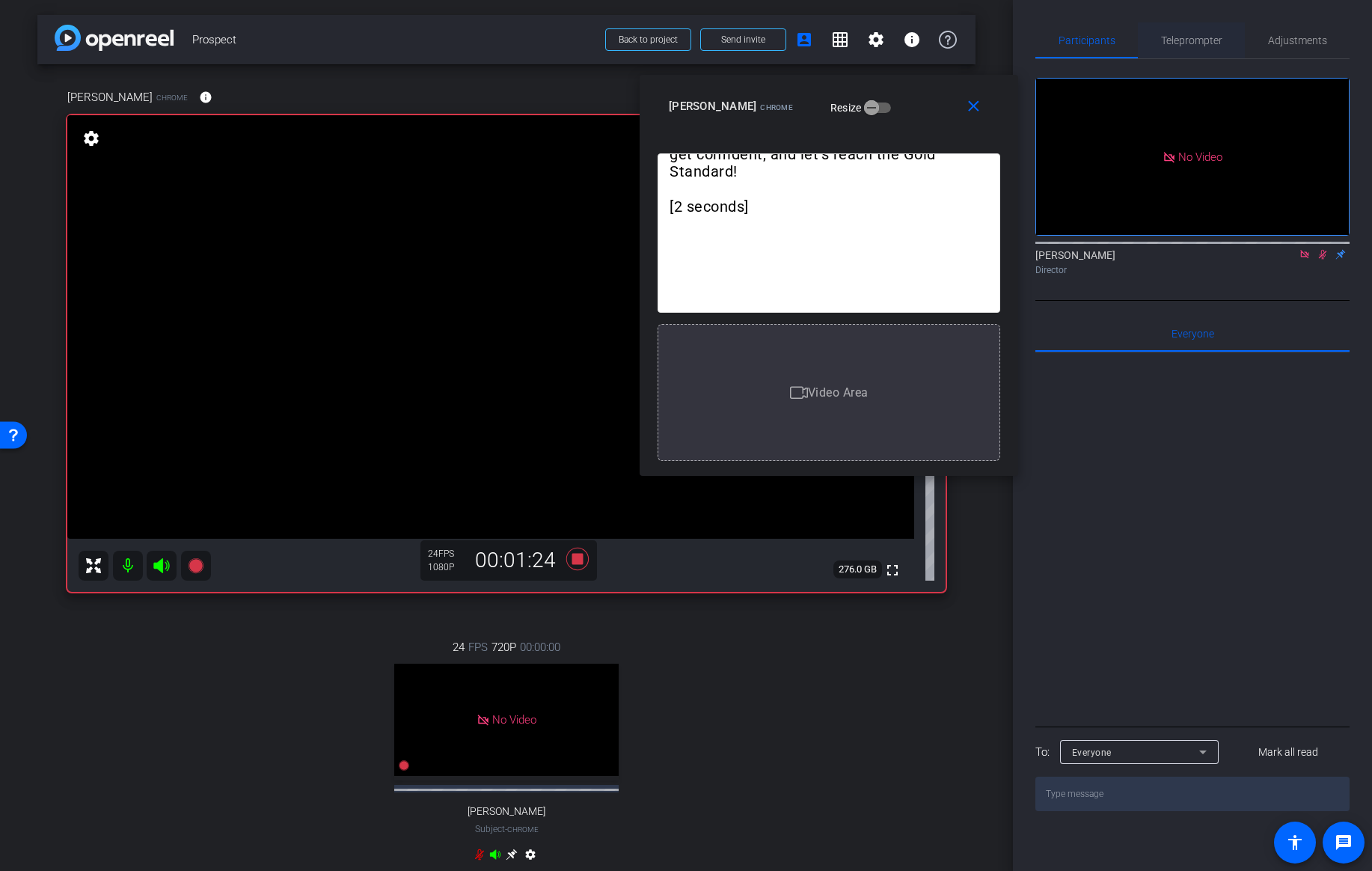
click at [1191, 32] on span "Teleprompter" at bounding box center [1191, 40] width 61 height 36
click at [1188, 51] on span "Teleprompter" at bounding box center [1191, 40] width 61 height 36
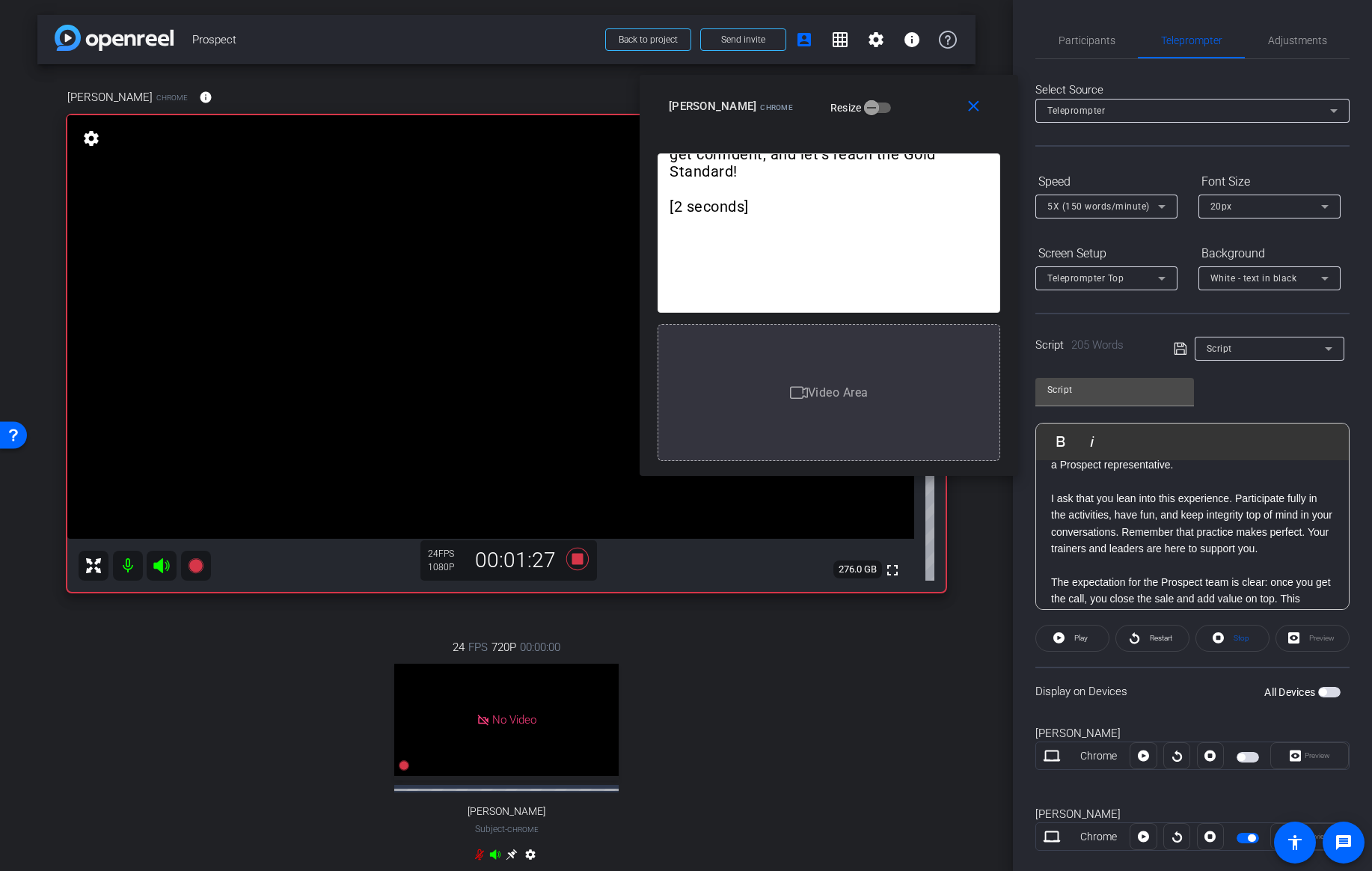
scroll to position [295, 0]
click at [1048, 507] on div "Welcome, Prospect Team! I’m incredibly excited to introduce this training progr…" at bounding box center [1193, 431] width 312 height 533
click at [1072, 441] on span "Play" at bounding box center [1070, 441] width 23 height 12
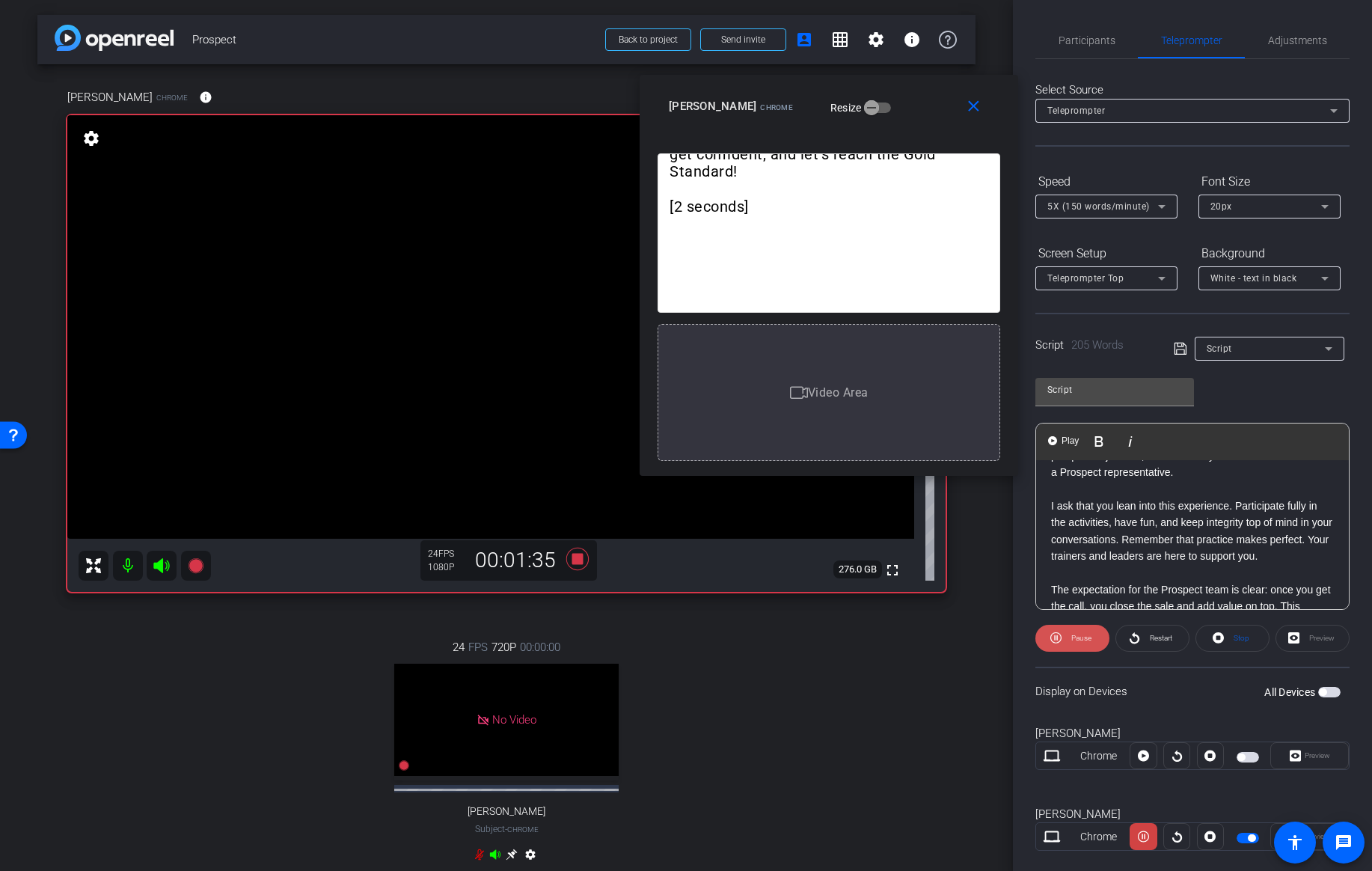
click at [1078, 640] on span "Pause" at bounding box center [1081, 638] width 20 height 9
click at [1078, 640] on span "Play" at bounding box center [1081, 638] width 13 height 9
click at [1078, 640] on span "Pause" at bounding box center [1081, 638] width 20 height 9
click at [1078, 640] on span "Play" at bounding box center [1081, 638] width 13 height 9
click at [573, 558] on icon at bounding box center [577, 559] width 23 height 23
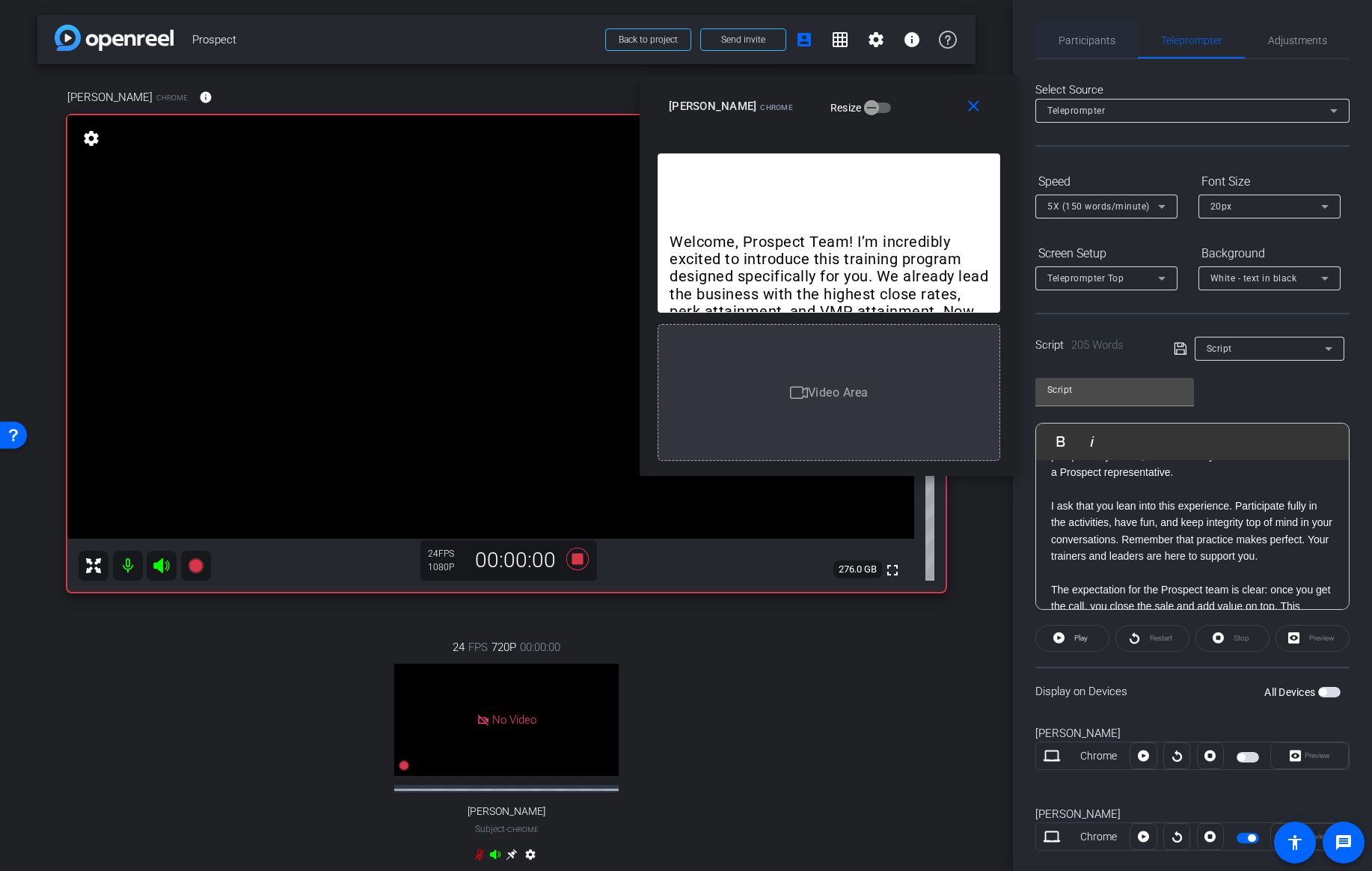
click at [1081, 51] on span "Participants" at bounding box center [1086, 40] width 57 height 36
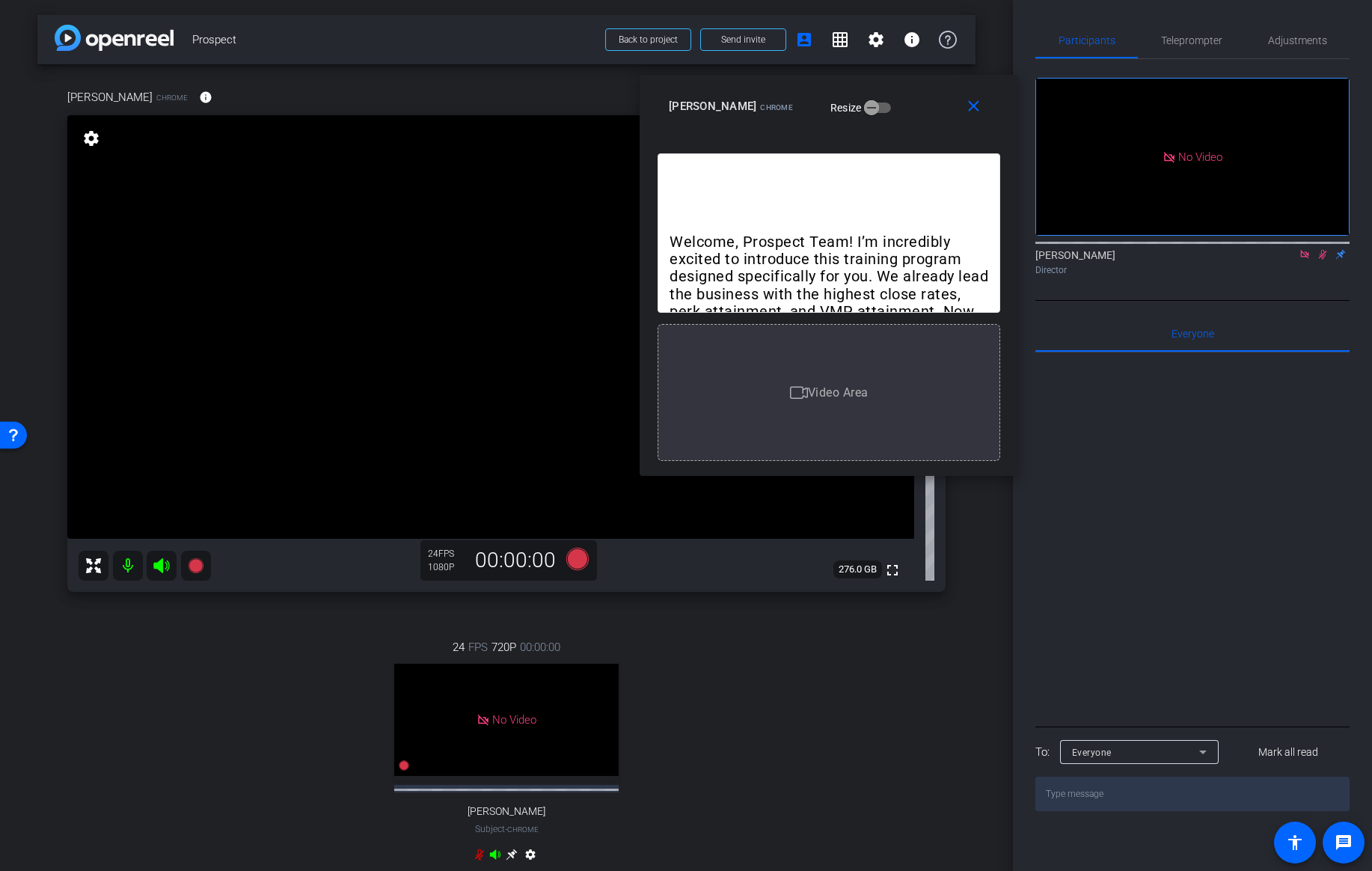
click at [1325, 249] on icon at bounding box center [1322, 254] width 12 height 10
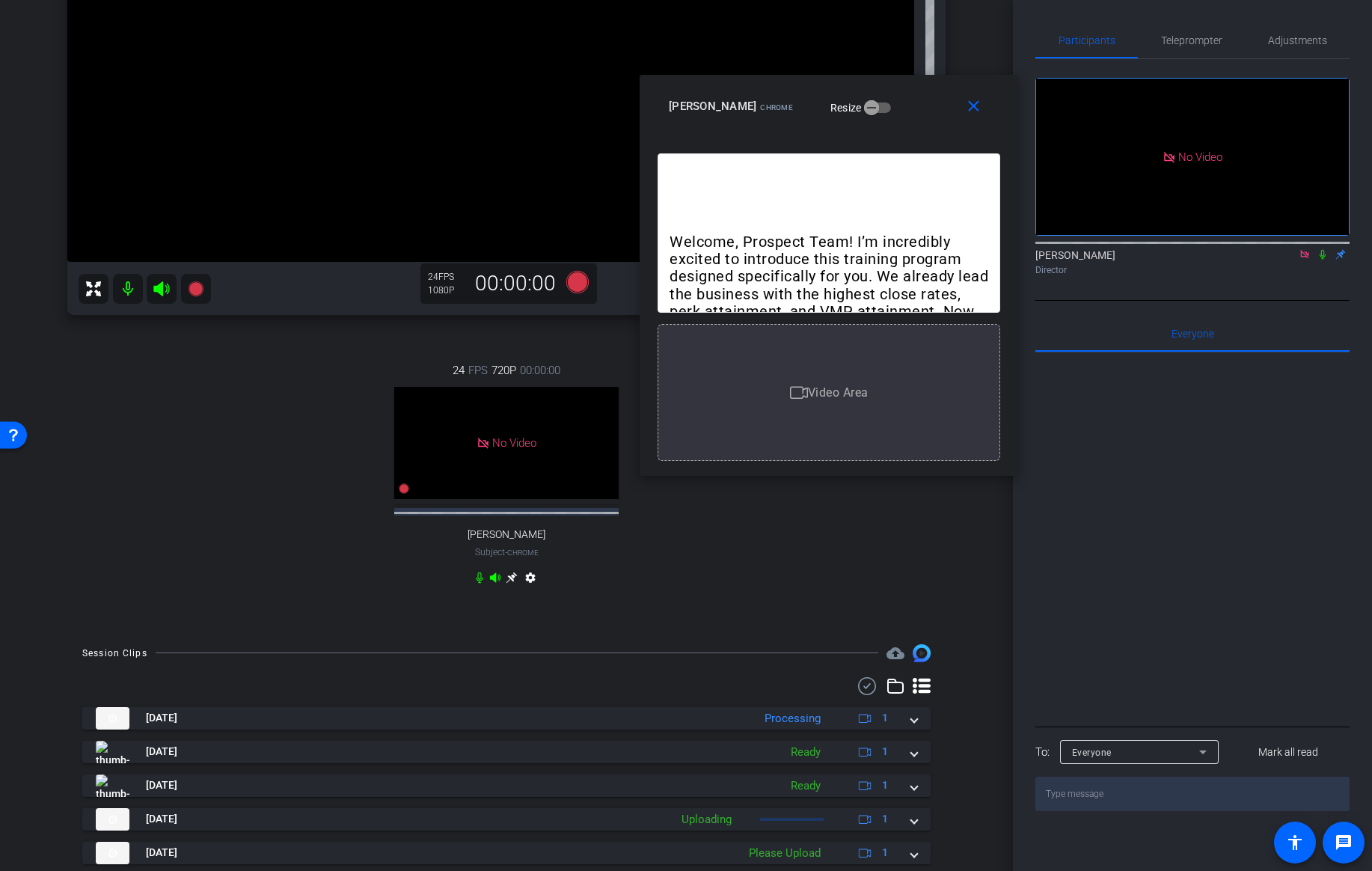
scroll to position [294, 0]
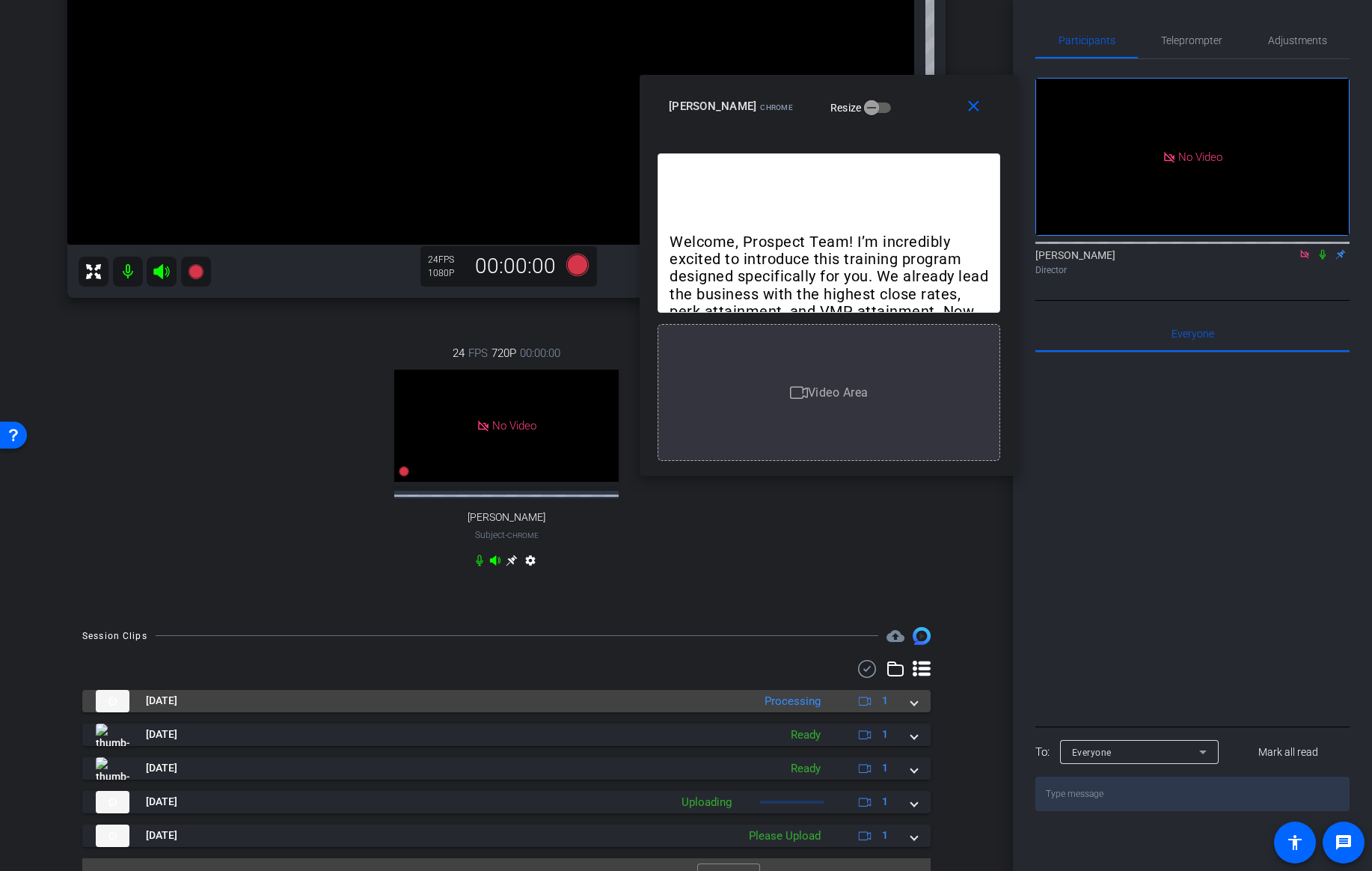
click at [910, 703] on div "Oct 8, 2025 Processing 1" at bounding box center [503, 701] width 815 height 23
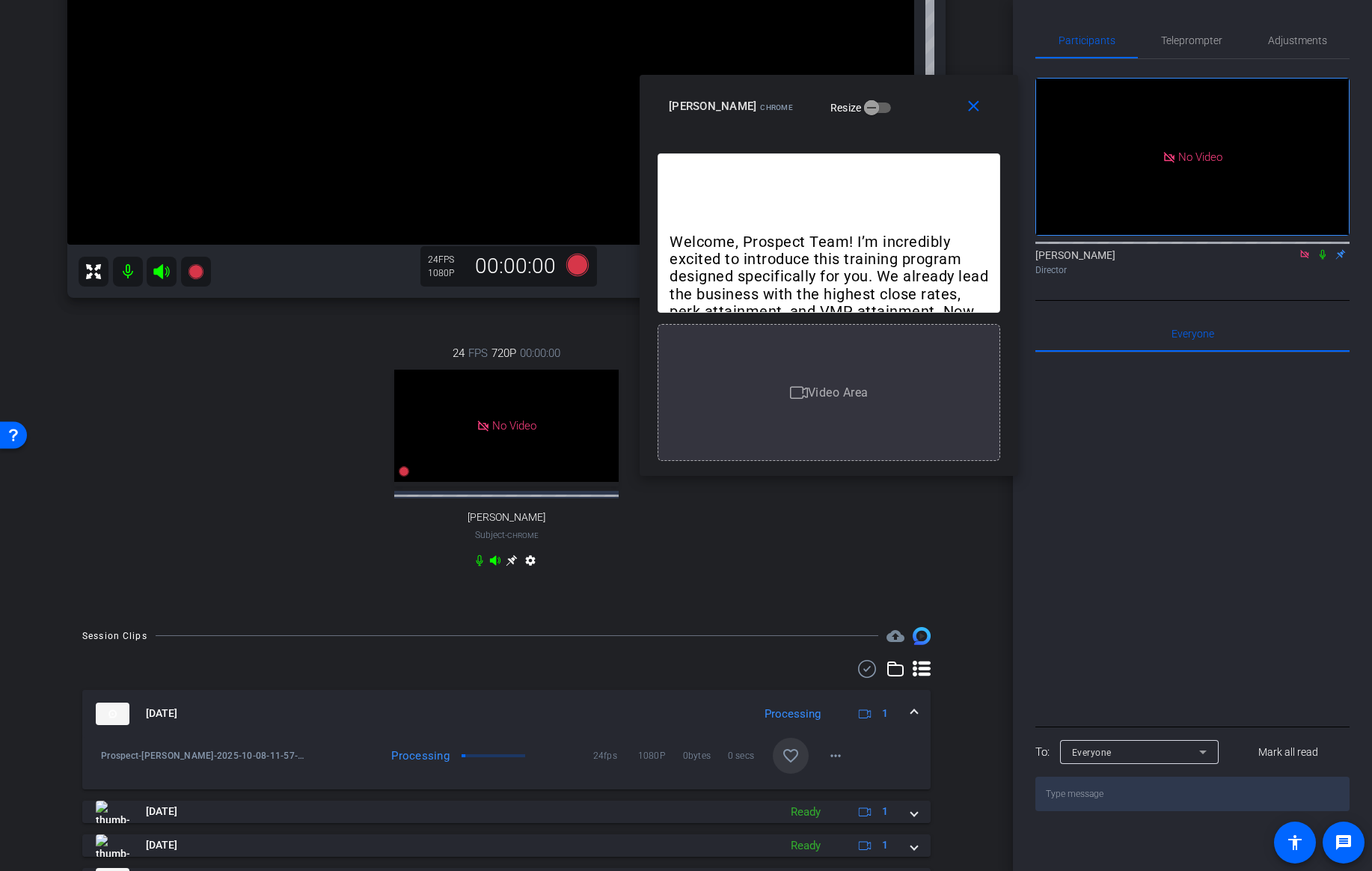
click at [792, 756] on mat-icon "favorite_border" at bounding box center [790, 755] width 18 height 18
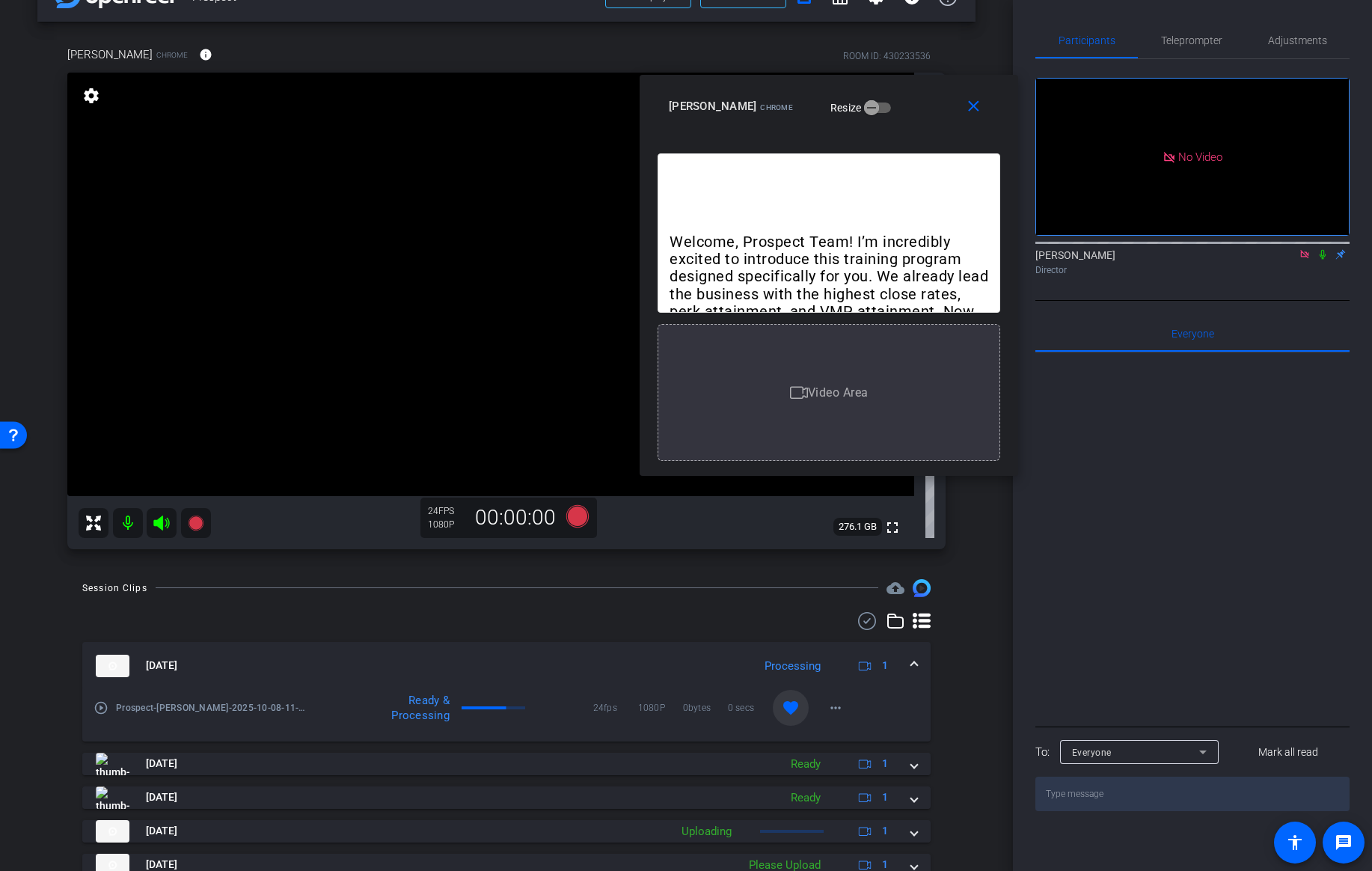
scroll to position [0, 0]
